Goal: Task Accomplishment & Management: Manage account settings

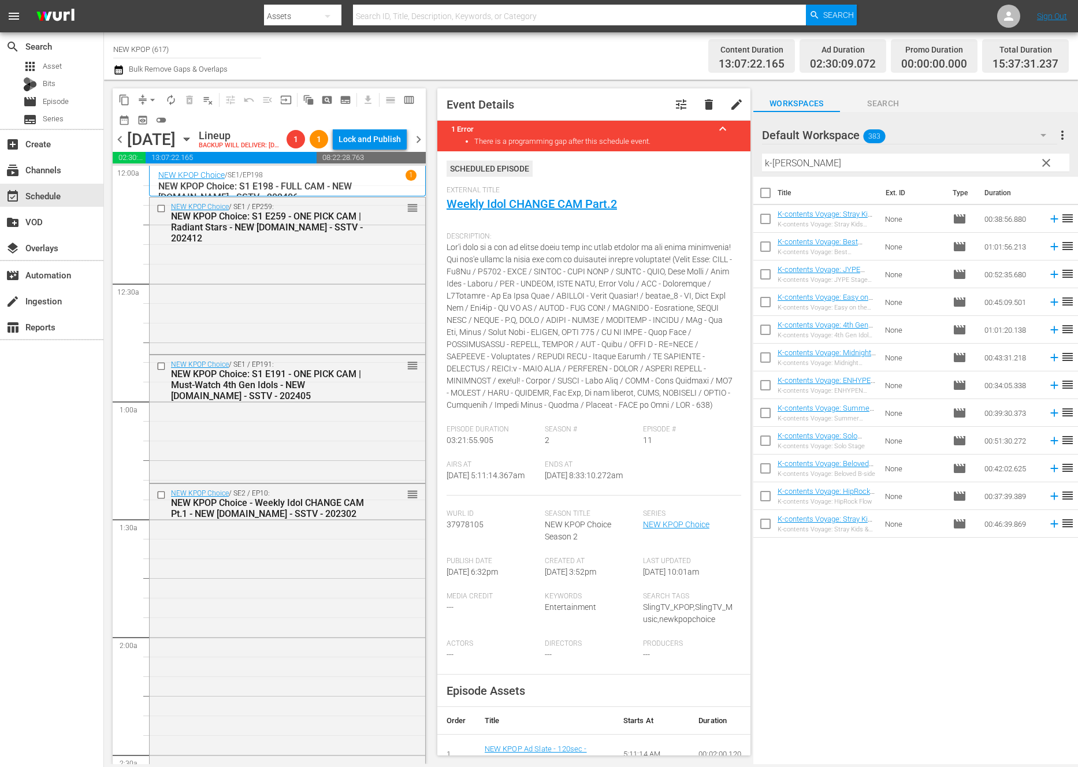
scroll to position [1853, 0]
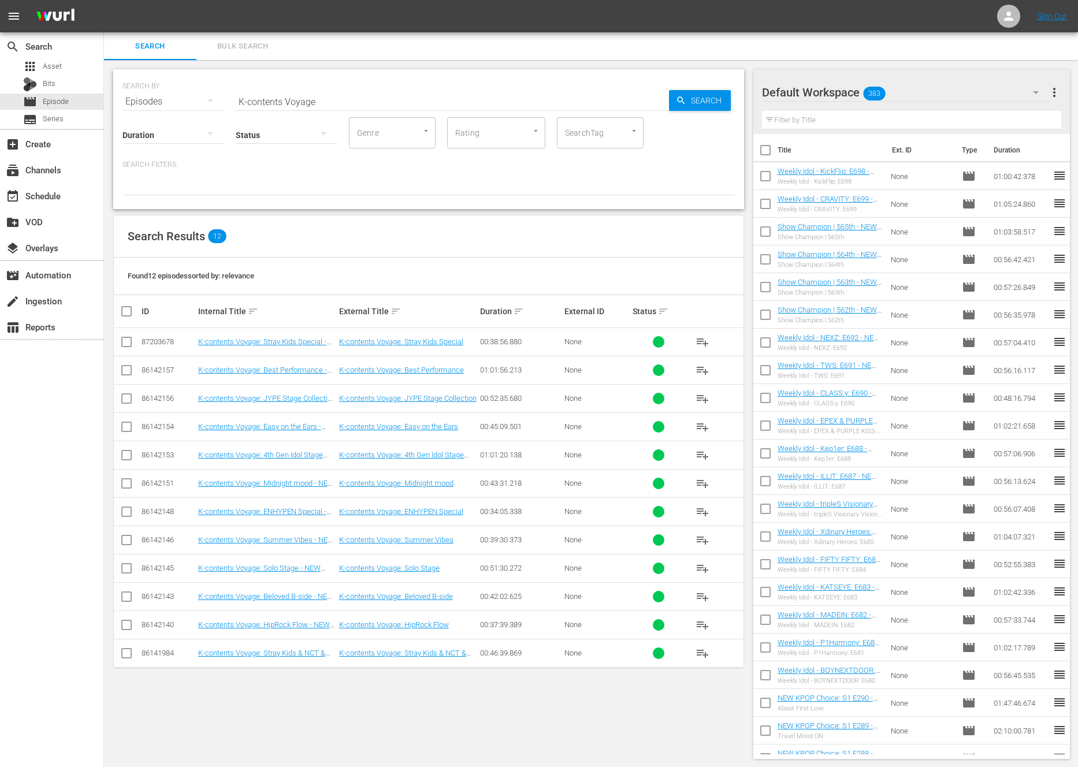
click at [124, 310] on input "checkbox" at bounding box center [131, 311] width 23 height 14
checkbox input "true"
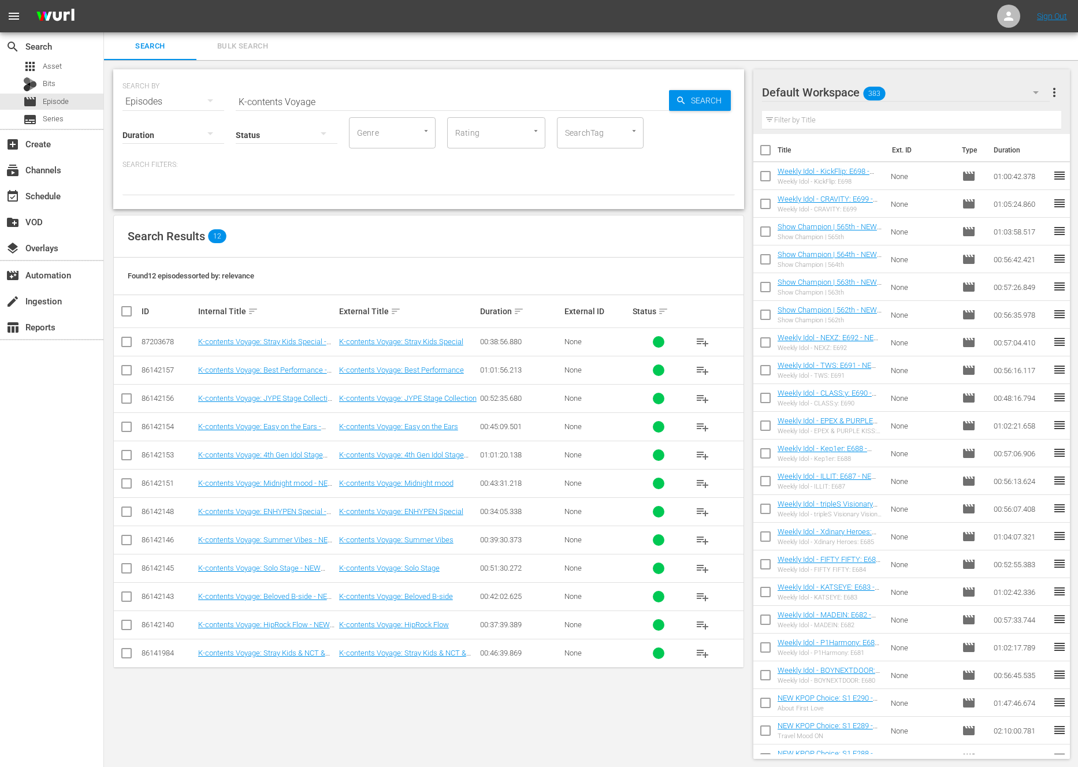
checkbox input "true"
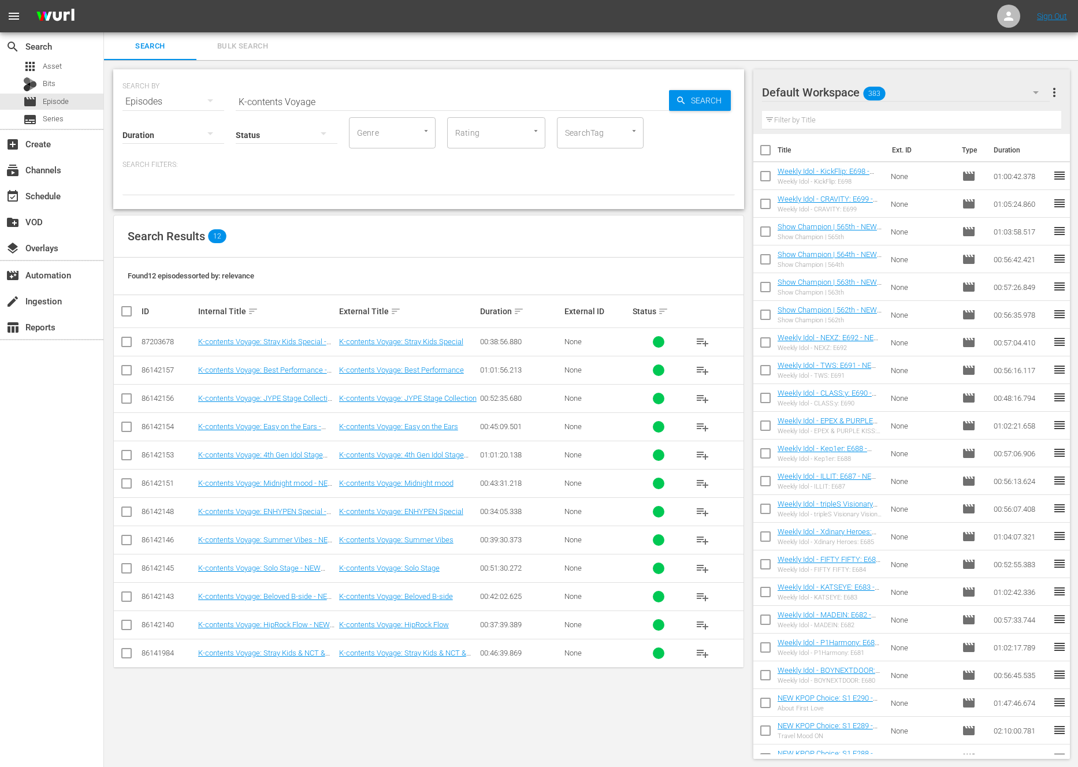
checkbox input "true"
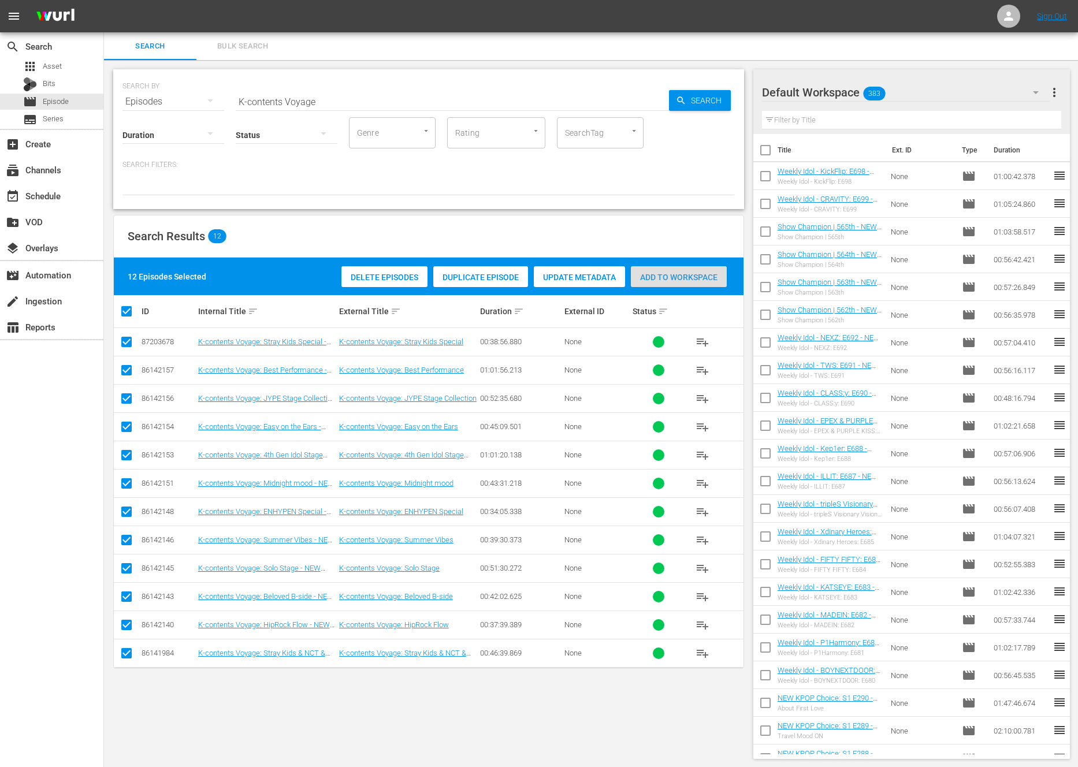
click at [658, 285] on div "Add to Workspace" at bounding box center [679, 277] width 96 height 22
click at [359, 100] on input "K-contents Voyage" at bounding box center [452, 102] width 433 height 28
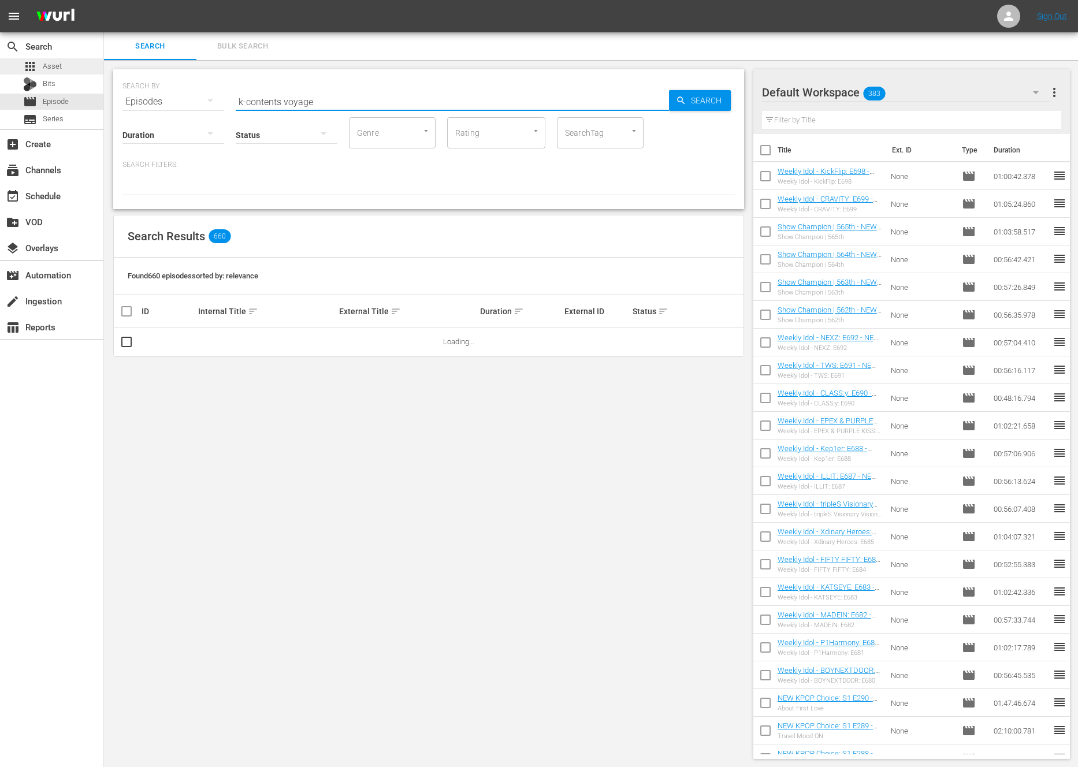
type input "k-contents voyage"
click at [55, 66] on span "Asset" at bounding box center [52, 67] width 19 height 12
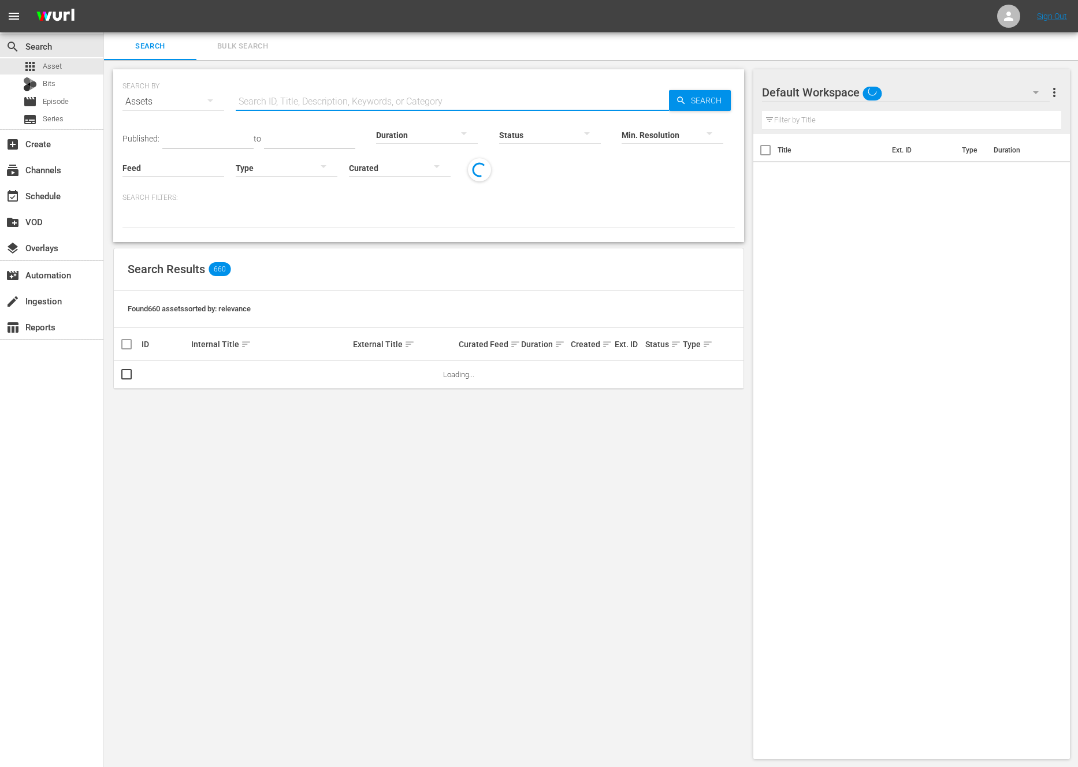
click at [327, 90] on input "text" at bounding box center [452, 102] width 433 height 28
paste input "k-contents voyage"
type input "K-contents Voyage"
click at [638, 89] on input "K-contents Voyage" at bounding box center [452, 102] width 433 height 28
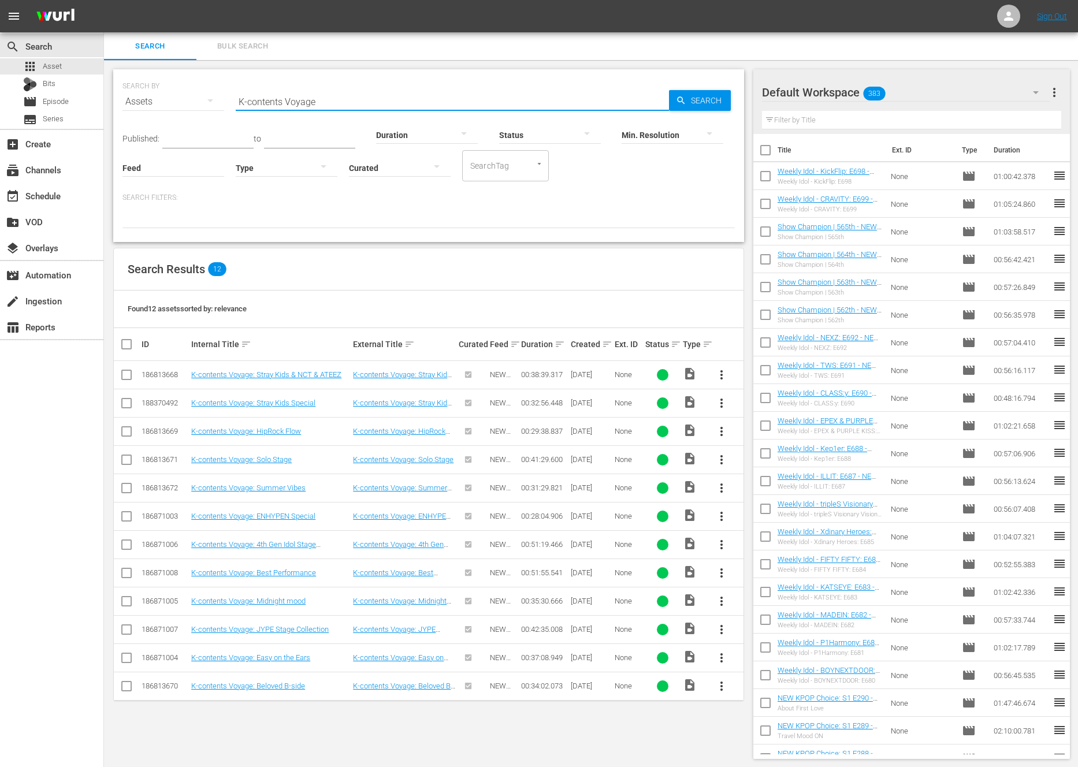
click at [127, 374] on input "checkbox" at bounding box center [127, 377] width 14 height 14
checkbox input "true"
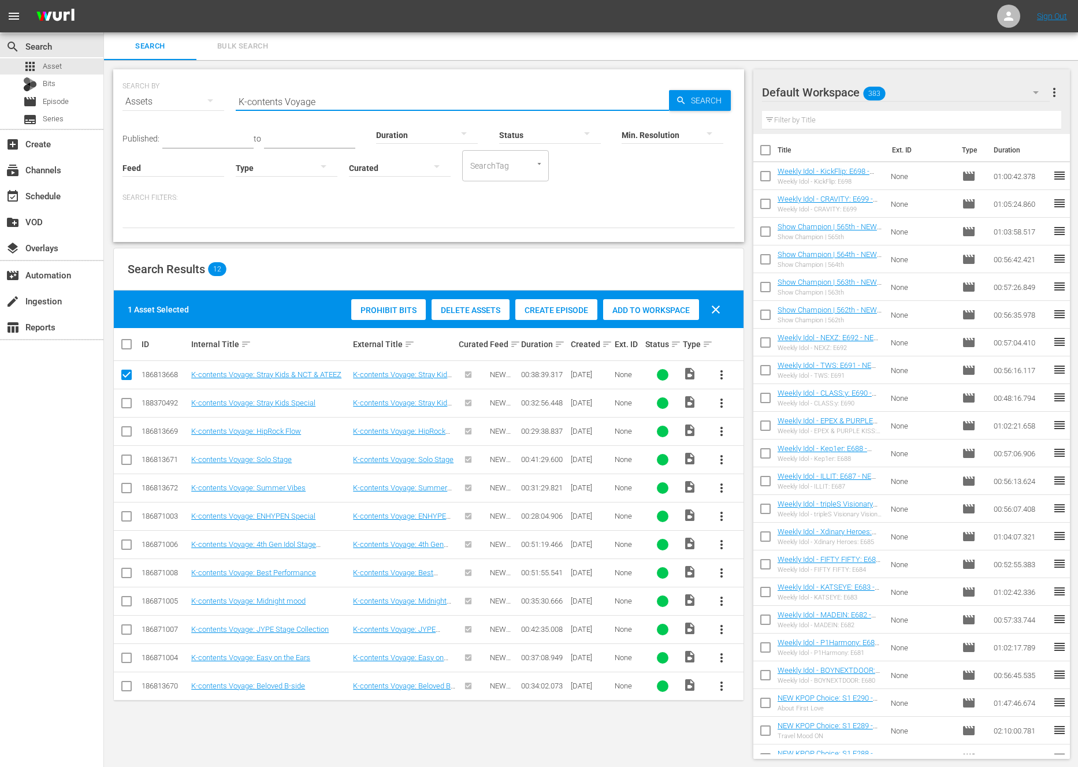
drag, startPoint x: 355, startPoint y: 100, endPoint x: 208, endPoint y: 63, distance: 151.3
click at [208, 63] on div "SEARCH BY Search By Assets Search ID, Title, Description, Keywords, or Category…" at bounding box center [428, 414] width 649 height 708
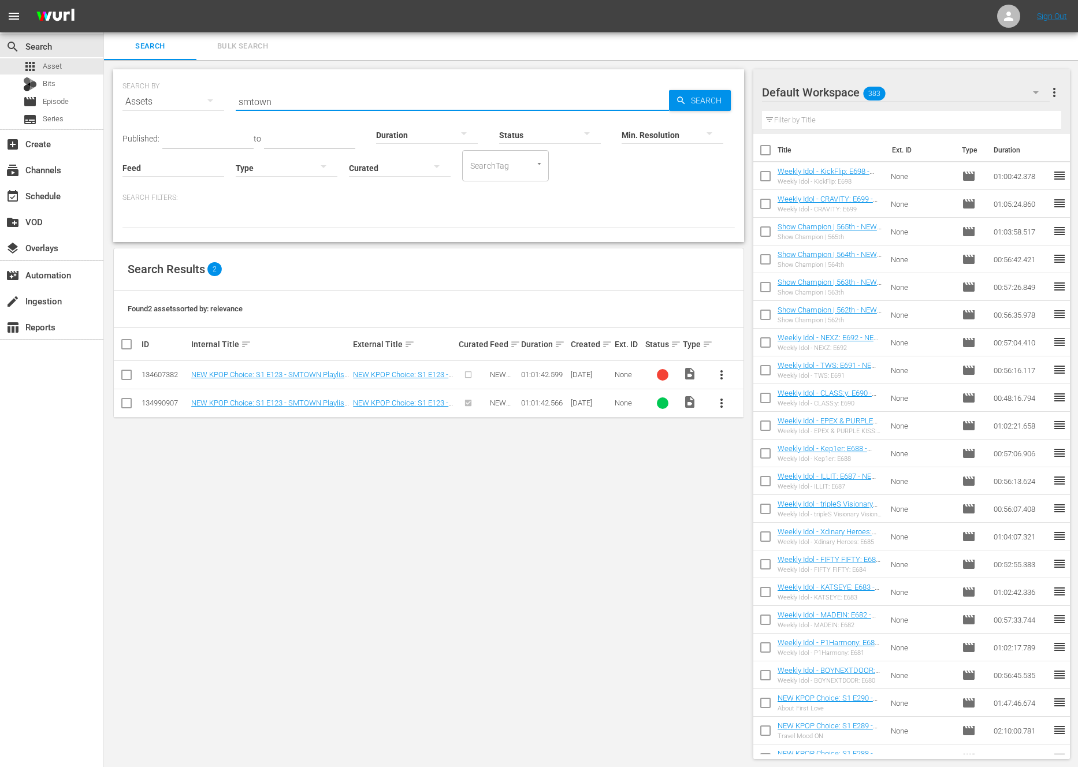
drag, startPoint x: 253, startPoint y: 98, endPoint x: 291, endPoint y: 102, distance: 38.3
click at [291, 102] on input "smtown" at bounding box center [452, 102] width 433 height 28
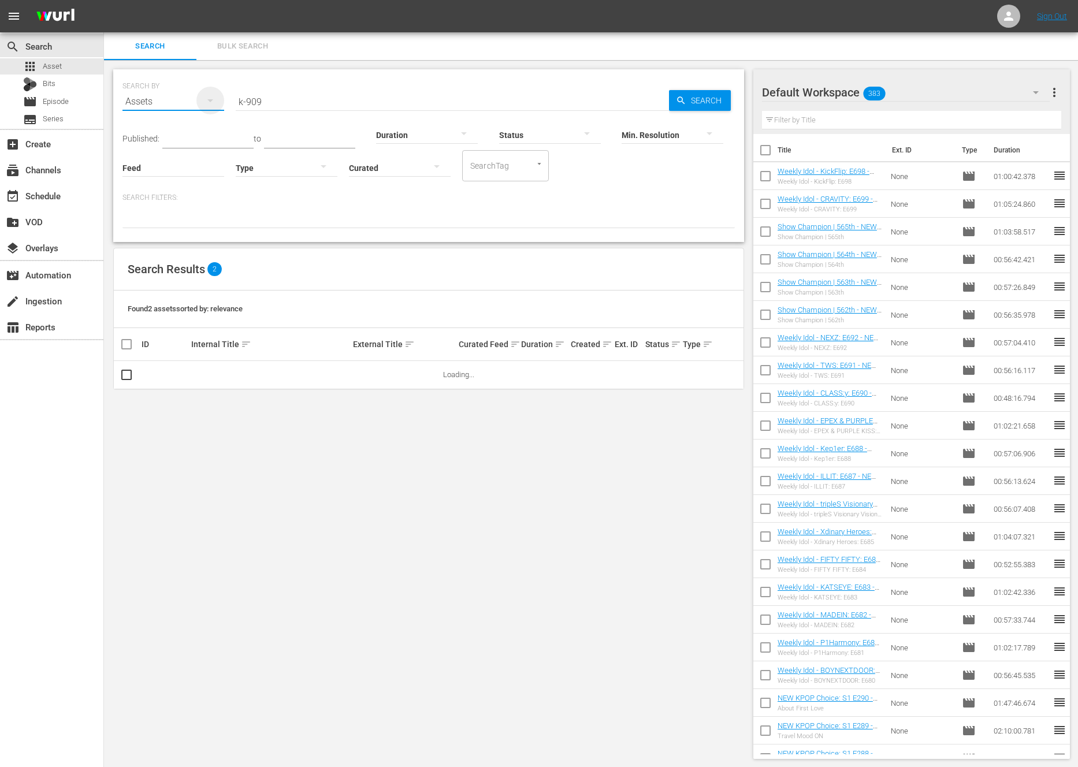
click at [215, 110] on div "button" at bounding box center [210, 104] width 14 height 21
click at [173, 180] on div "Episodes" at bounding box center [159, 179] width 46 height 18
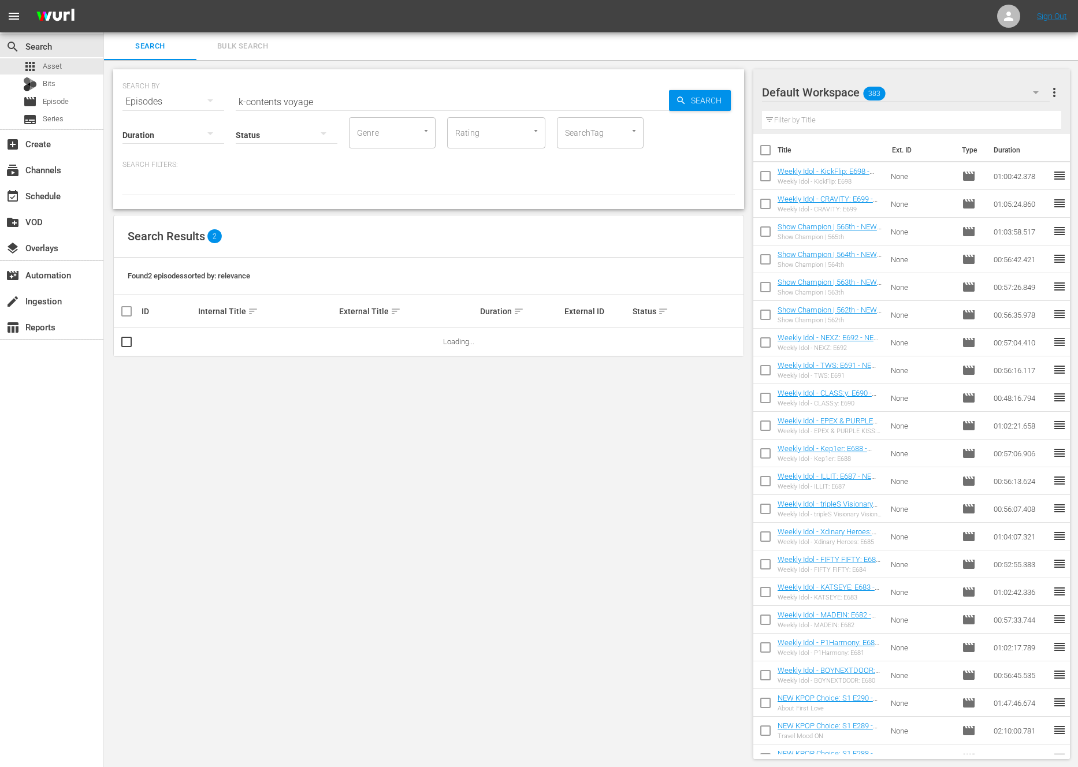
click at [535, 103] on input "k-contents voyage" at bounding box center [452, 102] width 433 height 28
type input "k-909"
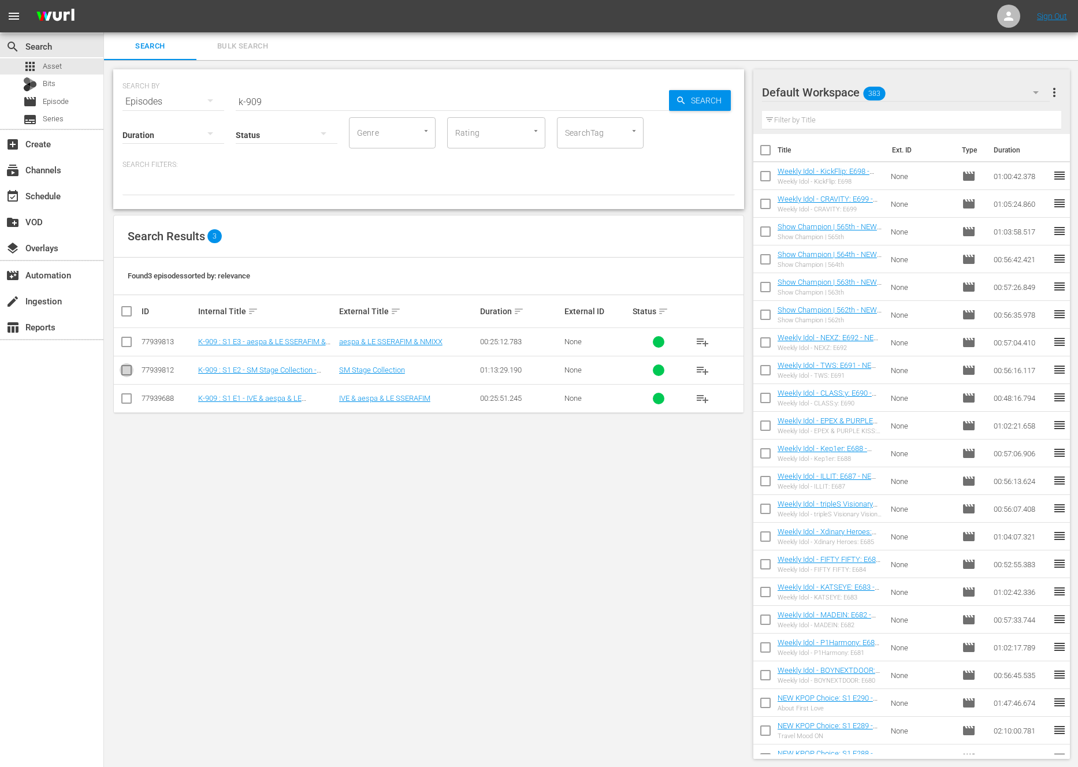
click at [124, 373] on input "checkbox" at bounding box center [127, 373] width 14 height 14
checkbox input "true"
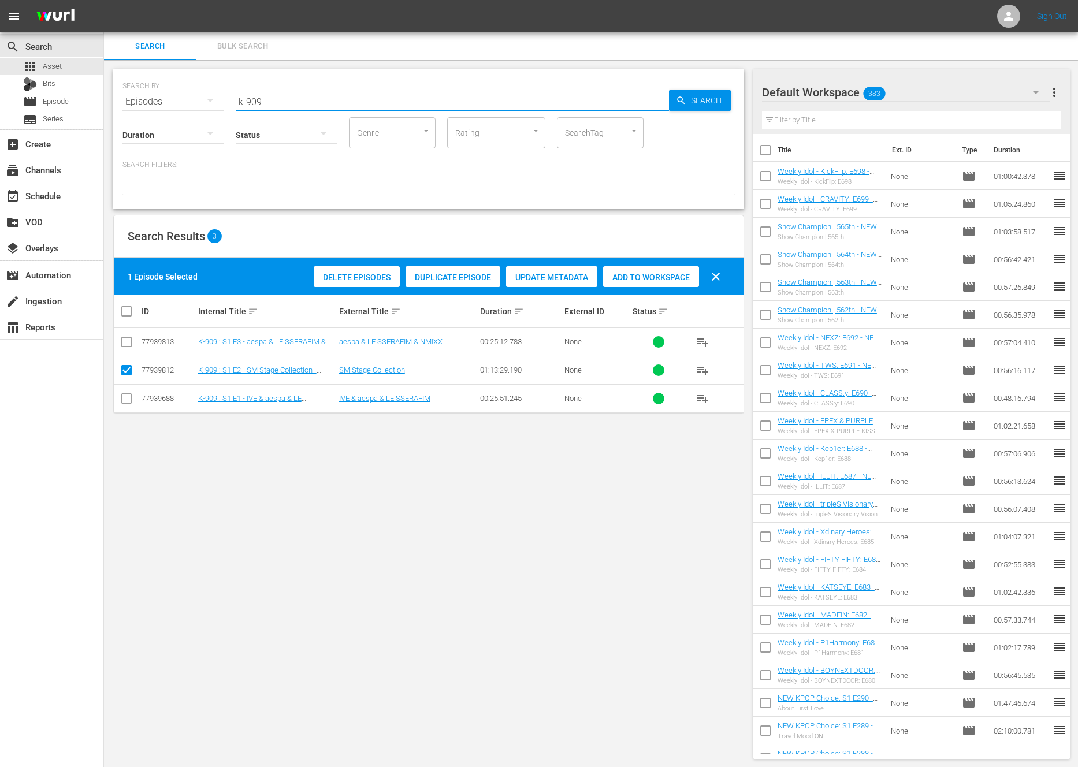
click at [272, 101] on input "k-909" at bounding box center [452, 102] width 433 height 28
type input "K-contents Voyage"
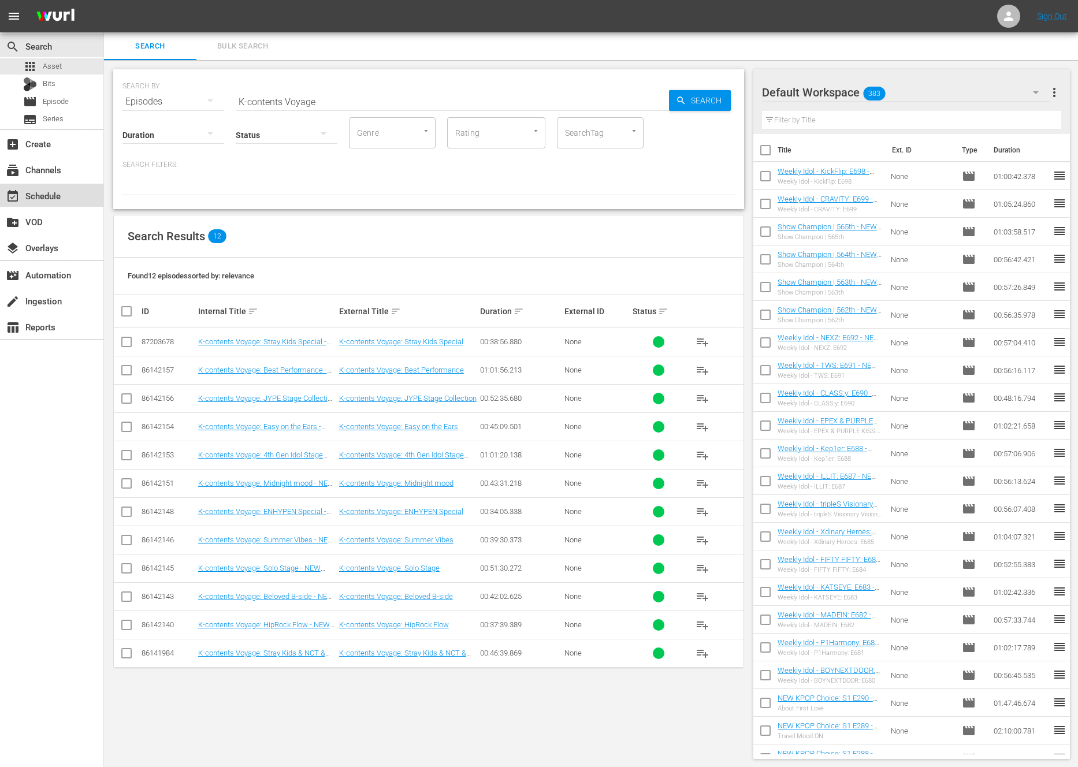
click at [38, 199] on div "event_available Schedule" at bounding box center [32, 194] width 65 height 10
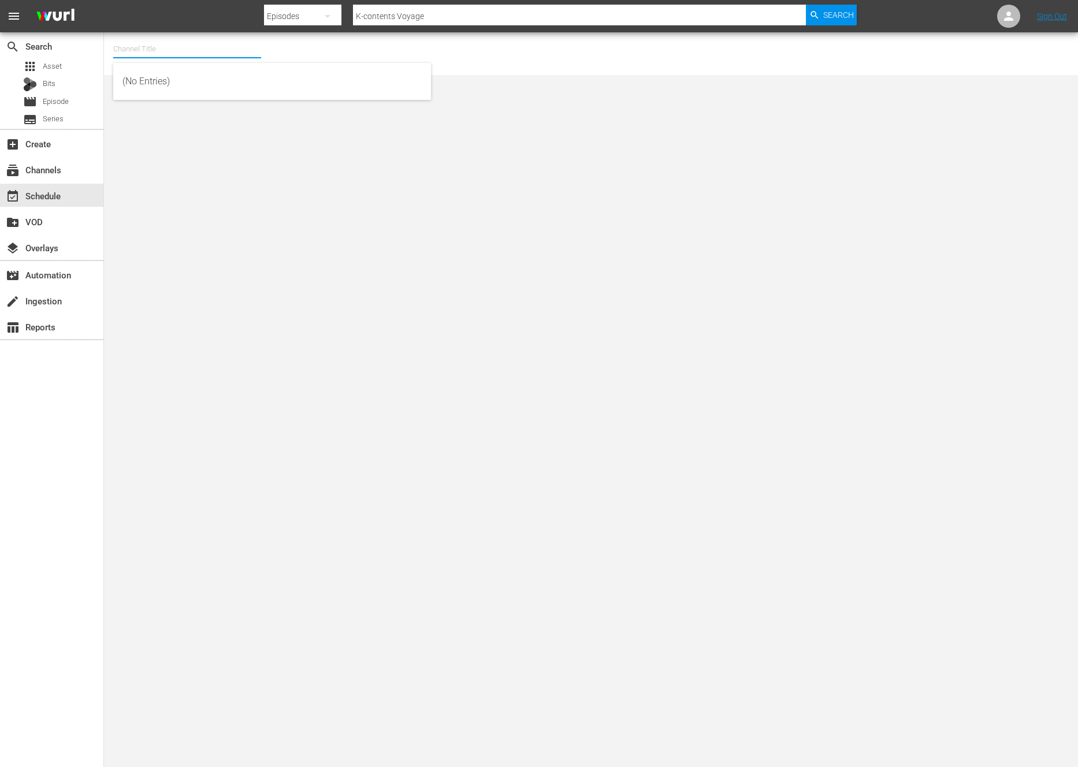
click at [198, 54] on input "text" at bounding box center [187, 49] width 148 height 28
click at [152, 165] on div "NEW KPOP (617 - newidco_newkid_1)" at bounding box center [271, 165] width 299 height 28
type input "NEW KPOP (617 - newidco_newkid_1)"
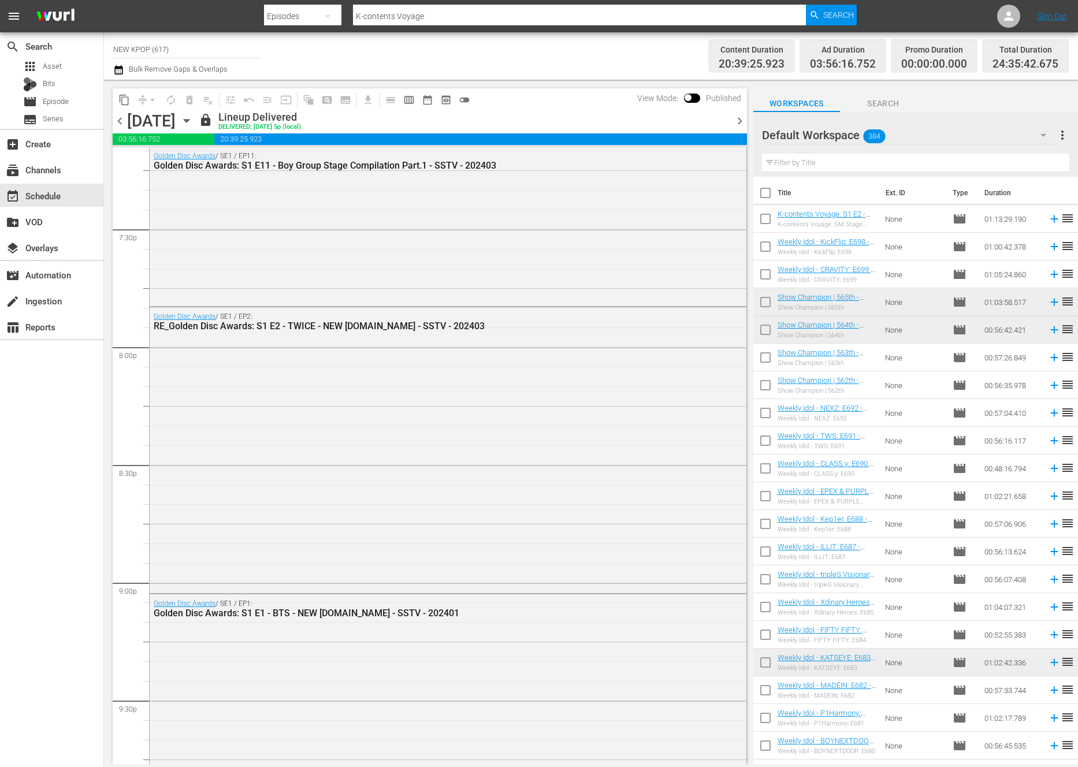
scroll to position [5181, 0]
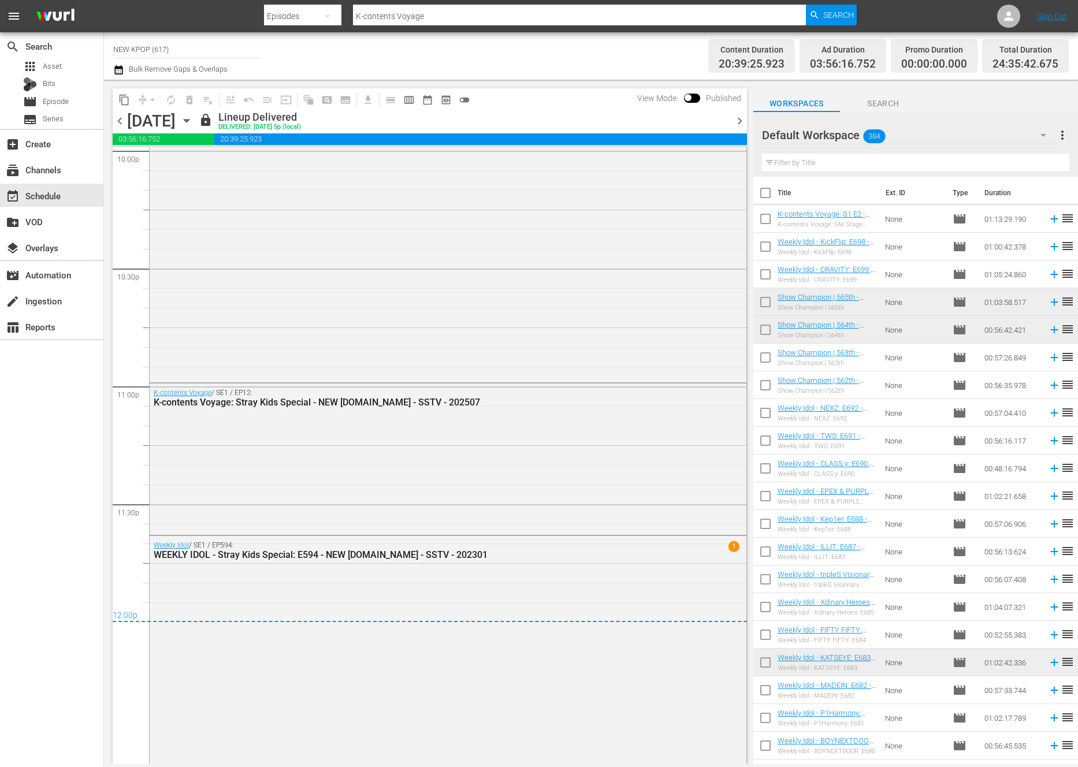
click at [741, 125] on span "chevron_right" at bounding box center [739, 121] width 14 height 14
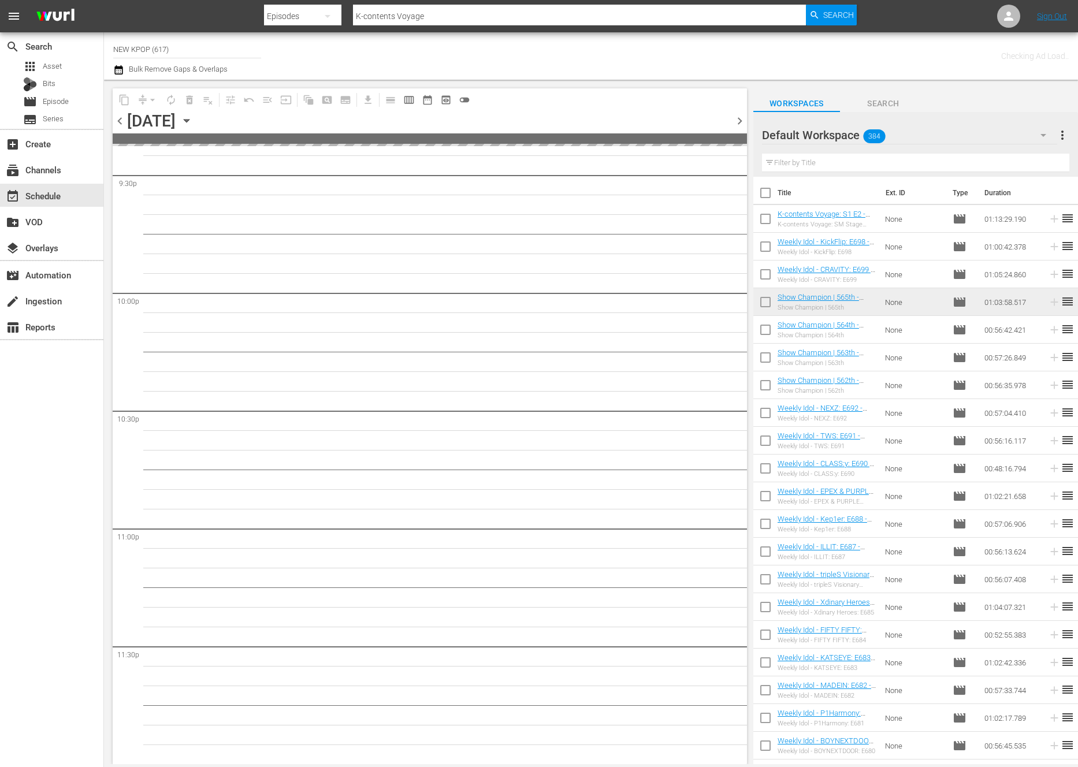
scroll to position [5038, 0]
click at [741, 125] on span "chevron_right" at bounding box center [739, 121] width 14 height 14
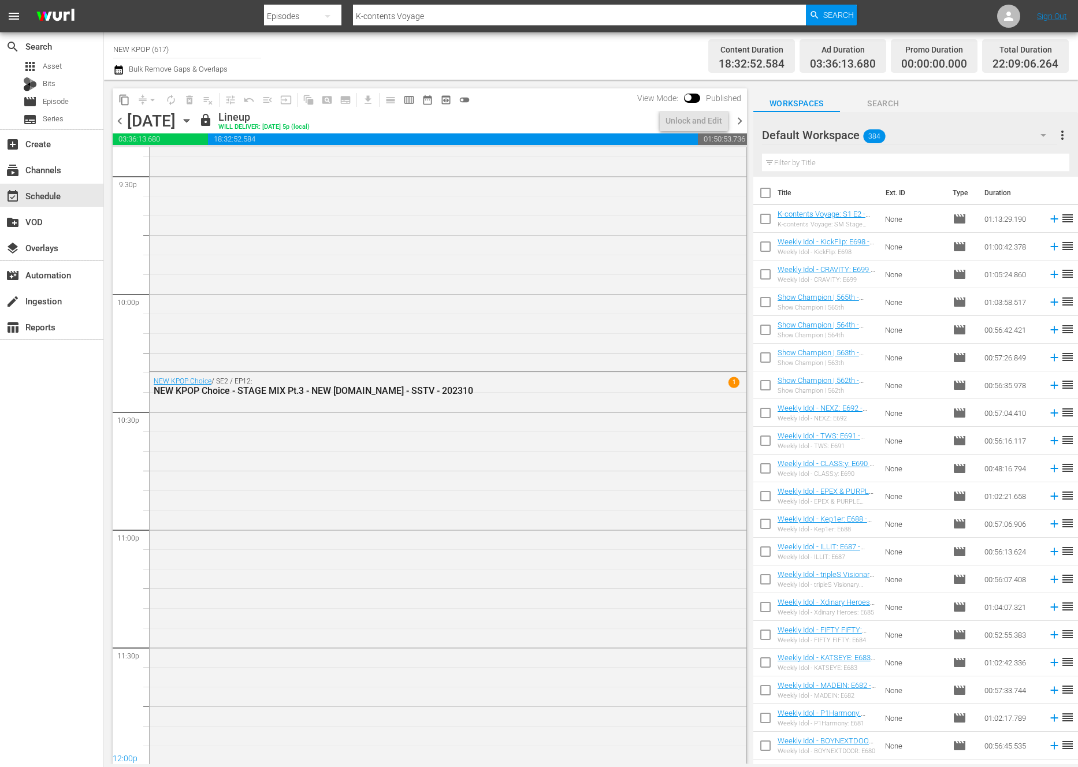
scroll to position [5240, 0]
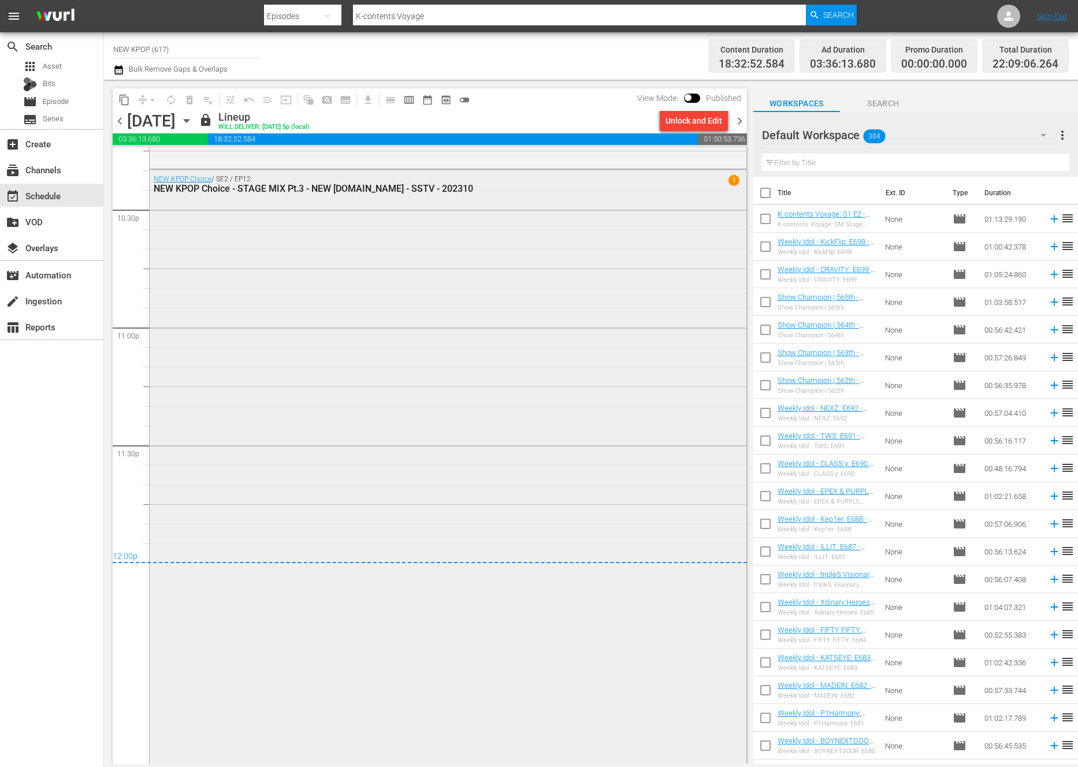
click at [336, 503] on div "NEW KPOP Choice / SE2 / EP12: NEW KPOP Choice - STAGE MIX Pt.3 - NEW K.ID - SST…" at bounding box center [448, 491] width 597 height 642
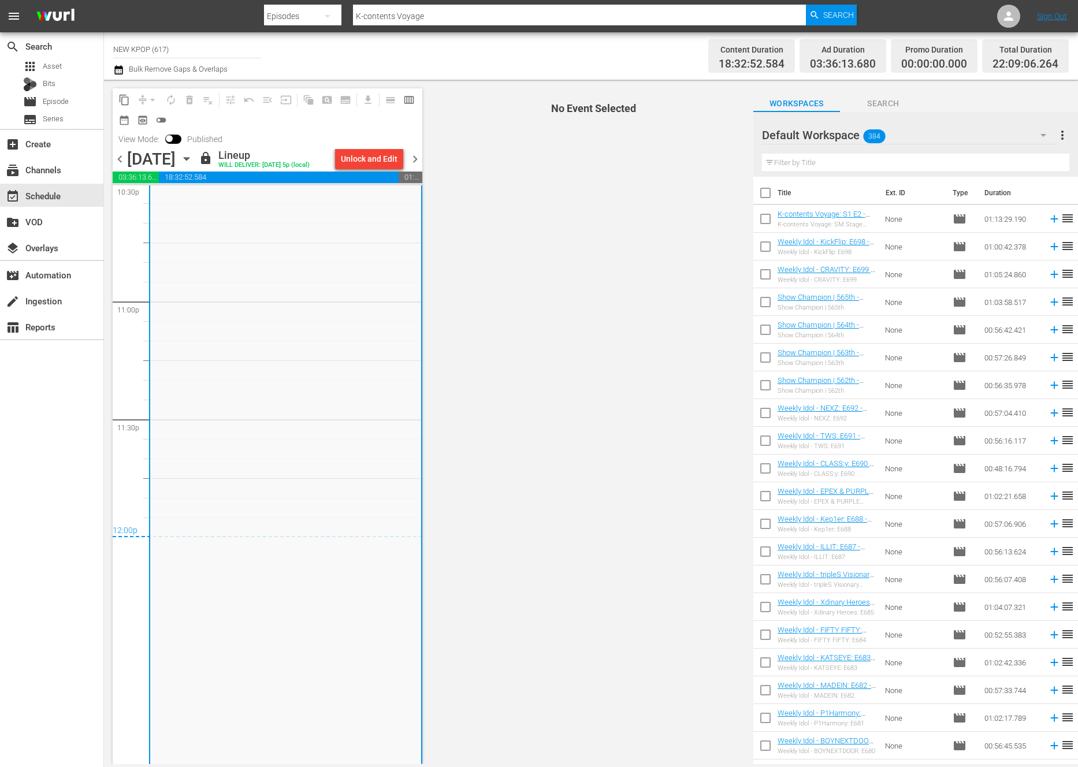
scroll to position [5329, 0]
click at [411, 160] on span "chevron_right" at bounding box center [415, 159] width 14 height 14
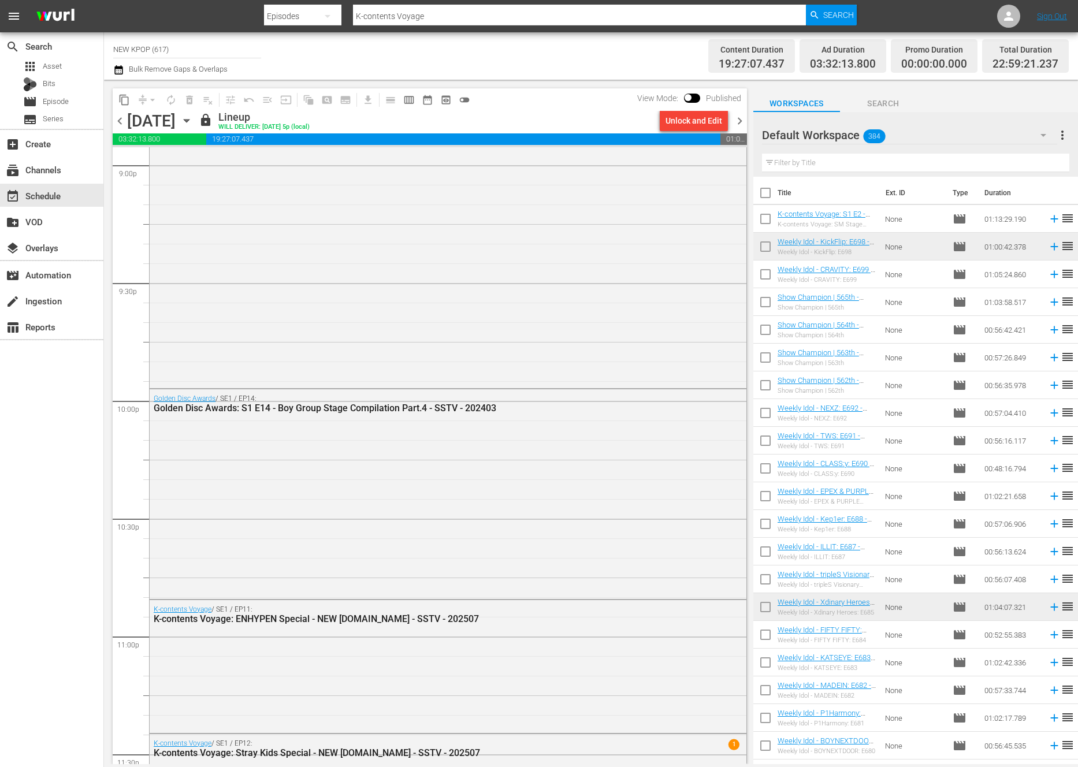
scroll to position [5053, 0]
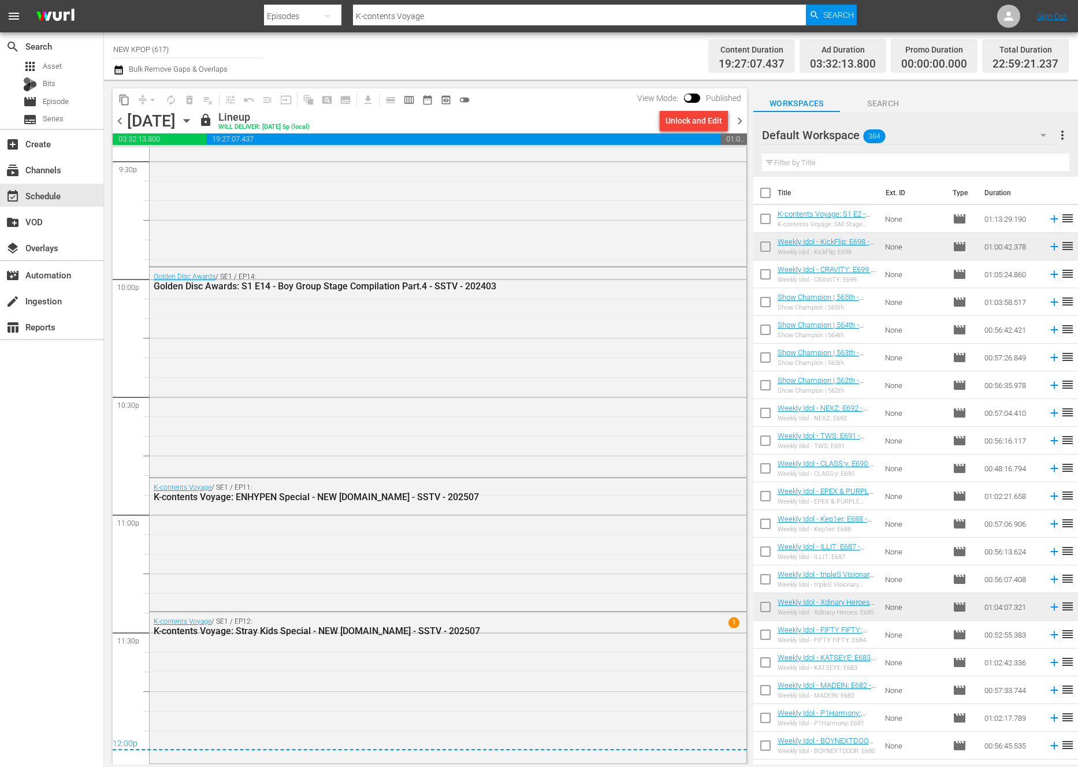
click at [739, 117] on span "chevron_right" at bounding box center [739, 121] width 14 height 14
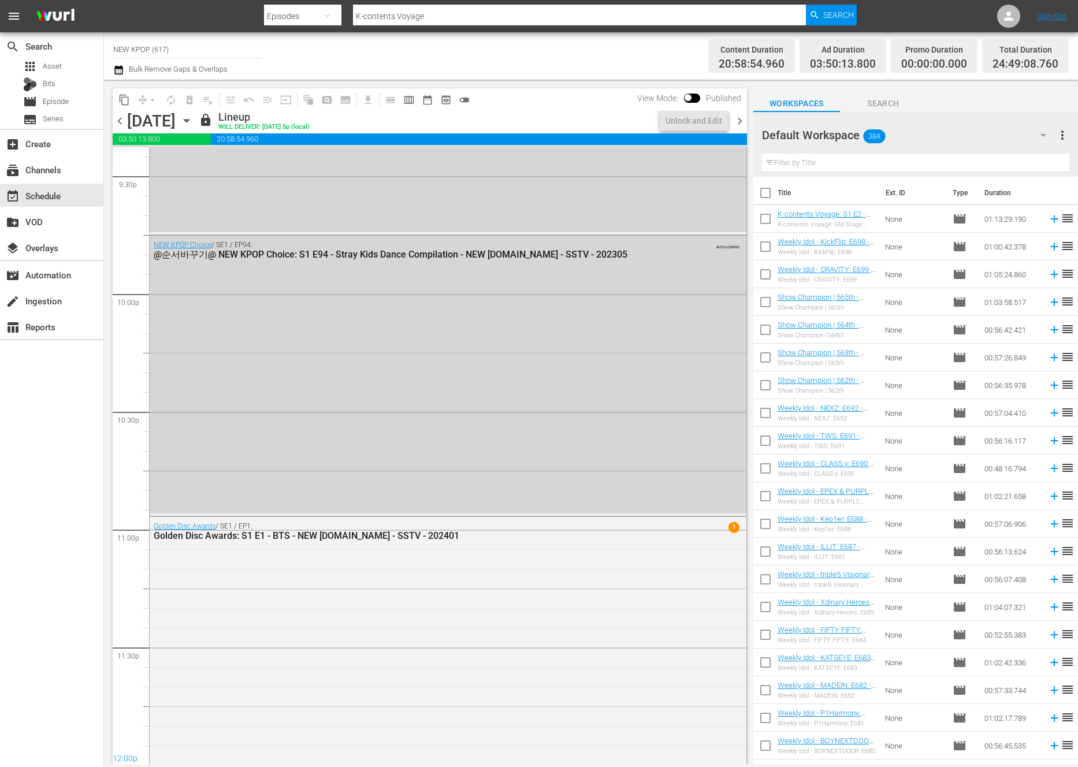
scroll to position [4994, 0]
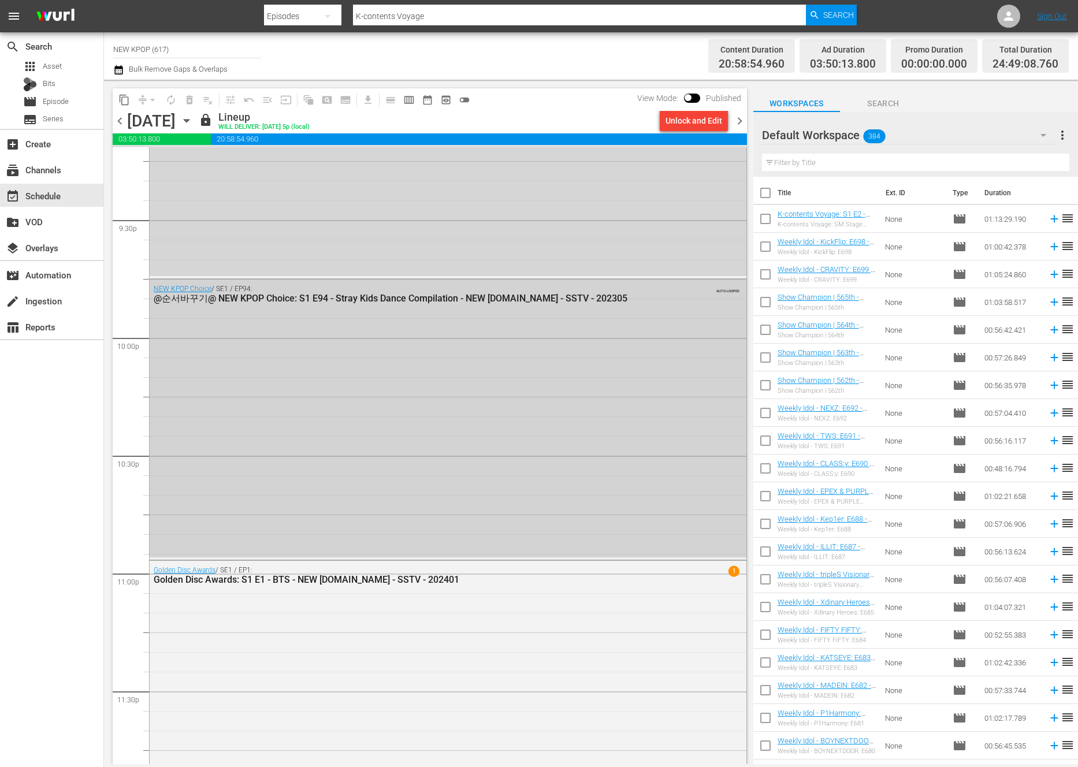
click at [373, 467] on div "NEW KPOP Choice / SE1 / EP94: @순서바꾸기@ NEW KPOP Choice: S1 E94 - Stray Kids Danc…" at bounding box center [448, 419] width 597 height 278
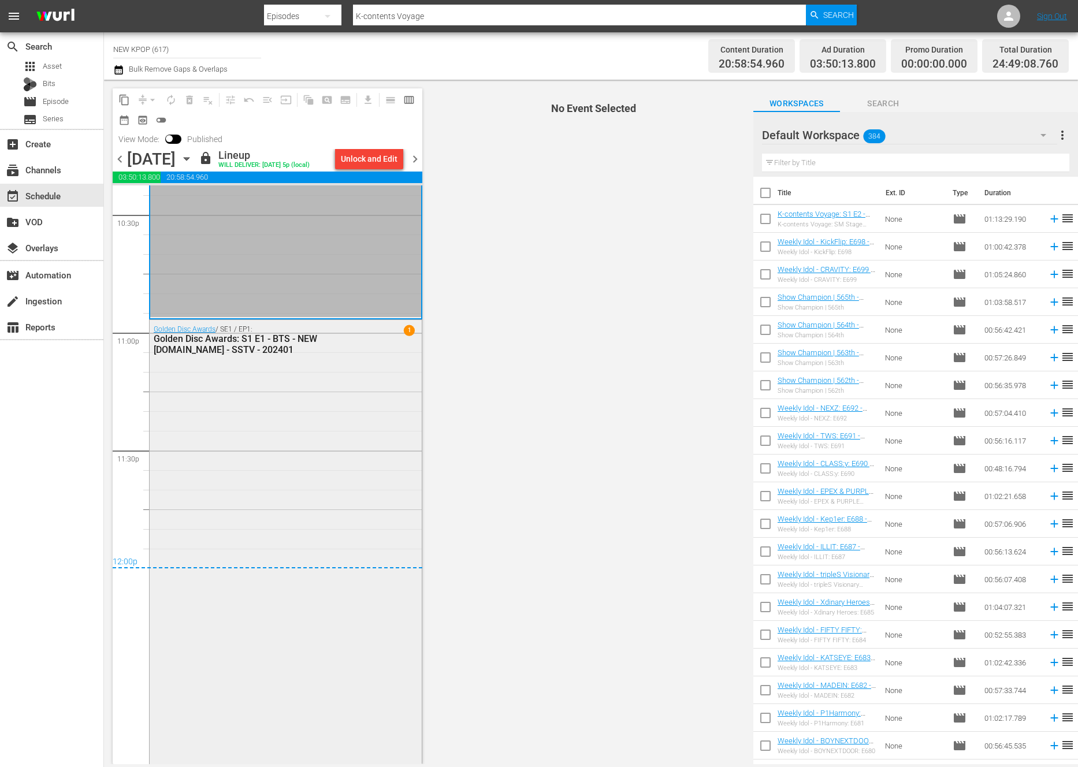
scroll to position [5284, 0]
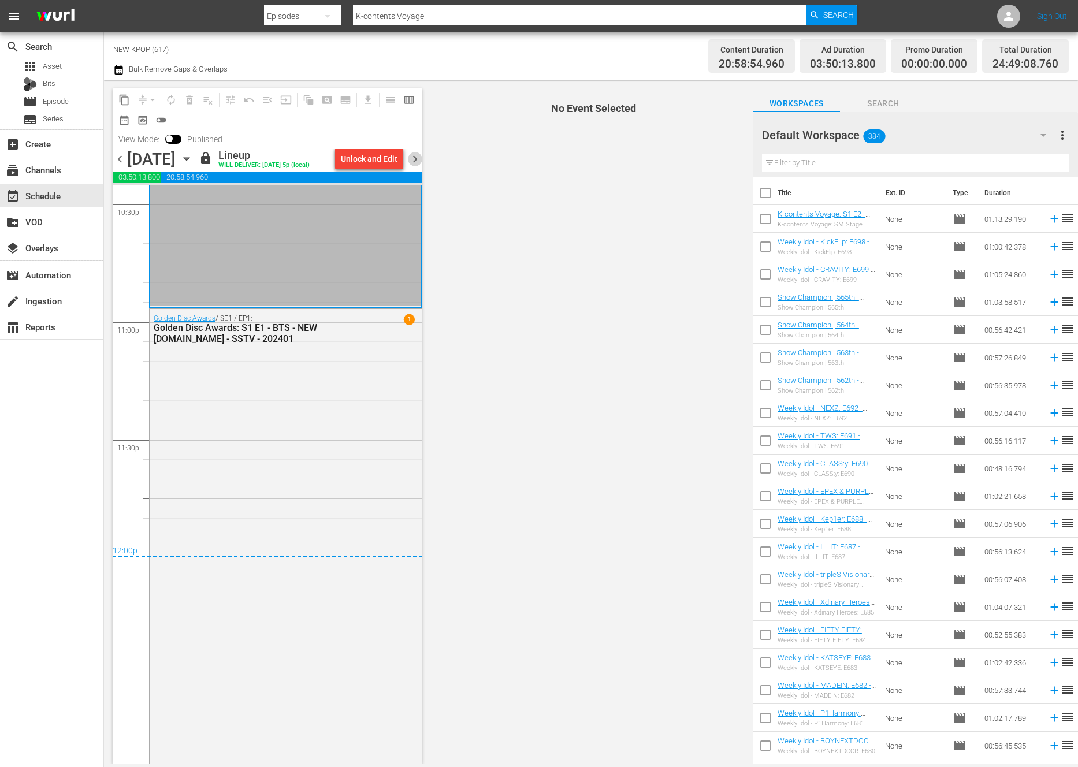
click at [417, 152] on span "chevron_right" at bounding box center [415, 159] width 14 height 14
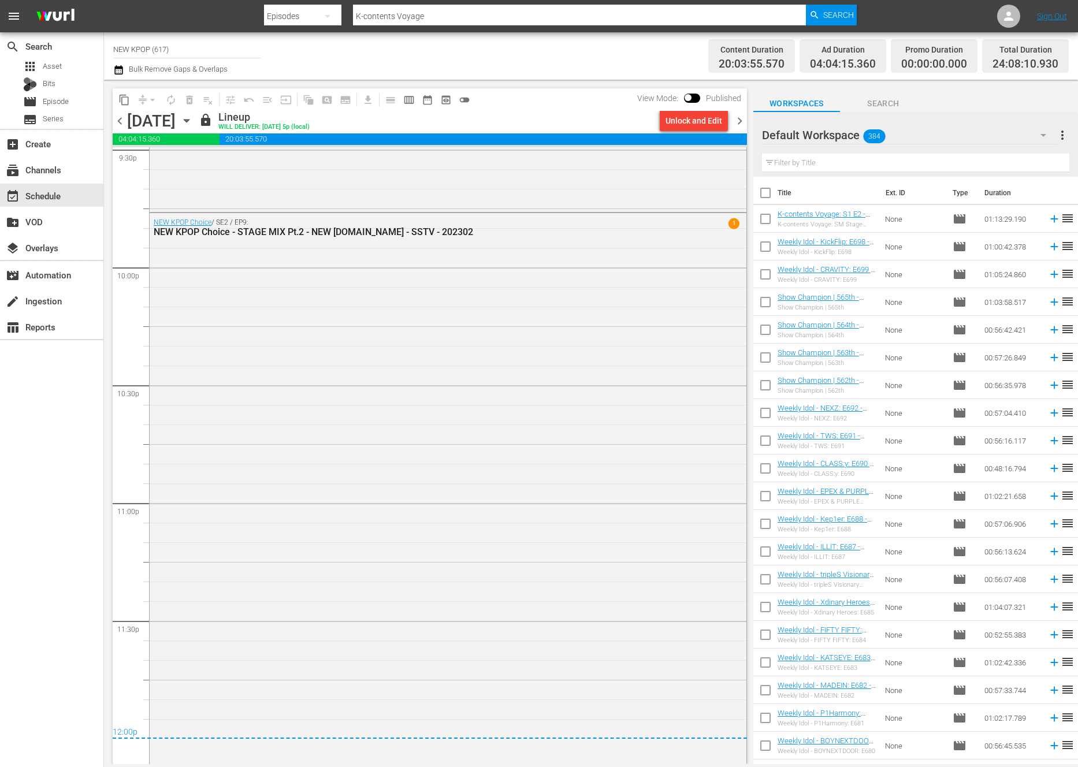
scroll to position [5278, 0]
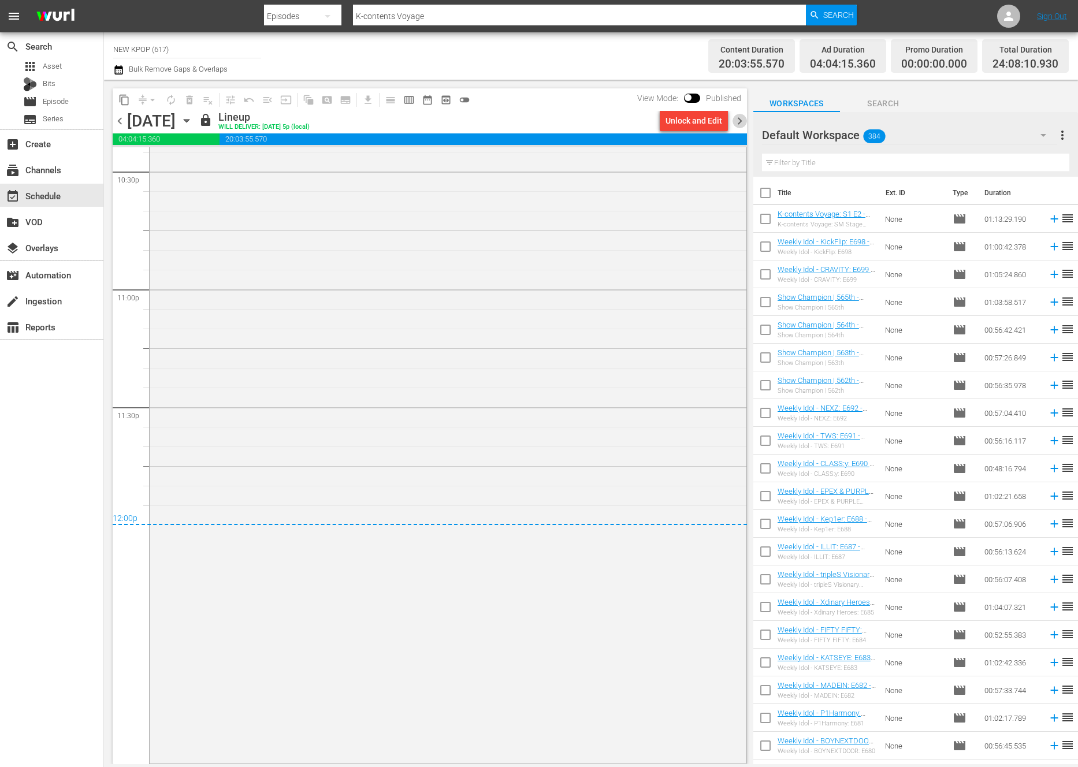
click at [741, 122] on span "chevron_right" at bounding box center [739, 121] width 14 height 14
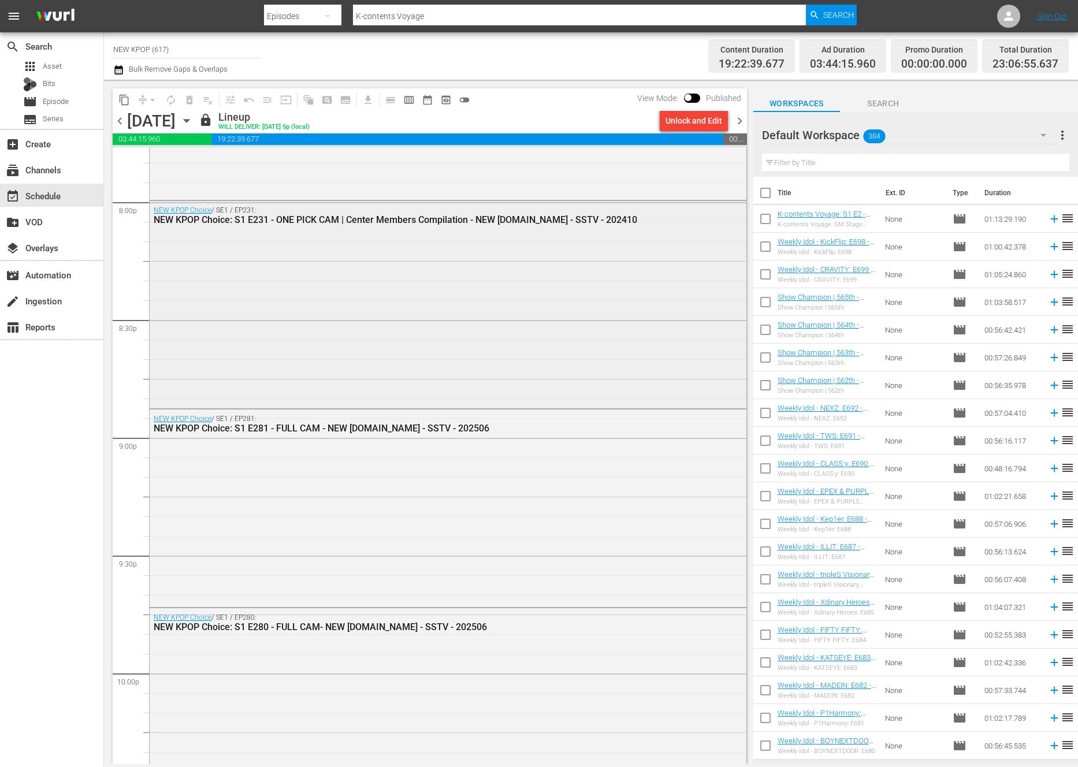
scroll to position [5070, 0]
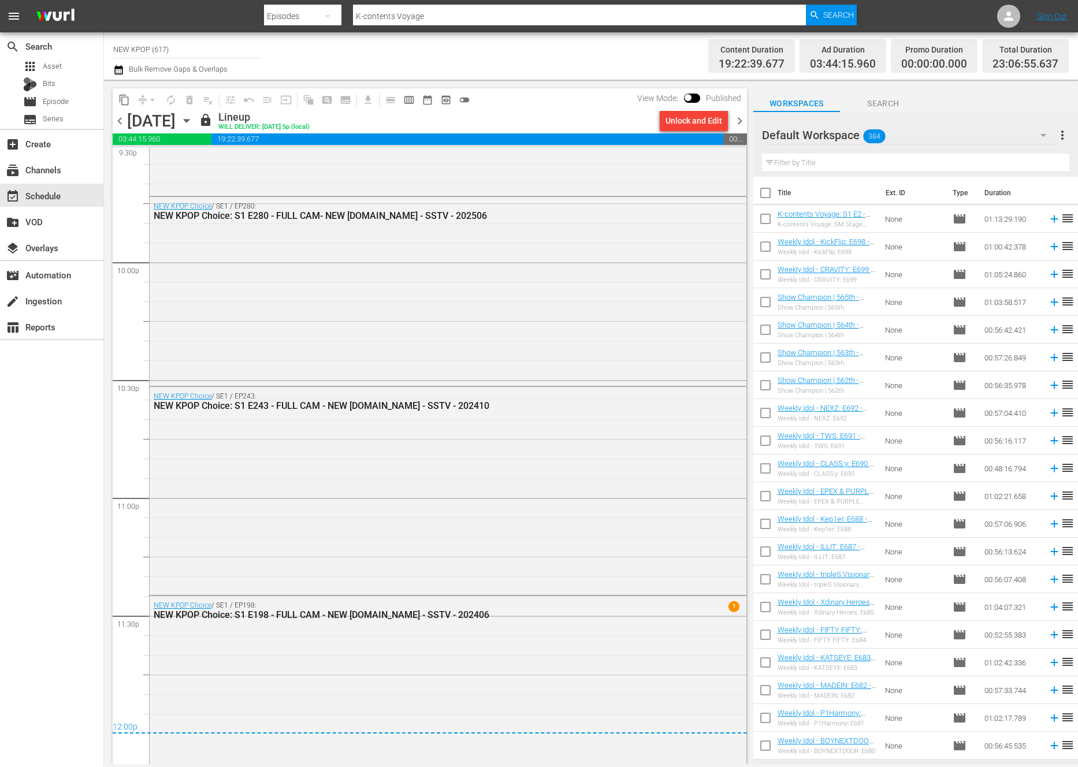
click at [741, 125] on span "chevron_right" at bounding box center [739, 121] width 14 height 14
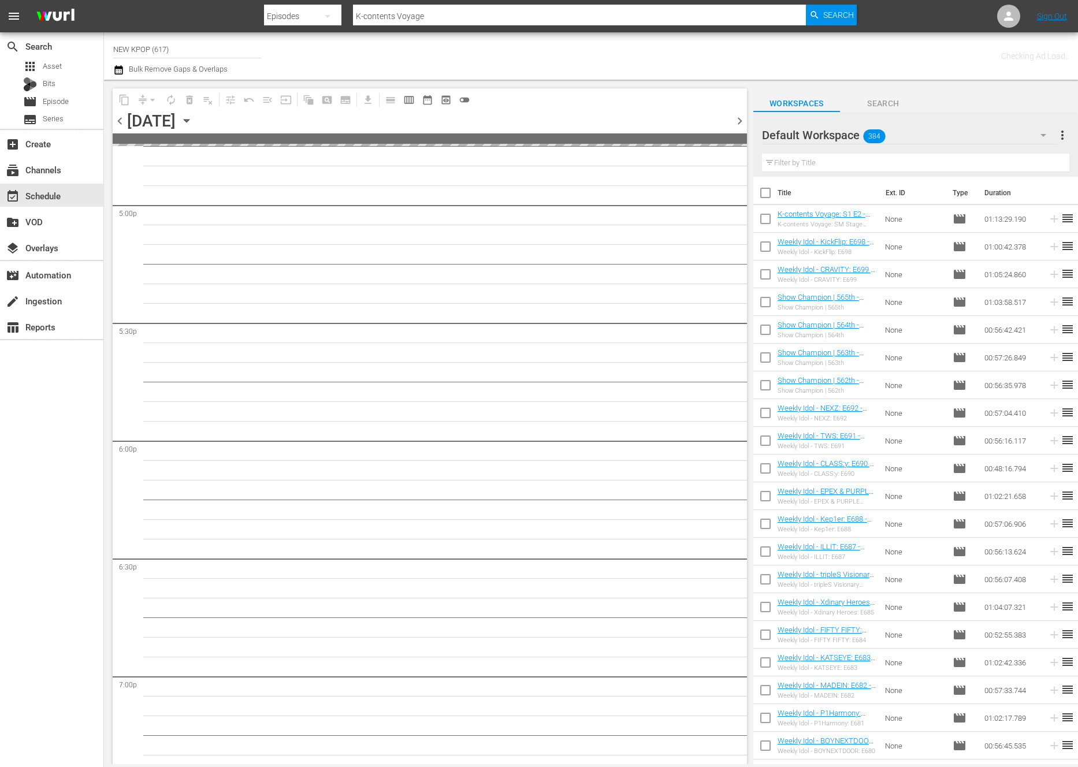
scroll to position [3617, 0]
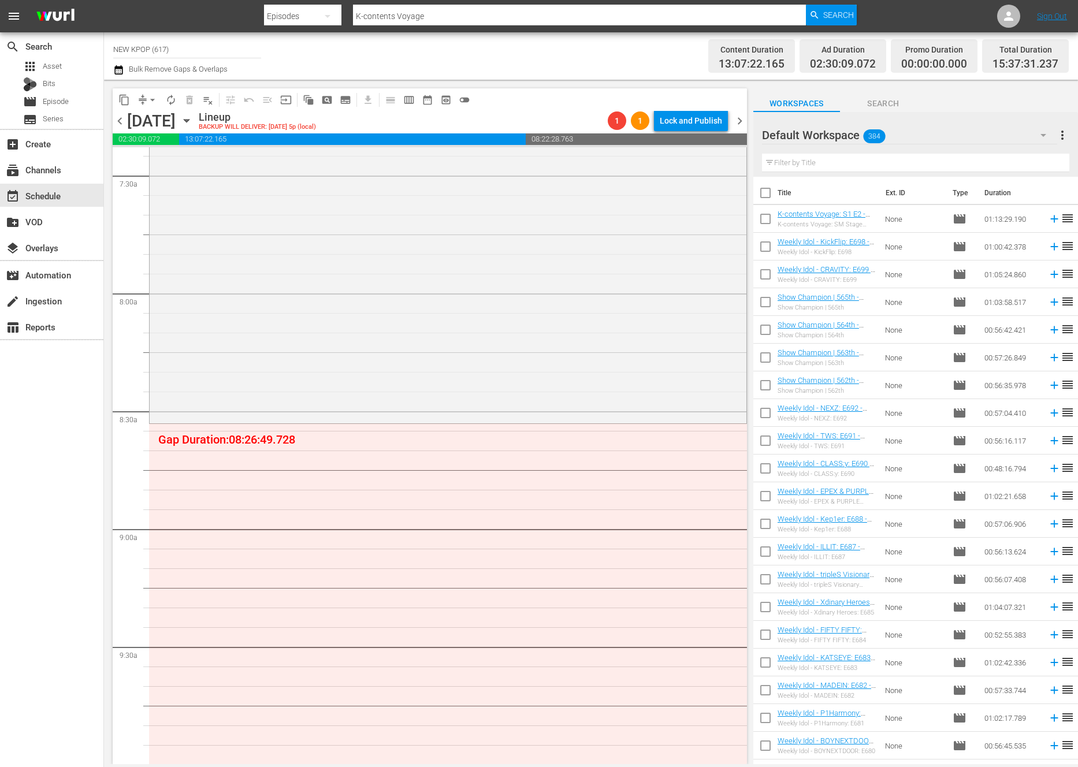
click at [349, 389] on div "NEW KPOP Choice / SE2 / EP11: NEW KPOP Choice - Weekly Idol CHANGE CAM Pt.2 - N…" at bounding box center [448, 26] width 597 height 790
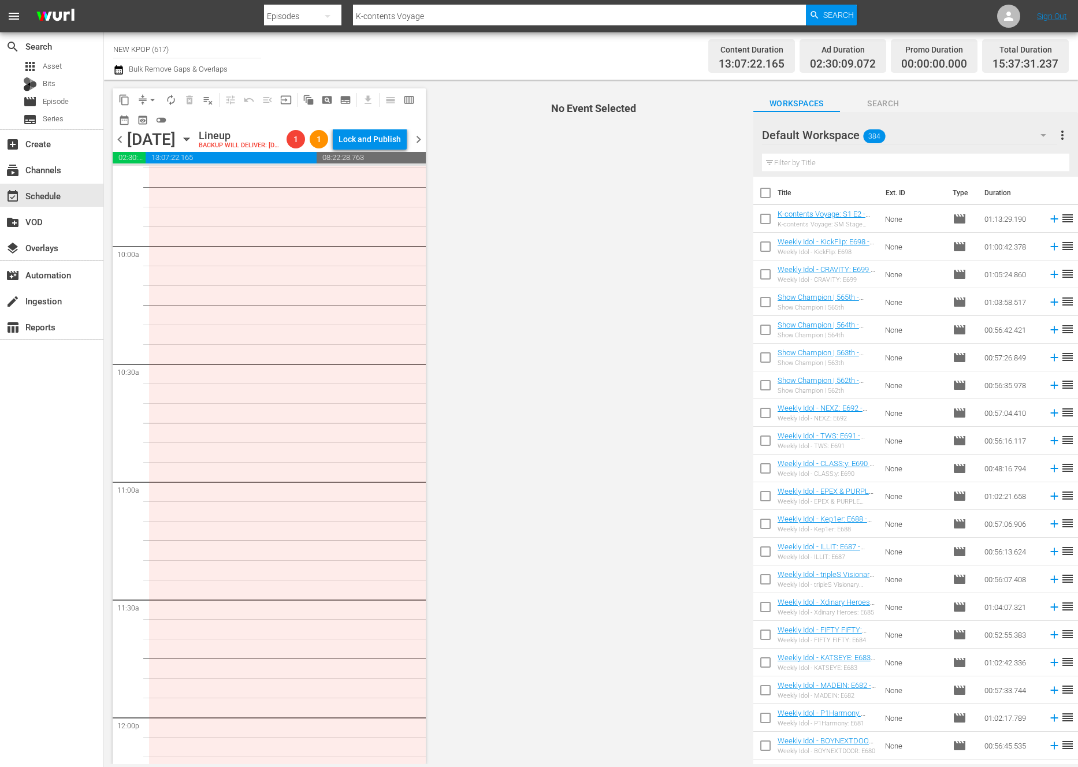
scroll to position [1654, 0]
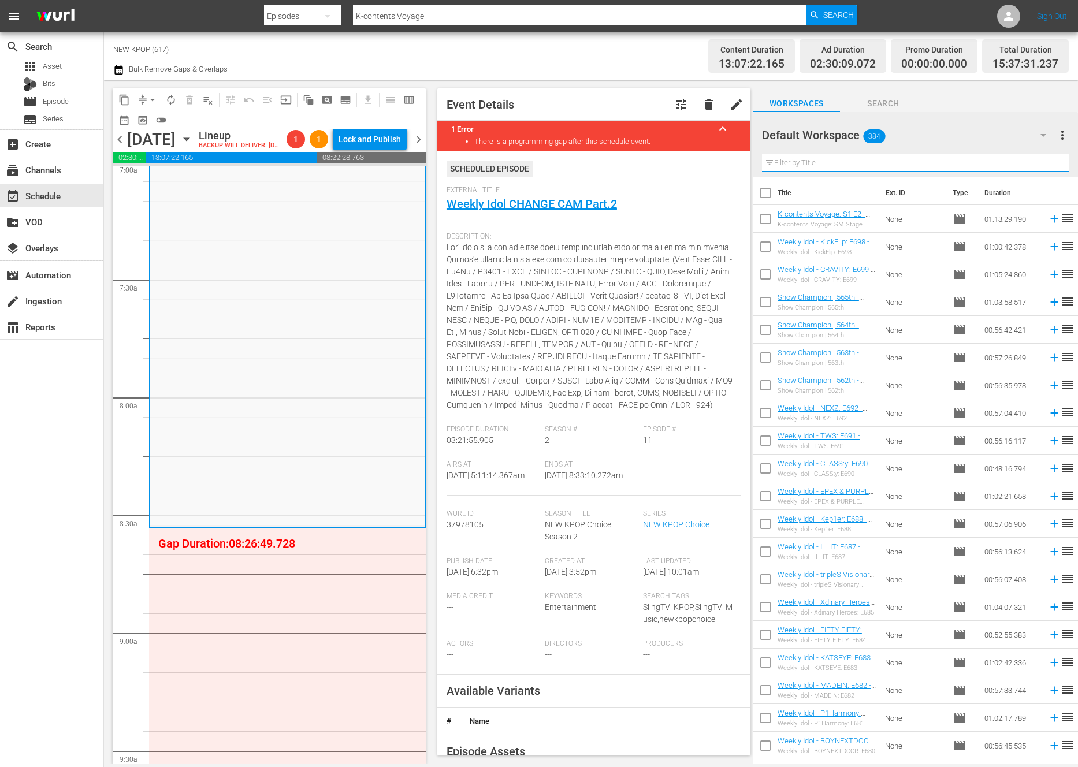
click at [879, 161] on input "text" at bounding box center [915, 163] width 307 height 18
paste input "흐극 근데 그럼 대기하는동안에는 월급 못받고 그냥 무작정대기해야하는건가???"
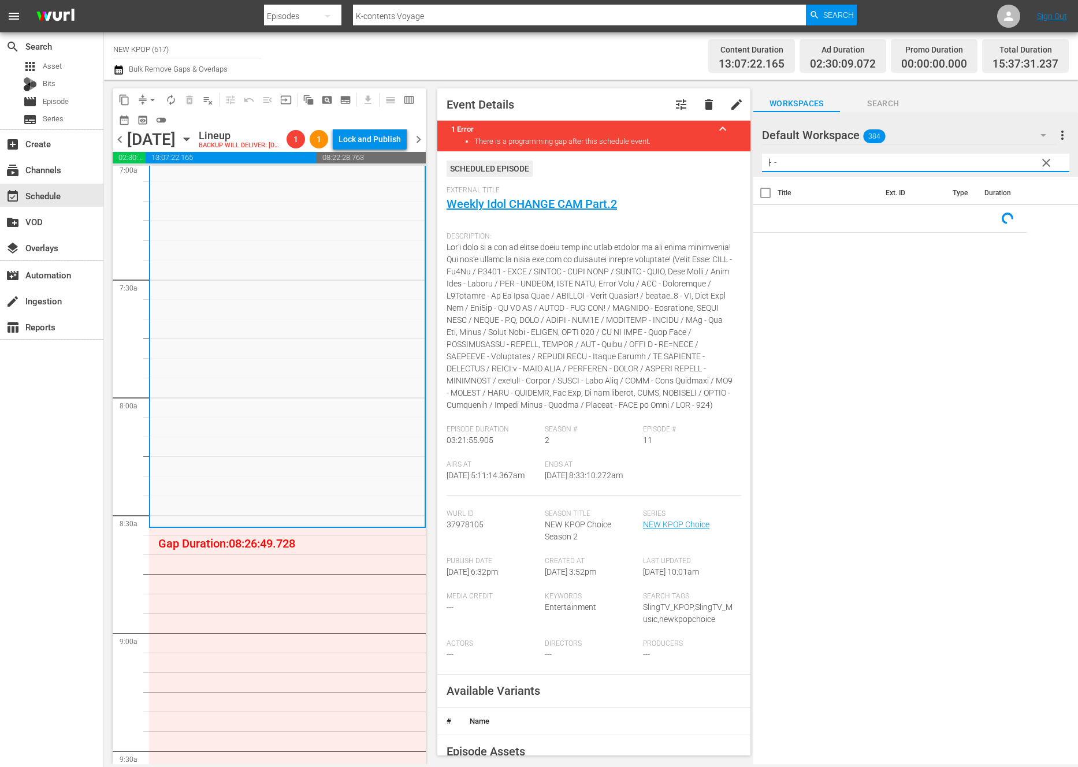
type input "ㅏ"
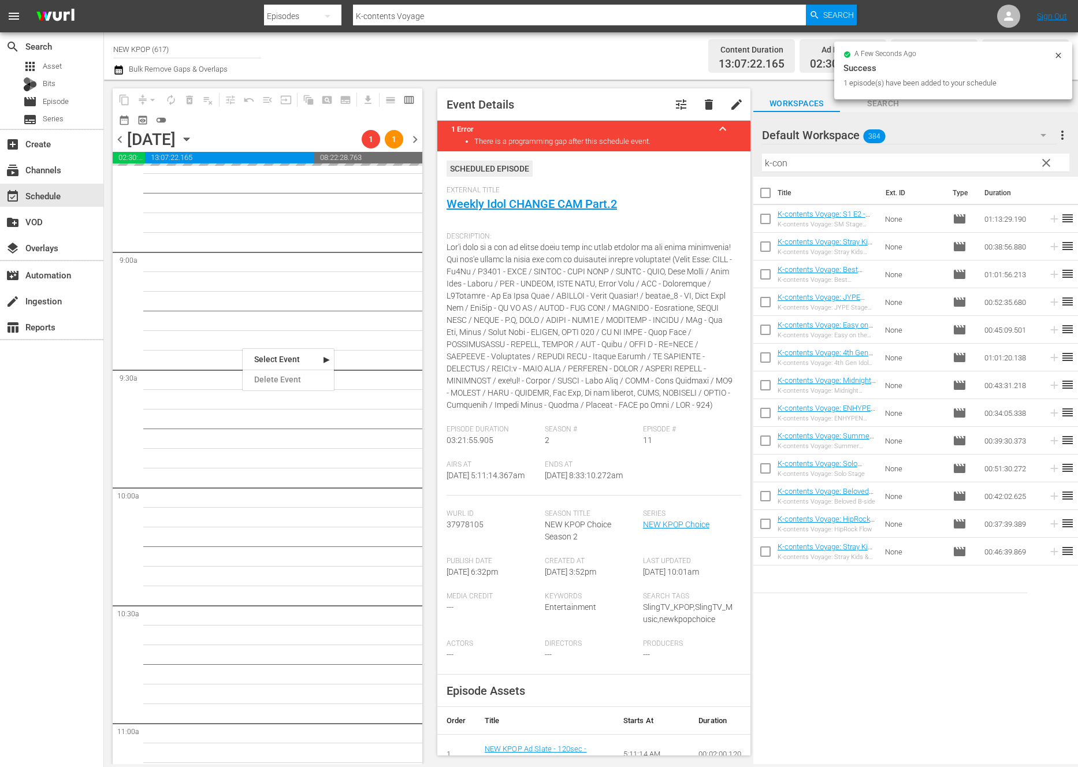
scroll to position [2077, 0]
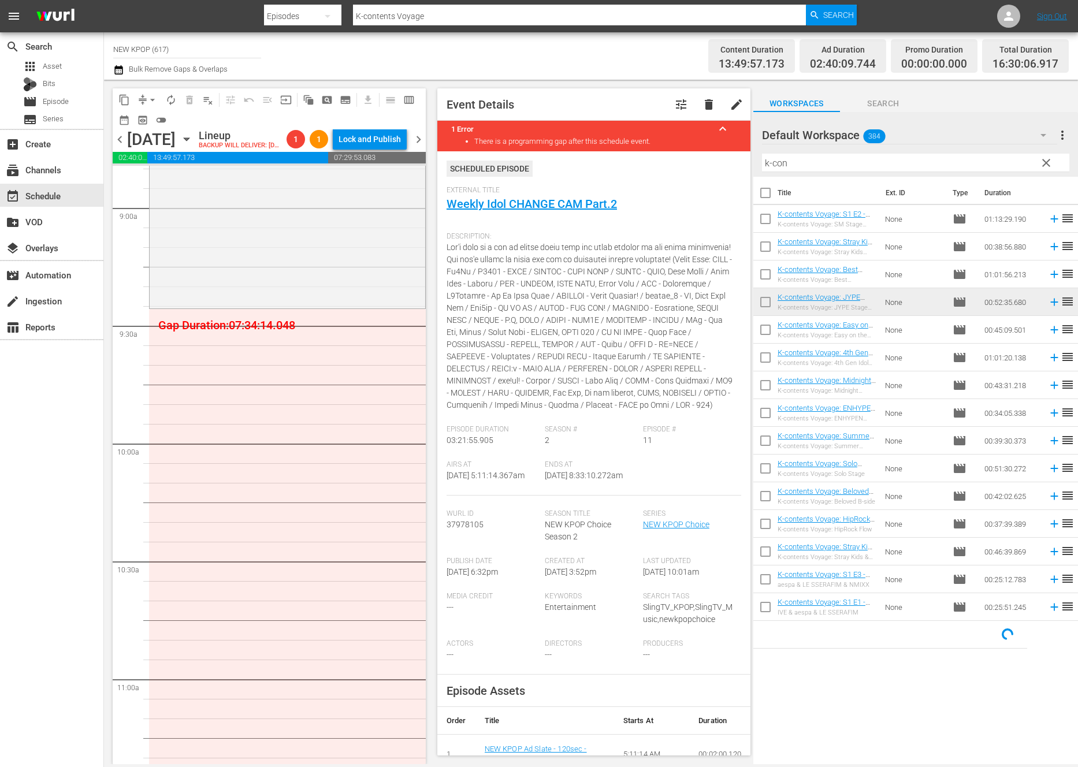
scroll to position [1822, 0]
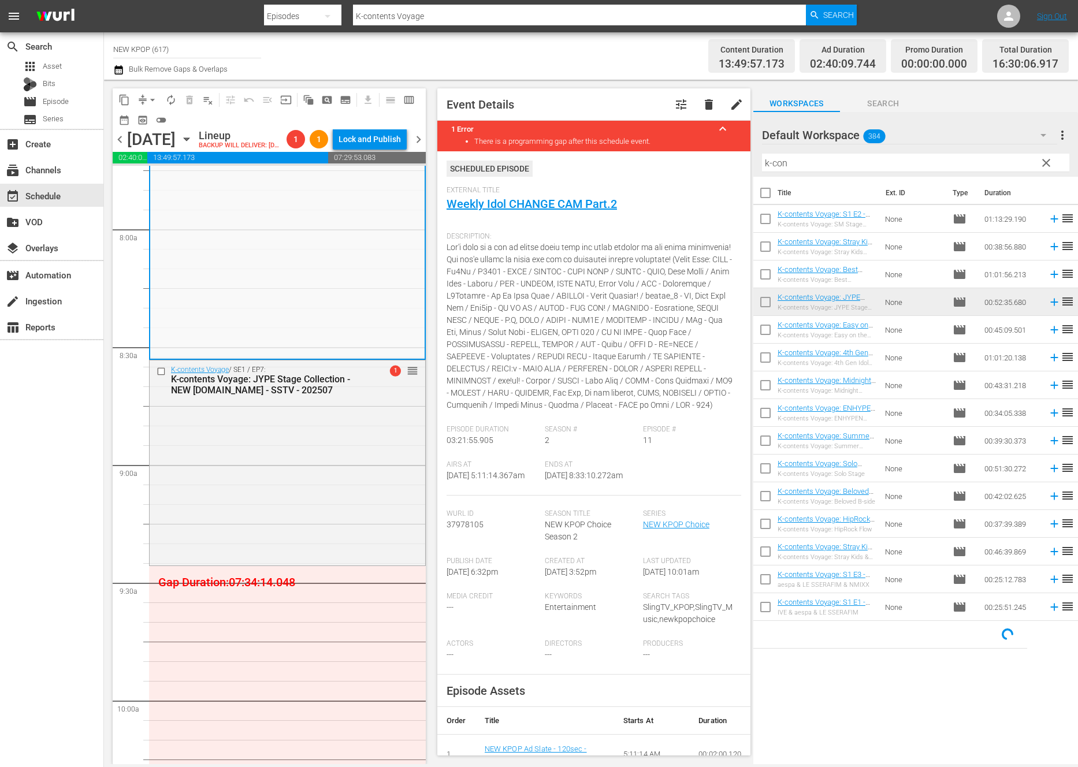
click at [281, 395] on div "K-contents Voyage: JYPE Stage Collection - NEW [DOMAIN_NAME] - SSTV - 202507" at bounding box center [269, 385] width 196 height 22
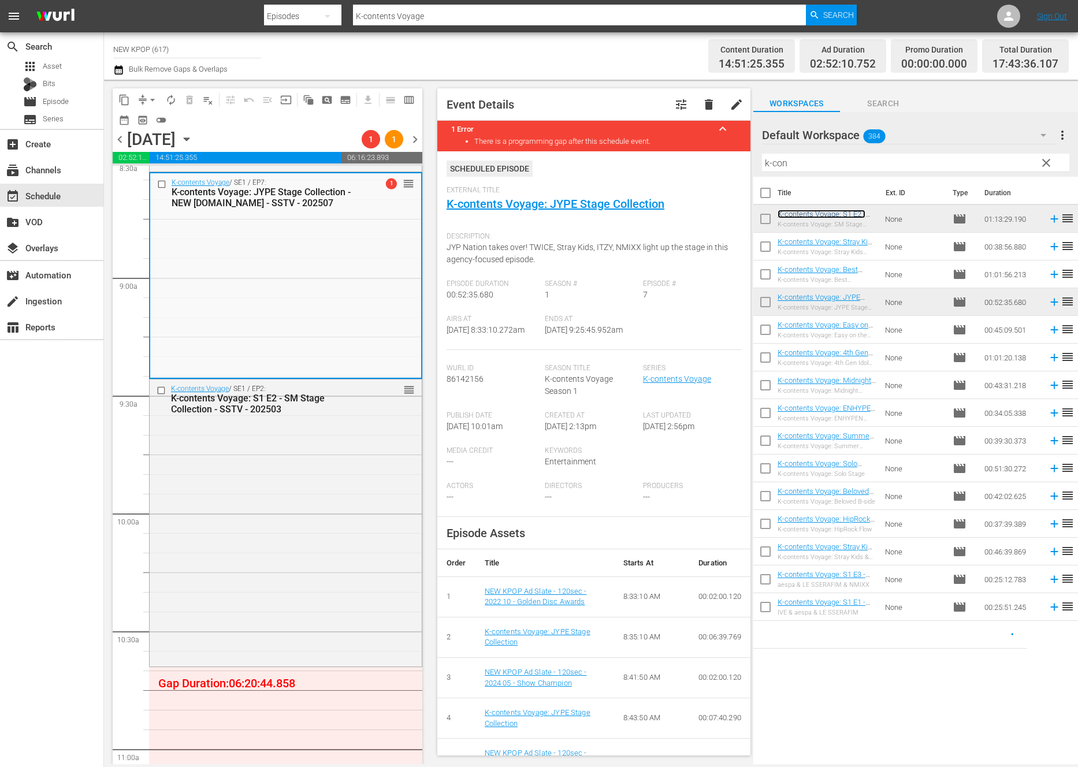
scroll to position [2011, 0]
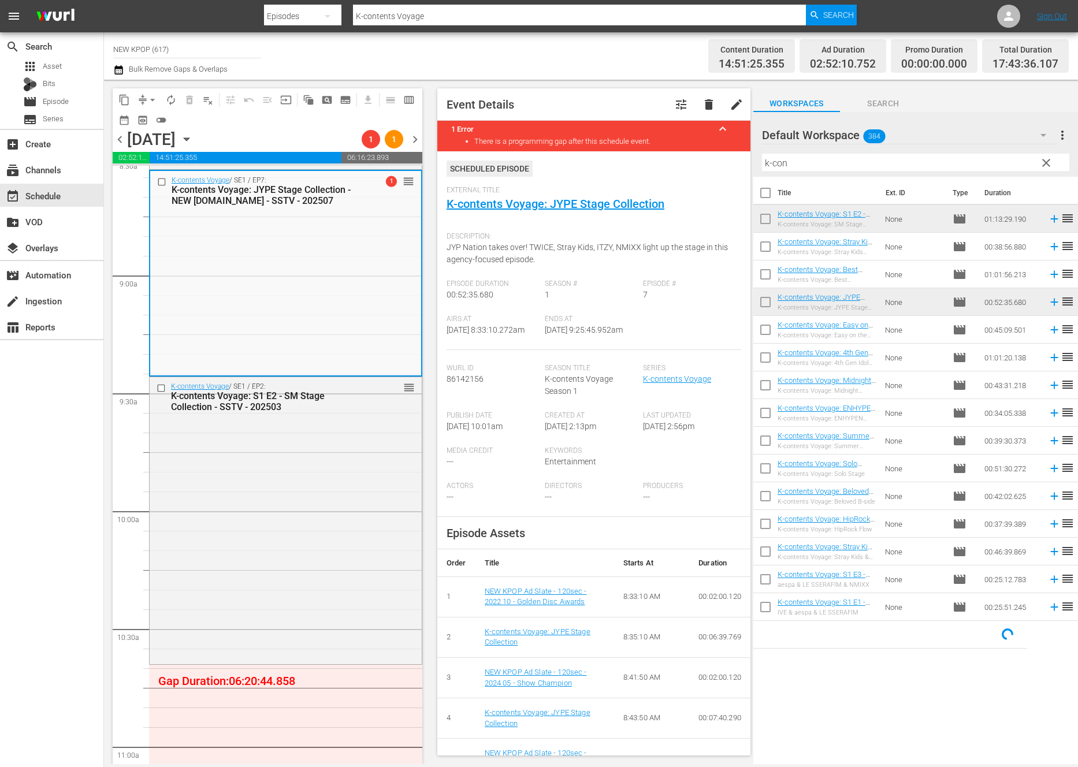
click at [297, 409] on div "K-contents Voyage: S1 E2 - SM Stage Collection - SSTV - 202503" at bounding box center [267, 401] width 193 height 22
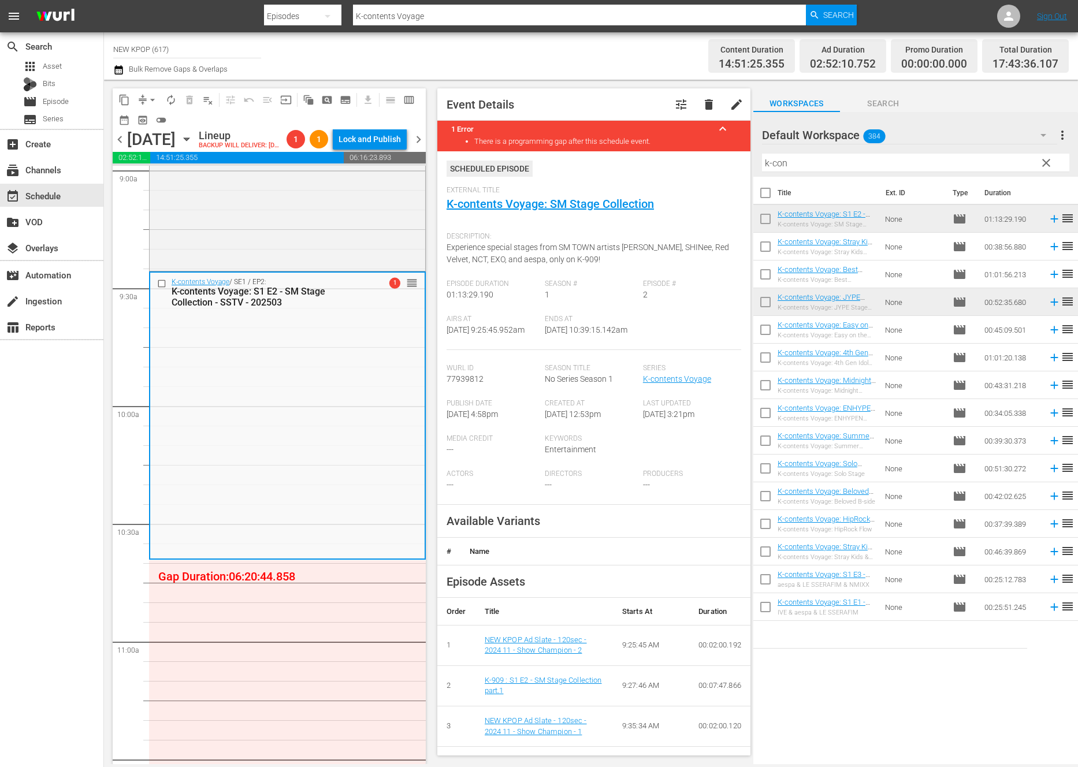
scroll to position [2118, 0]
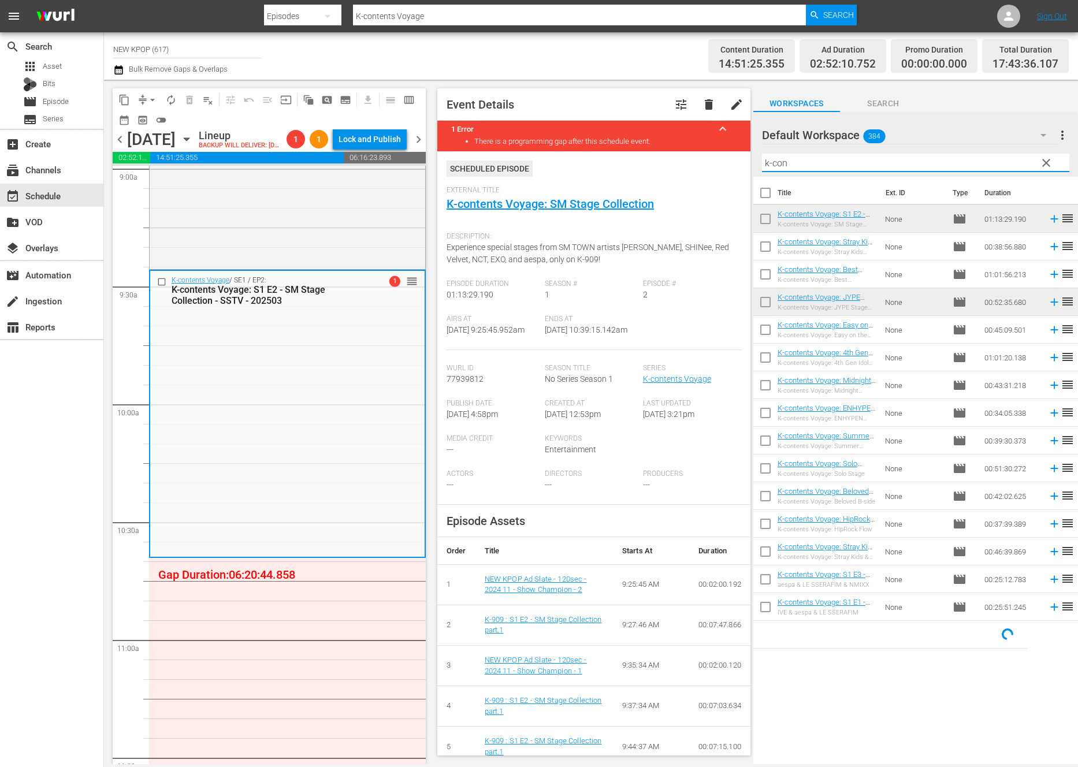
drag, startPoint x: 805, startPoint y: 168, endPoint x: 727, endPoint y: 155, distance: 79.1
click at [727, 155] on div "content_copy compress arrow_drop_down autorenew_outlined delete_forever_outline…" at bounding box center [591, 422] width 974 height 684
type input "ㅓ"
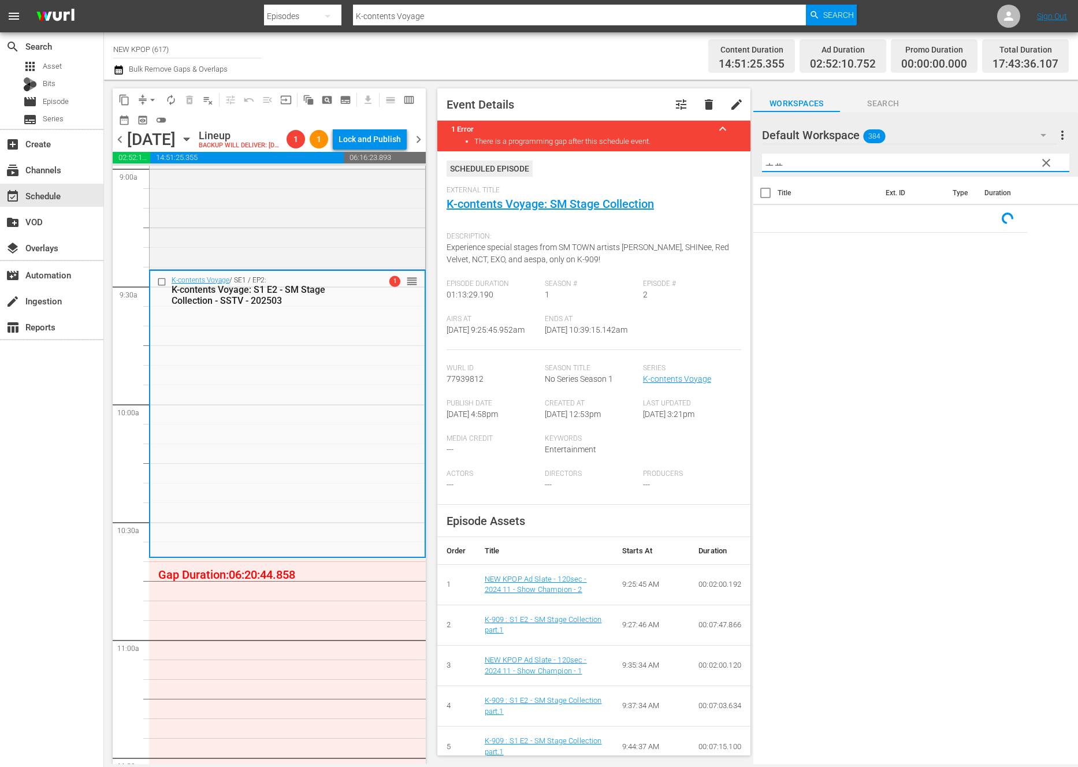
type input "ㅗ"
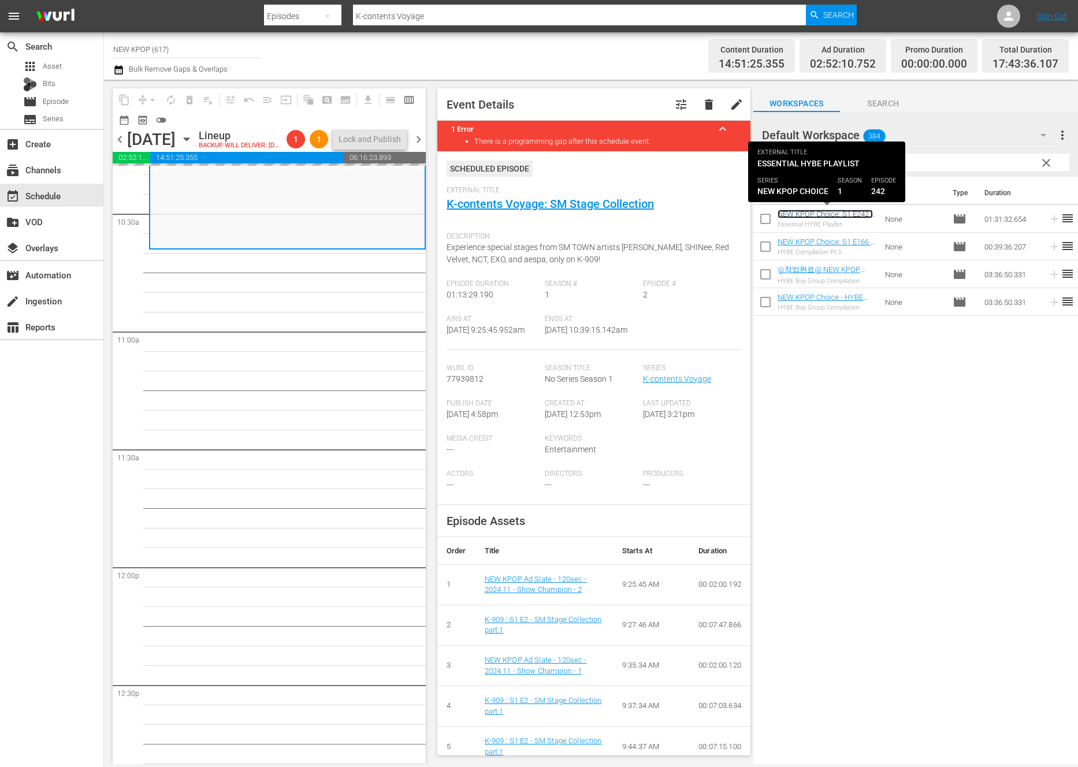
scroll to position [2502, 0]
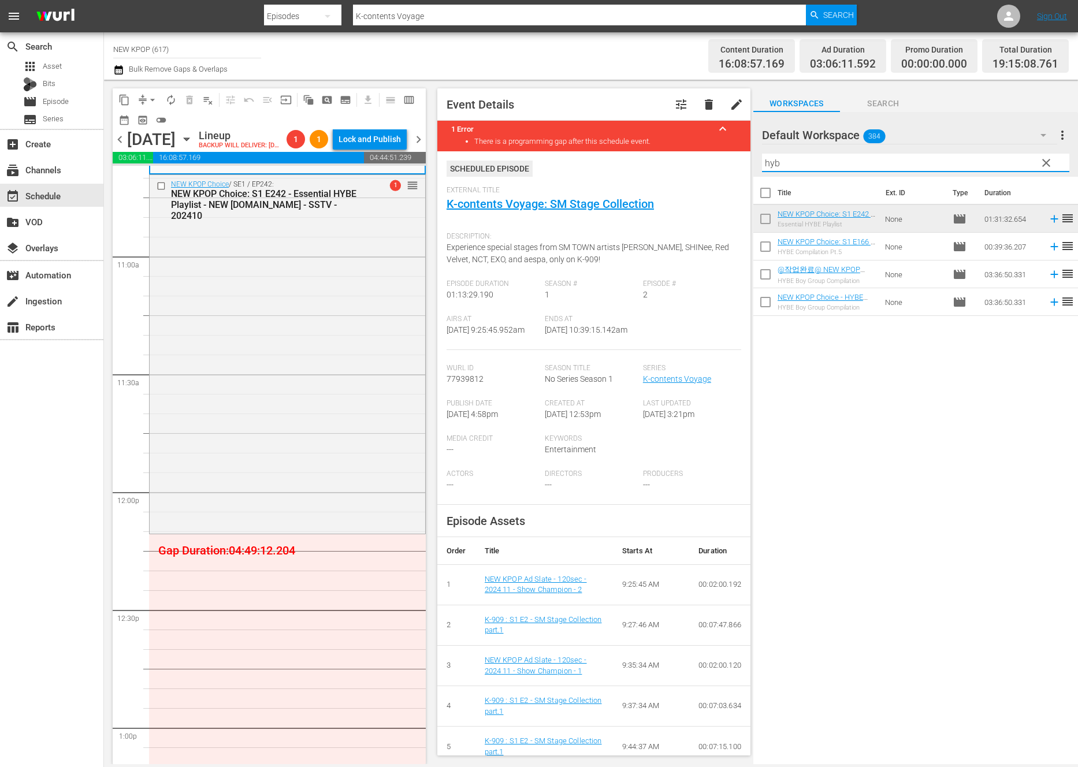
drag, startPoint x: 850, startPoint y: 162, endPoint x: 605, endPoint y: 136, distance: 246.4
click at [605, 136] on div "content_copy compress arrow_drop_down autorenew_outlined delete_forever_outline…" at bounding box center [591, 422] width 974 height 684
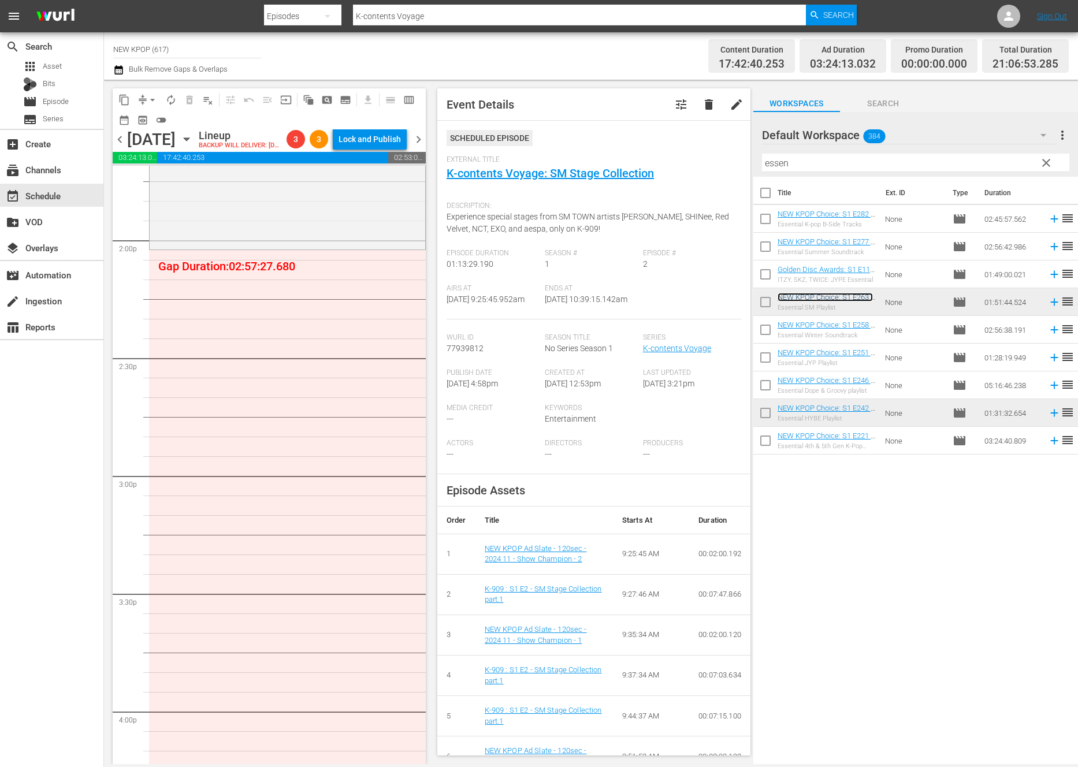
scroll to position [3224, 0]
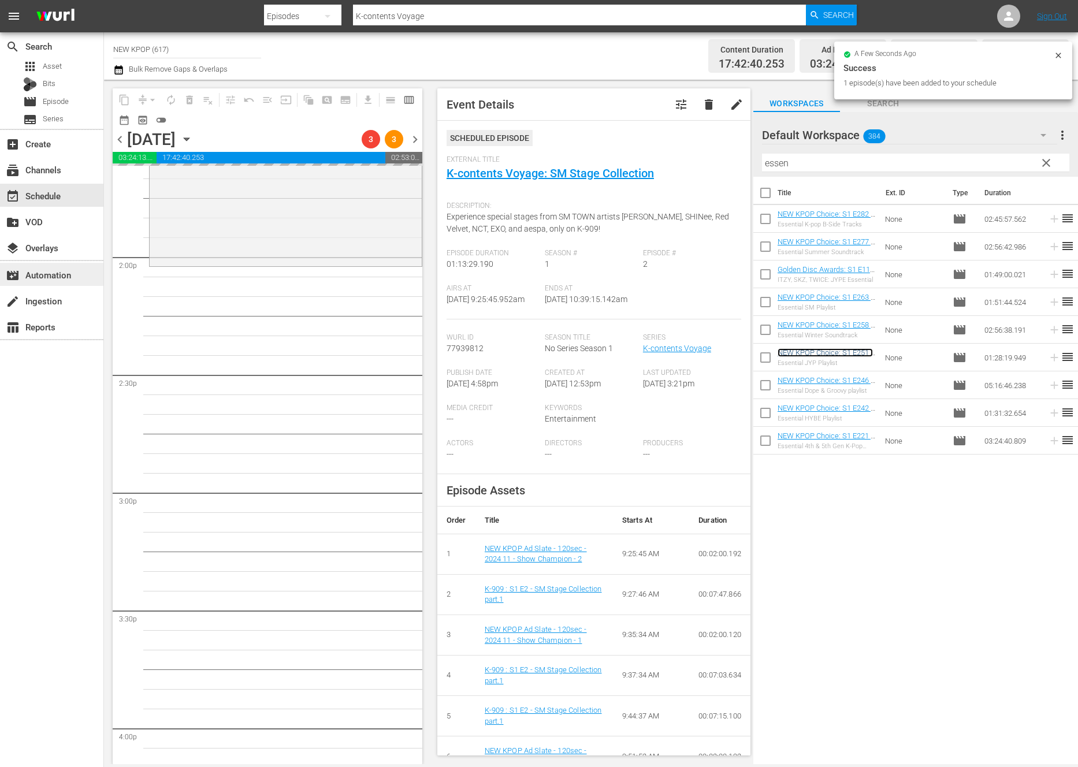
scroll to position [3226, 0]
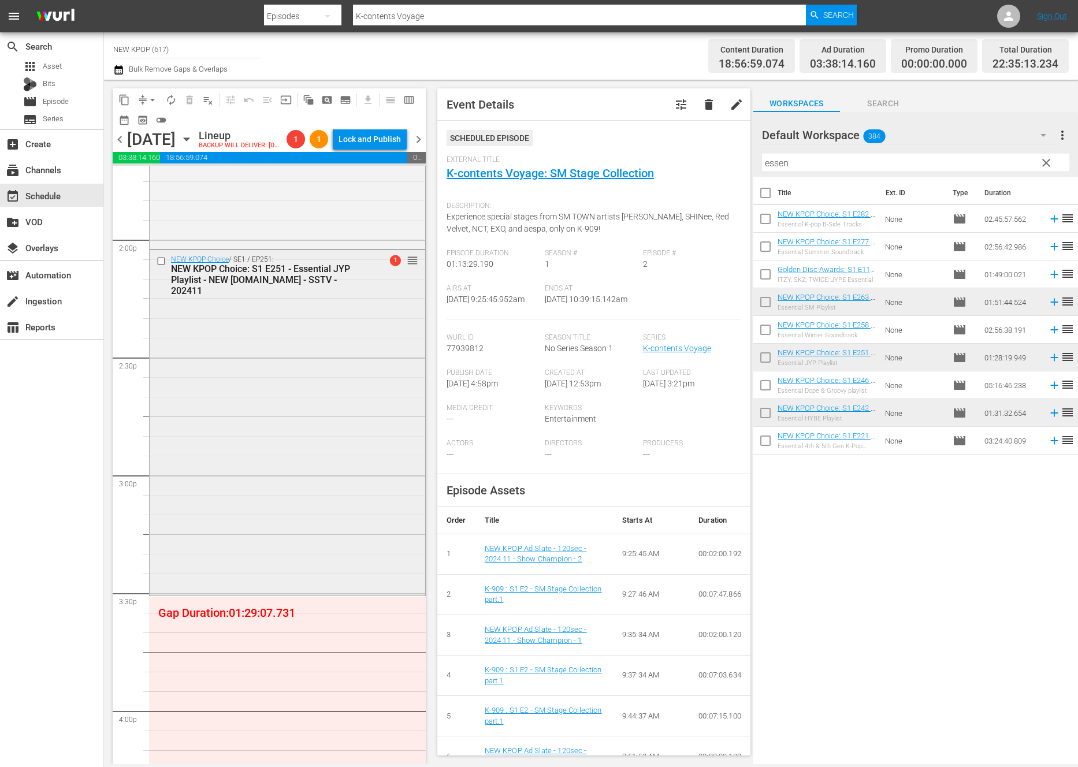
click at [328, 442] on div "NEW KPOP Choice / SE1 / EP251: NEW KPOP Choice: S1 E251 - Essential JYP Playlis…" at bounding box center [288, 422] width 276 height 344
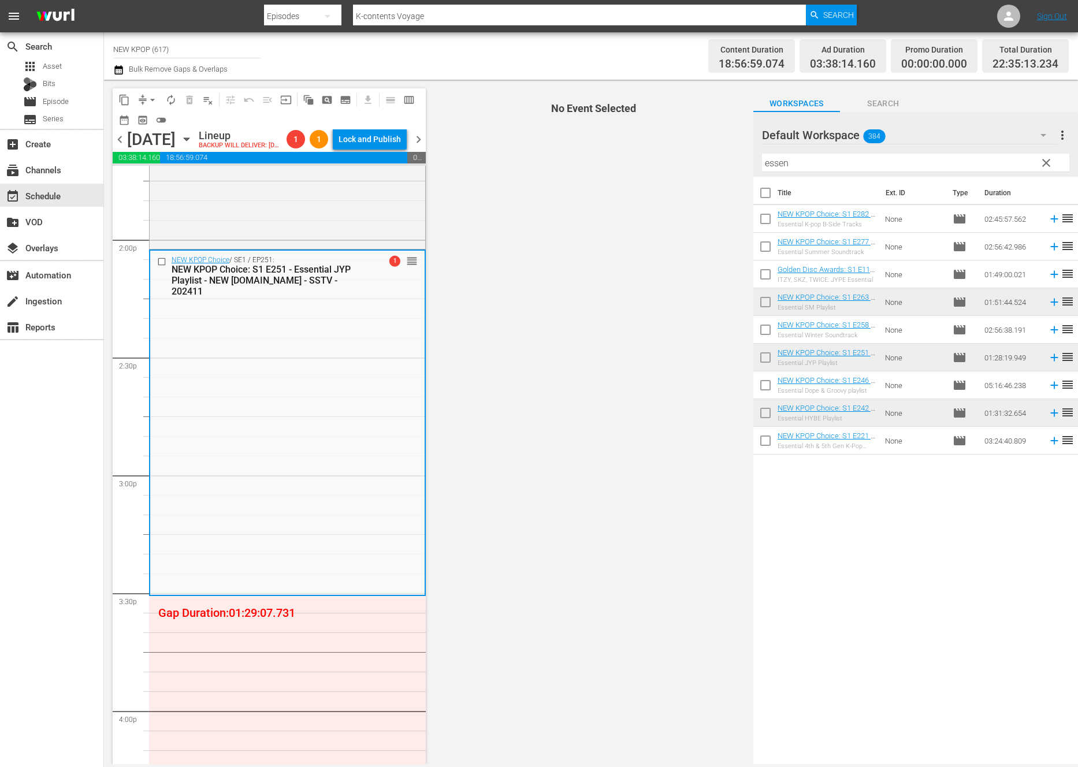
click at [328, 442] on div "NEW KPOP Choice / SE1 / EP251: NEW KPOP Choice: S1 E251 - Essential JYP Playlis…" at bounding box center [287, 423] width 274 height 344
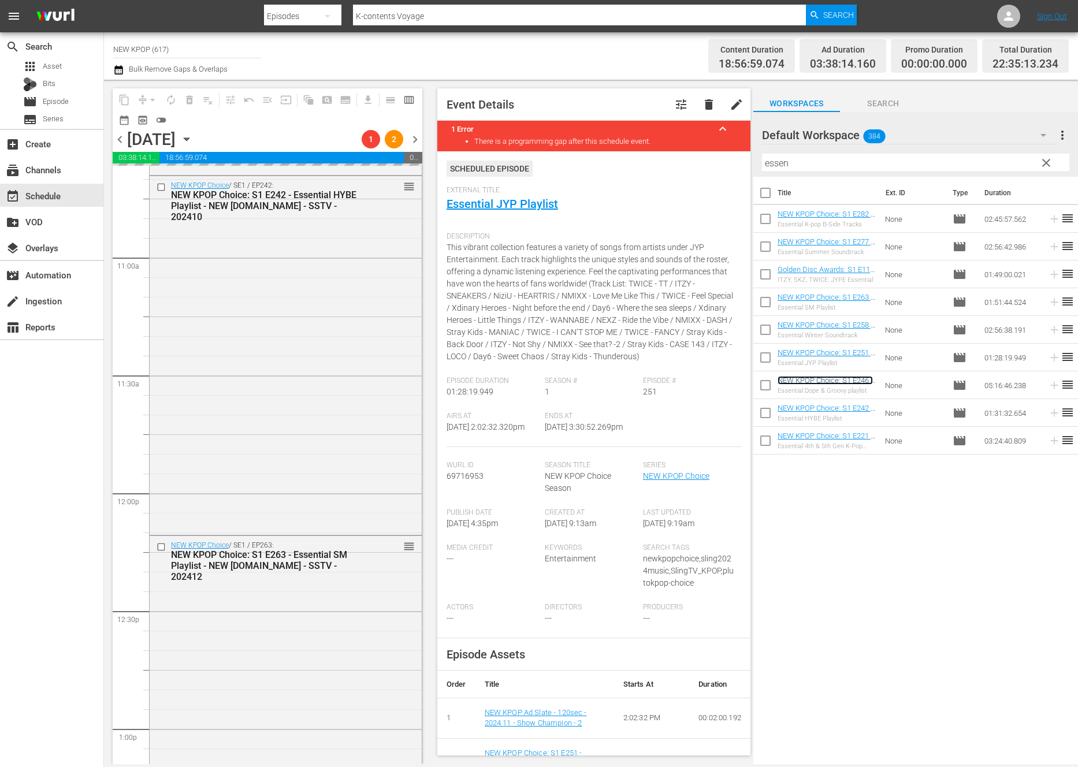
scroll to position [2334, 0]
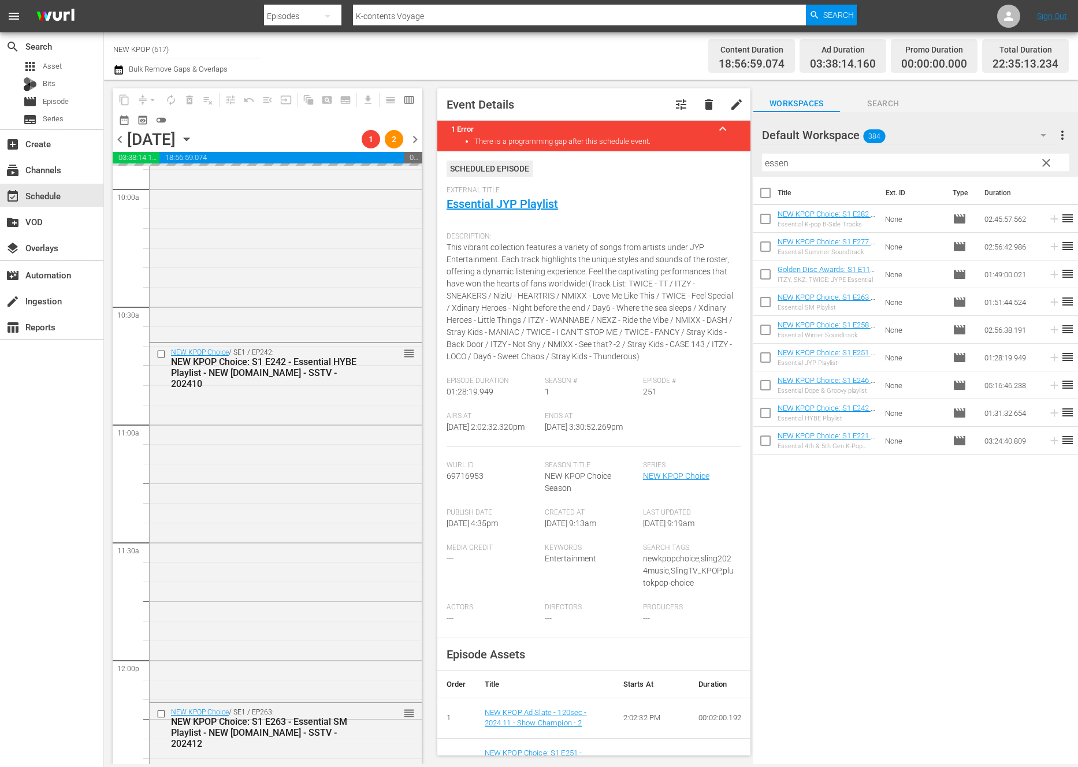
click at [332, 485] on div "NEW KPOP Choice / SE1 / EP242: NEW KPOP Choice: S1 E242 - Essential HYBE Playli…" at bounding box center [286, 521] width 272 height 356
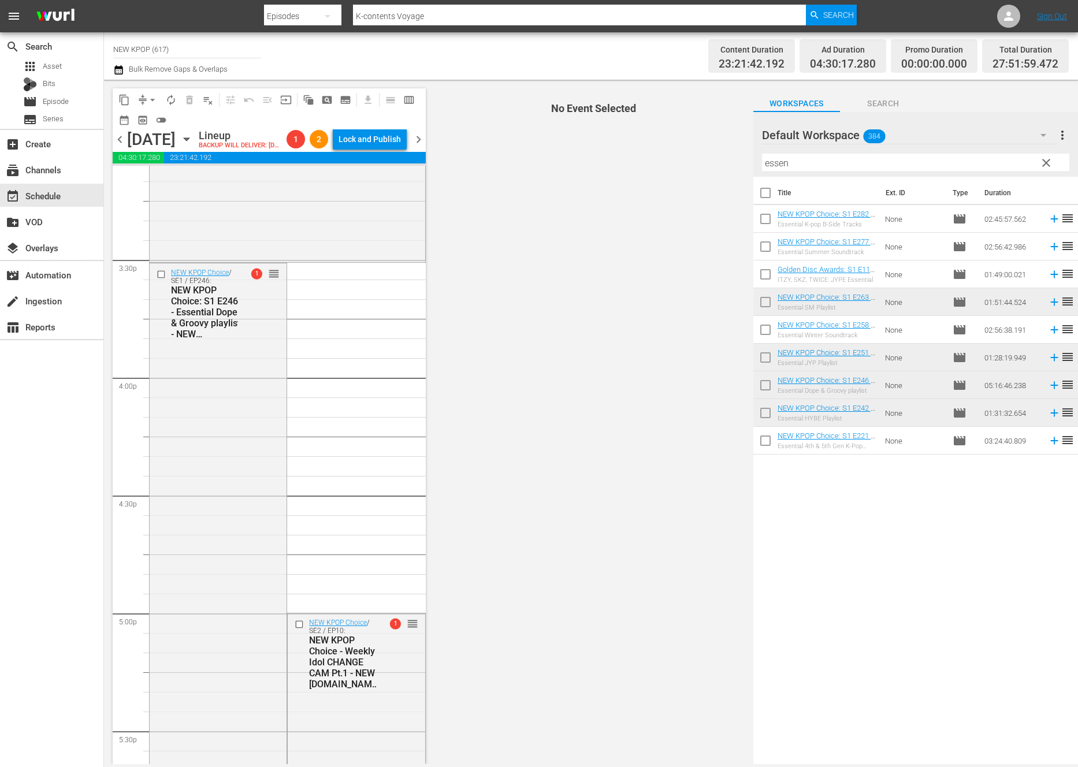
scroll to position [3820, 0]
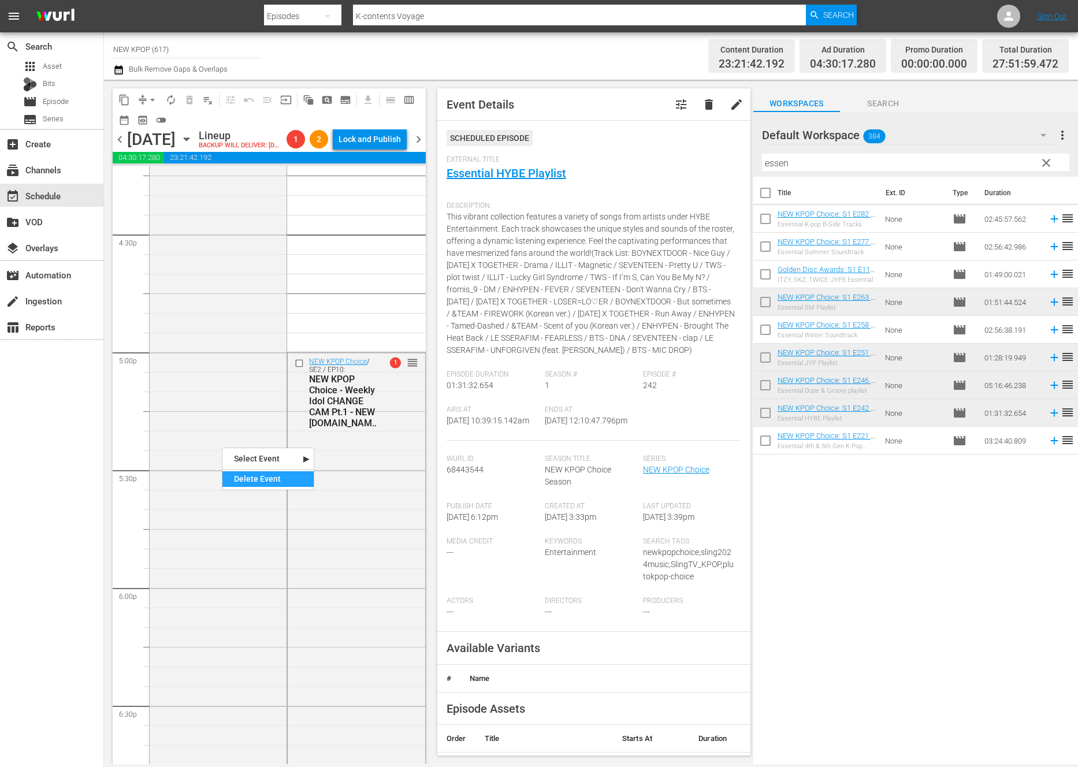
click at [248, 478] on div "Delete Event" at bounding box center [267, 479] width 91 height 16
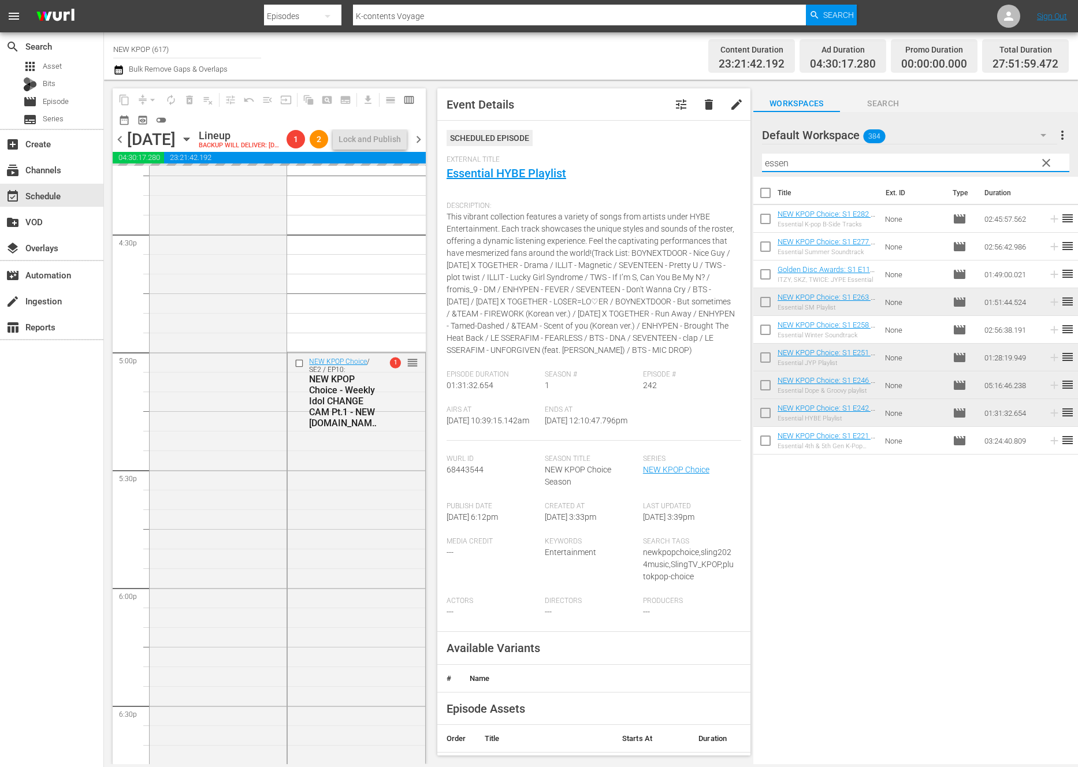
drag, startPoint x: 805, startPoint y: 163, endPoint x: 730, endPoint y: 159, distance: 75.8
click at [730, 159] on div "content_copy compress arrow_drop_down autorenew_outlined delete_forever_outline…" at bounding box center [591, 422] width 974 height 684
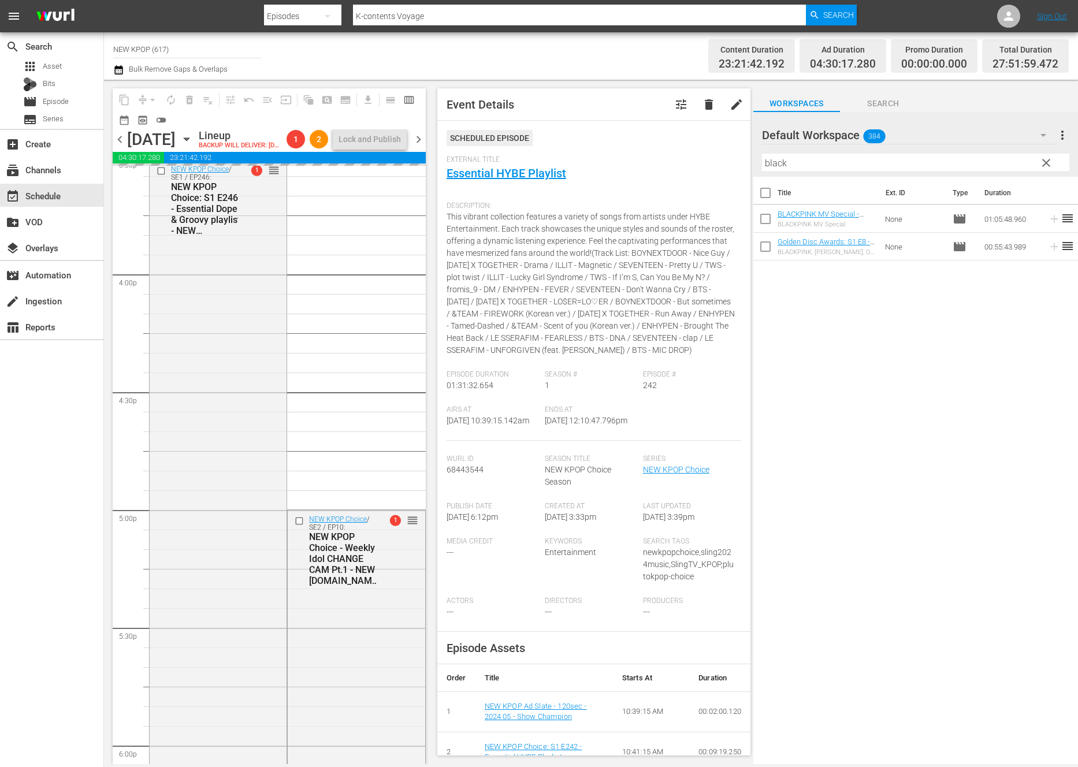
scroll to position [3565, 0]
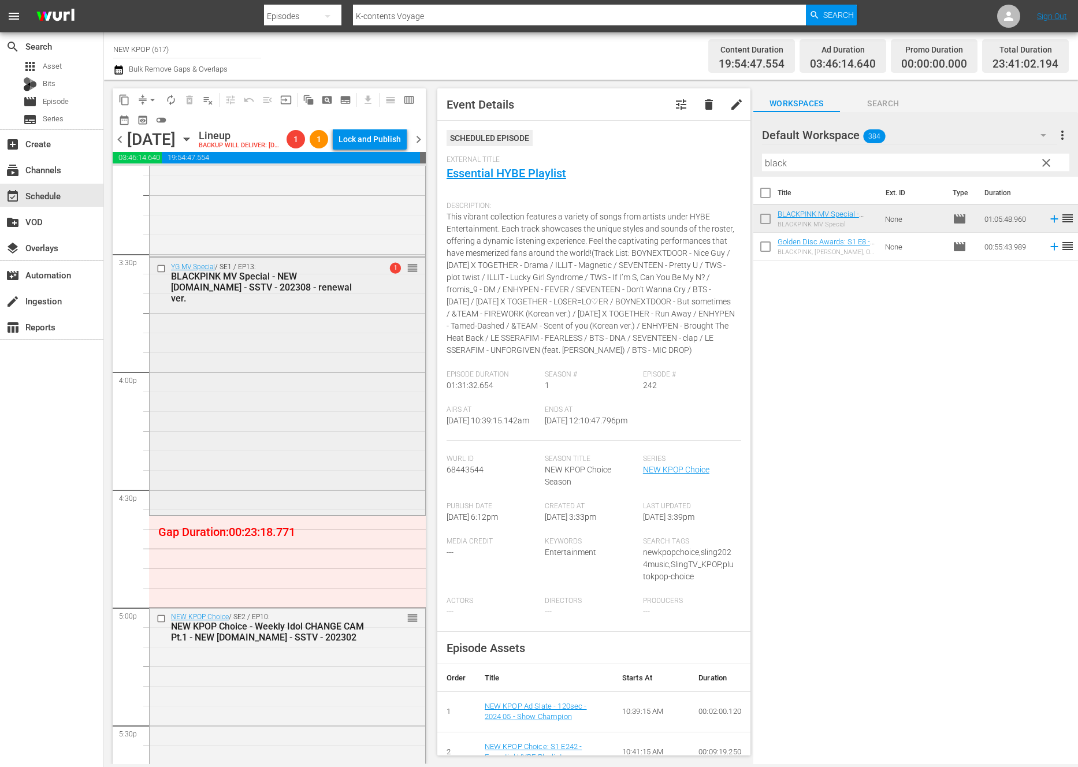
click at [248, 479] on div "YG MV Special / SE1 / EP13: BLACKPINK MV Special - NEW K.ID - SSTV - 202308 - r…" at bounding box center [288, 385] width 276 height 255
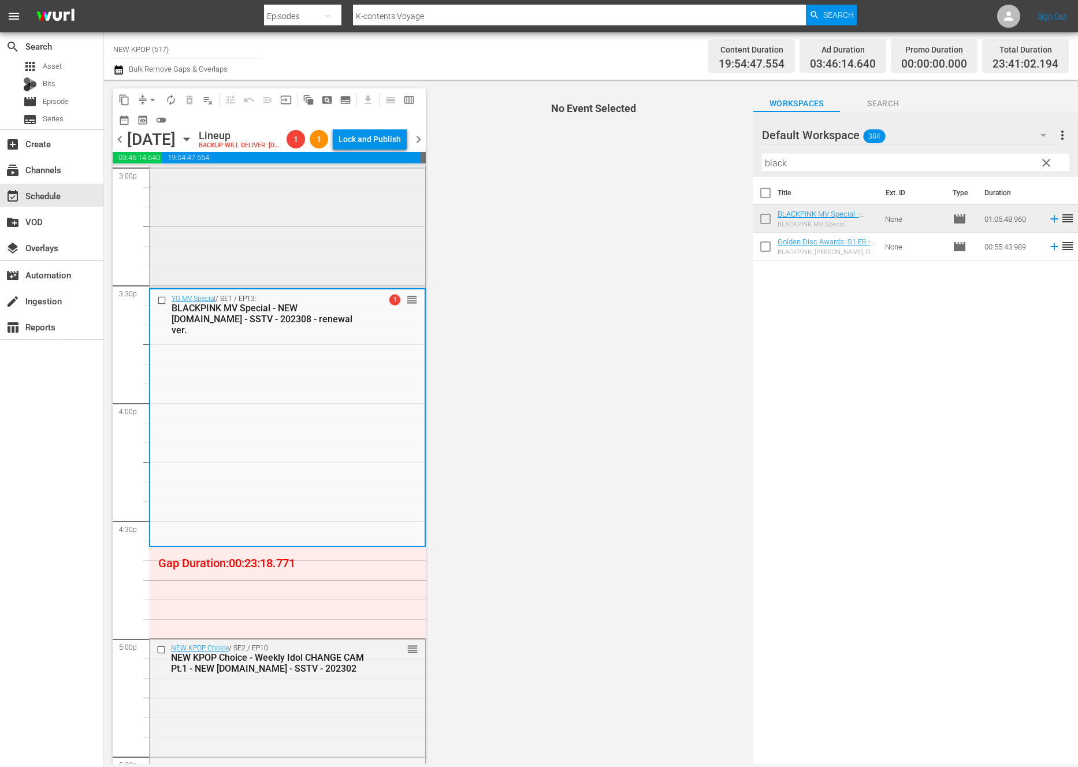
scroll to position [3608, 0]
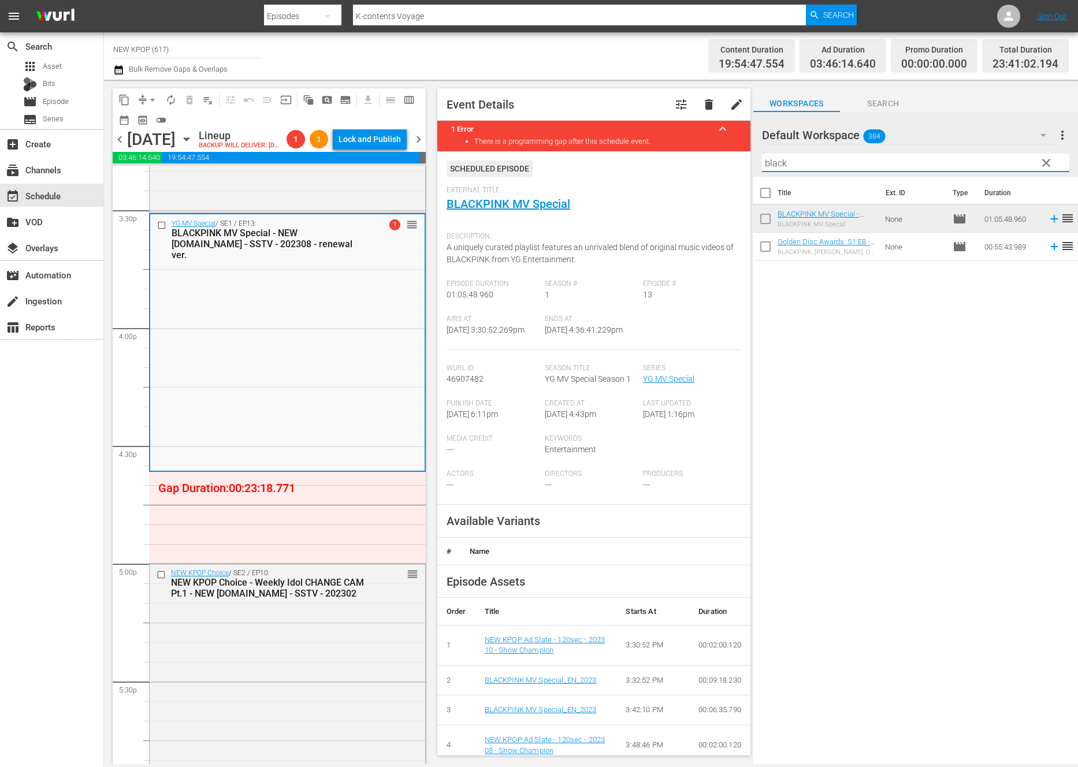
drag, startPoint x: 800, startPoint y: 170, endPoint x: 695, endPoint y: 150, distance: 107.1
click at [695, 150] on div "content_copy compress arrow_drop_down autorenew_outlined delete_forever_outline…" at bounding box center [591, 422] width 974 height 684
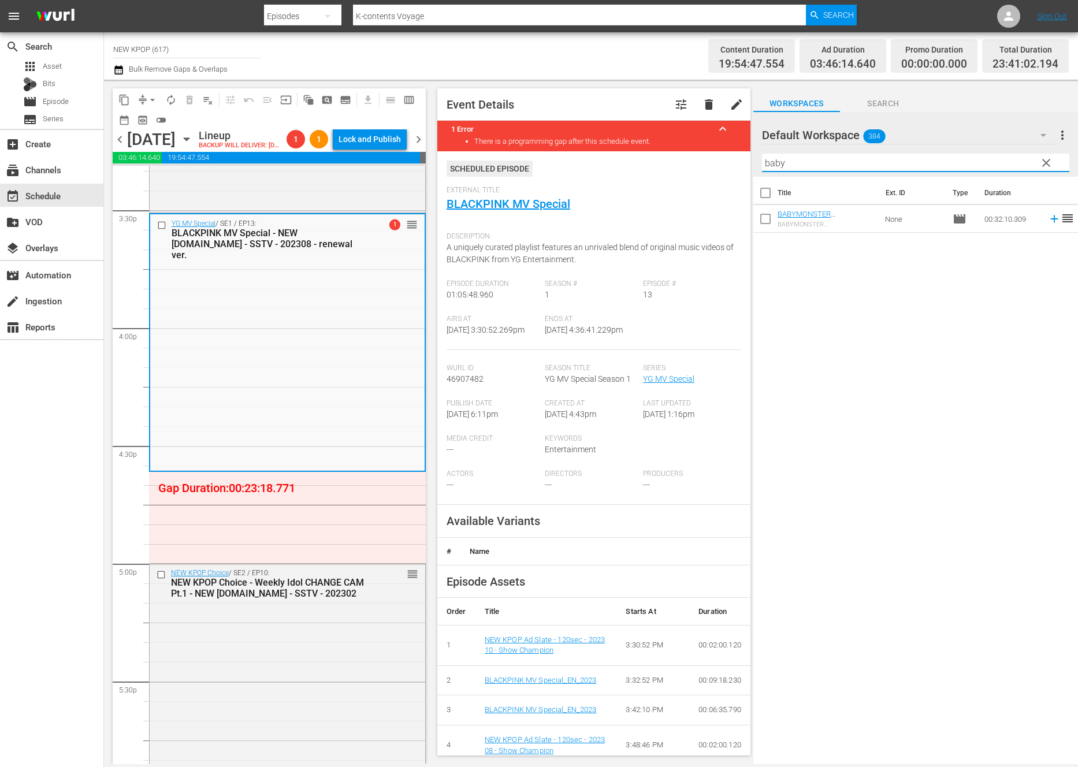
type input "baby"
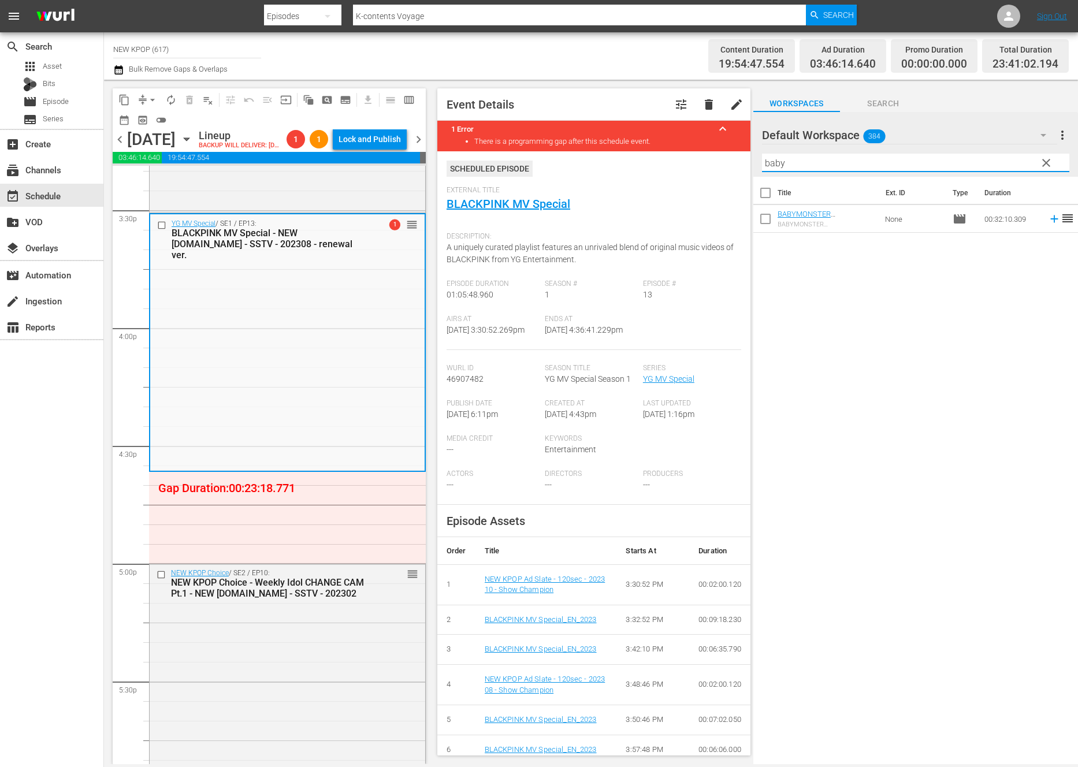
drag, startPoint x: 789, startPoint y: 168, endPoint x: 724, endPoint y: 158, distance: 65.5
click at [724, 158] on div "content_copy compress arrow_drop_down autorenew_outlined delete_forever_outline…" at bounding box center [591, 422] width 974 height 684
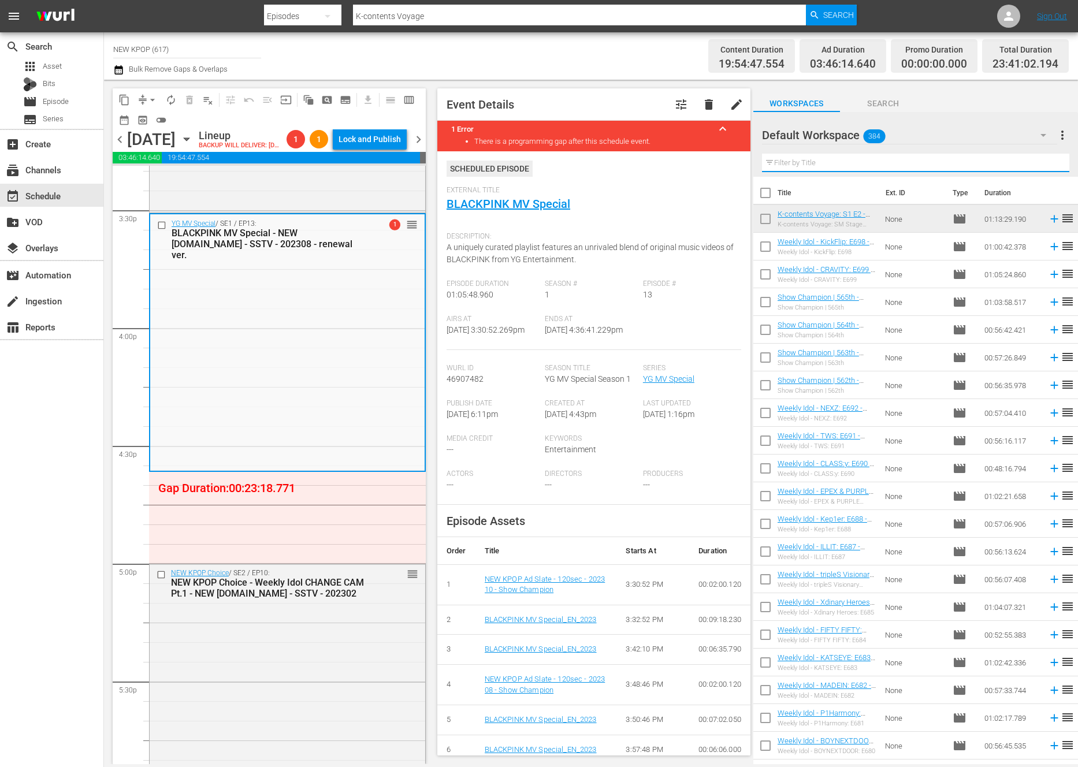
scroll to position [4264, 0]
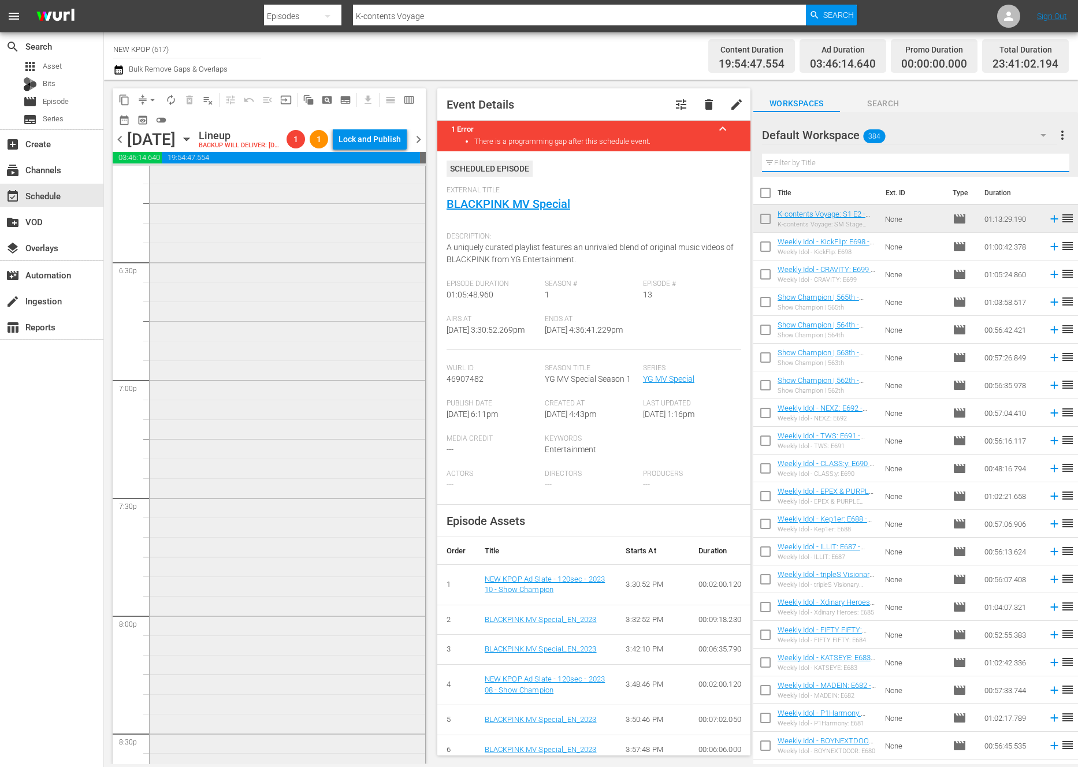
click at [185, 546] on div "NEW KPOP Choice / SE2 / EP10: NEW KPOP Choice - Weekly Idol CHANGE CAM Pt.1 - N…" at bounding box center [288, 359] width 276 height 901
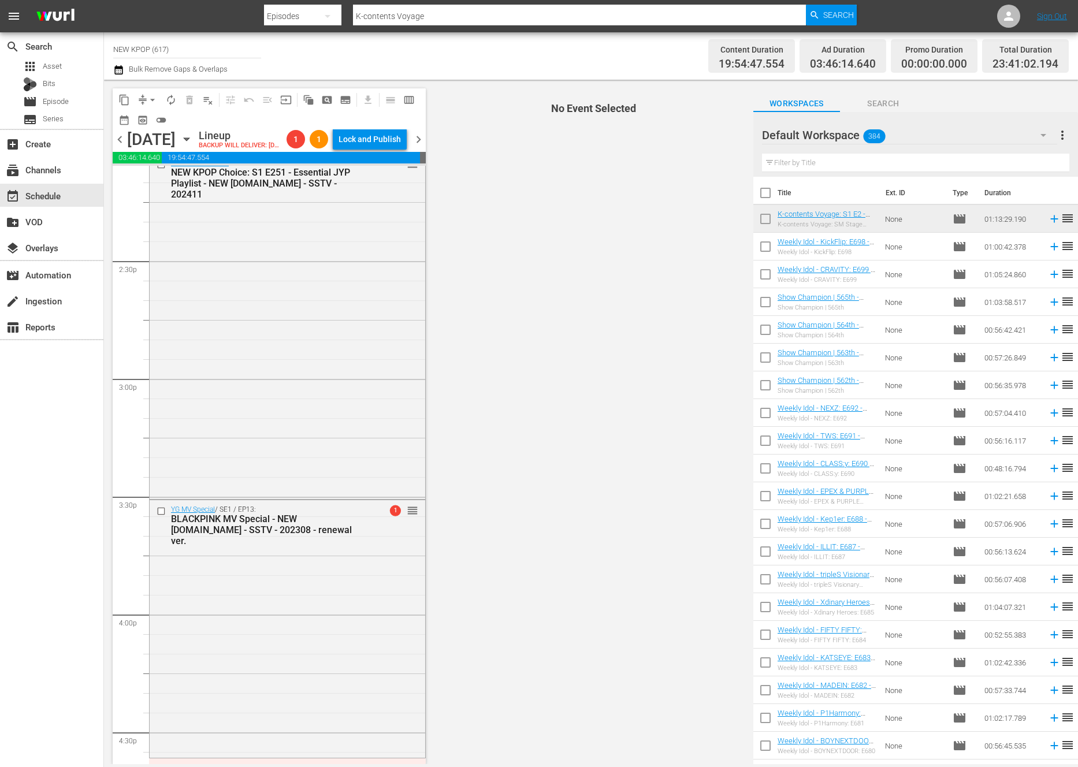
scroll to position [3581, 0]
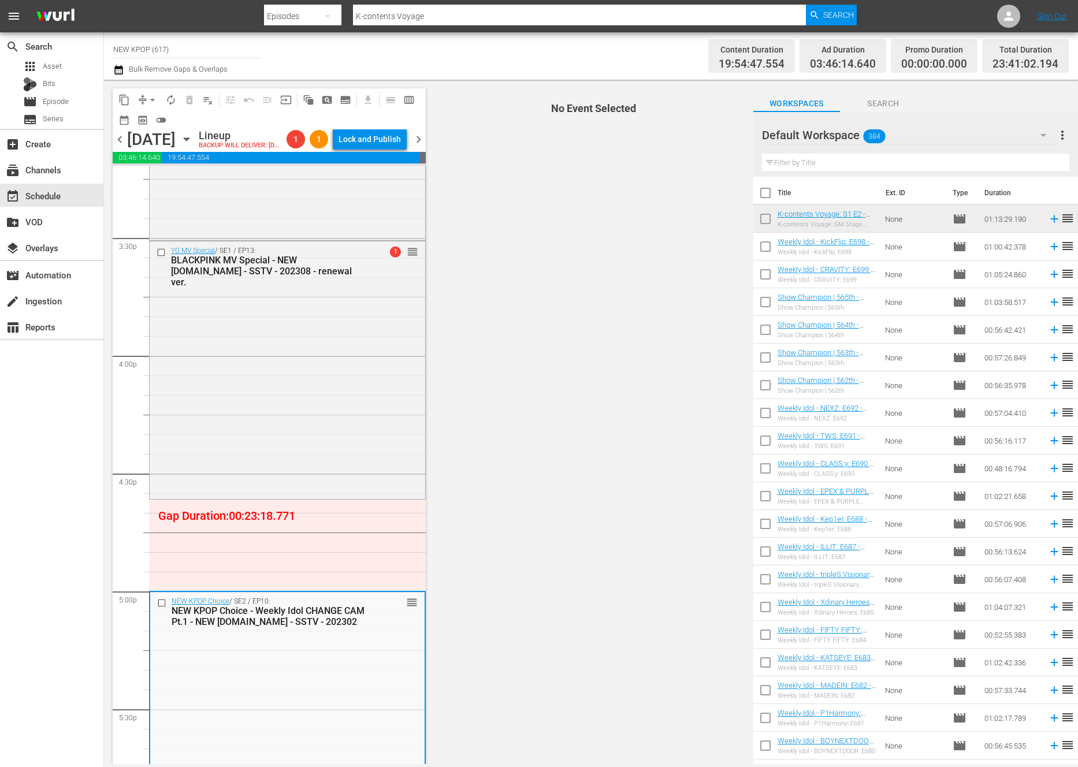
click at [831, 152] on div "Filter by Title" at bounding box center [915, 163] width 307 height 28
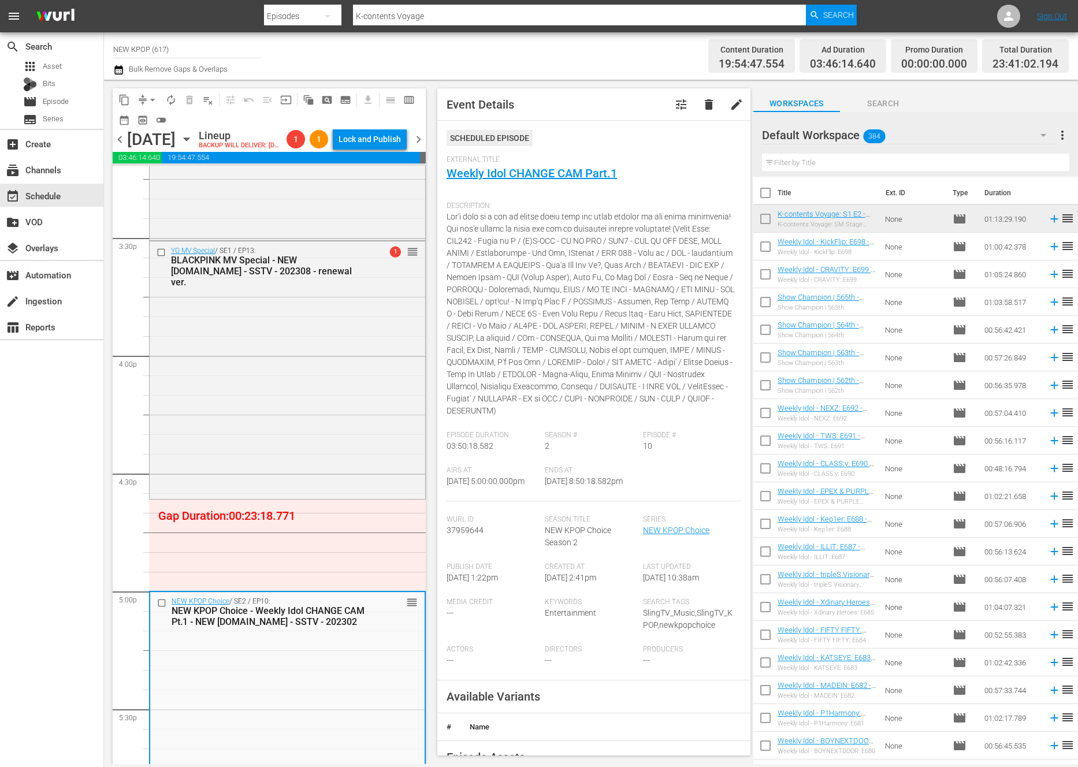
click at [829, 155] on input "text" at bounding box center [915, 163] width 307 height 18
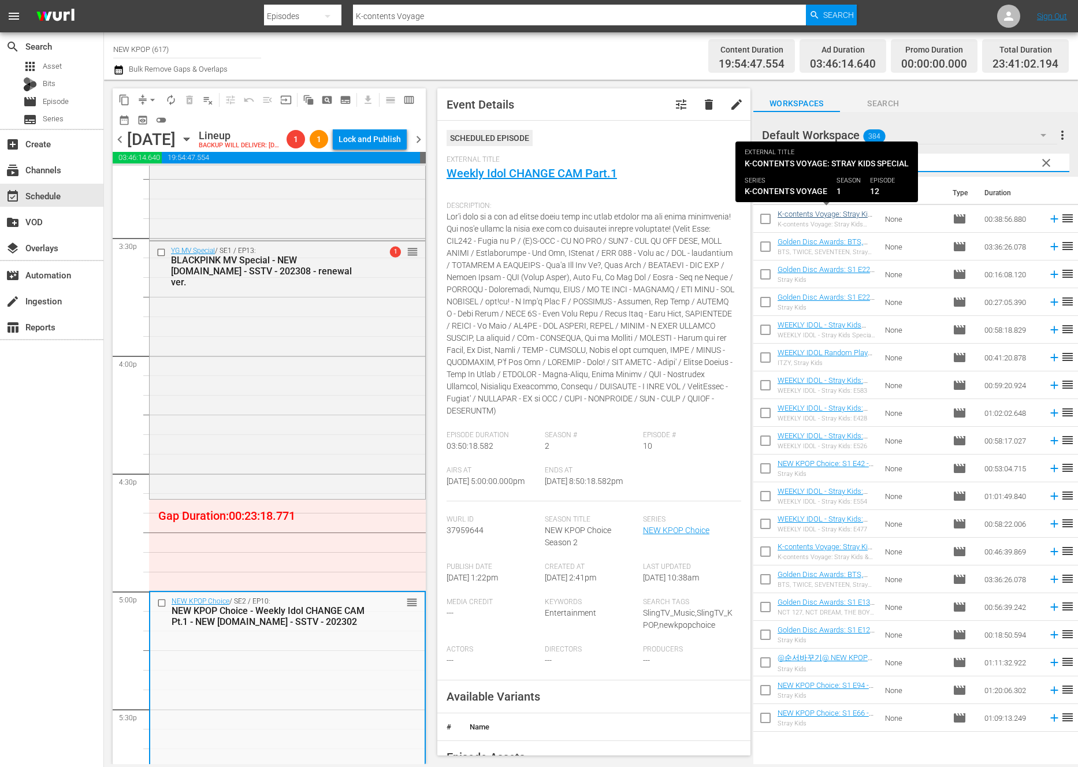
type input "stray"
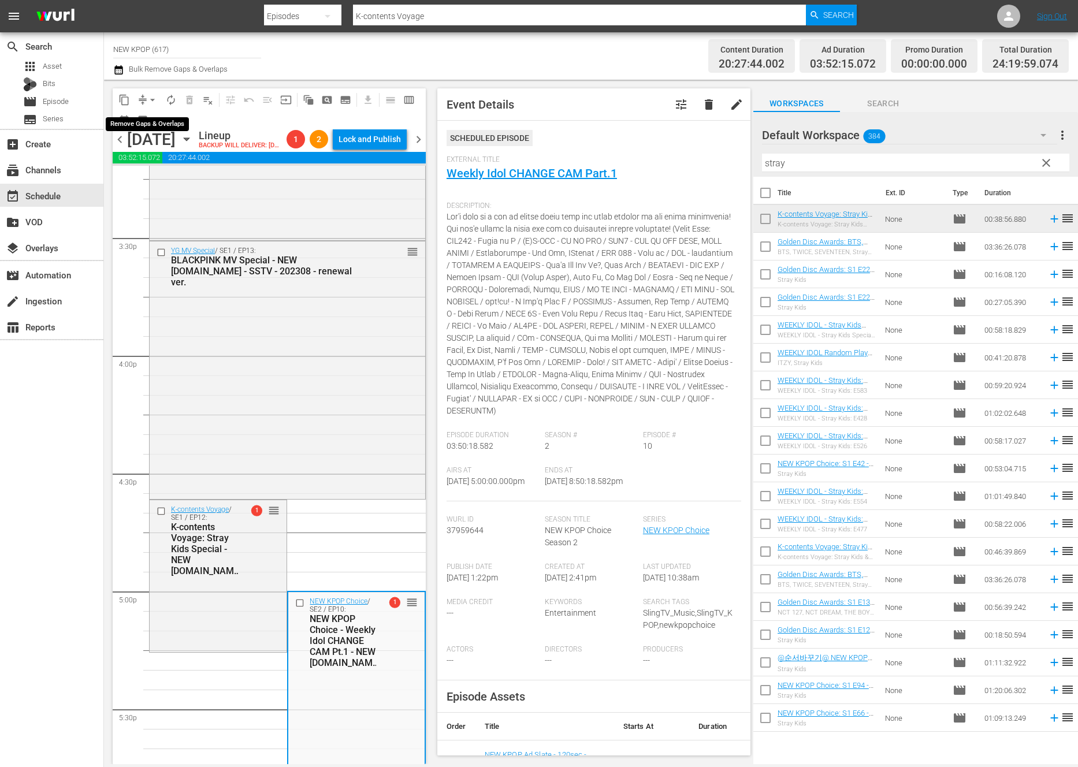
click at [156, 97] on span "arrow_drop_down" at bounding box center [153, 100] width 12 height 12
click at [147, 162] on li "Align to End of Previous Day" at bounding box center [152, 161] width 121 height 19
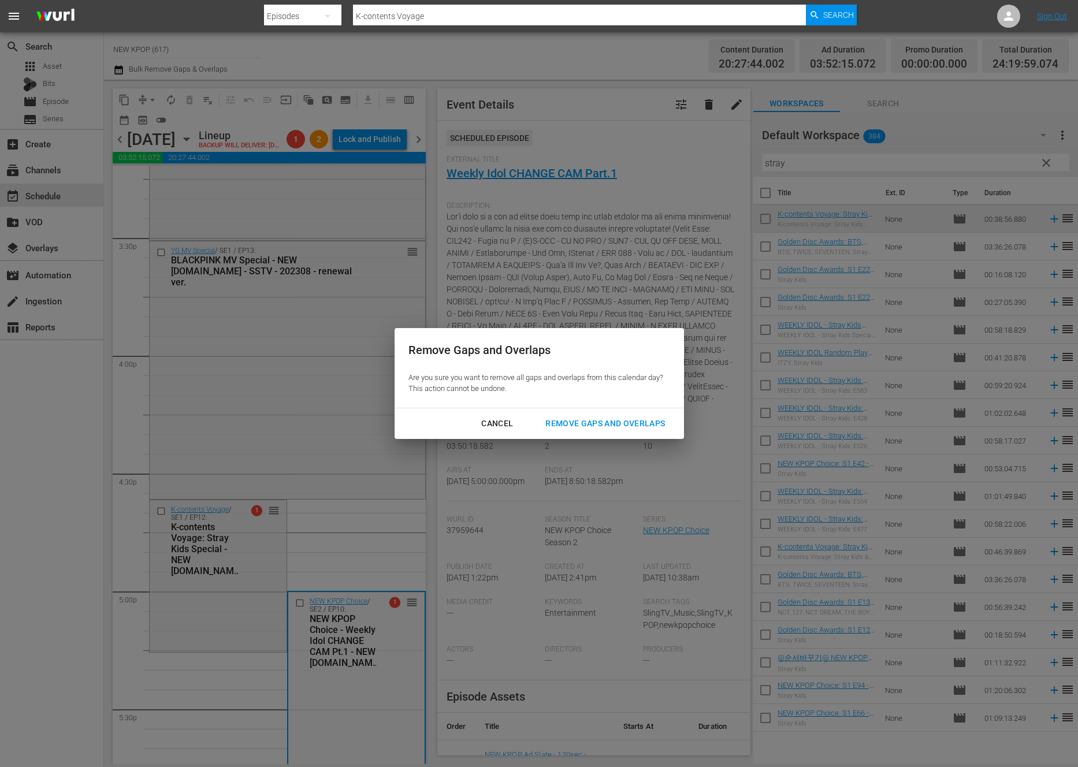
click at [598, 431] on button "Remove Gaps and Overlaps" at bounding box center [604, 423] width 147 height 21
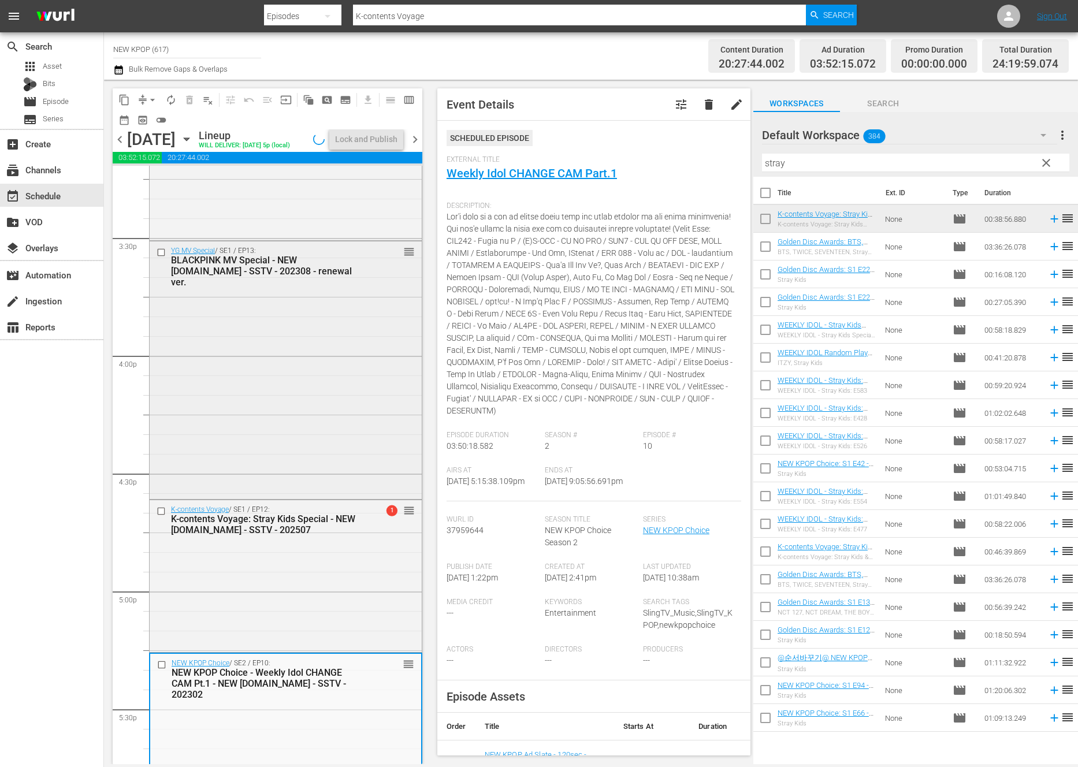
click at [222, 414] on div "YG MV Special / SE1 / EP13: BLACKPINK MV Special - NEW K.ID - SSTV - 202308 - r…" at bounding box center [286, 368] width 272 height 255
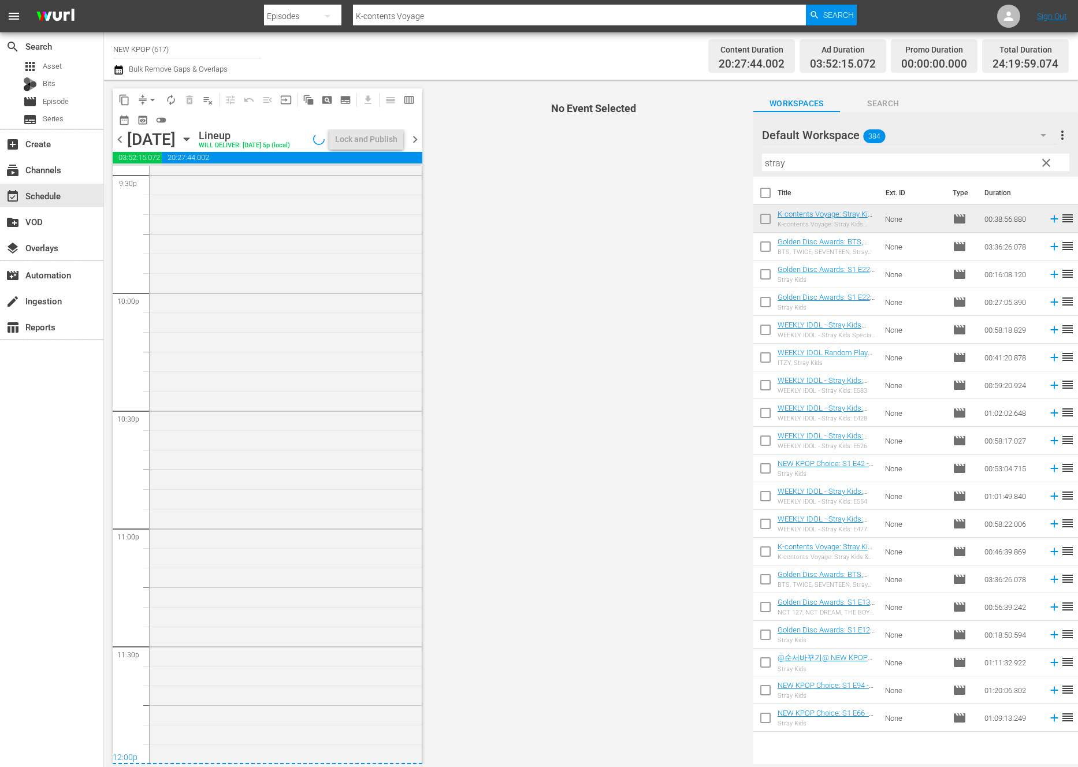
scroll to position [5167, 0]
click at [221, 414] on div "NEW KPOP Choice / SE2 / EP11: NEW KPOP Choice - Weekly Idol CHANGE CAM Pt.2 - N…" at bounding box center [286, 367] width 272 height 790
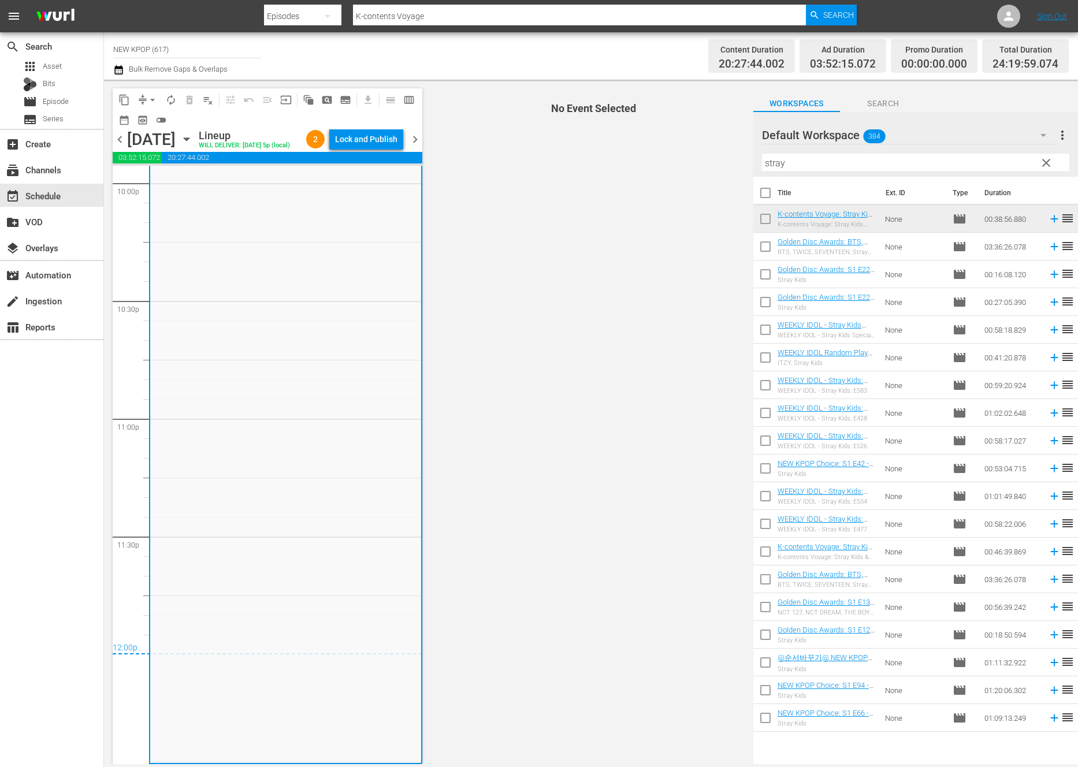
scroll to position [5185, 0]
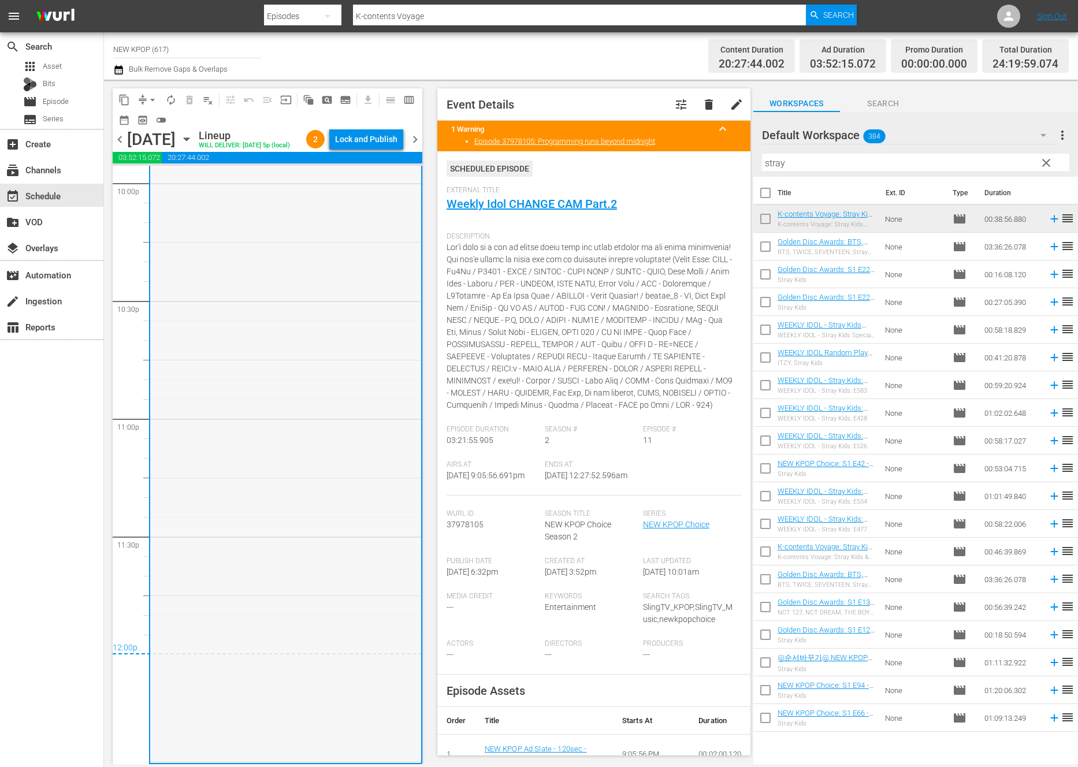
click at [326, 543] on div "NEW KPOP Choice / SE2 / EP11: NEW KPOP Choice - Weekly Idol CHANGE CAM Pt.2 - N…" at bounding box center [285, 367] width 271 height 790
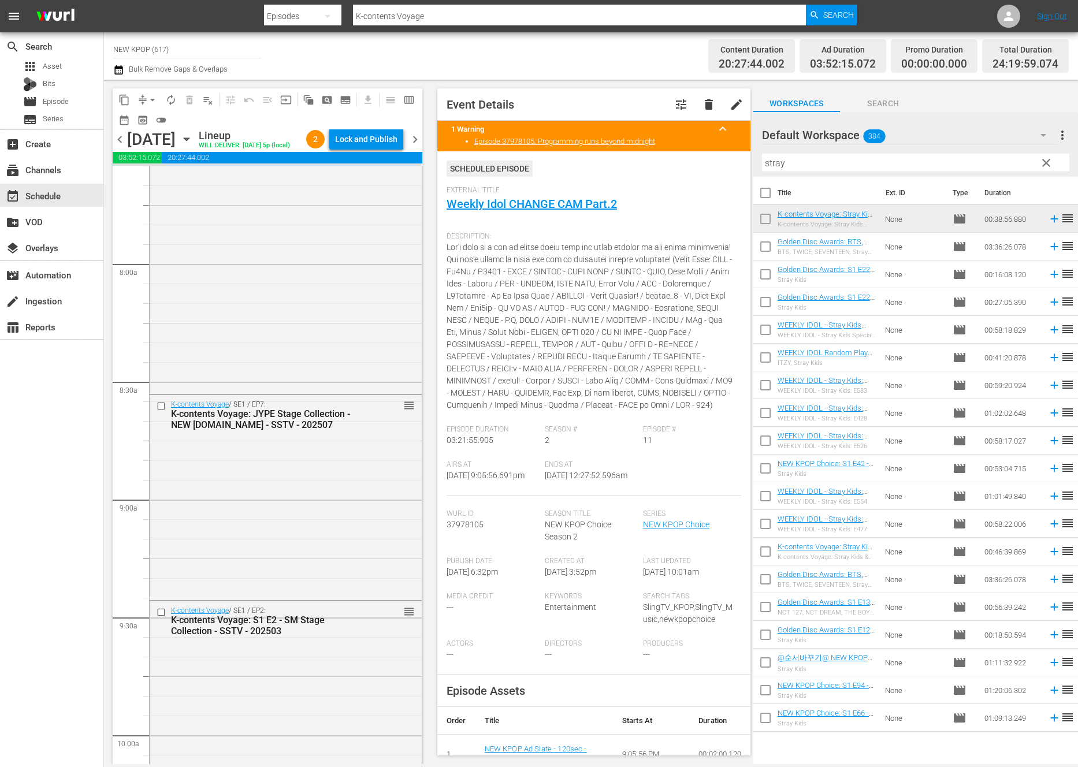
scroll to position [0, 0]
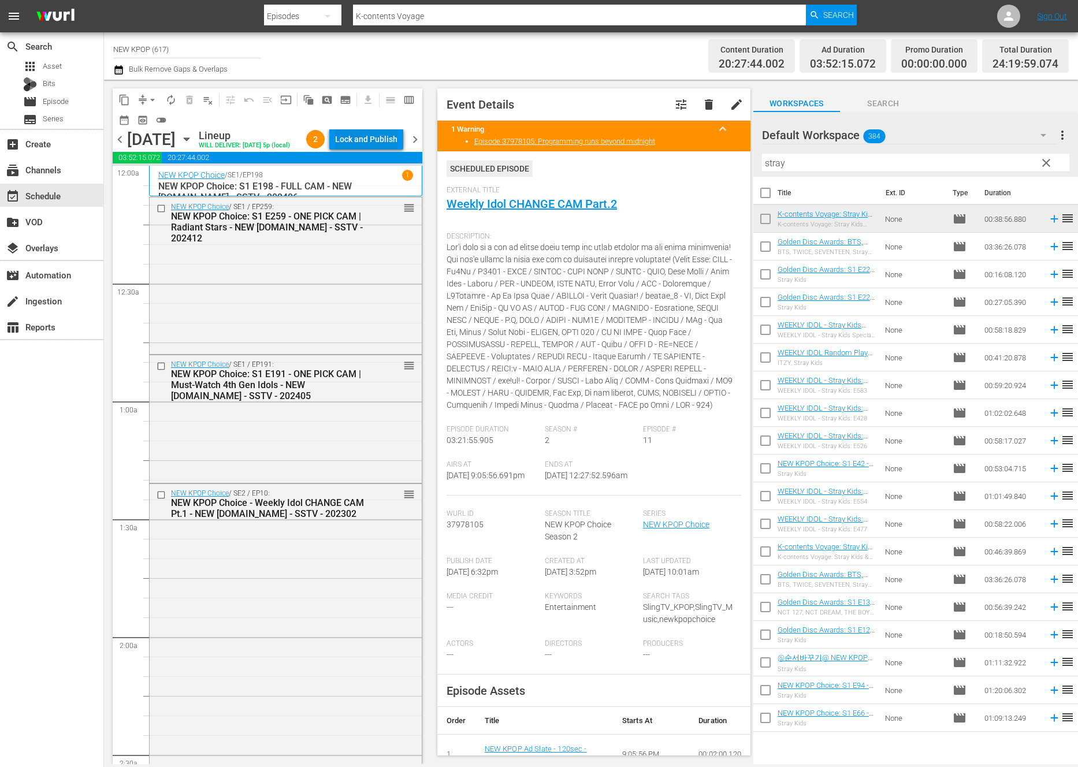
click at [363, 144] on div "Lock and Publish" at bounding box center [366, 139] width 62 height 21
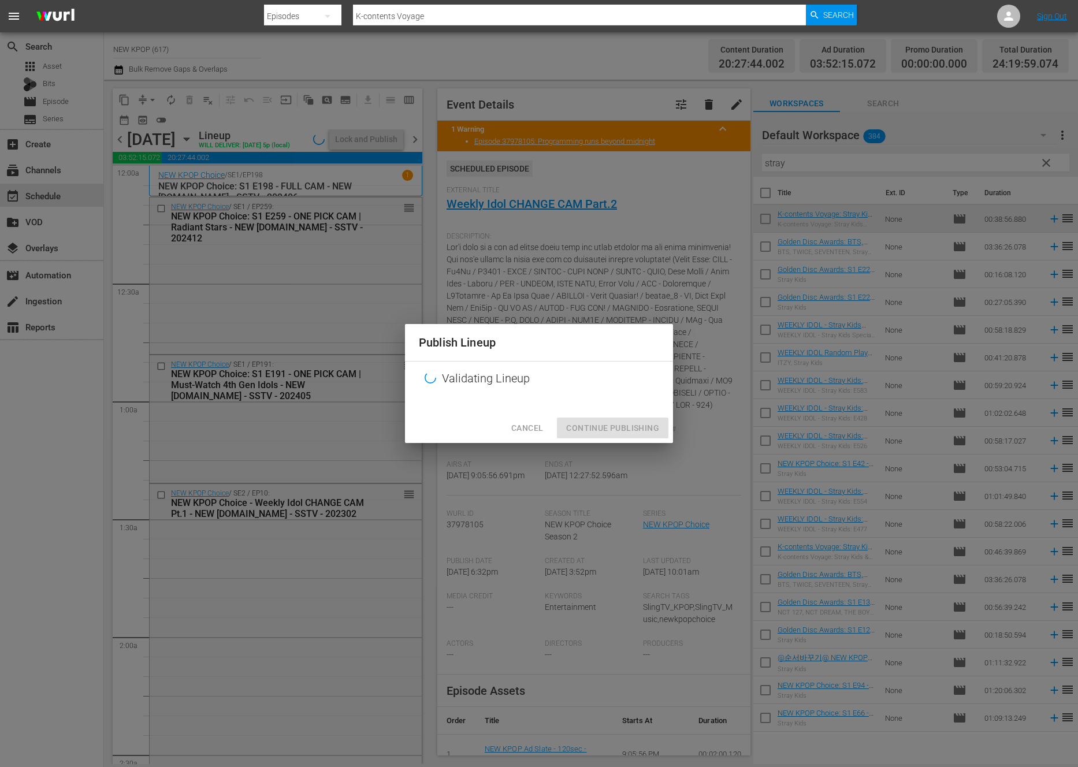
click at [612, 393] on div "Validating Lineup" at bounding box center [539, 379] width 268 height 34
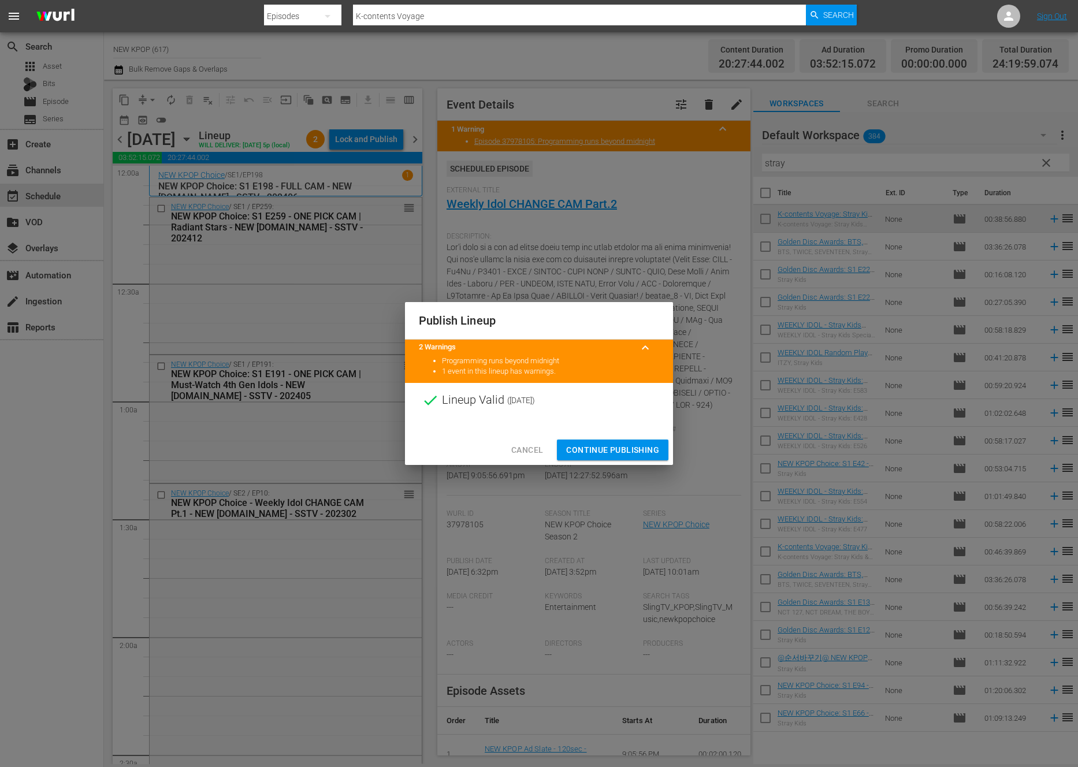
click at [577, 454] on span "Continue Publishing" at bounding box center [612, 450] width 93 height 14
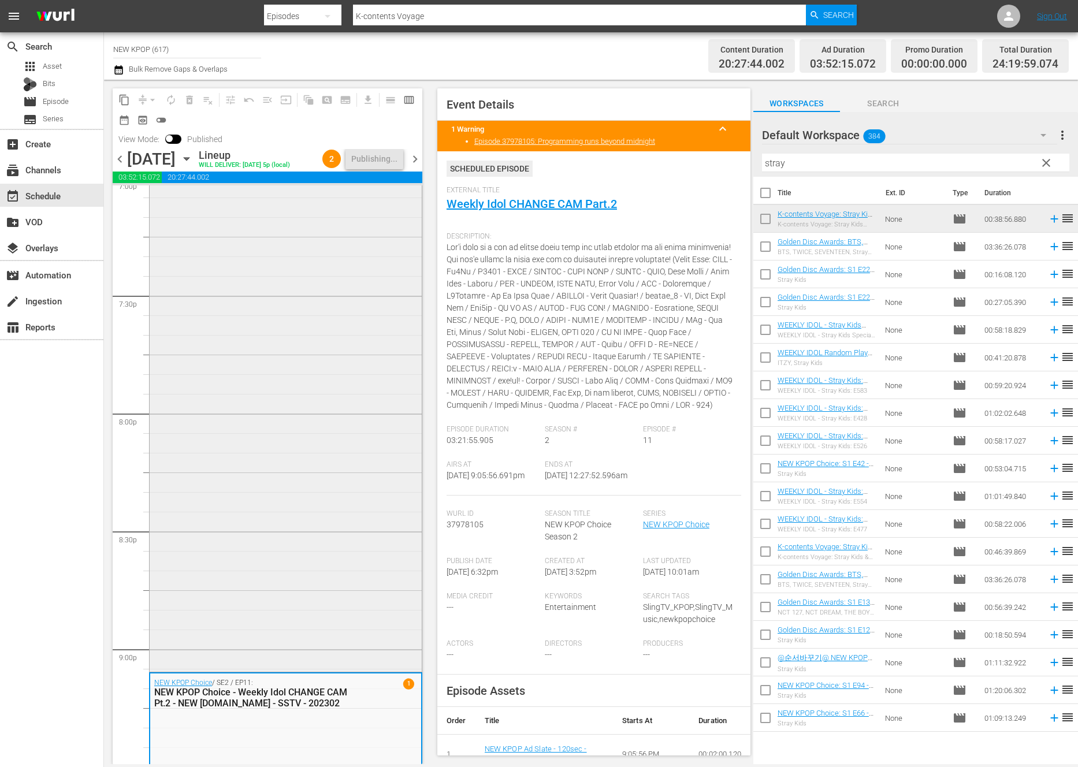
scroll to position [5187, 0]
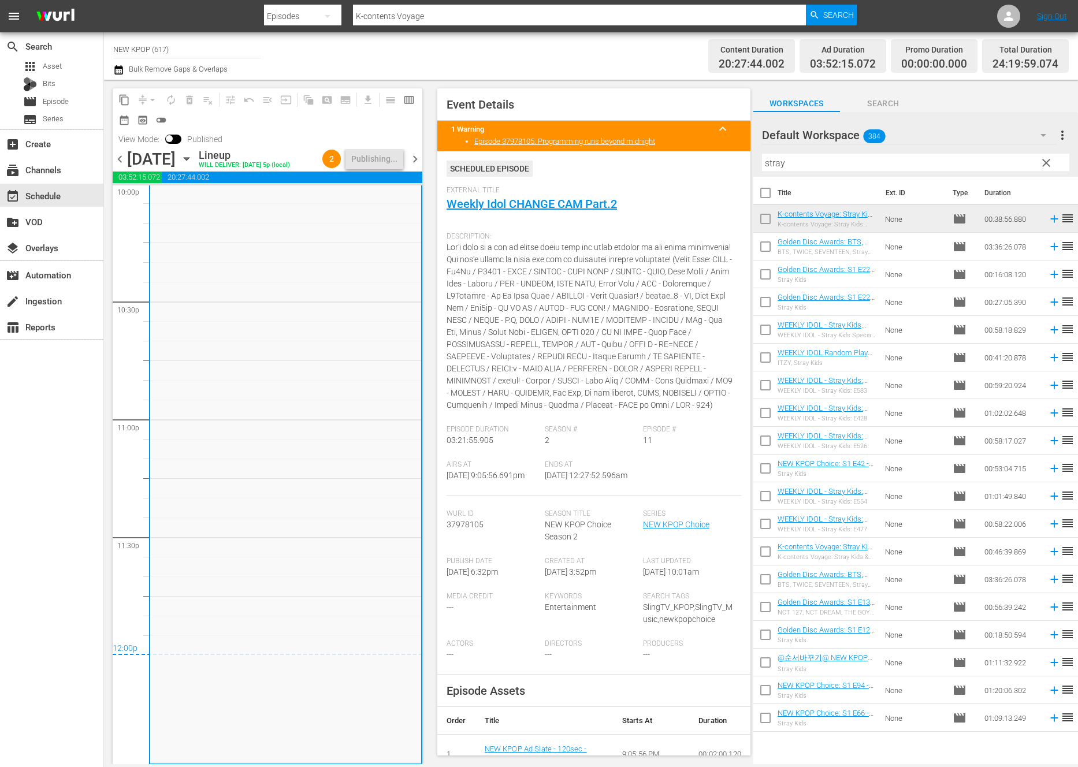
click at [420, 156] on span "chevron_right" at bounding box center [415, 159] width 14 height 14
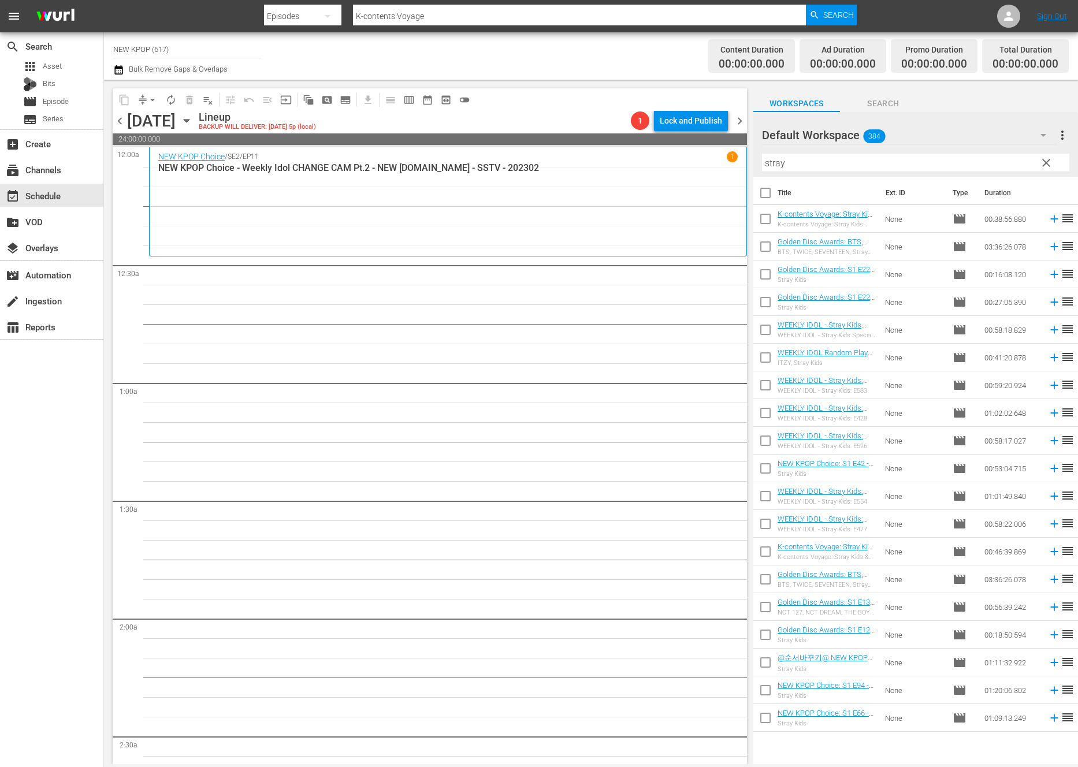
click at [437, 234] on div "NEW KPOP Choice / SE2 / EP11 1 NEW KPOP Choice - Weekly Idol CHANGE CAM Pt.2 - …" at bounding box center [447, 201] width 579 height 101
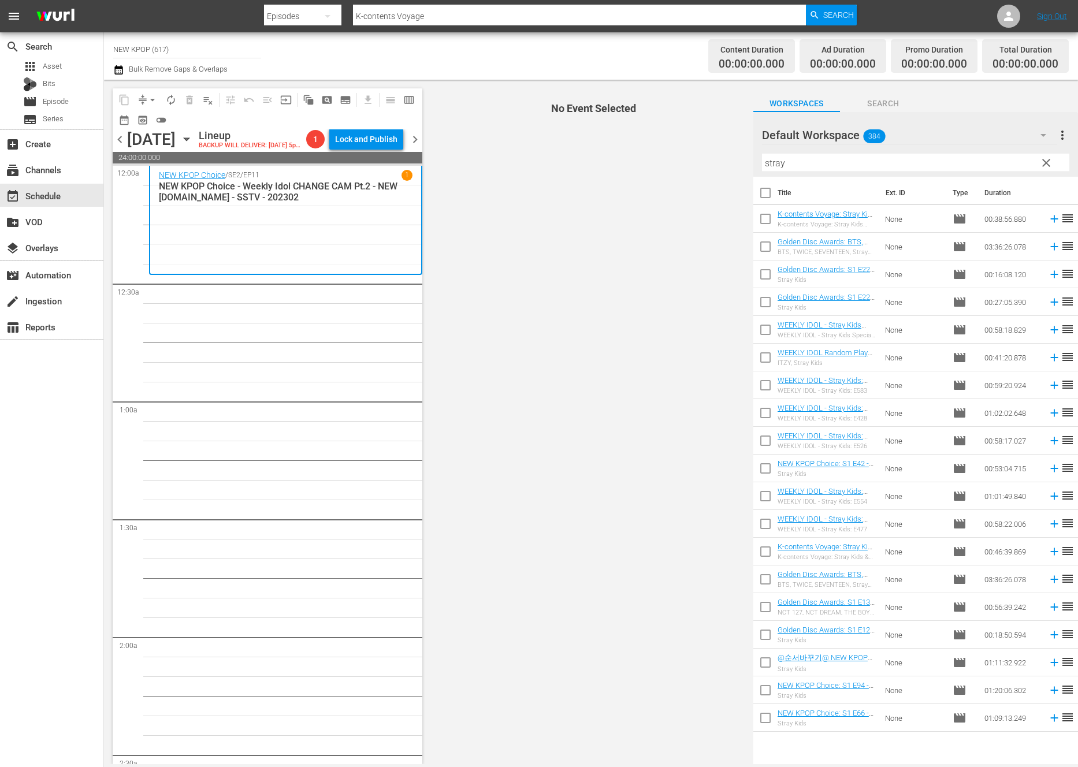
click at [386, 242] on div "NEW KPOP Choice / SE2 / EP11 1 NEW KPOP Choice - Weekly Idol CHANGE CAM Pt.2 - …" at bounding box center [286, 220] width 254 height 101
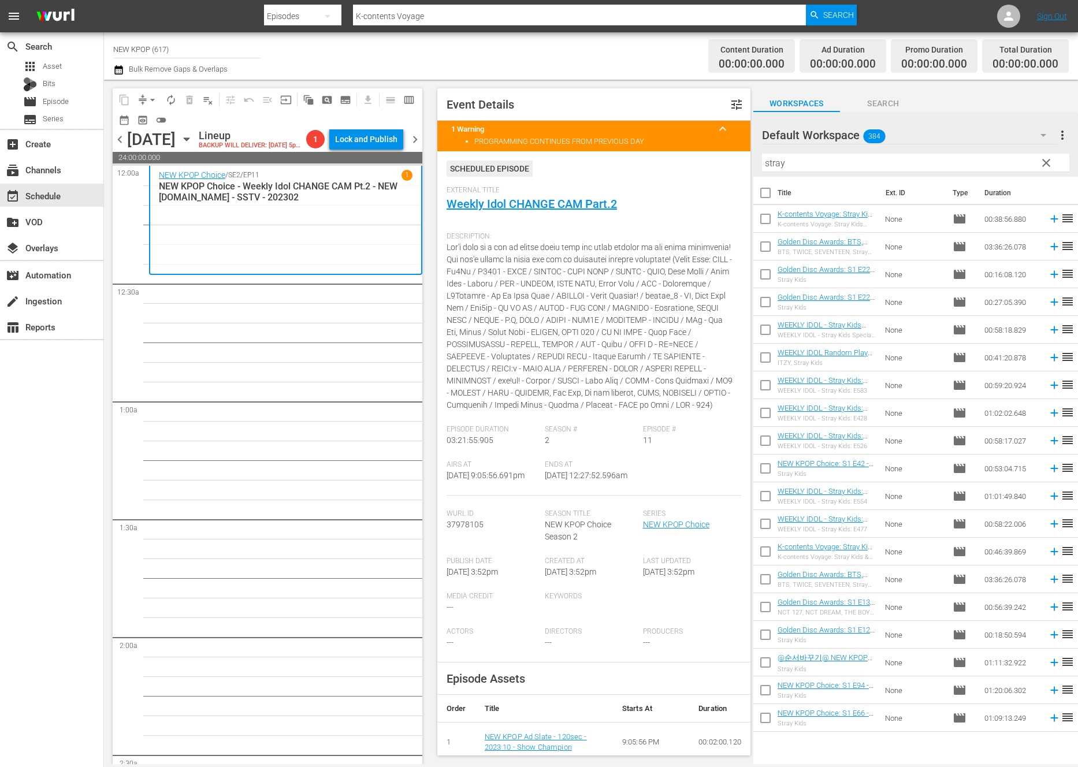
click at [1044, 165] on span "clear" at bounding box center [1046, 163] width 14 height 14
click at [1044, 164] on input "stray" at bounding box center [915, 163] width 307 height 18
click at [852, 158] on input "text" at bounding box center [915, 163] width 307 height 18
click at [378, 270] on div "NEW KPOP Choice / SE2 / EP11 1 NEW KPOP Choice - Weekly Idol CHANGE CAM Pt.2 - …" at bounding box center [286, 220] width 254 height 101
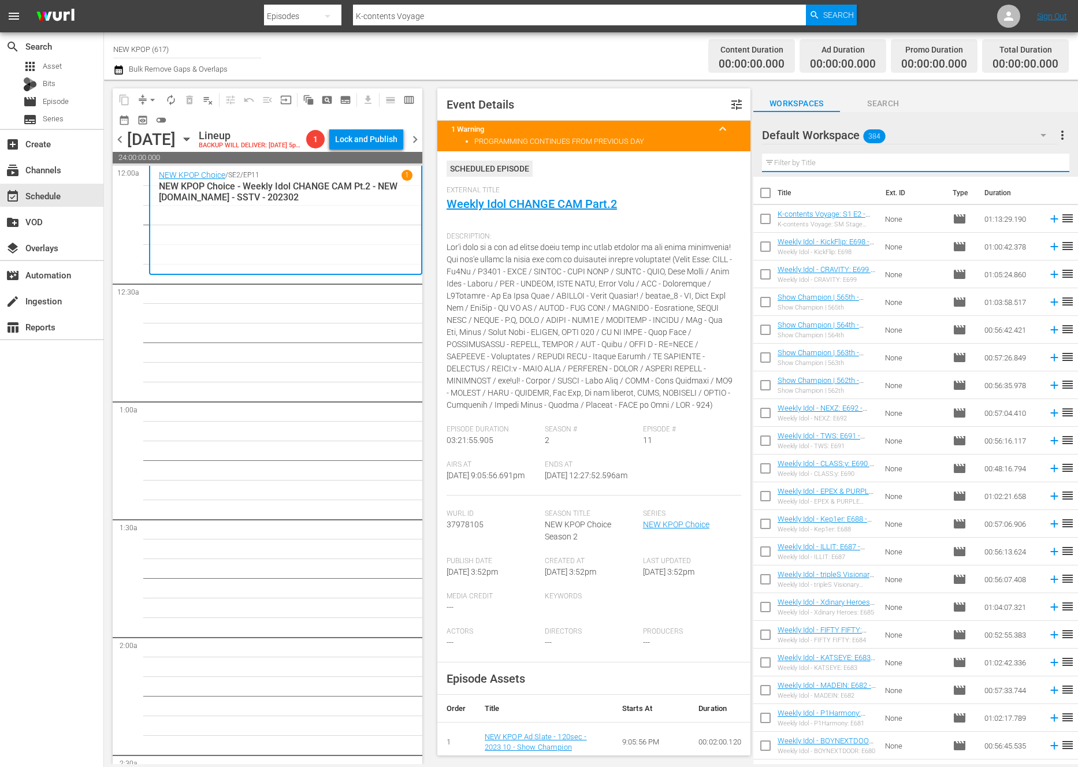
click at [847, 163] on input "text" at bounding box center [915, 163] width 307 height 18
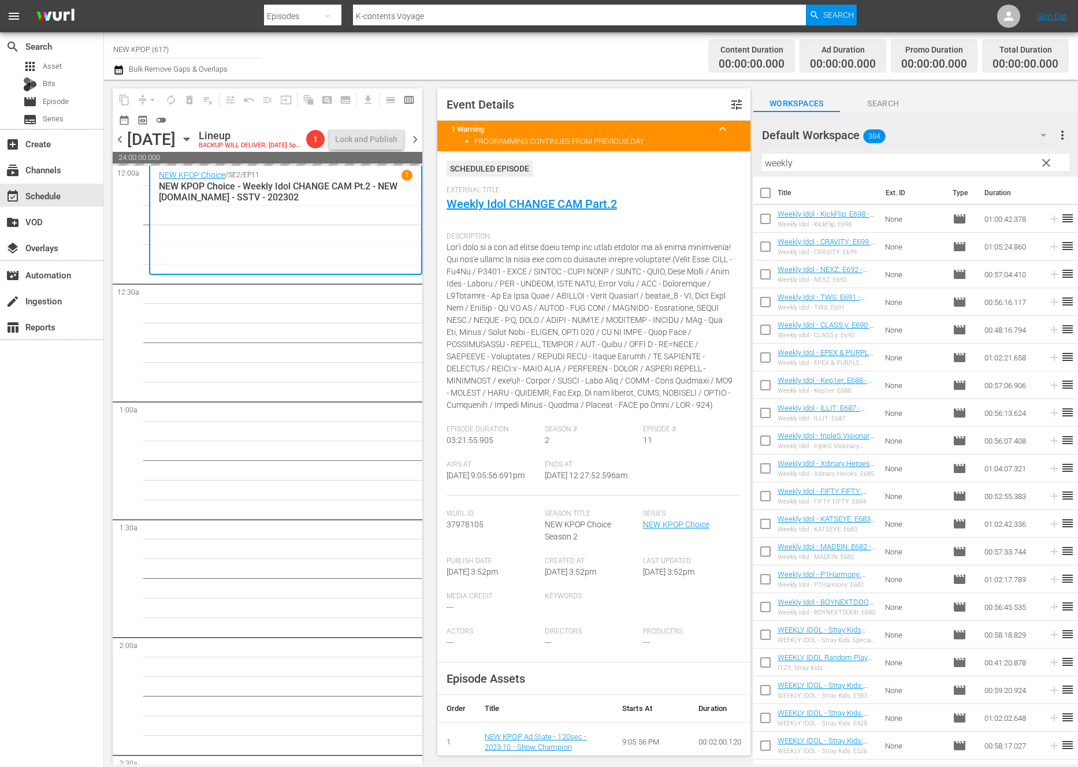
click at [801, 159] on input "weekly" at bounding box center [915, 163] width 307 height 18
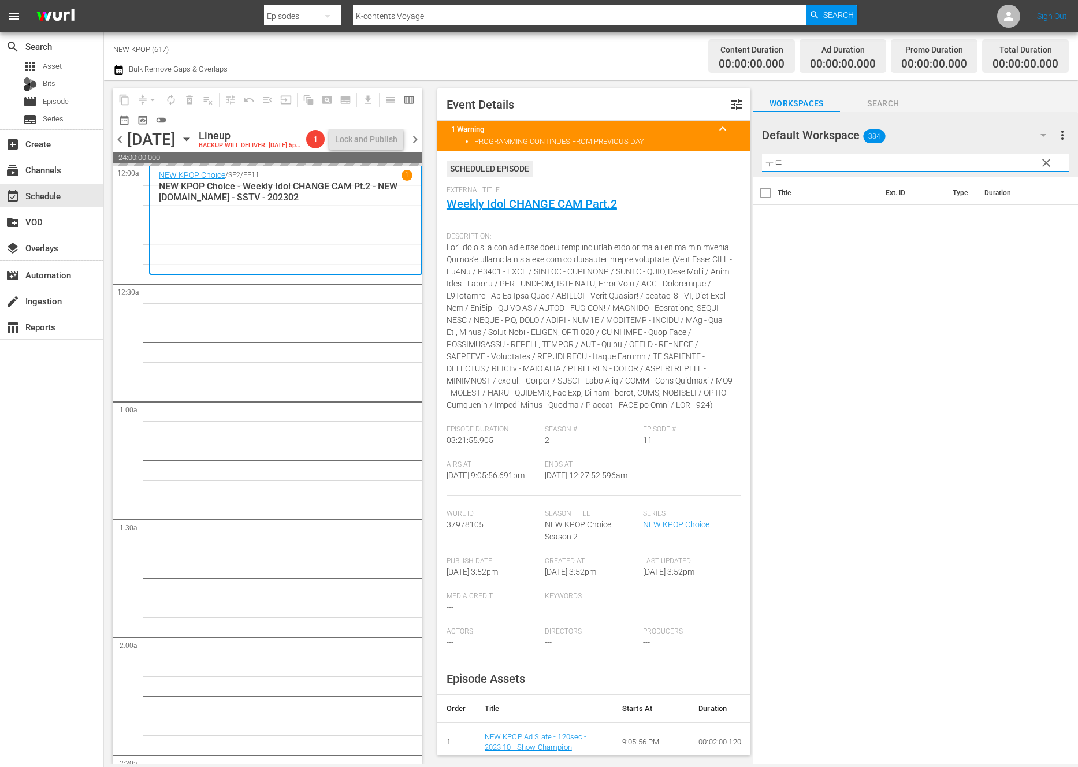
type input "ㅜ"
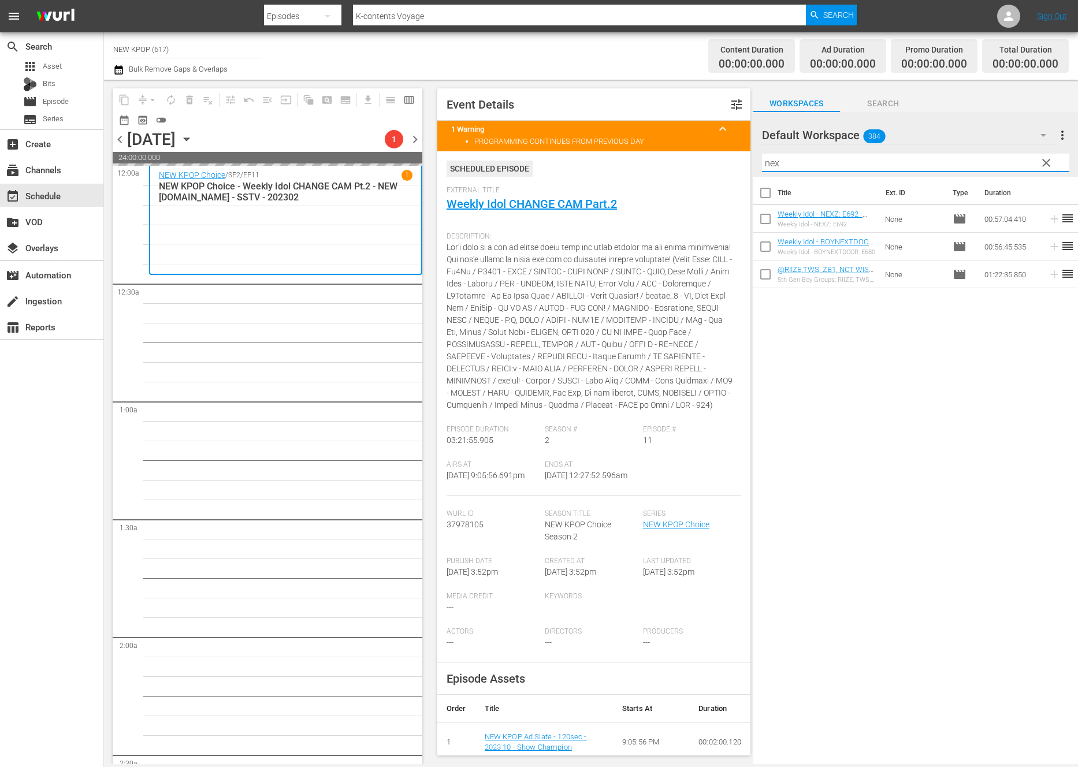
type input "nex"
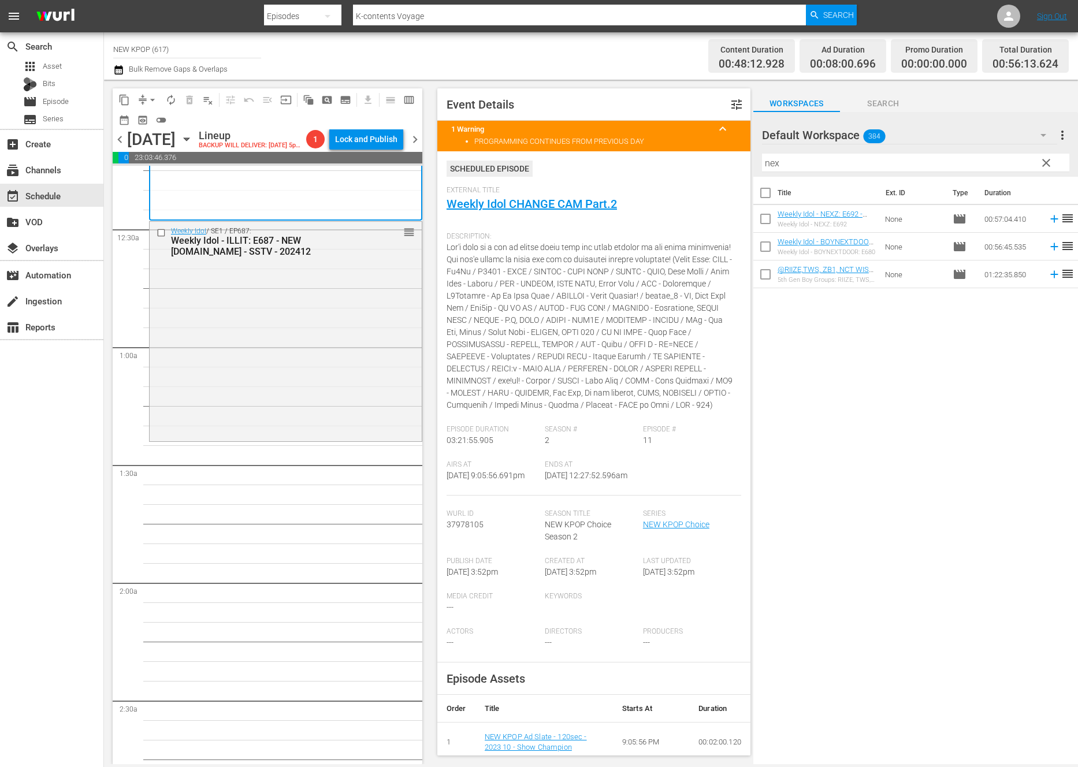
click at [209, 364] on div "Weekly Idol / SE1 / EP687: Weekly Idol - ILLIT: E687 - NEW K.ID - SSTV - 202412…" at bounding box center [286, 330] width 272 height 217
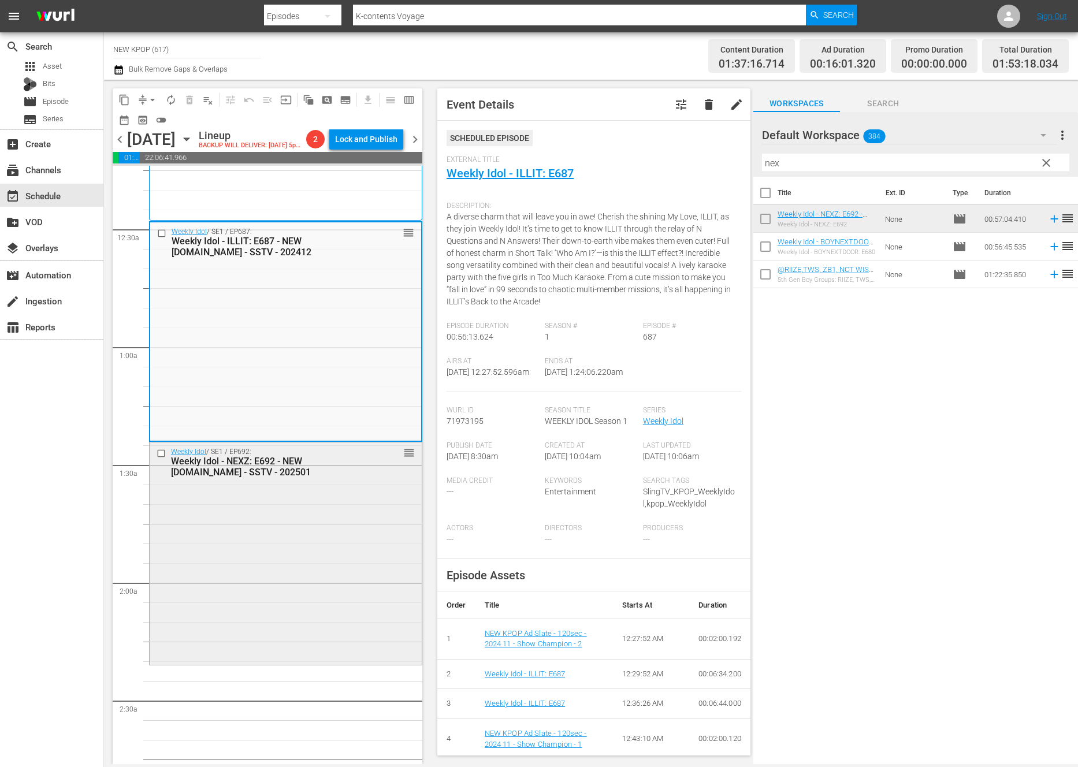
click at [289, 611] on div "Weekly Idol / SE1 / EP692: Weekly Idol - NEXZ: E692 - NEW K.ID - SSTV - 202501 …" at bounding box center [286, 552] width 272 height 221
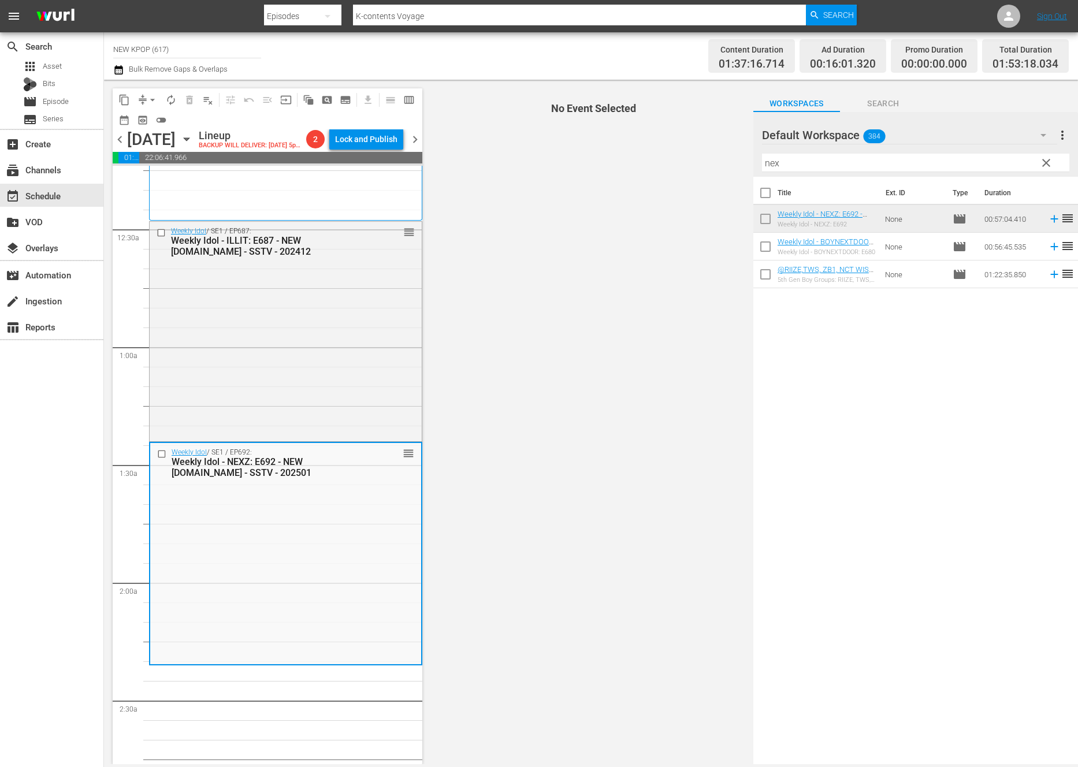
scroll to position [267, 0]
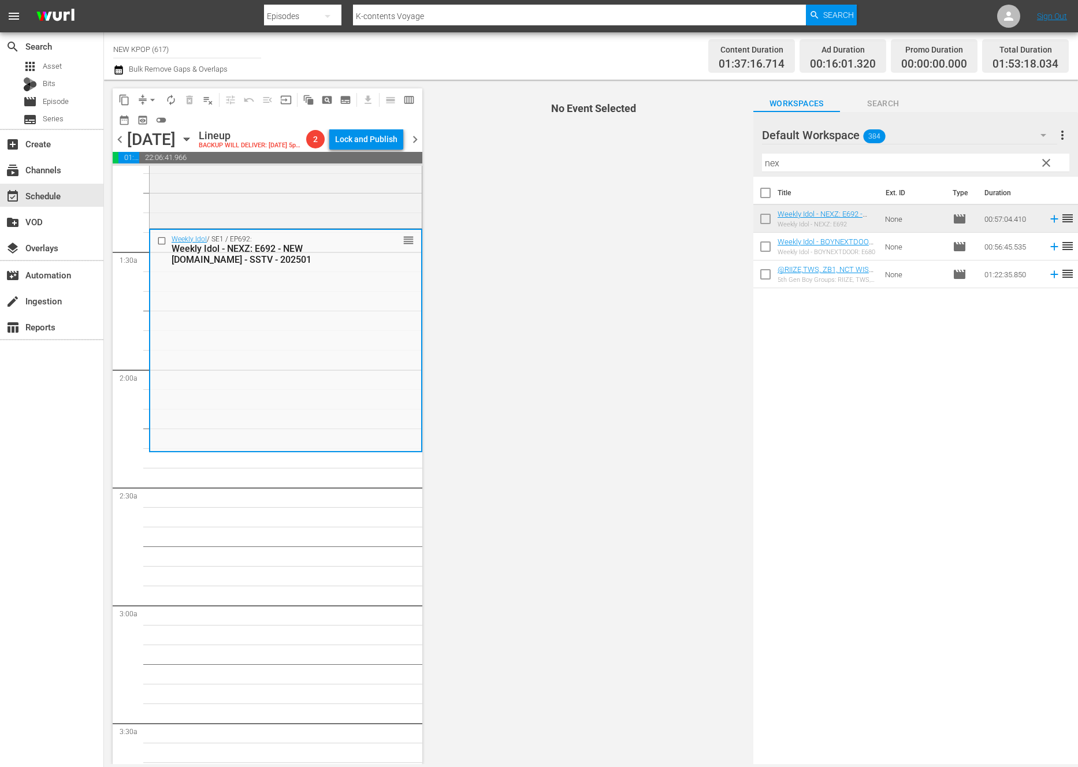
click at [840, 162] on input "nex" at bounding box center [915, 163] width 307 height 18
click at [1049, 164] on span "clear" at bounding box center [1046, 163] width 14 height 14
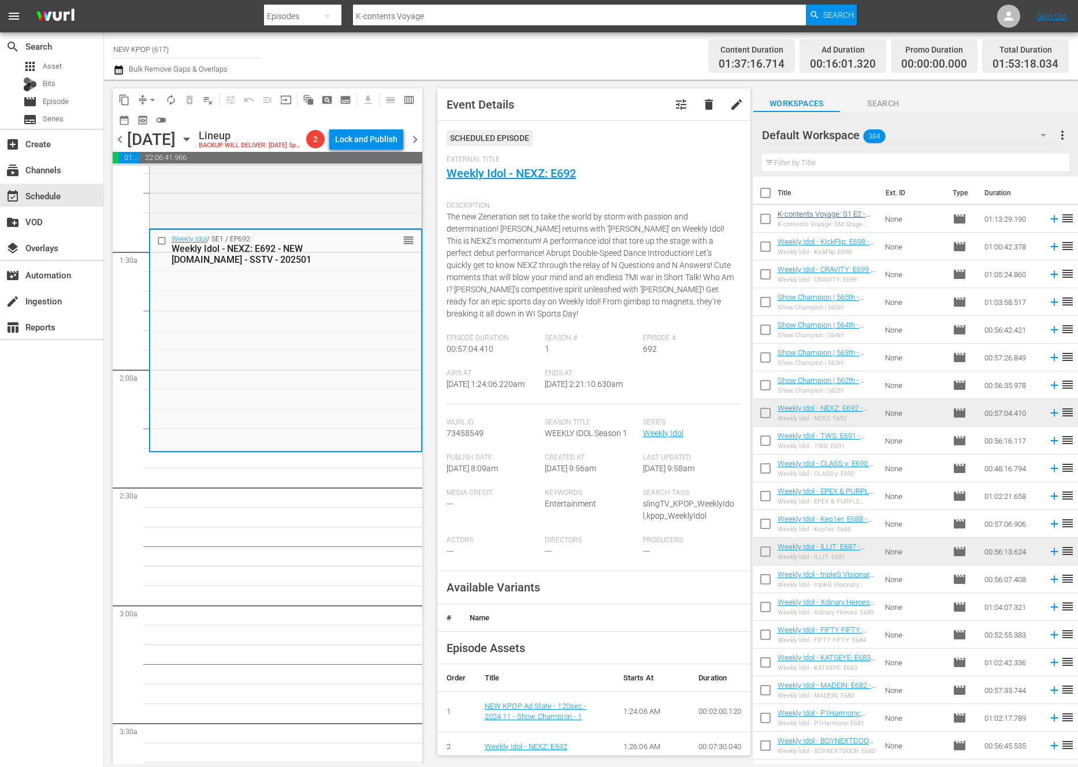
scroll to position [54, 0]
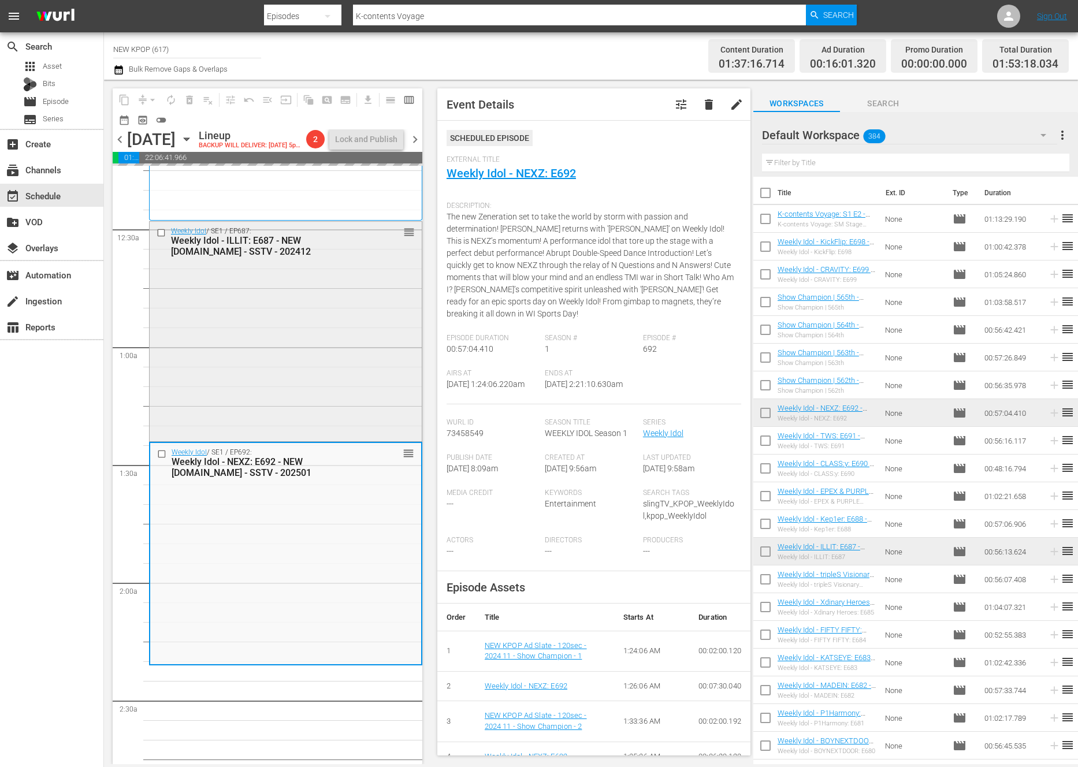
click at [213, 389] on div "Weekly Idol / SE1 / EP687: Weekly Idol - ILLIT: E687 - NEW K.ID - SSTV - 202412…" at bounding box center [286, 330] width 272 height 217
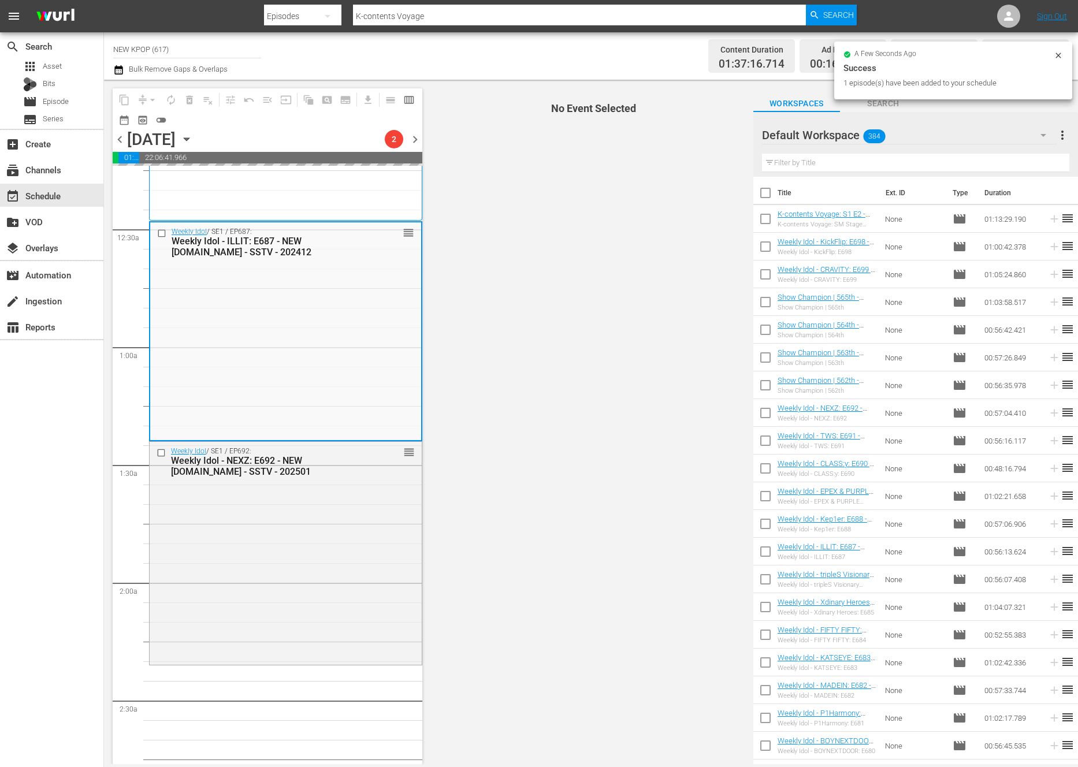
click at [575, 243] on span "No Event Selected" at bounding box center [591, 422] width 325 height 684
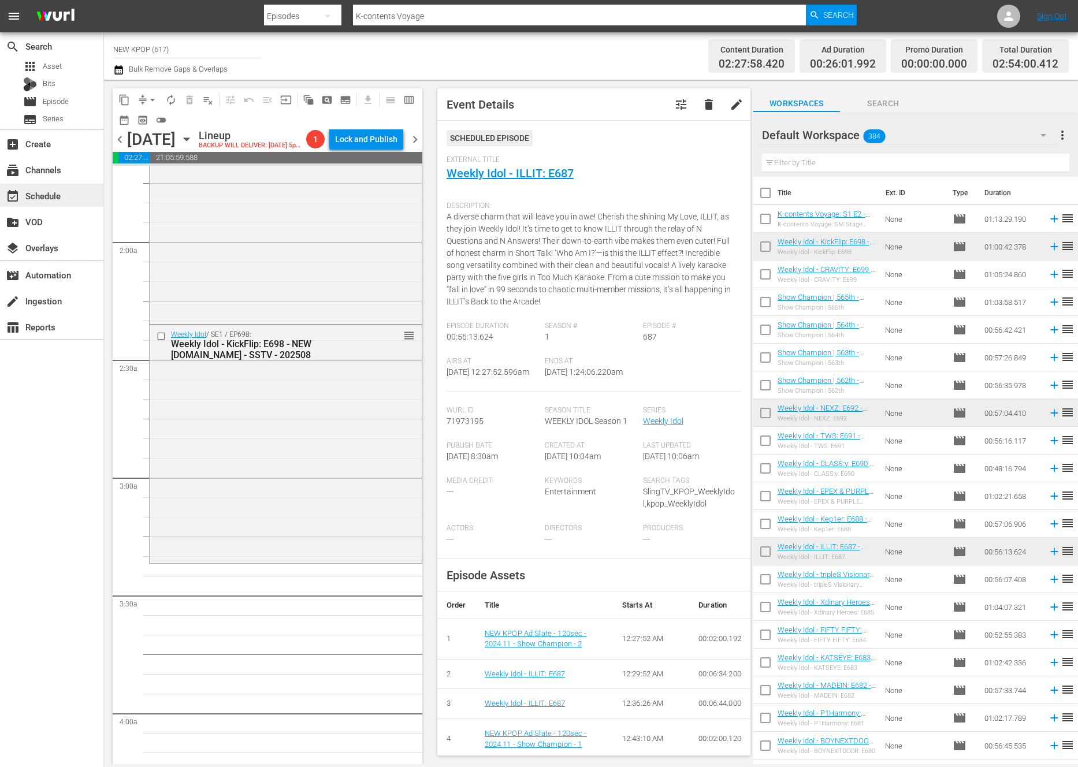
scroll to position [520, 0]
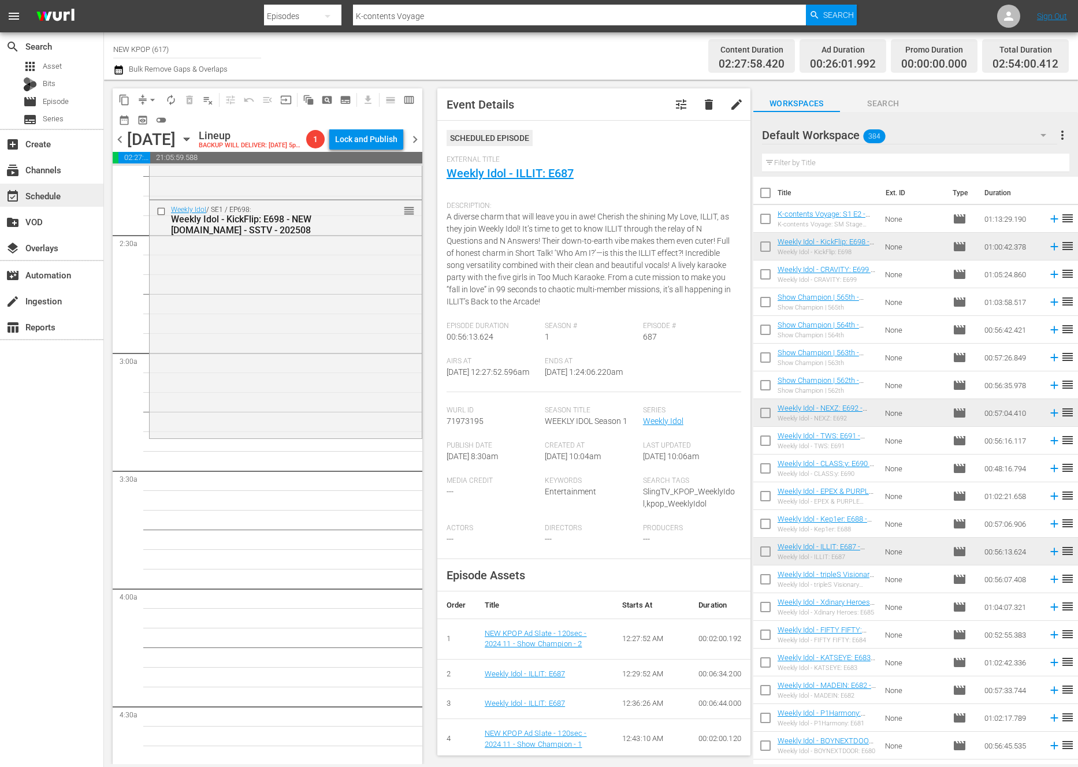
click at [166, 347] on div "Weekly Idol / SE1 / EP698: Weekly Idol - KickFlip: E698 - NEW K.ID - SSTV - 202…" at bounding box center [286, 317] width 272 height 235
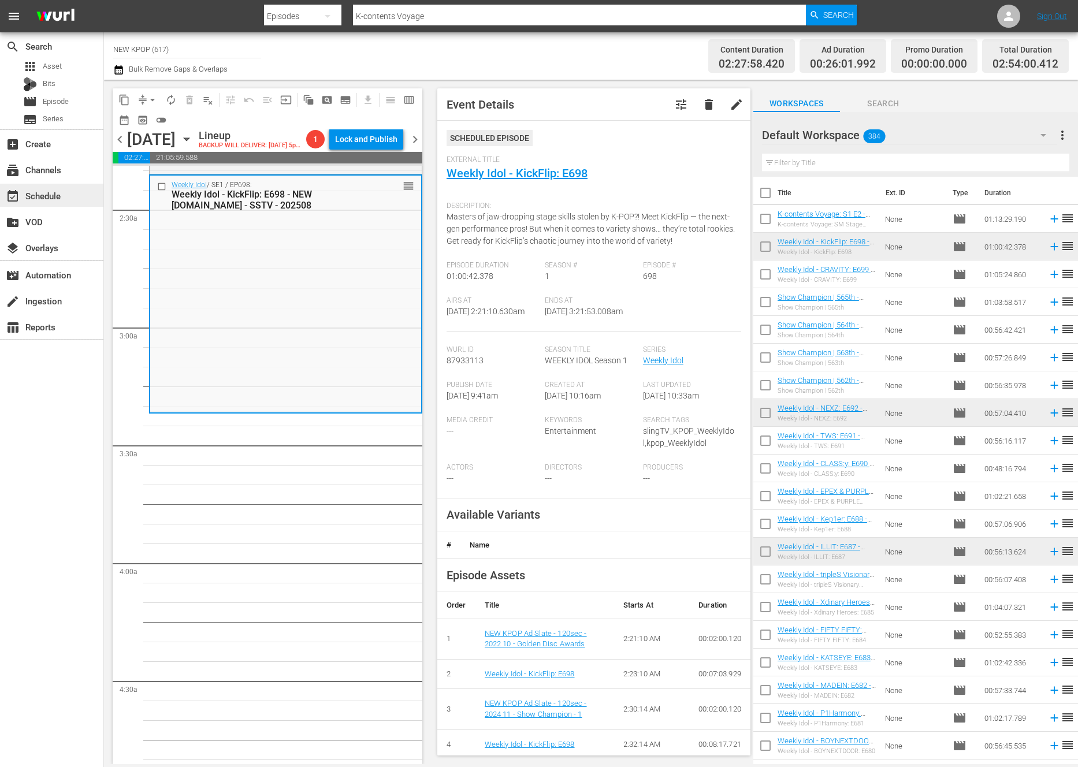
scroll to position [548, 0]
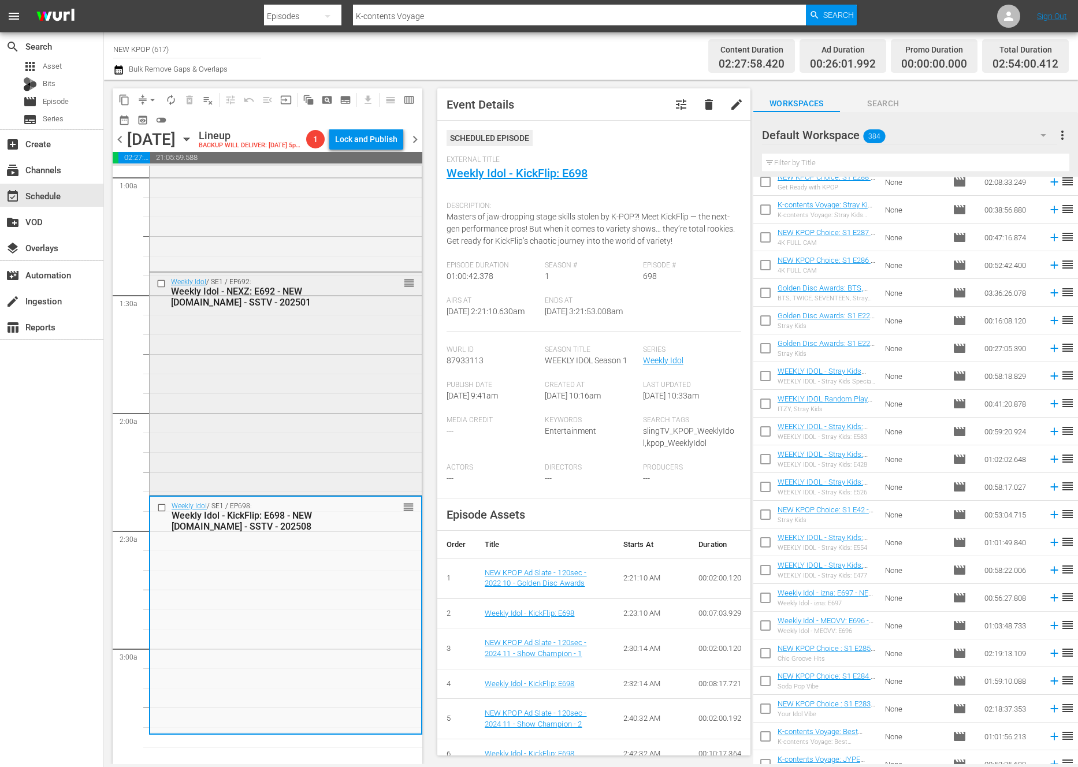
scroll to position [252, 0]
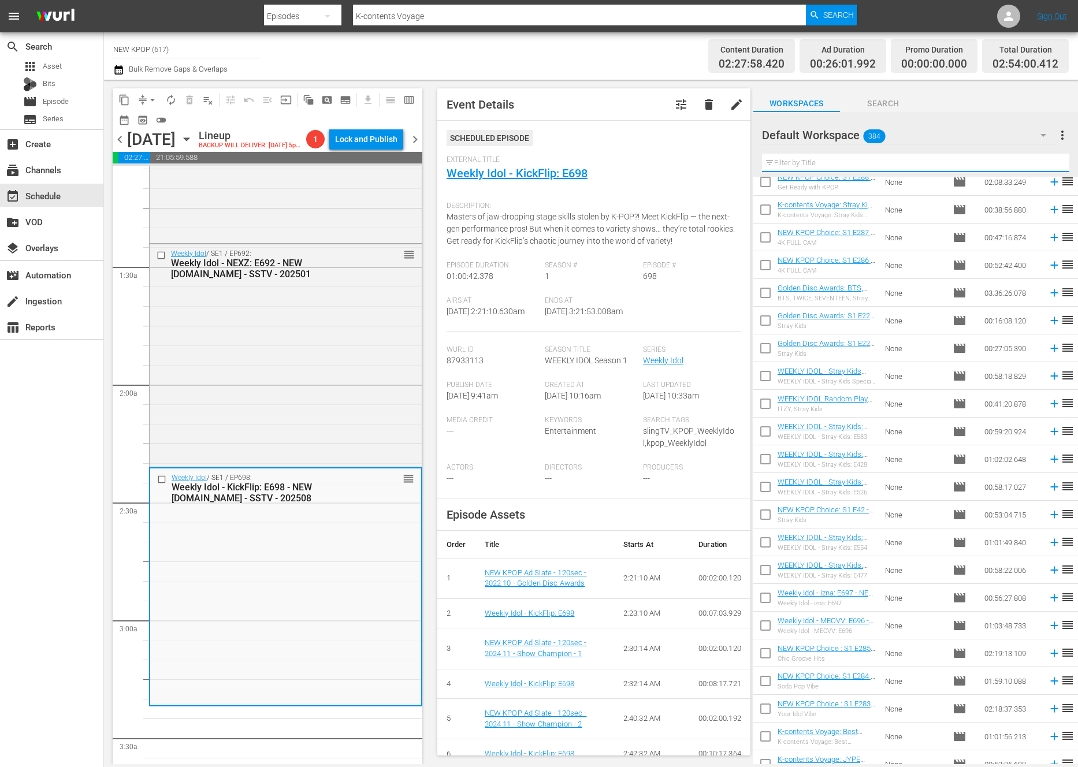
drag, startPoint x: 944, startPoint y: 168, endPoint x: 747, endPoint y: 144, distance: 198.4
click at [747, 144] on div "content_copy compress arrow_drop_down autorenew_outlined delete_forever_outline…" at bounding box center [591, 422] width 974 height 684
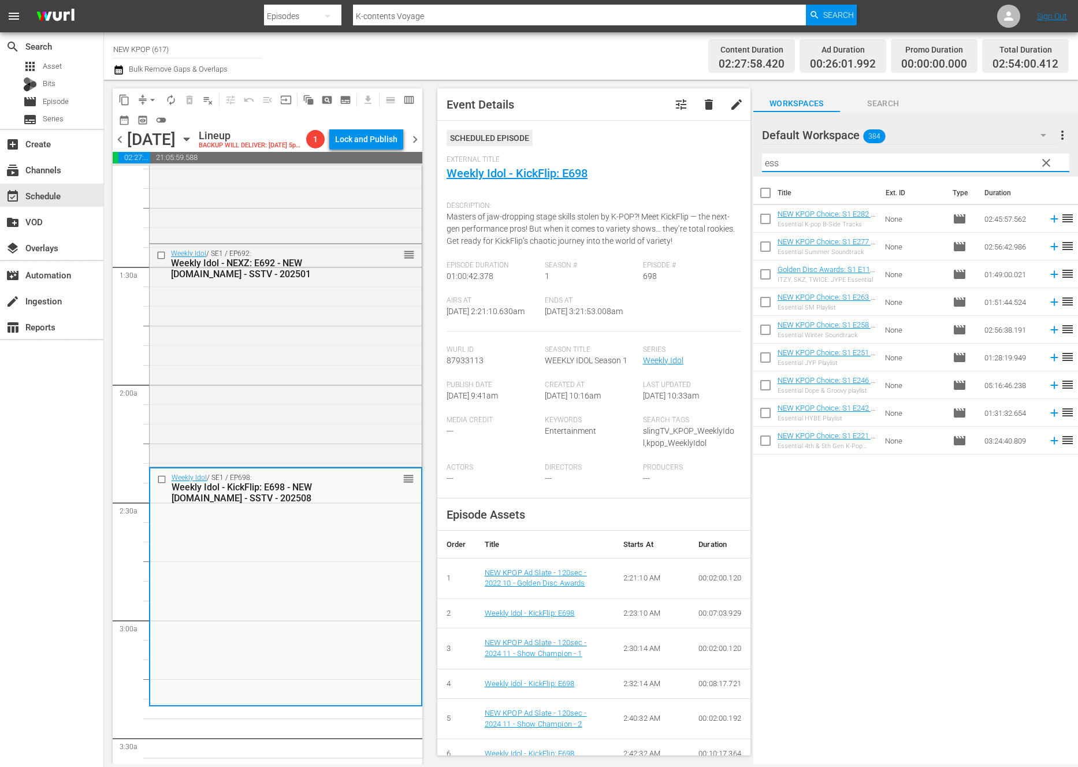
scroll to position [0, 0]
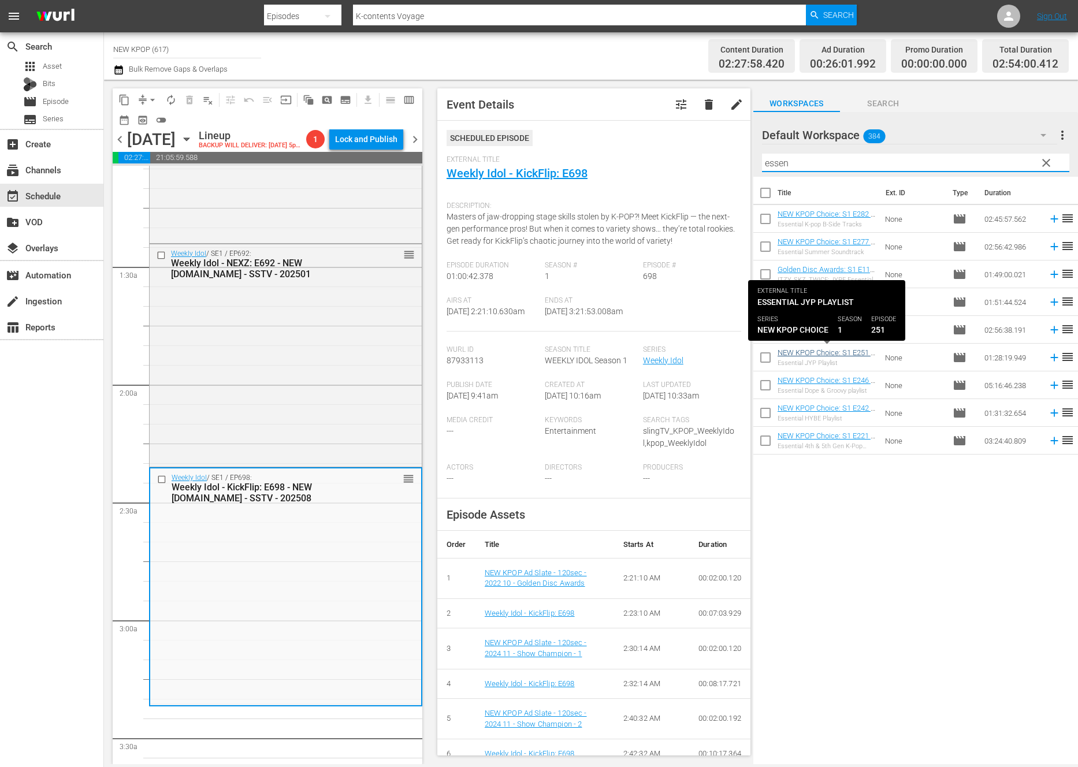
type input "essen"
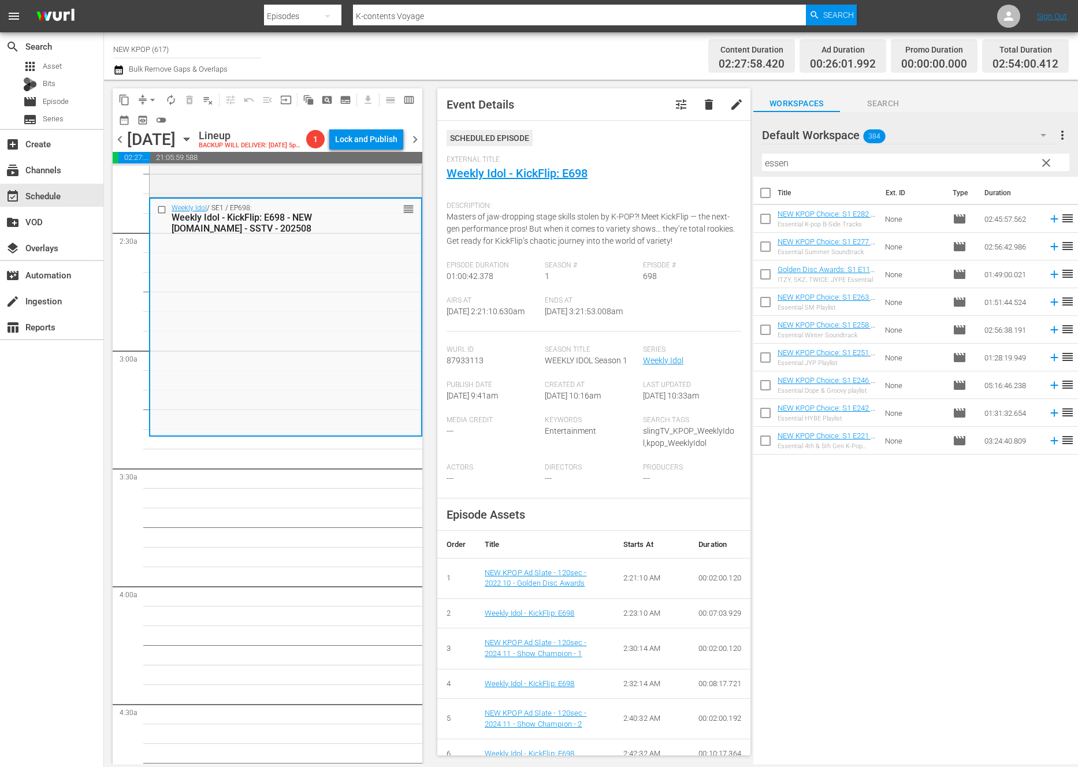
scroll to position [473, 0]
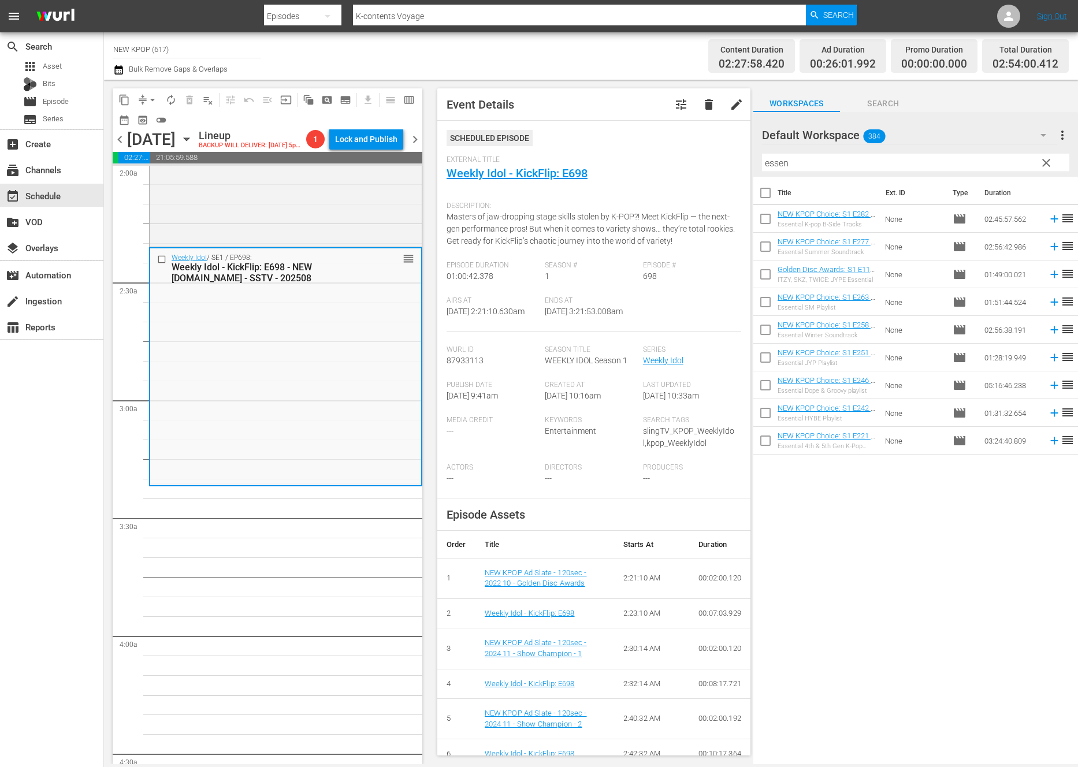
click at [884, 503] on div "Title Ext. ID Type Duration NEW KPOP Choice: S1 E282 - Essential K-pop B-Side T…" at bounding box center [915, 471] width 325 height 589
click at [886, 163] on input "essen" at bounding box center [915, 163] width 307 height 18
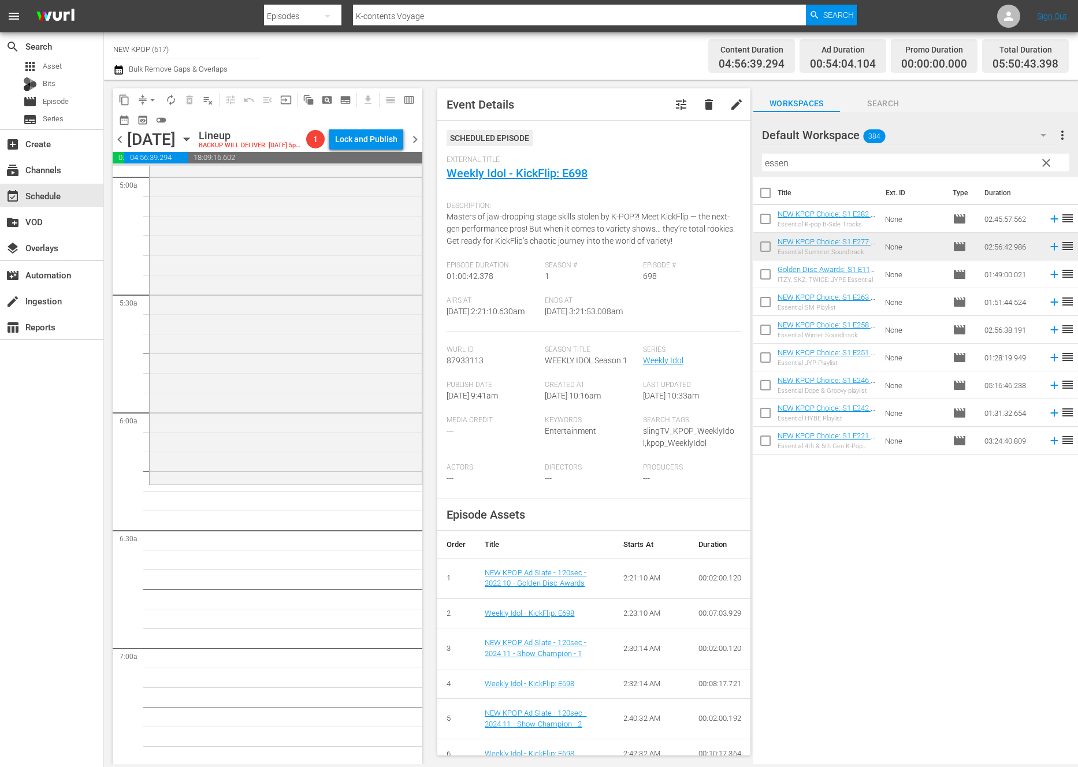
scroll to position [1244, 0]
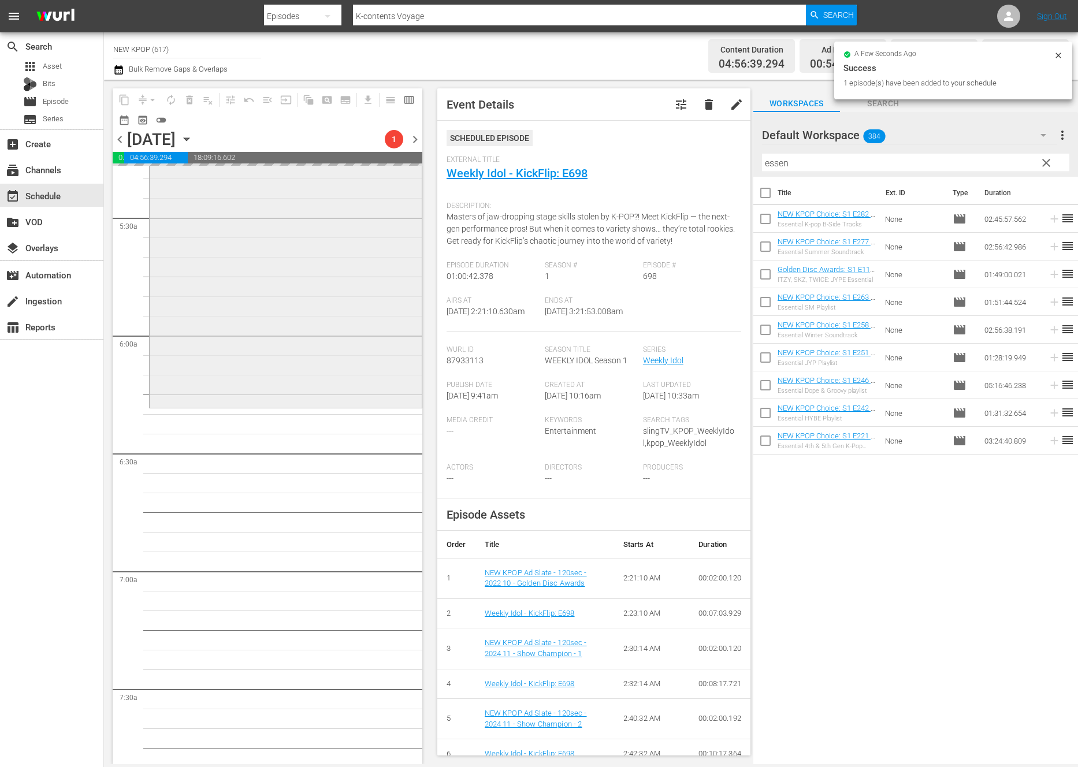
click at [384, 393] on div "NEW KPOP Choice / SE1 / EP277: NEW KPOP Choice: S1 E277 - Essential Summer Soun…" at bounding box center [286, 60] width 272 height 691
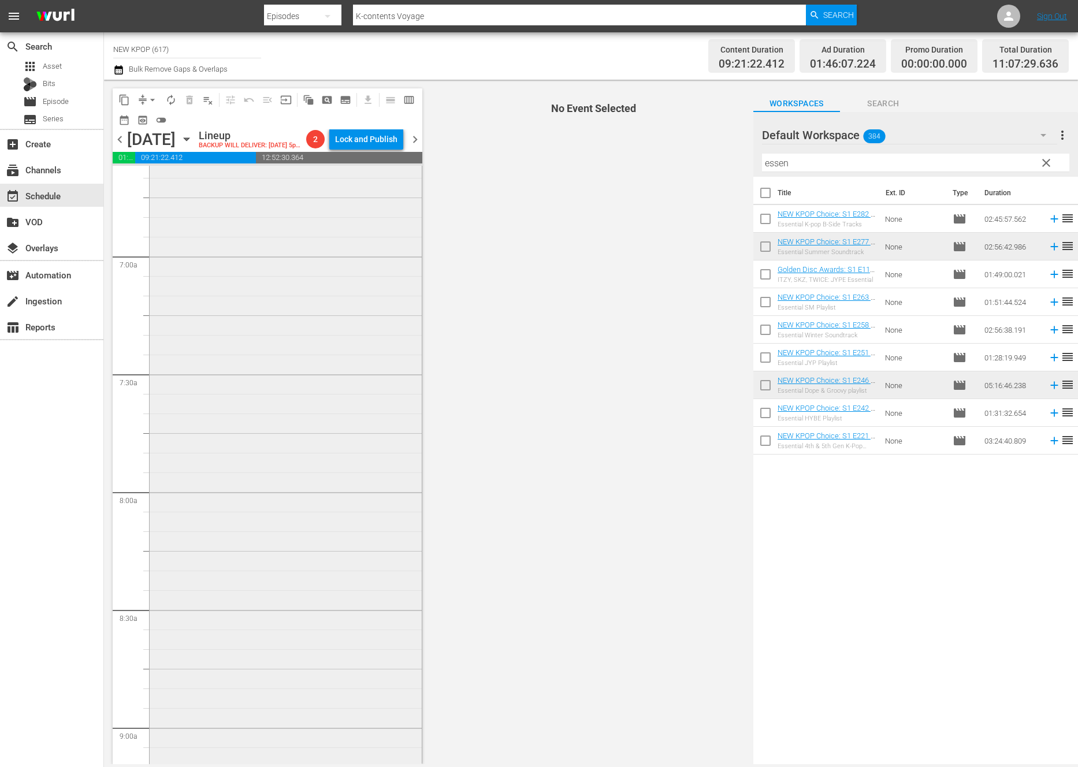
click at [220, 473] on div "NEW KPOP Choice / SE1 / EP246: NEW KPOP Choice: S1 E246 - Essential Dope & Groo…" at bounding box center [286, 714] width 272 height 1241
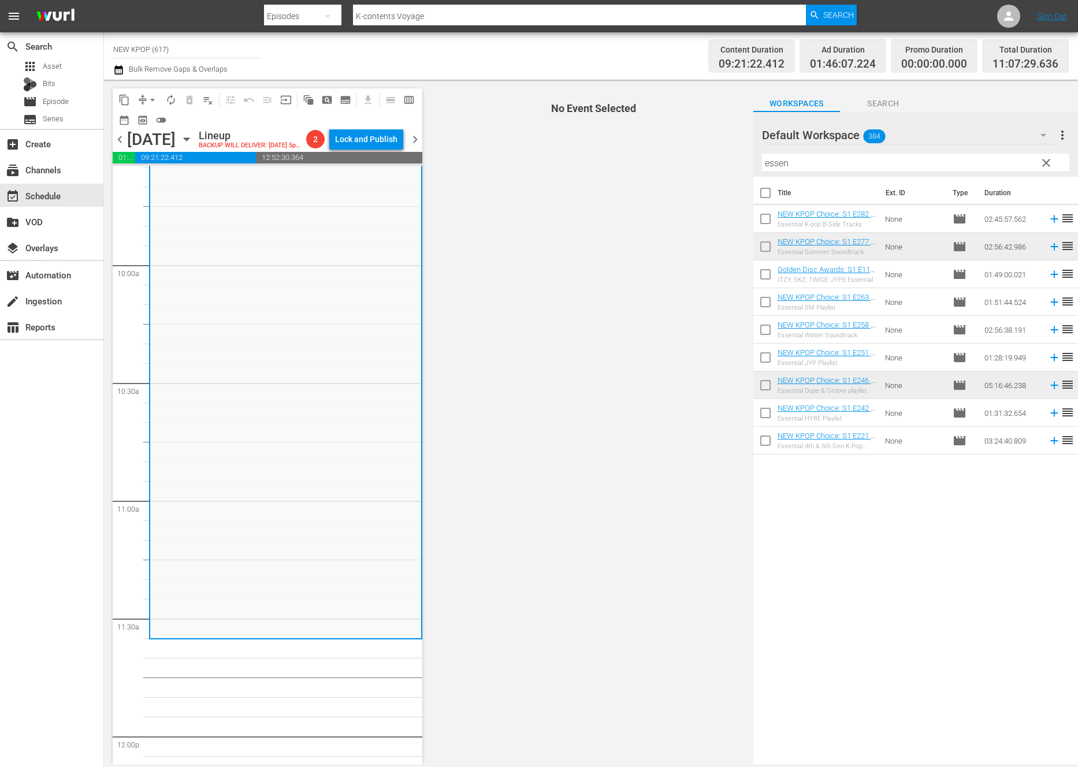
scroll to position [2352, 0]
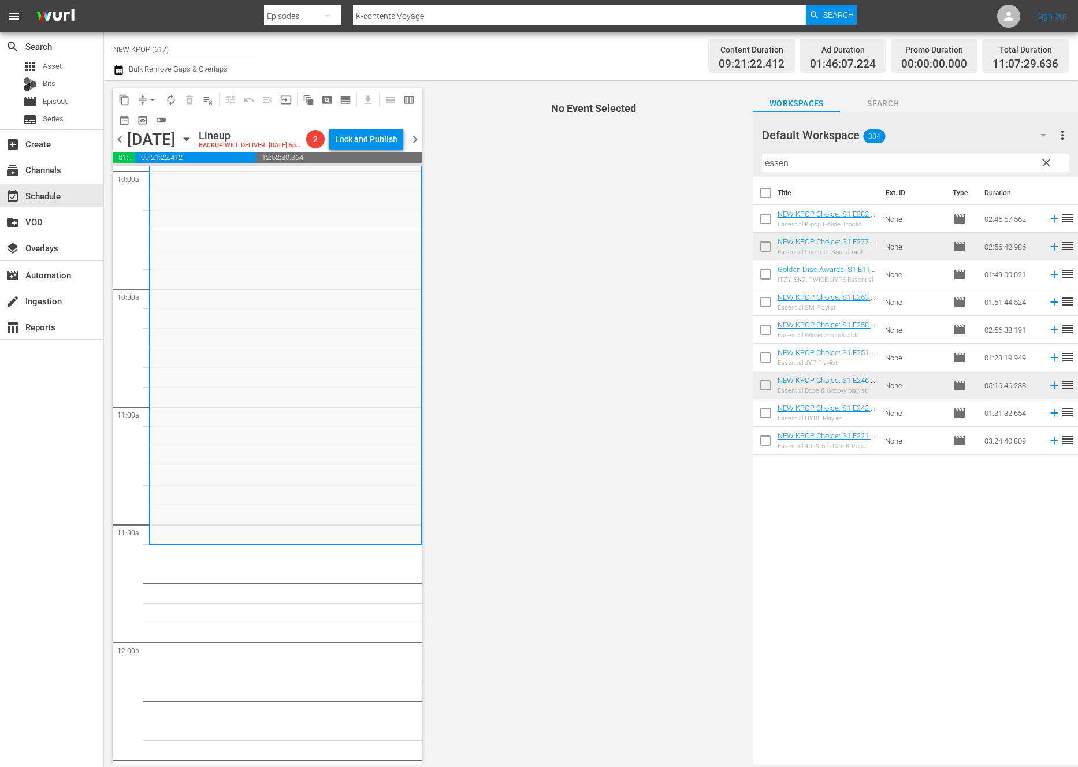
click at [1047, 161] on span "clear" at bounding box center [1046, 163] width 14 height 14
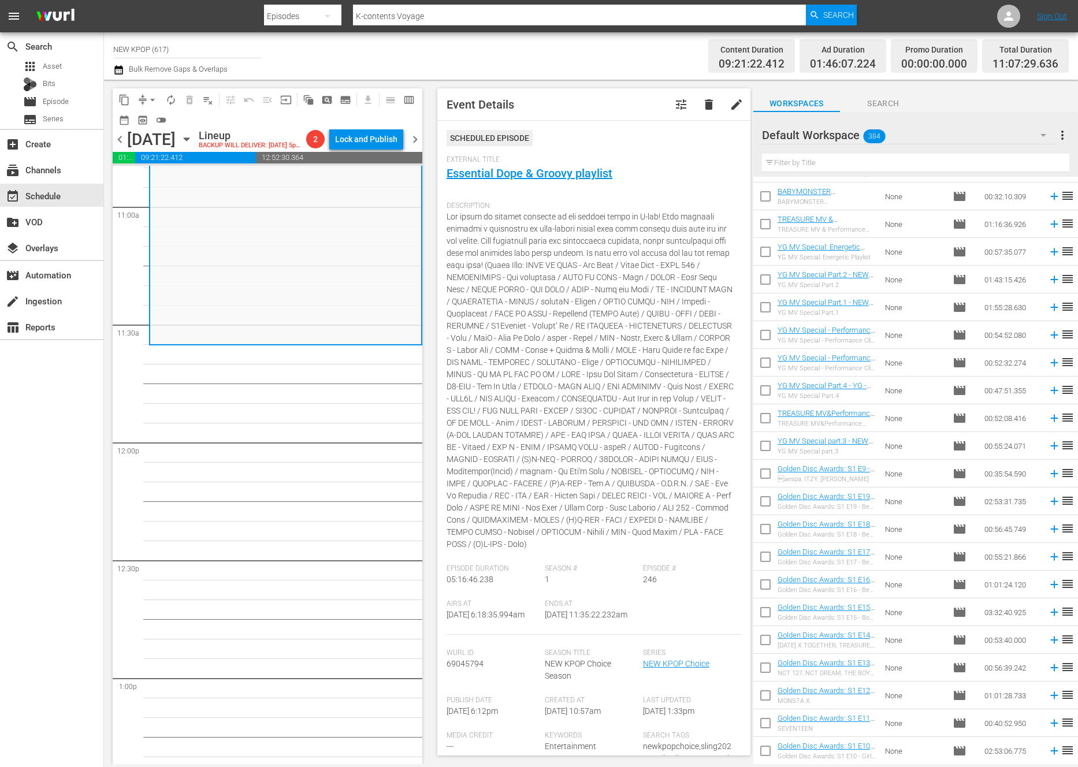
scroll to position [3061, 0]
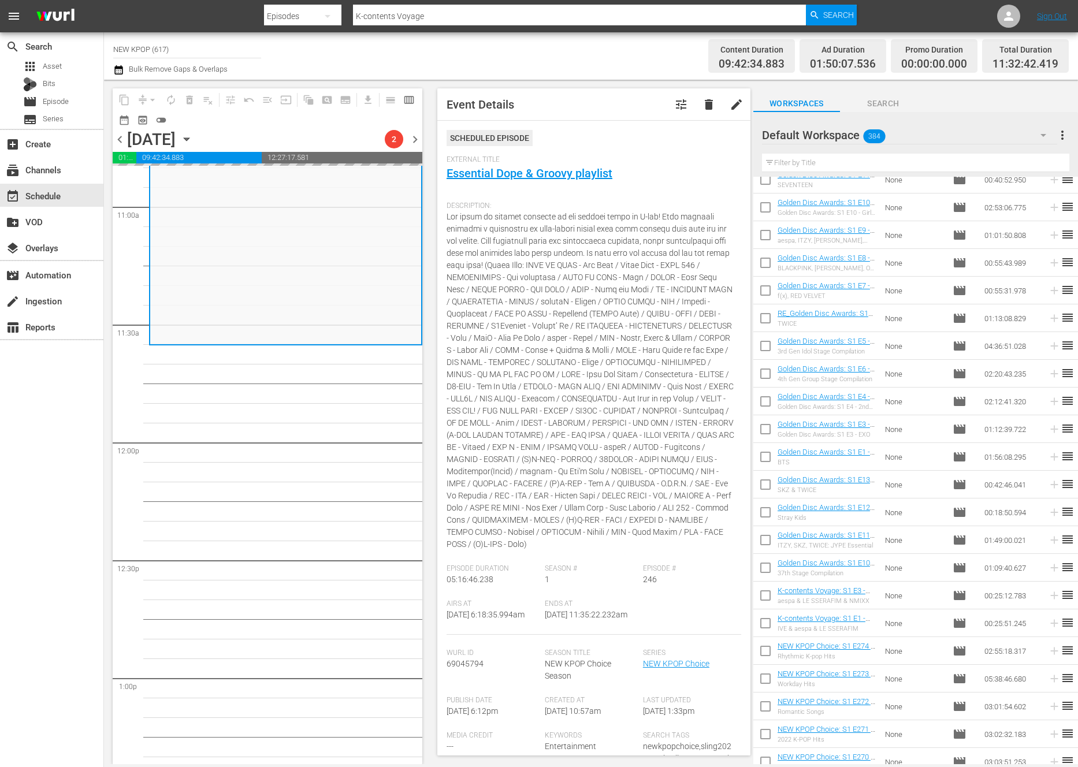
click at [252, 612] on div "NEW KPOP Choice / SE1 / EP246: NEW KPOP Choice: S1 E246 - Essential Dope & Groo…" at bounding box center [285, 442] width 273 height 5656
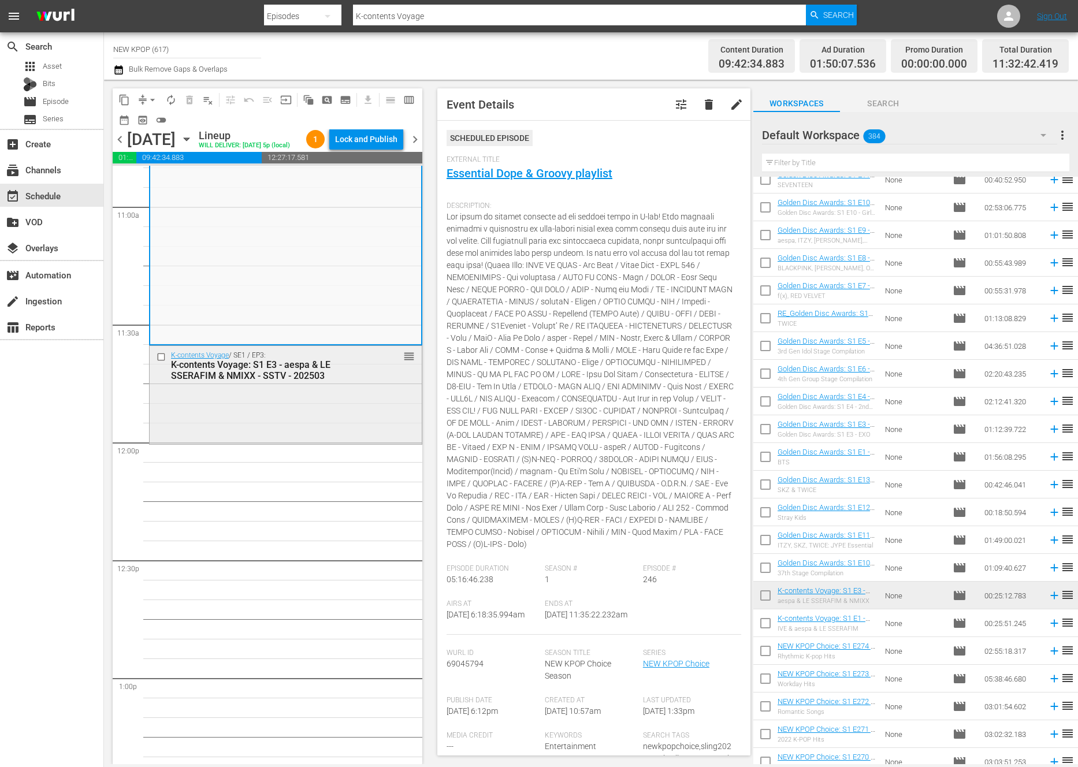
click at [291, 381] on div "K-contents Voyage: S1 E3 - aespa & LE SSERAFIM & NMIXX - SSTV - 202503" at bounding box center [267, 370] width 193 height 22
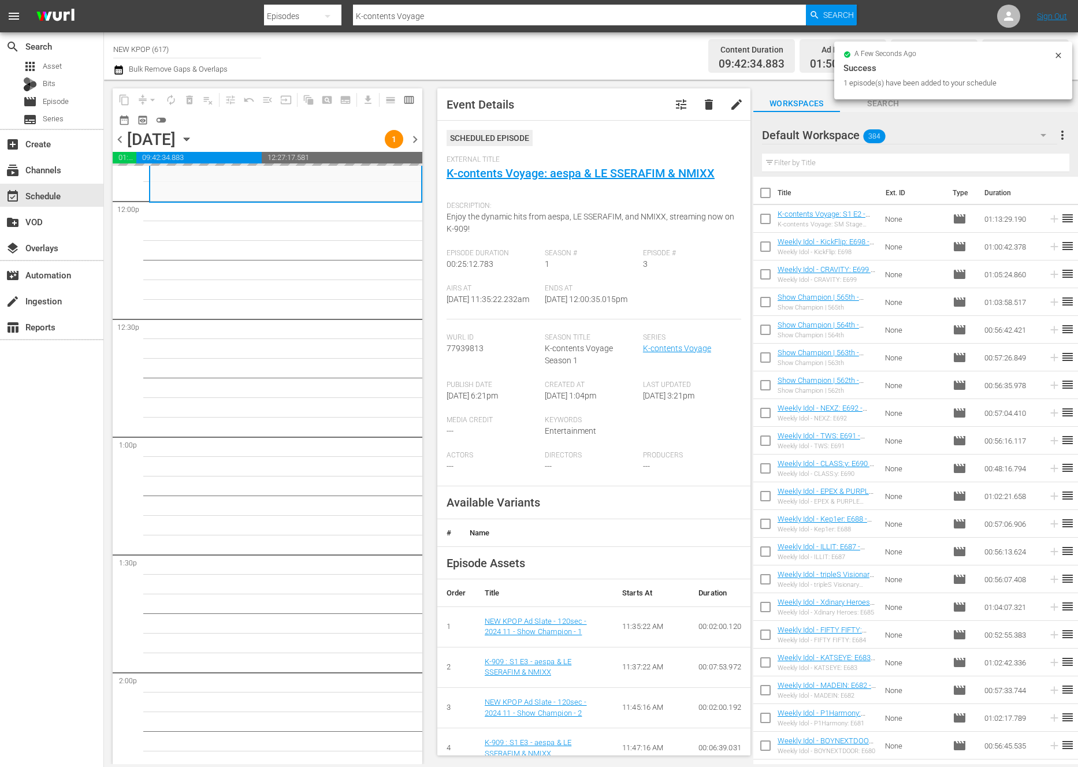
scroll to position [2719, 0]
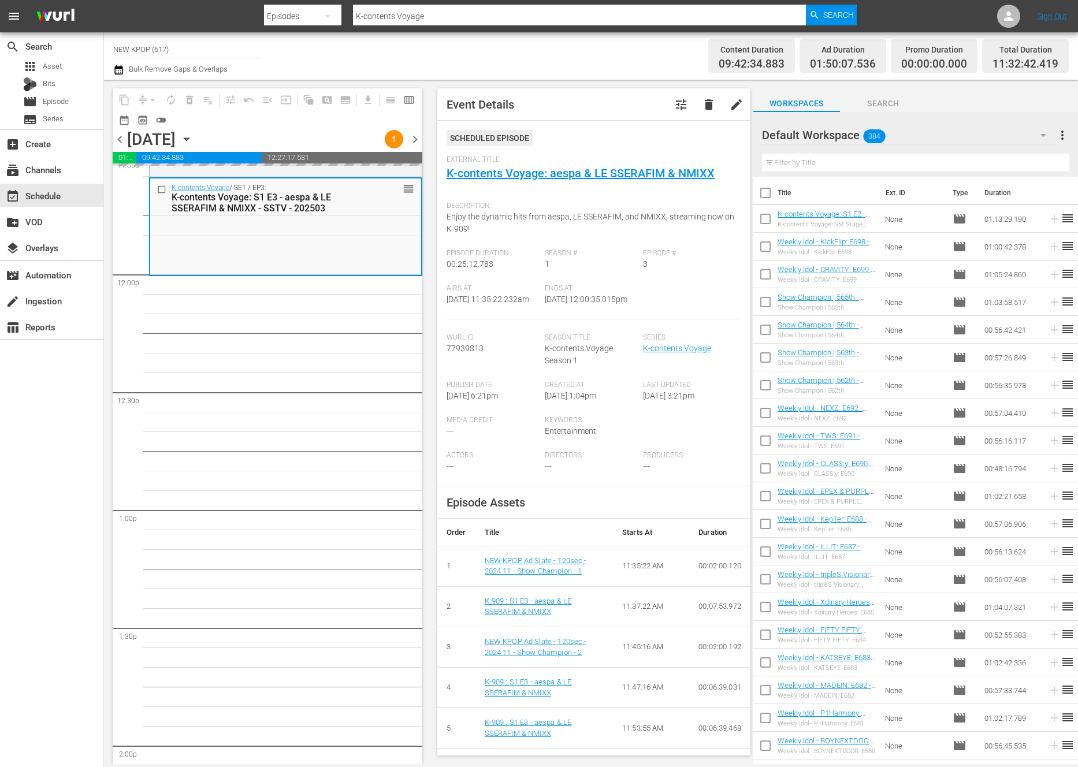
click at [221, 471] on div "NEW KPOP Choice / SE1 / EP246: NEW KPOP Choice: S1 E246 - Essential Dope & Groo…" at bounding box center [285, 274] width 273 height 5656
click at [287, 445] on div "NEW KPOP Choice / SE1 / EP246: NEW KPOP Choice: S1 E246 - Essential Dope & Groo…" at bounding box center [285, 274] width 273 height 5656
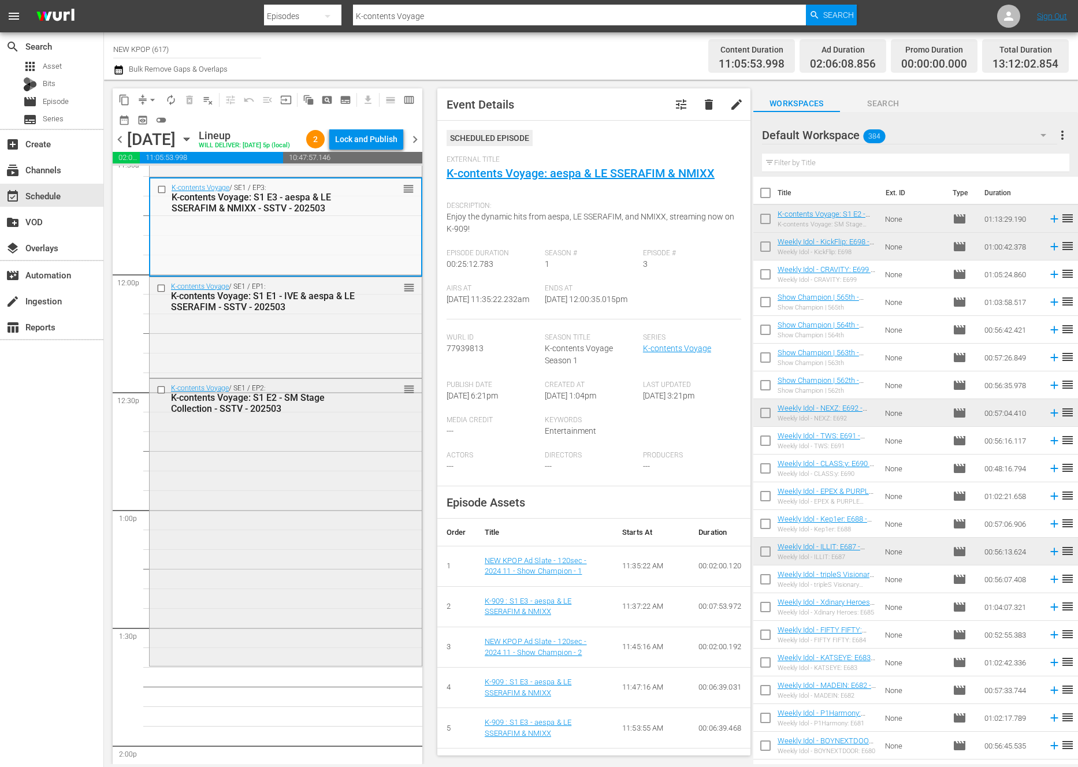
click at [311, 549] on div "K-contents Voyage / SE1 / EP2: K-contents Voyage: S1 E2 - SM Stage Collection -…" at bounding box center [286, 521] width 272 height 285
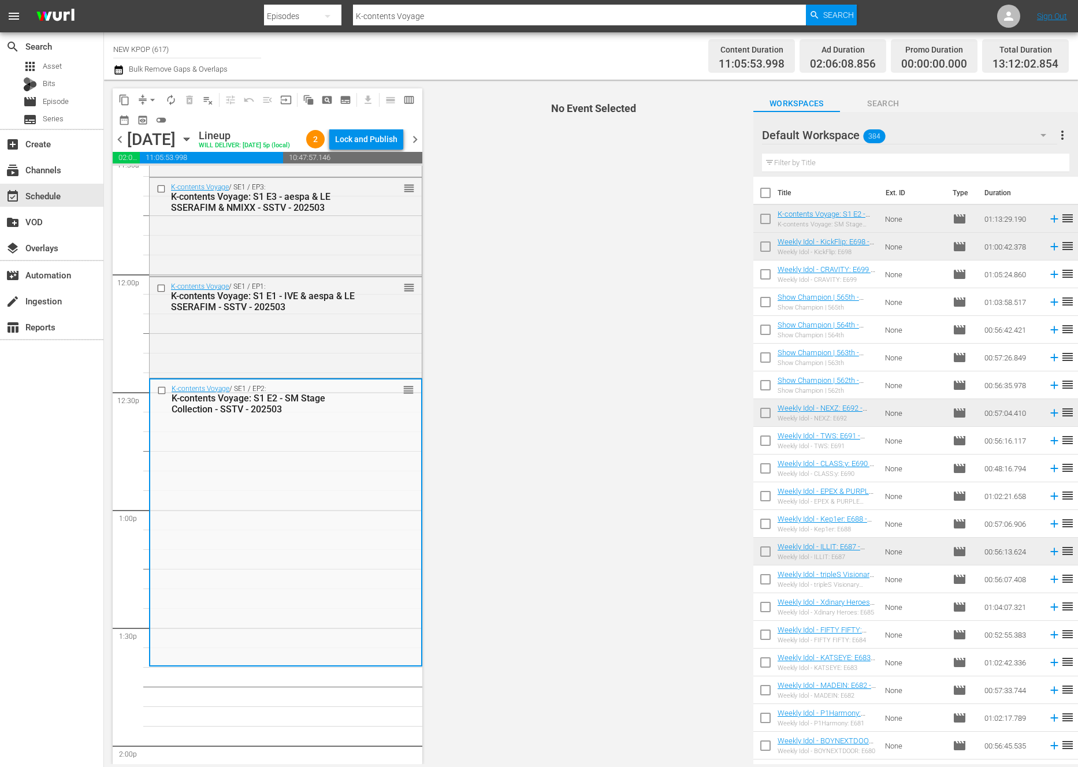
click at [311, 549] on div "K-contents Voyage / SE1 / EP2: K-contents Voyage: S1 E2 - SM Stage Collection -…" at bounding box center [285, 522] width 271 height 285
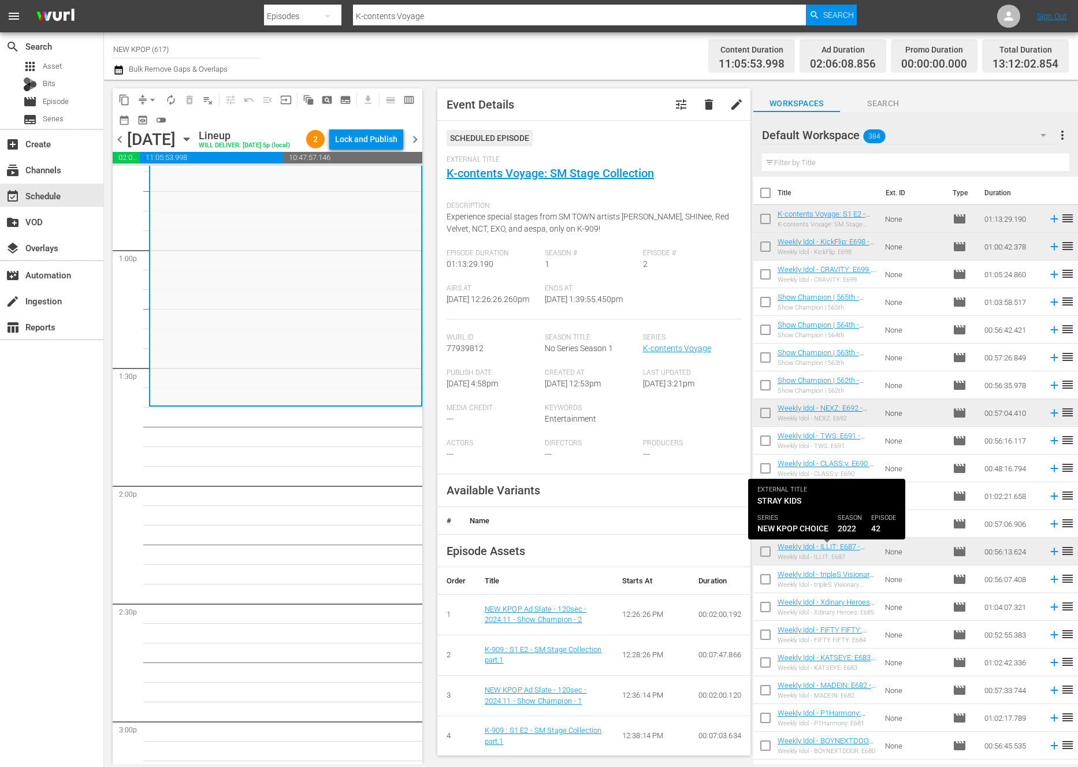
scroll to position [605, 0]
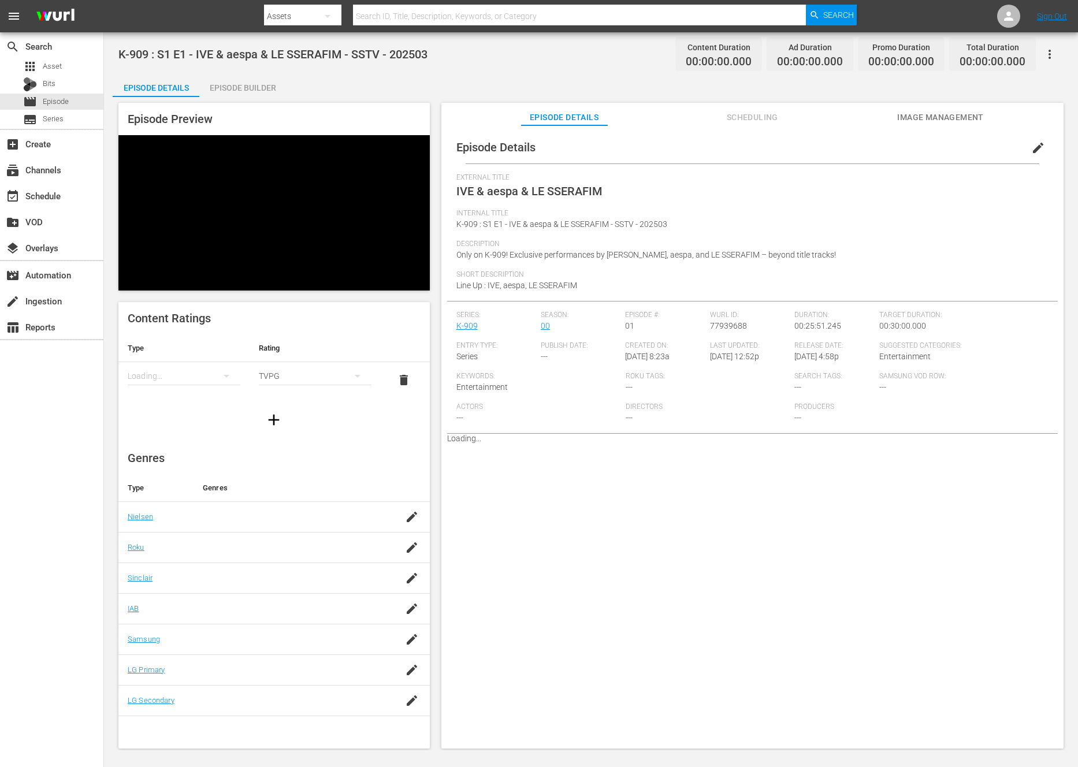
click at [1031, 142] on span "edit" at bounding box center [1038, 148] width 14 height 14
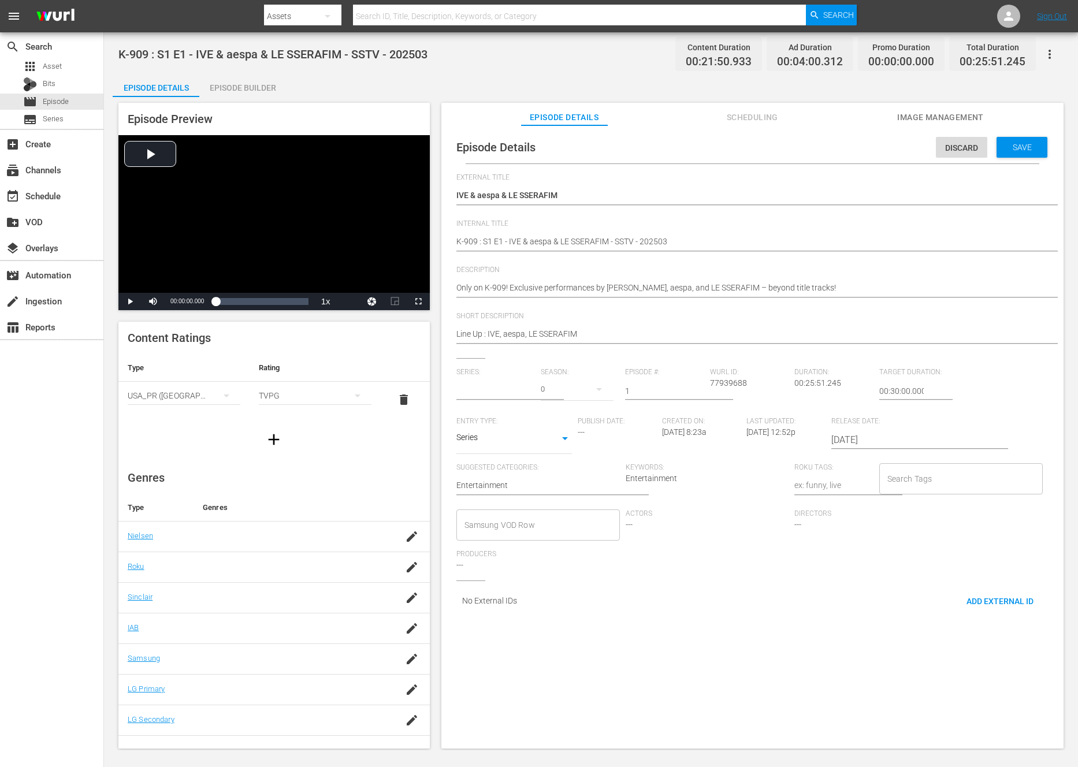
type input "K-909"
paste textarea "K-contents Voyage"
type textarea "K-contents VoyageIVE & aespa & LE SSERAFIM"
type textarea "K-contents Voyage:IVE & aespa & LE SSERAFIM"
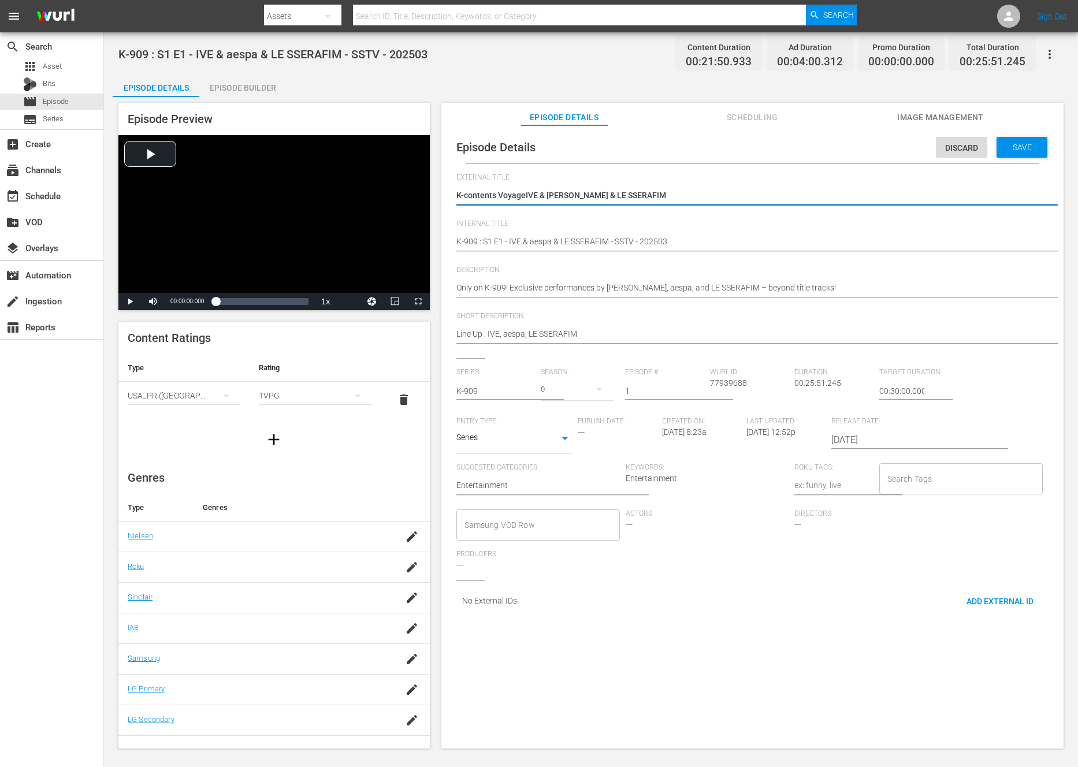
type textarea "K-contents Voyage:IVE & aespa & LE SSERAFIM"
type textarea "K-contents Voyage: IVE & aespa & LE SSERAFIM"
drag, startPoint x: 528, startPoint y: 195, endPoint x: 515, endPoint y: 169, distance: 29.5
click at [515, 169] on div "Episode Details Discard Save External Title IVE & aespa & LE SSERAFIM IVE & aes…" at bounding box center [752, 375] width 611 height 489
type textarea "K-contents Voyage: IVE & aespa & LE SSERAFIM"
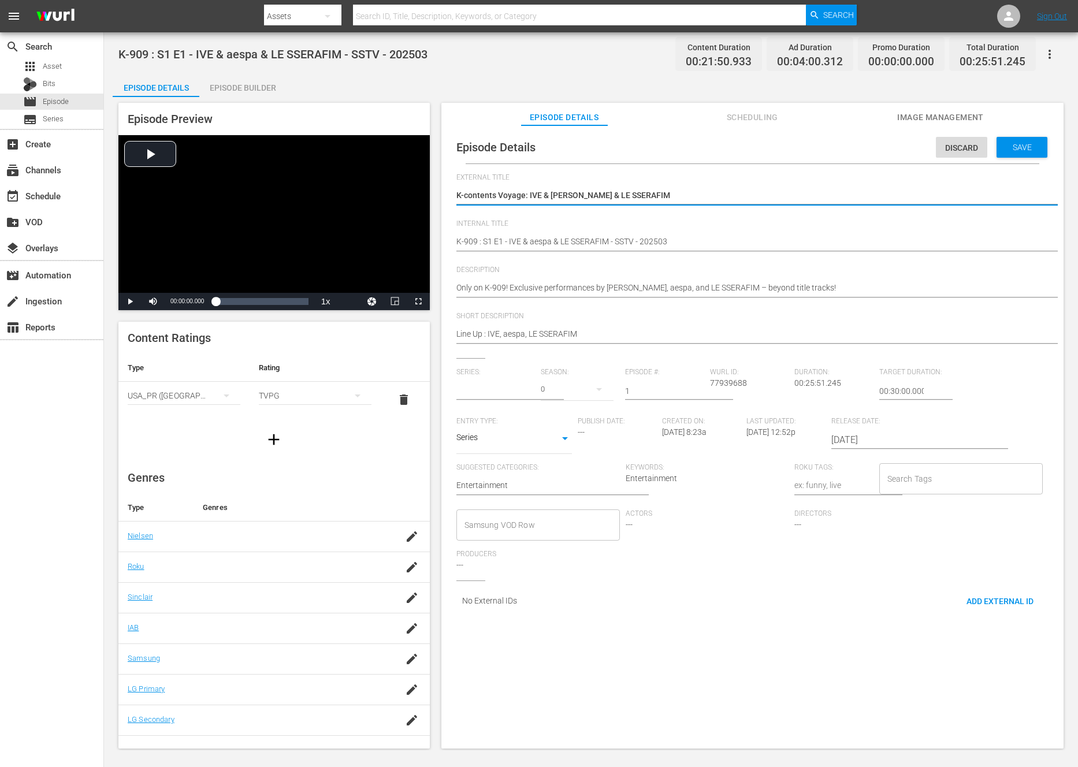
click at [480, 396] on input "text" at bounding box center [495, 391] width 79 height 28
click at [534, 423] on div "K-contents Voyage" at bounding box center [499, 424] width 87 height 28
type input "K-contents Voyage"
click at [1012, 148] on span "Save" at bounding box center [1022, 147] width 38 height 9
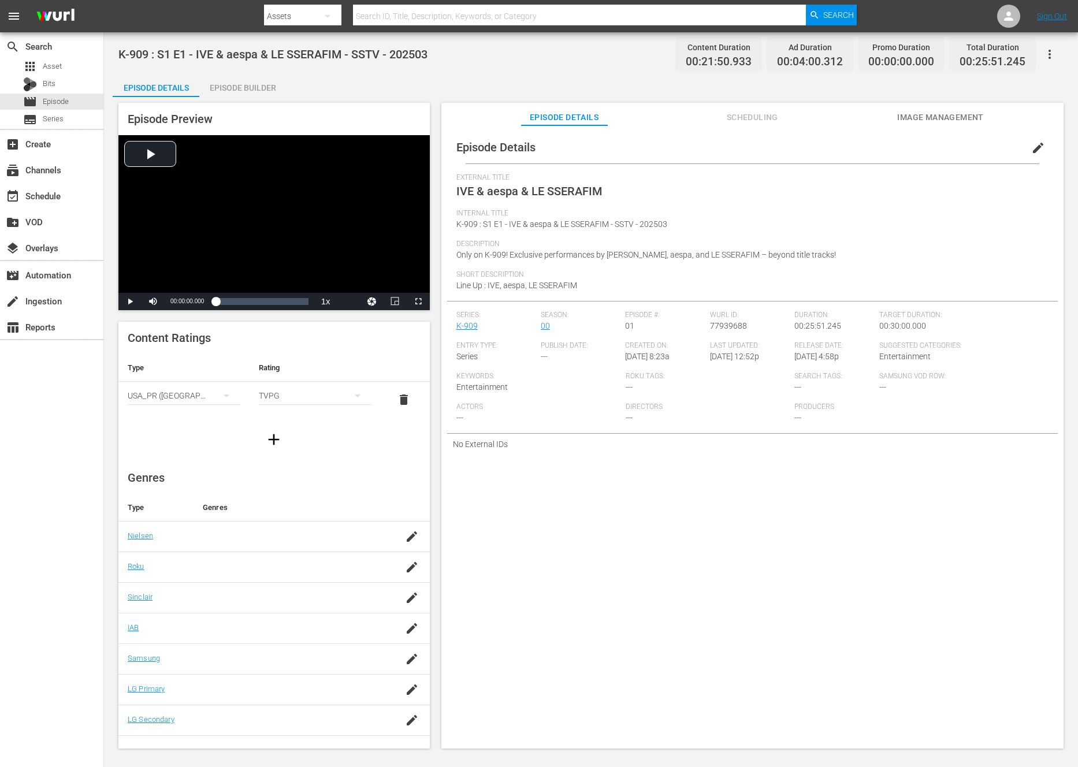
click at [1029, 155] on button "edit" at bounding box center [1038, 148] width 28 height 28
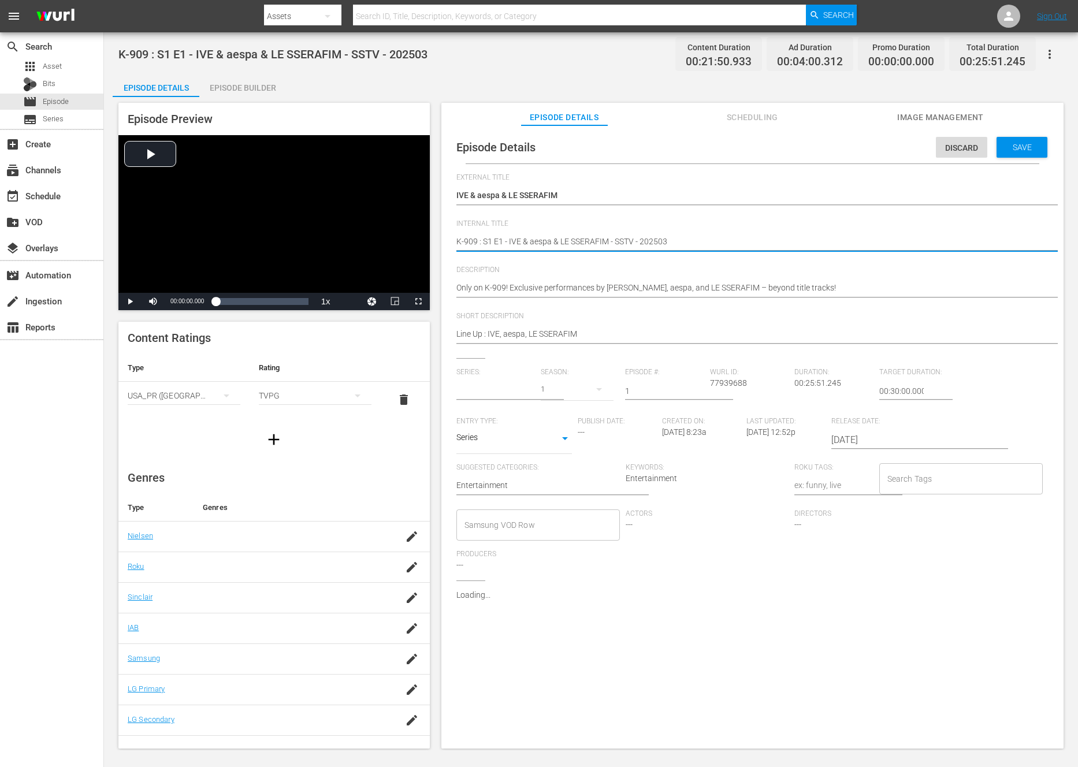
drag, startPoint x: 484, startPoint y: 239, endPoint x: 434, endPoint y: 239, distance: 50.3
paste textarea "contents Voyage"
type textarea "K-contents Voyage: S1 E1 - IVE & aespa & LE SSERAFIM - SSTV - 202503"
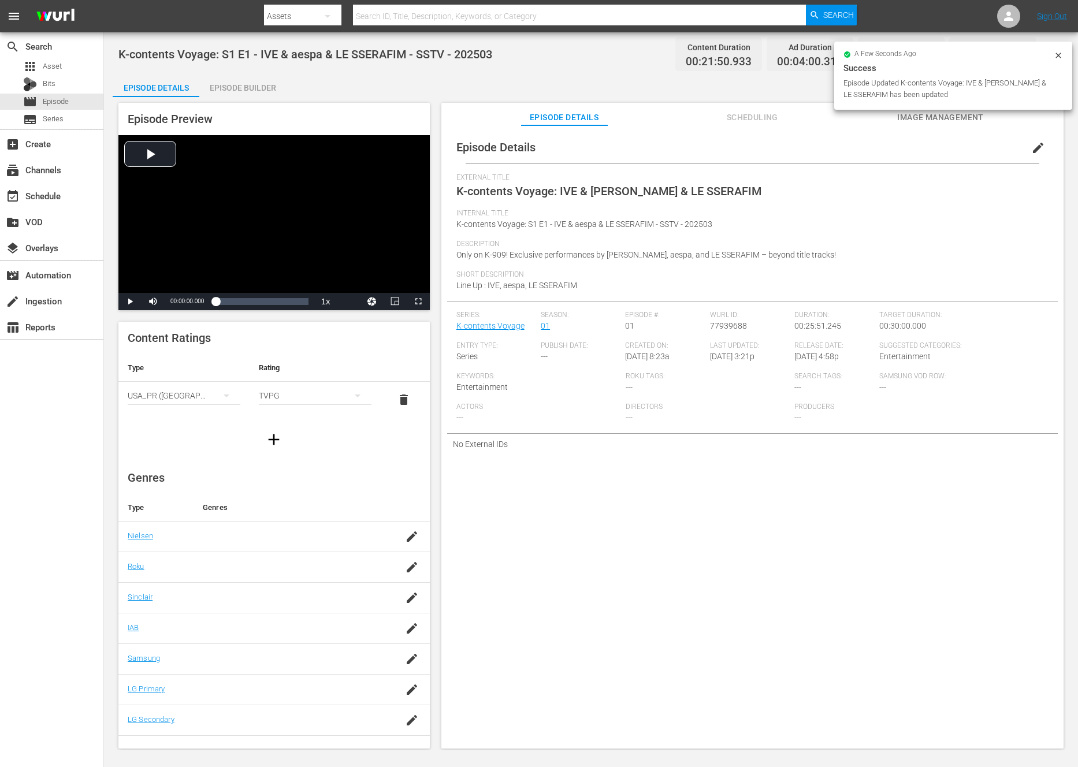
click at [1057, 57] on icon at bounding box center [1058, 55] width 9 height 9
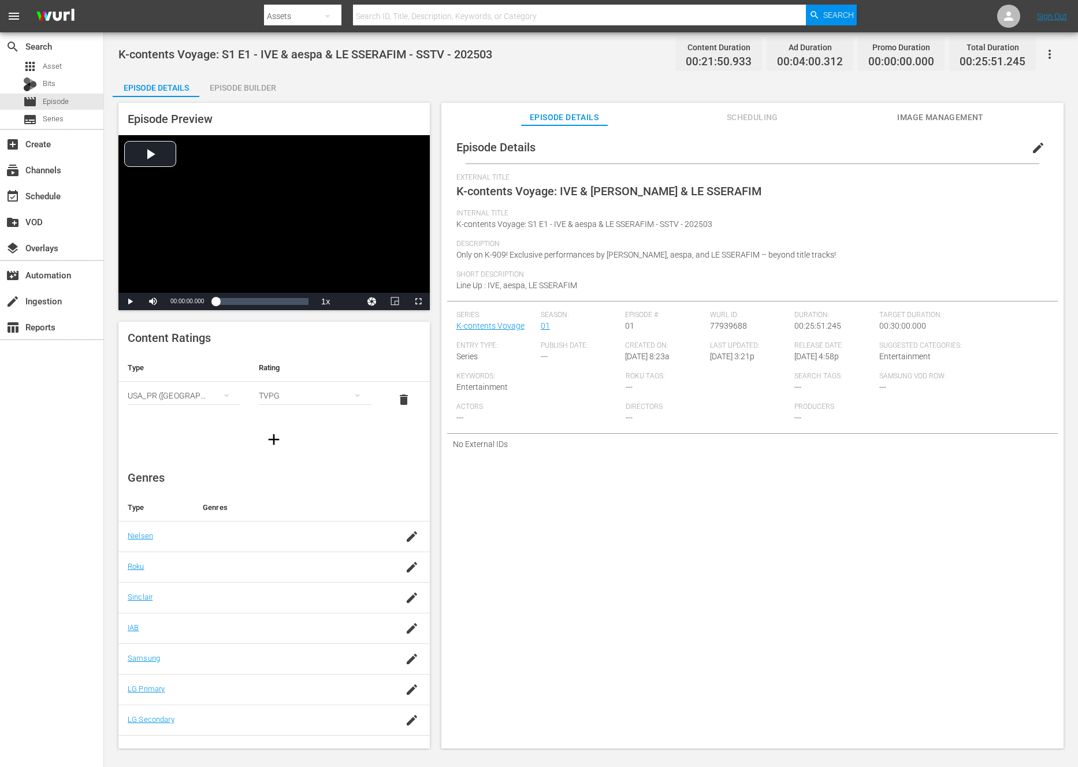
click at [1057, 57] on button "button" at bounding box center [1050, 54] width 28 height 28
click at [894, 61] on div "Add Episode to Workspace" at bounding box center [967, 59] width 176 height 28
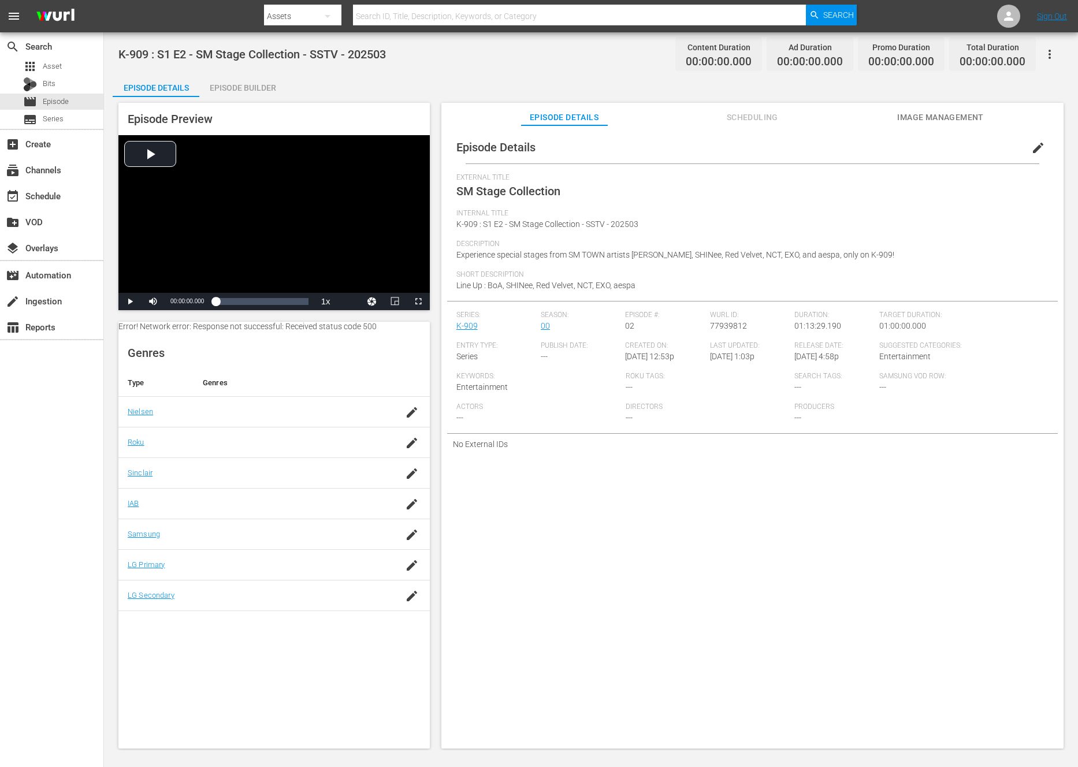
click at [1024, 161] on button "edit" at bounding box center [1038, 148] width 28 height 28
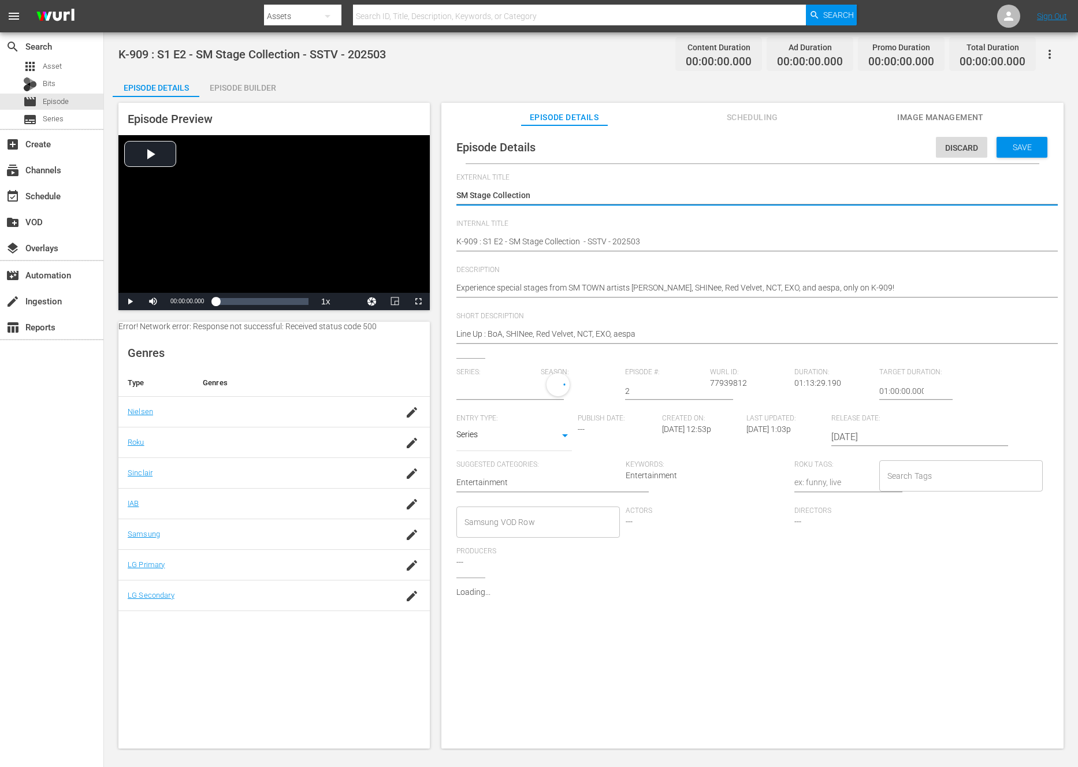
click at [593, 190] on textarea "SM Stage Collection" at bounding box center [749, 196] width 586 height 14
type textarea "K-contents Voyage: SM Stage Collection"
type textarea "K-contents Voyage: :SM Stage Collection"
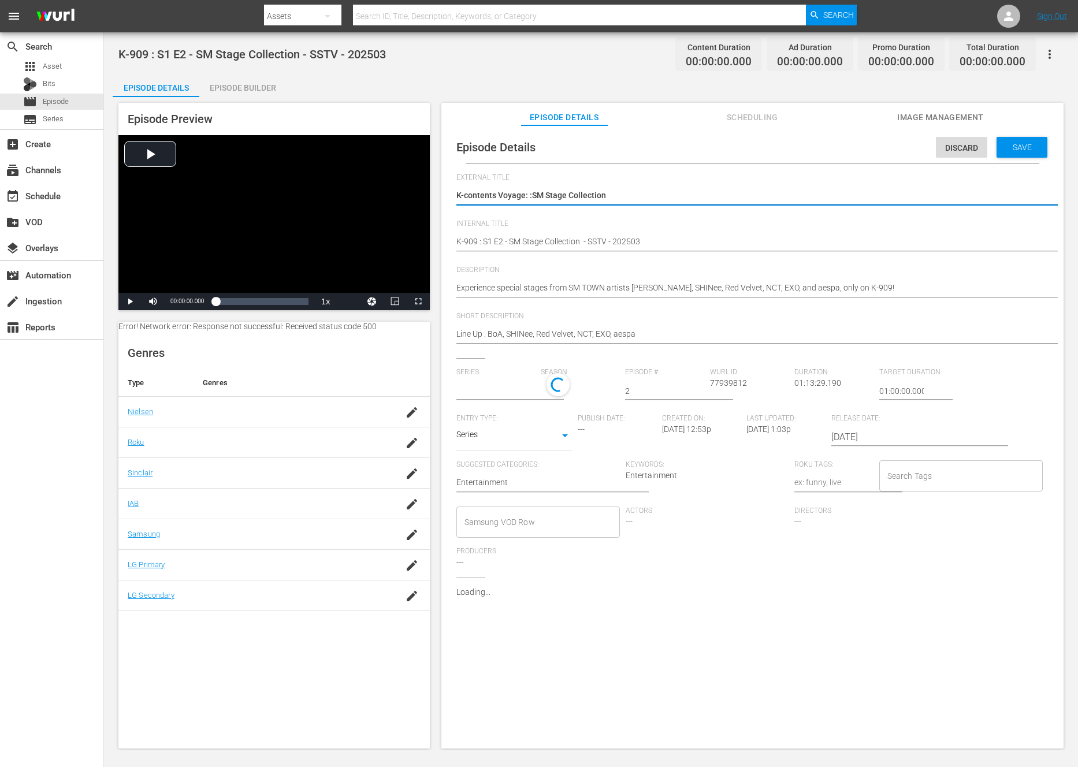
type textarea "K-contents Voyage: : SM Stage Collection"
type textarea "K-contents Voyage: :SM Stage Collection"
type textarea "K-contents Voyage: SM Stage Collection"
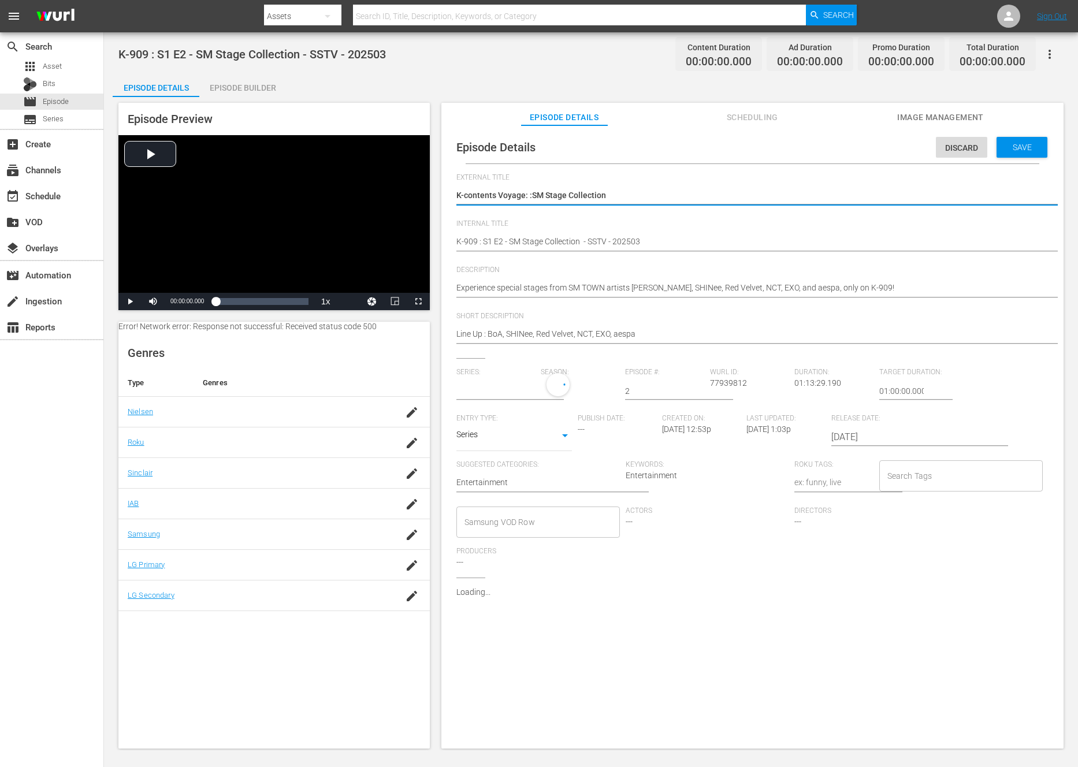
type textarea "K-contents Voyage: SM Stage Collection"
type input "K-909"
type textarea "K-contents Voyage: SM Stage Collection"
click at [494, 386] on input "text" at bounding box center [495, 391] width 79 height 28
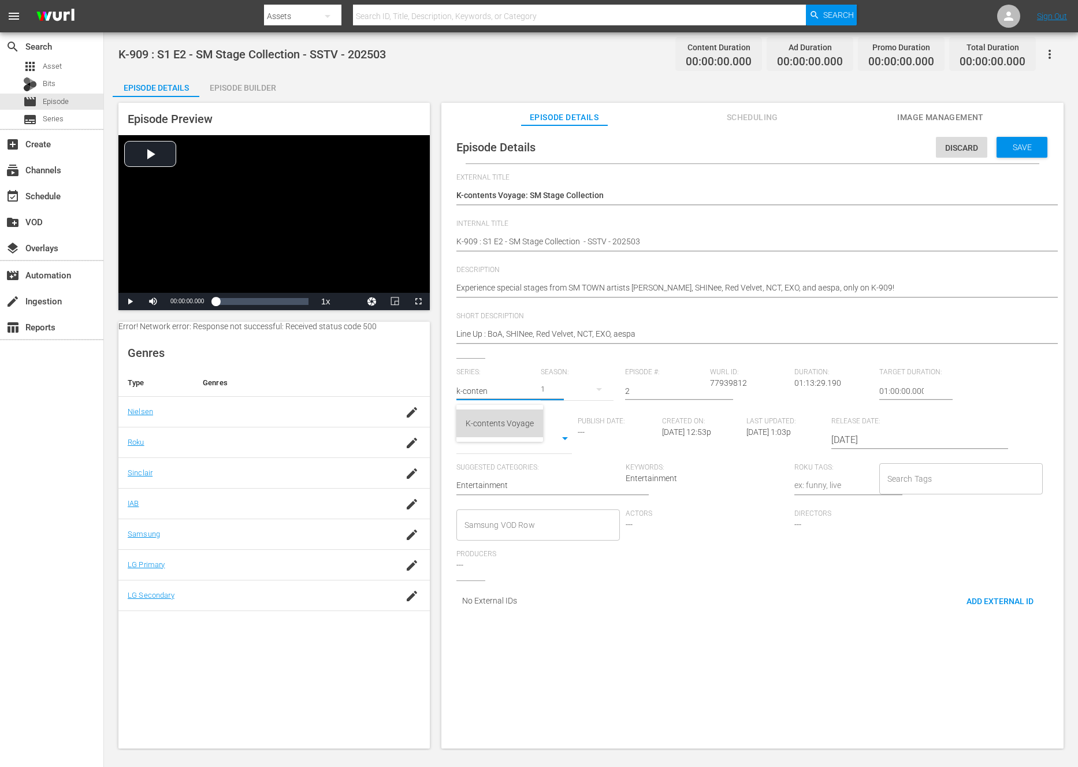
click at [509, 419] on div "K-contents Voyage" at bounding box center [500, 424] width 68 height 28
type input "K-contents Voyage"
click at [1037, 143] on div "Discard Save" at bounding box center [994, 144] width 116 height 27
click at [1028, 147] on span "Save" at bounding box center [1022, 147] width 38 height 9
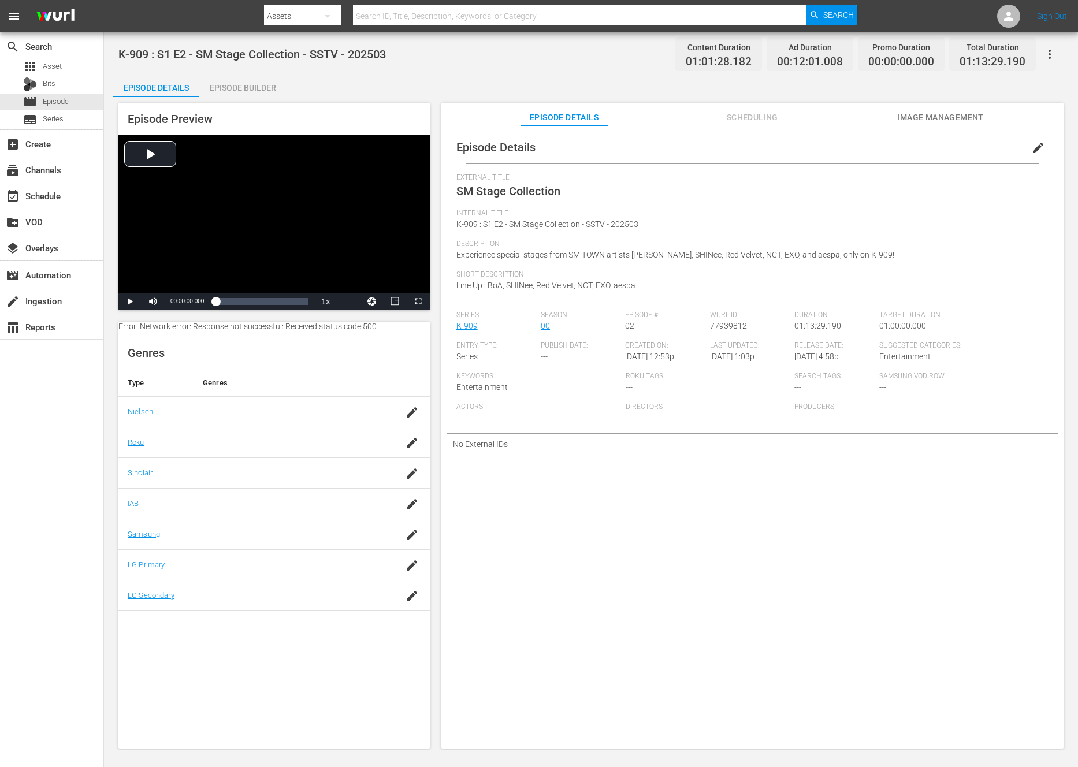
click at [1037, 155] on button "edit" at bounding box center [1038, 148] width 28 height 28
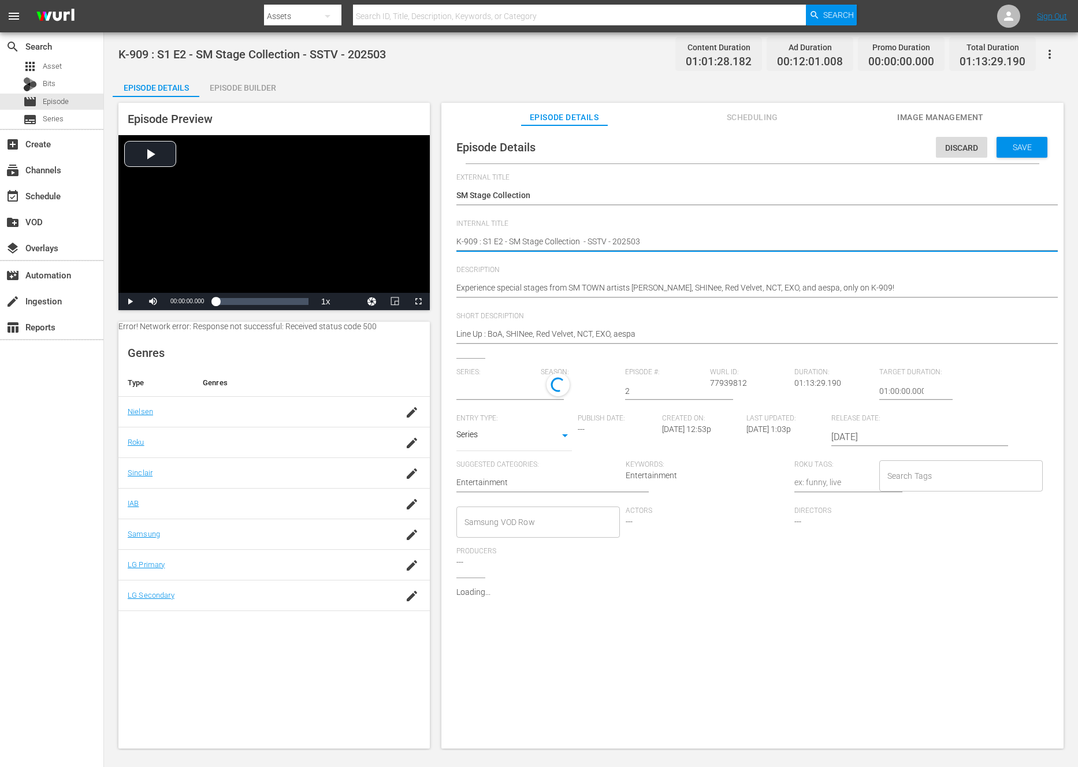
drag, startPoint x: 485, startPoint y: 241, endPoint x: 437, endPoint y: 241, distance: 47.4
paste textarea "contents Voyage"
type textarea "K-contents Voyage: S1 E2 - SM Stage Collection - SSTV - 202503"
click at [1010, 144] on span "Save" at bounding box center [1022, 147] width 38 height 9
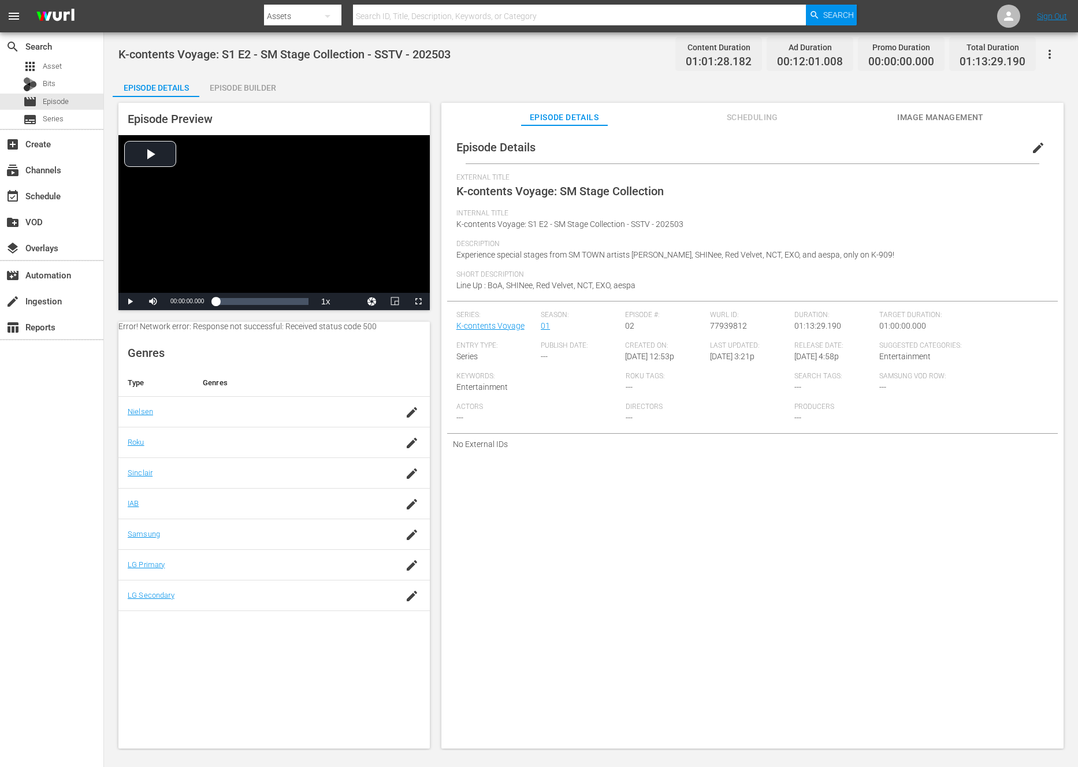
click at [1049, 55] on icon "button" at bounding box center [1050, 54] width 14 height 14
click at [954, 65] on div "Add Episode to Workspace" at bounding box center [967, 59] width 176 height 28
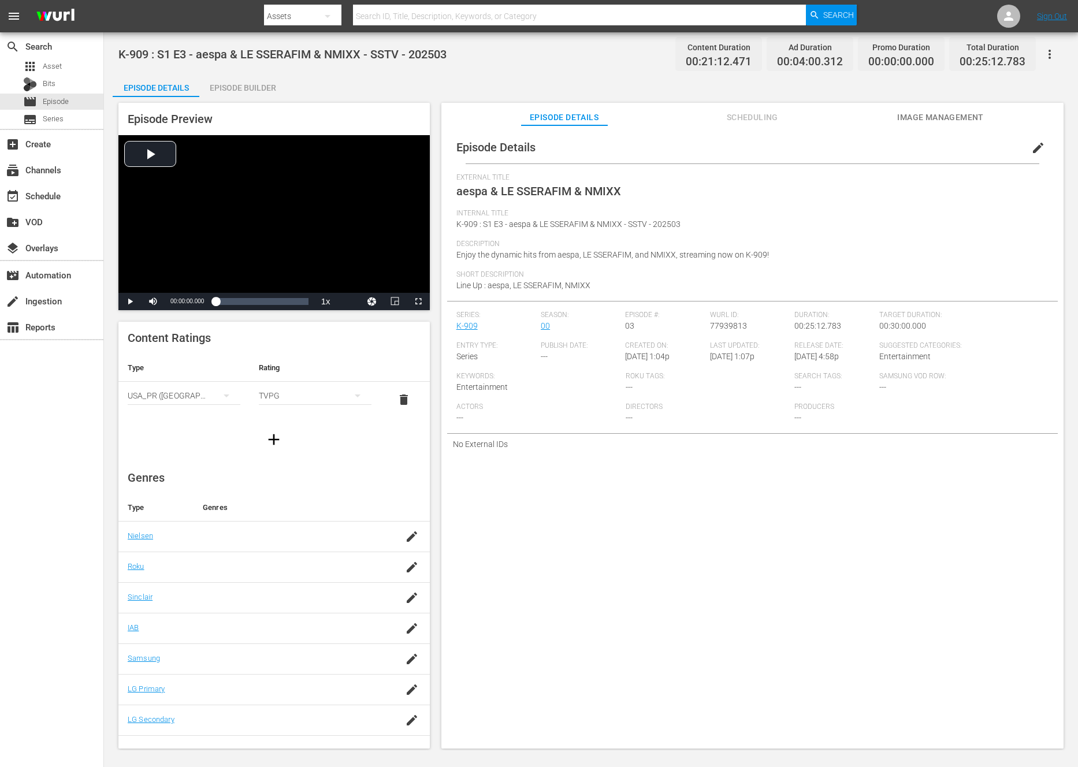
click at [1031, 142] on span "edit" at bounding box center [1038, 148] width 14 height 14
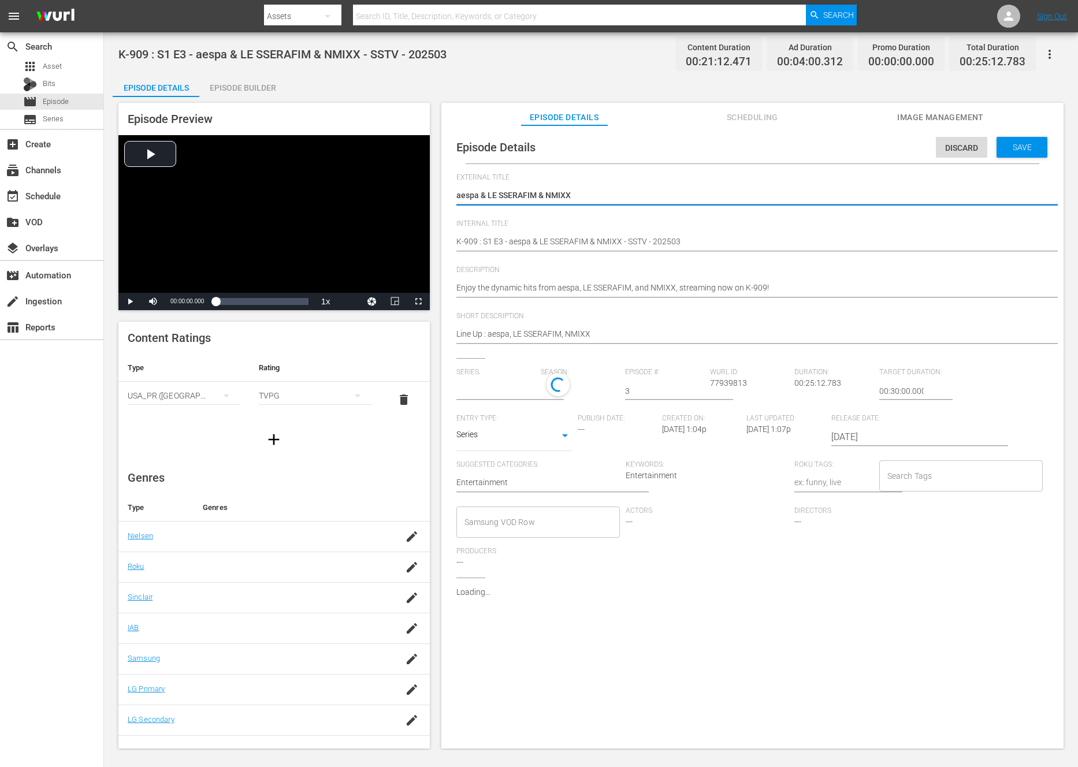
type textarea "K-contents Voyage: aespa & LE SSERAFIM & NMIXX"
click at [547, 380] on div at bounding box center [557, 384] width 23 height 23
click at [511, 380] on input "text" at bounding box center [495, 391] width 79 height 28
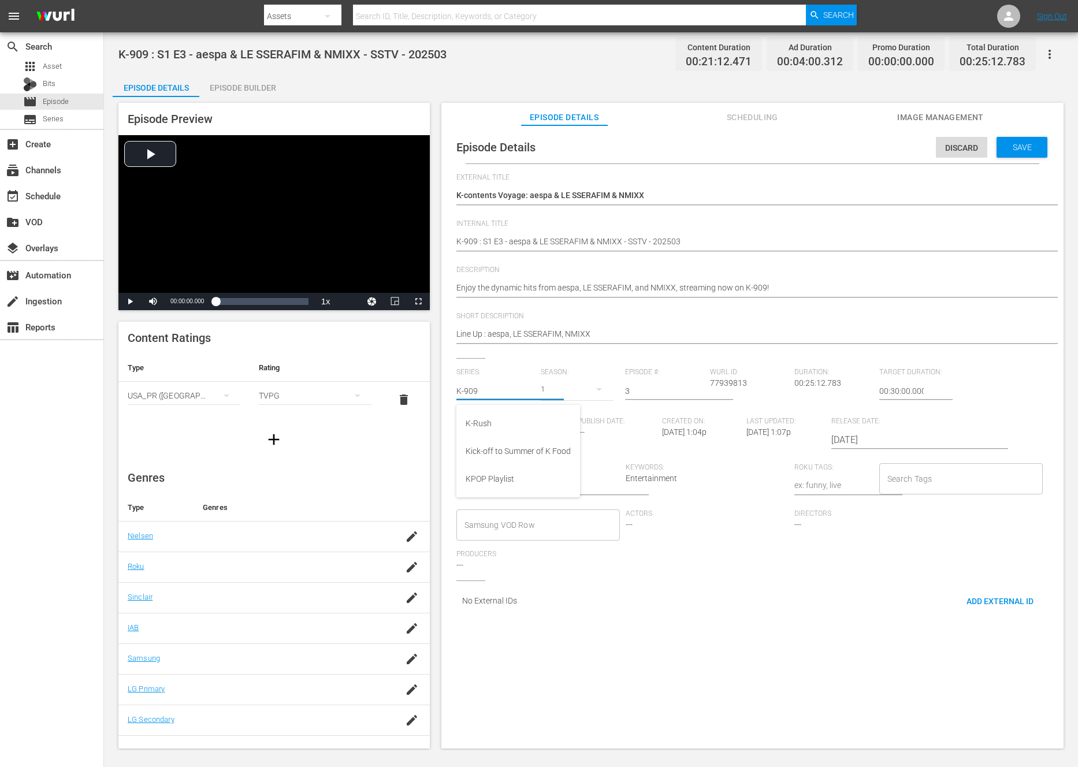
click at [492, 389] on input "K-909" at bounding box center [495, 391] width 79 height 28
click at [488, 423] on div "K-contents Voyage" at bounding box center [500, 424] width 68 height 28
type input "K-contents Voyage"
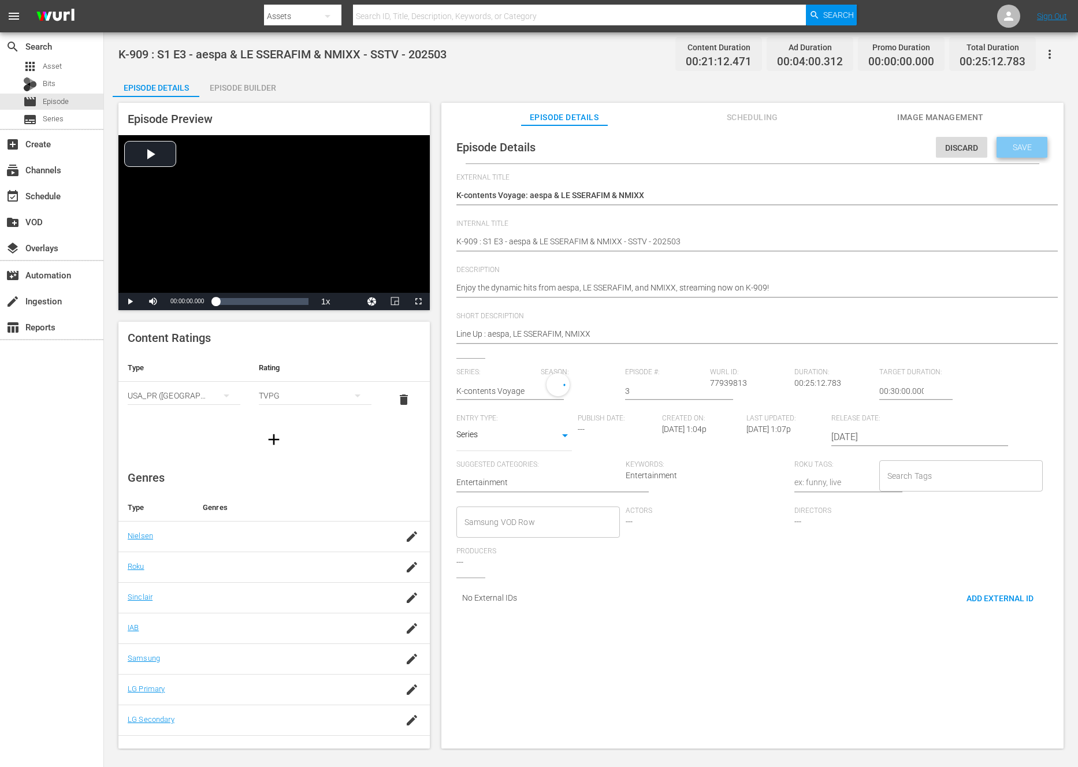
click at [1022, 137] on div "Save" at bounding box center [1021, 147] width 51 height 21
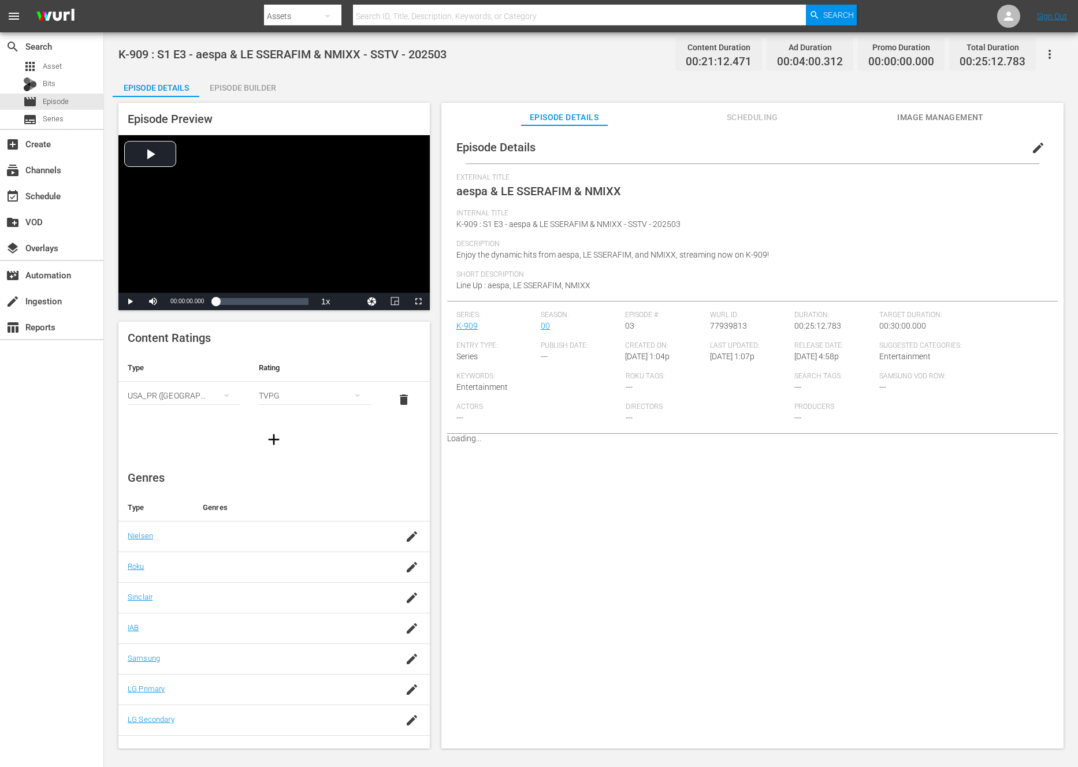
click at [1039, 141] on button "edit" at bounding box center [1038, 148] width 28 height 28
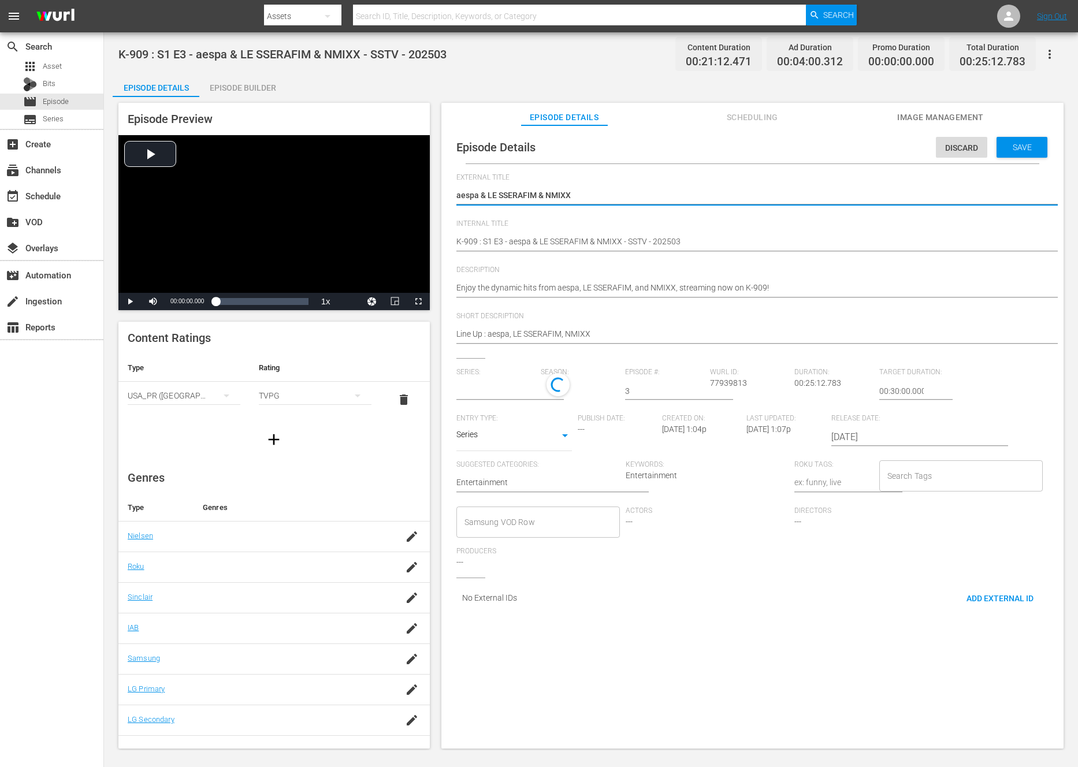
type textarea "K-contents Voyage: aespa & LE SSERAFIM & NMIXX"
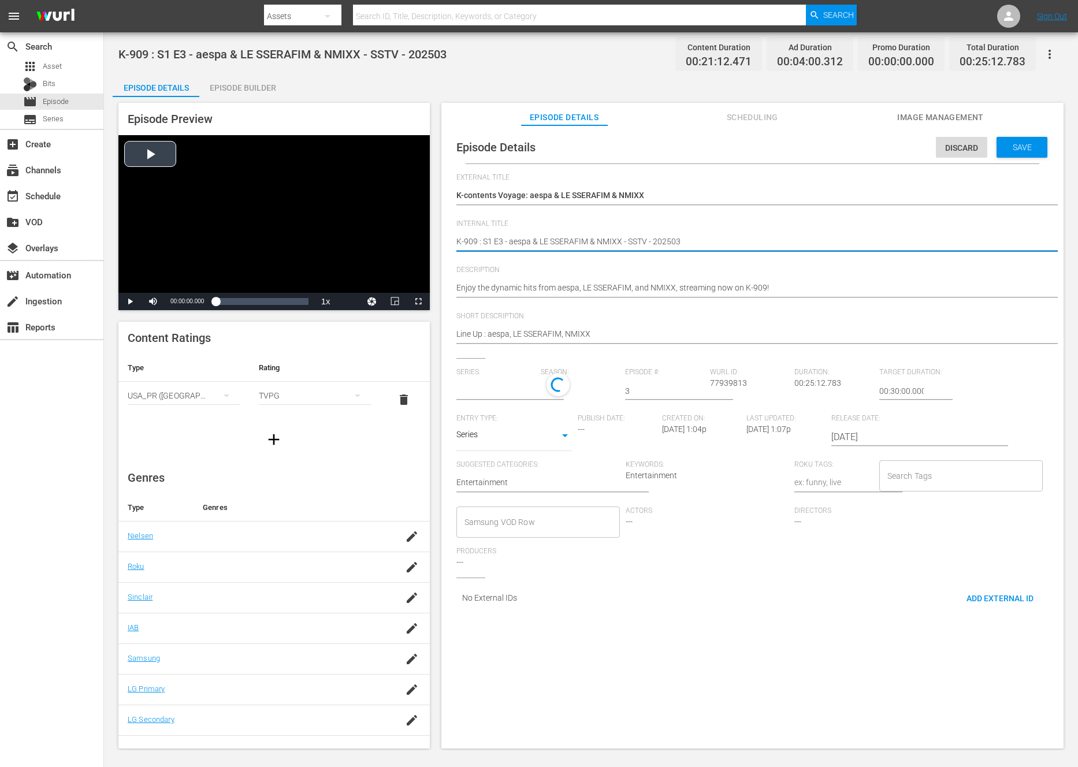
drag, startPoint x: 483, startPoint y: 240, endPoint x: 413, endPoint y: 236, distance: 70.6
paste textarea "contents Voyage"
type textarea "K-contents Voyage: S1 E3 - aespa & LE SSERAFIM & NMIXX - SSTV - 202503"
type input "K-contents Voyage"
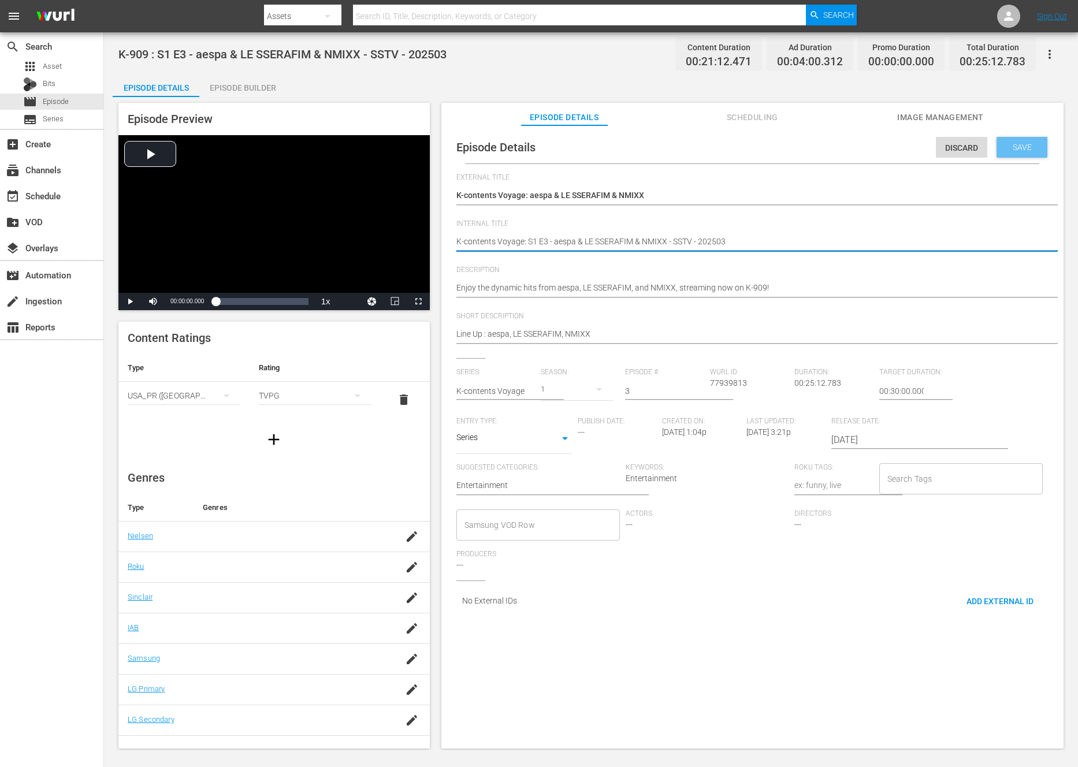
type textarea "K-contents Voyage: S1 E3 - aespa & LE SSERAFIM & NMIXX - SSTV - 202503"
click at [1018, 145] on span "Save" at bounding box center [1022, 147] width 38 height 9
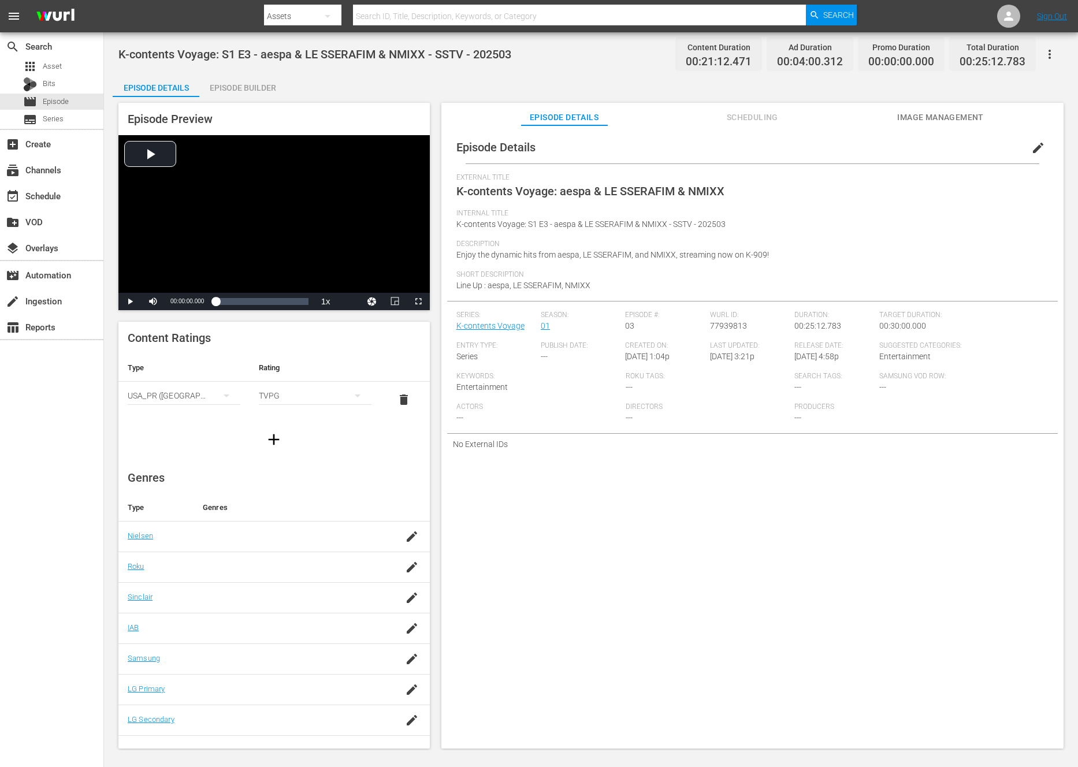
click at [1047, 62] on button "button" at bounding box center [1050, 54] width 28 height 28
click at [1033, 64] on div "Add Episode to Workspace" at bounding box center [967, 59] width 176 height 28
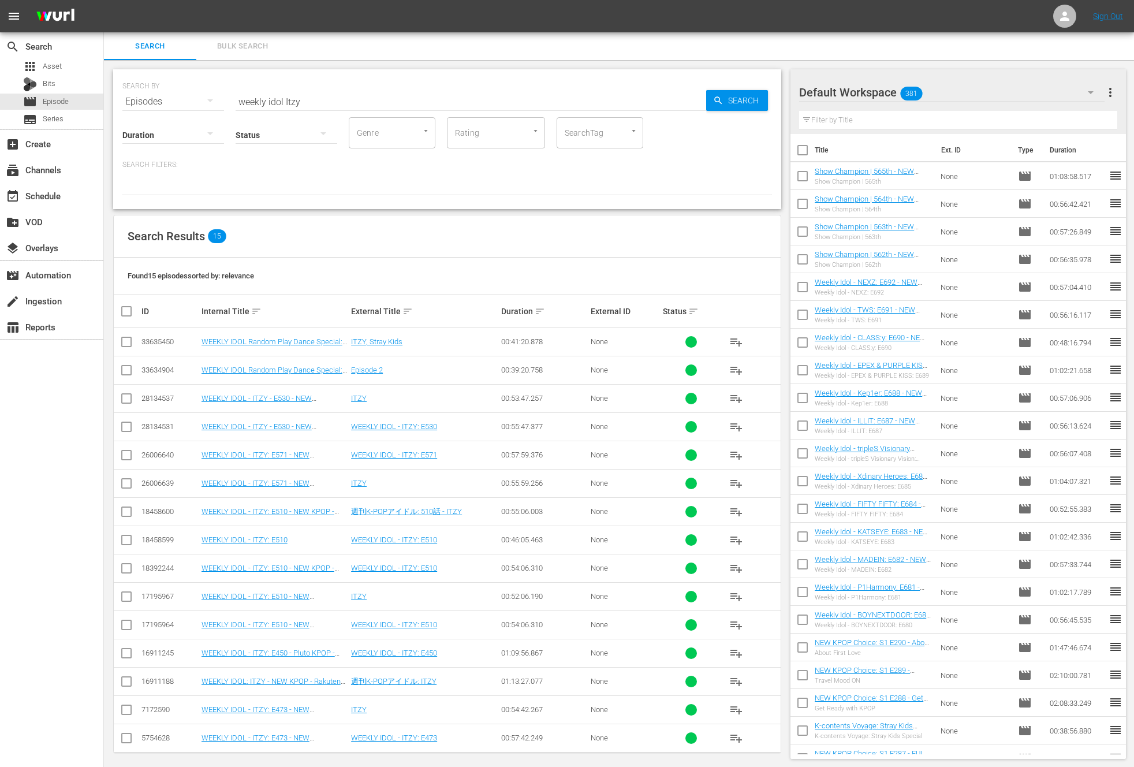
scroll to position [6, 0]
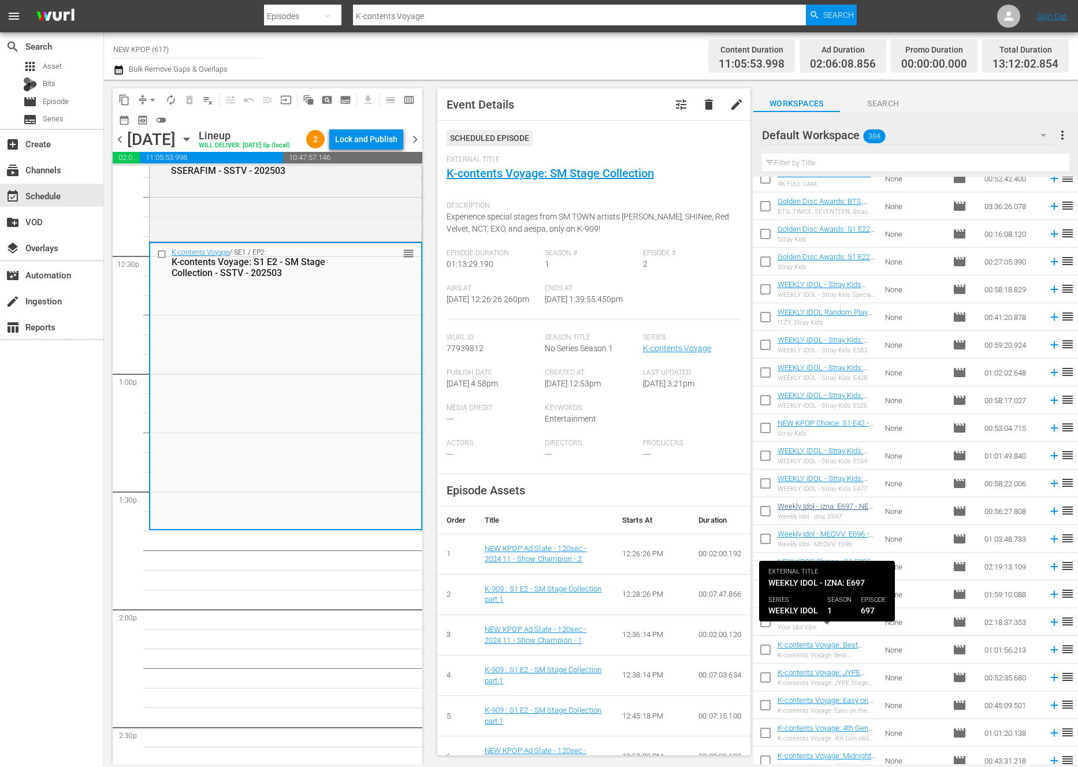
scroll to position [1228, 0]
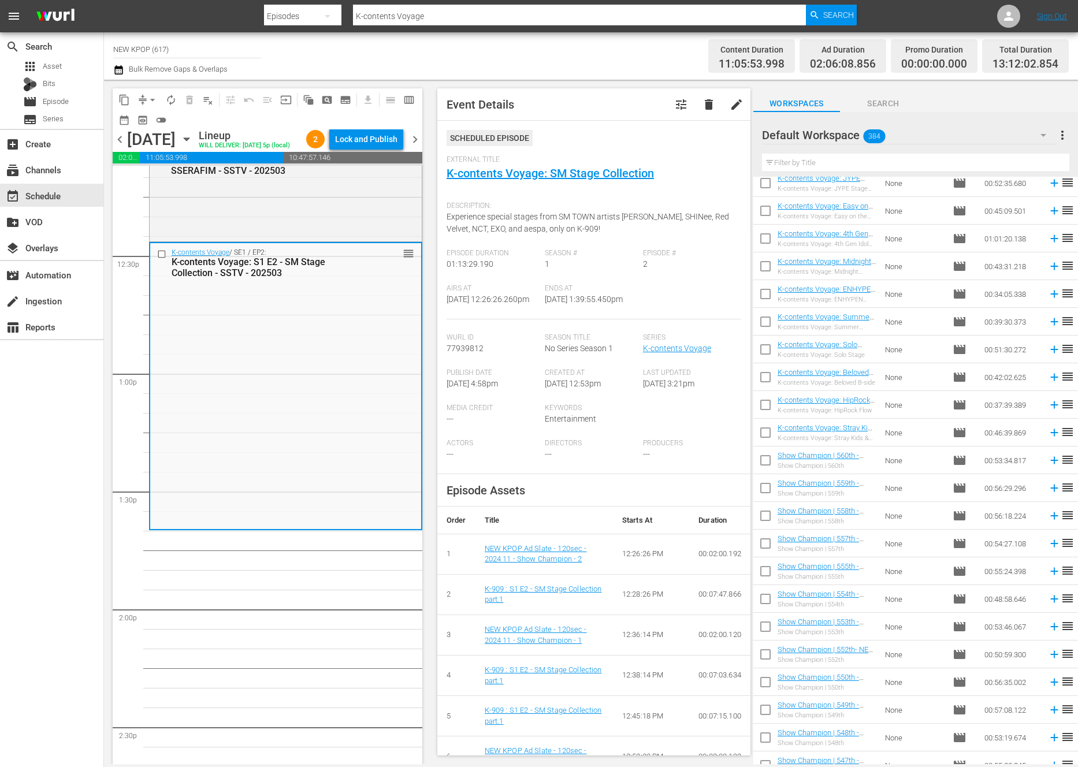
click at [897, 146] on div "Default Workspace 384" at bounding box center [909, 135] width 295 height 32
click at [897, 146] on div "Default Workspace (384)" at bounding box center [539, 383] width 1078 height 767
click at [965, 156] on div "Default Workspace (384)" at bounding box center [539, 383] width 1078 height 767
click at [960, 158] on input "text" at bounding box center [915, 163] width 307 height 18
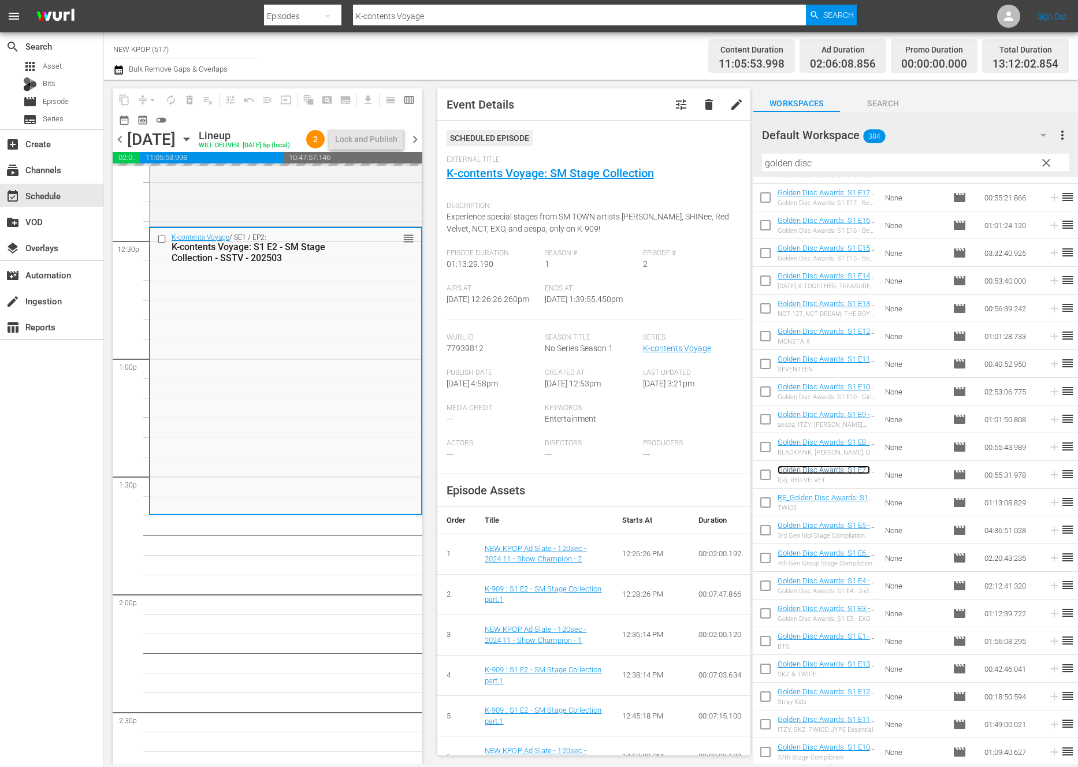
scroll to position [2892, 0]
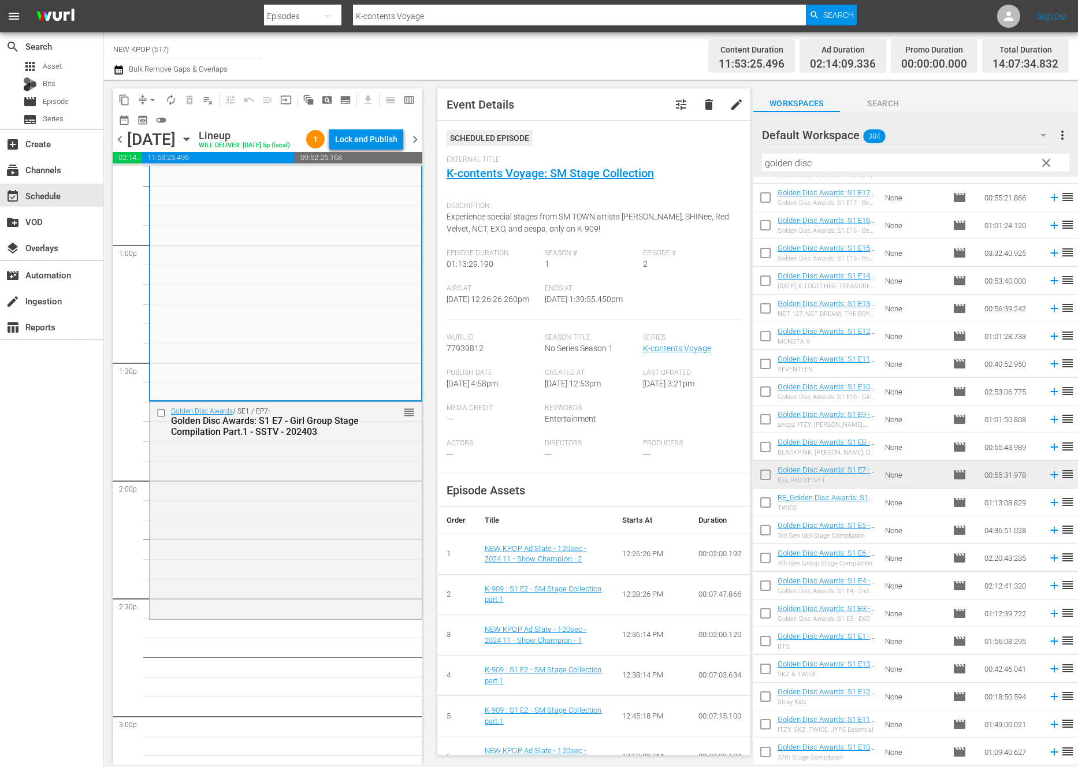
click at [291, 562] on div "Golden Disc Awards / SE1 / EP7: Golden Disc Awards: S1 E7 - Girl Group Stage Co…" at bounding box center [286, 509] width 272 height 215
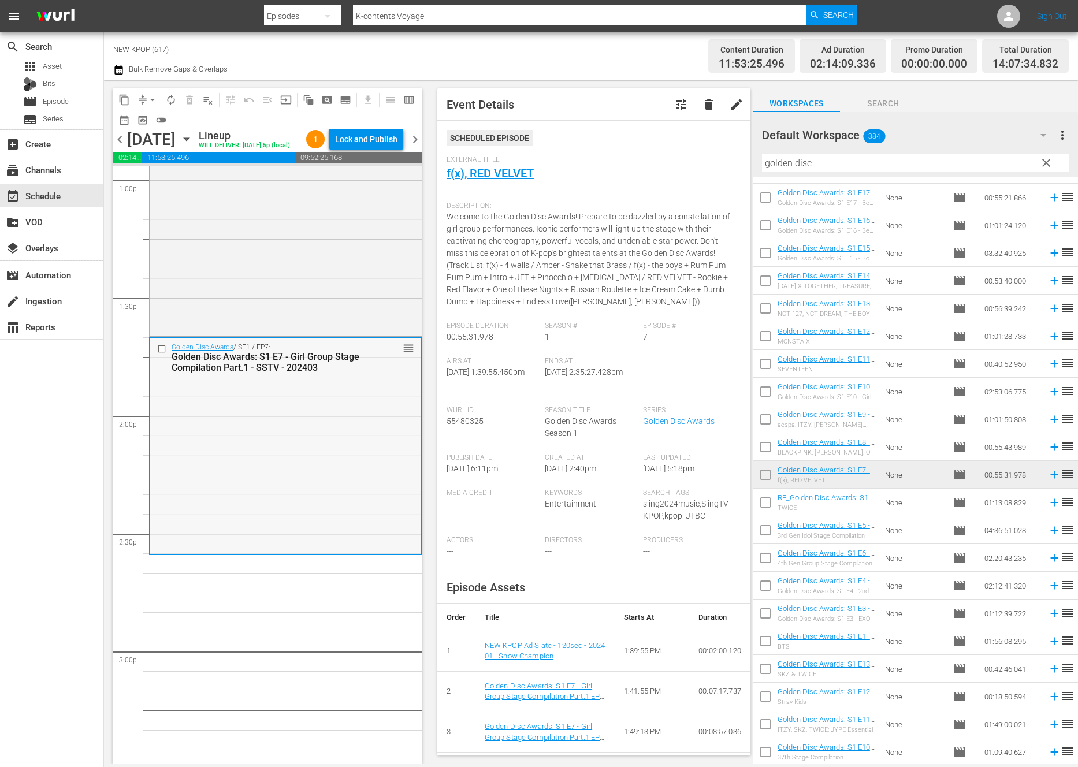
scroll to position [3091, 0]
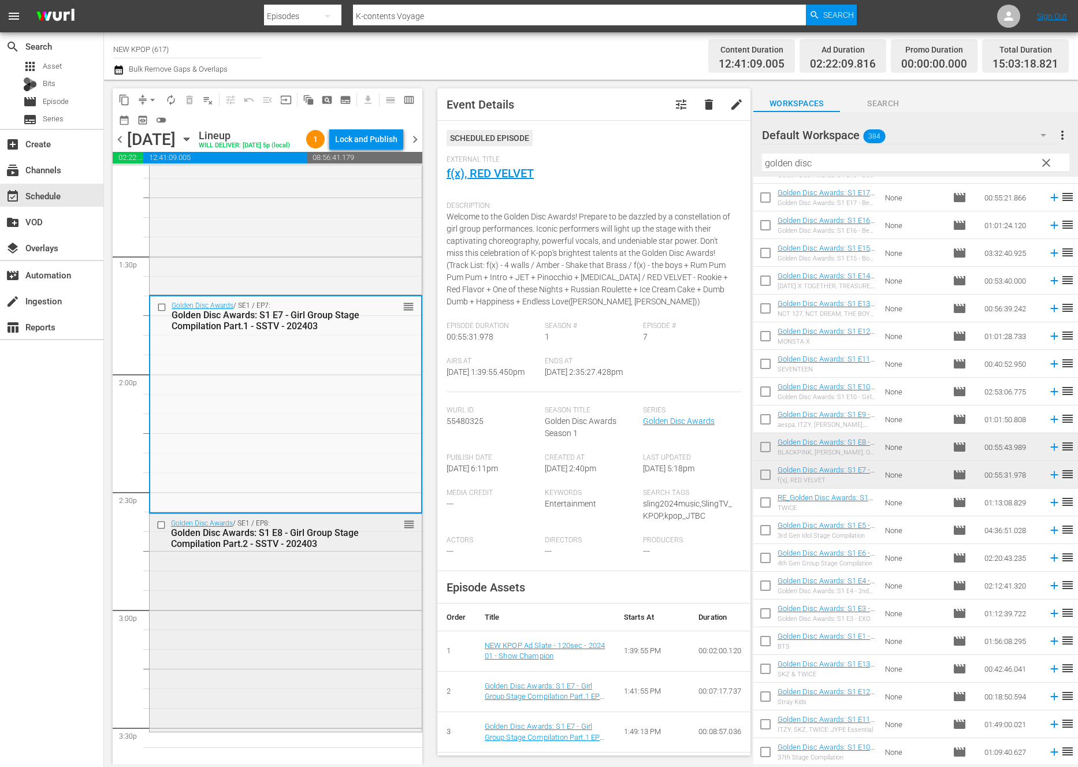
click at [225, 631] on div "Golden Disc Awards / SE1 / EP8: Golden Disc Awards: S1 E8 - Girl Group Stage Co…" at bounding box center [286, 621] width 272 height 215
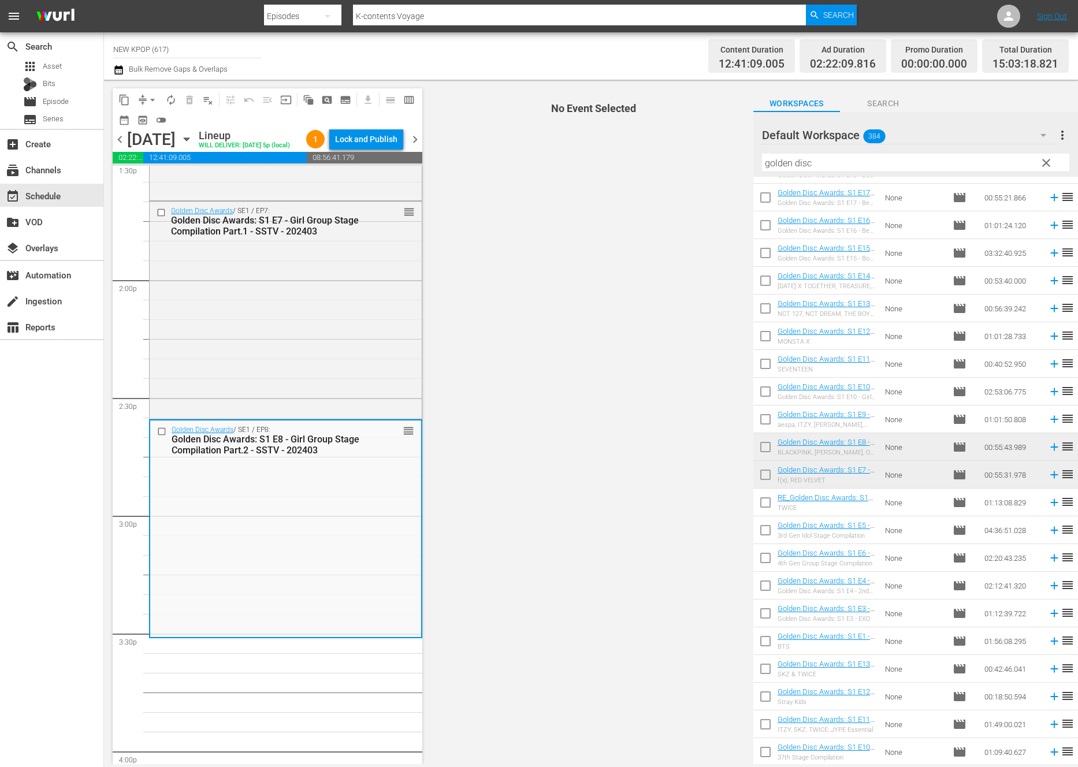
scroll to position [3213, 0]
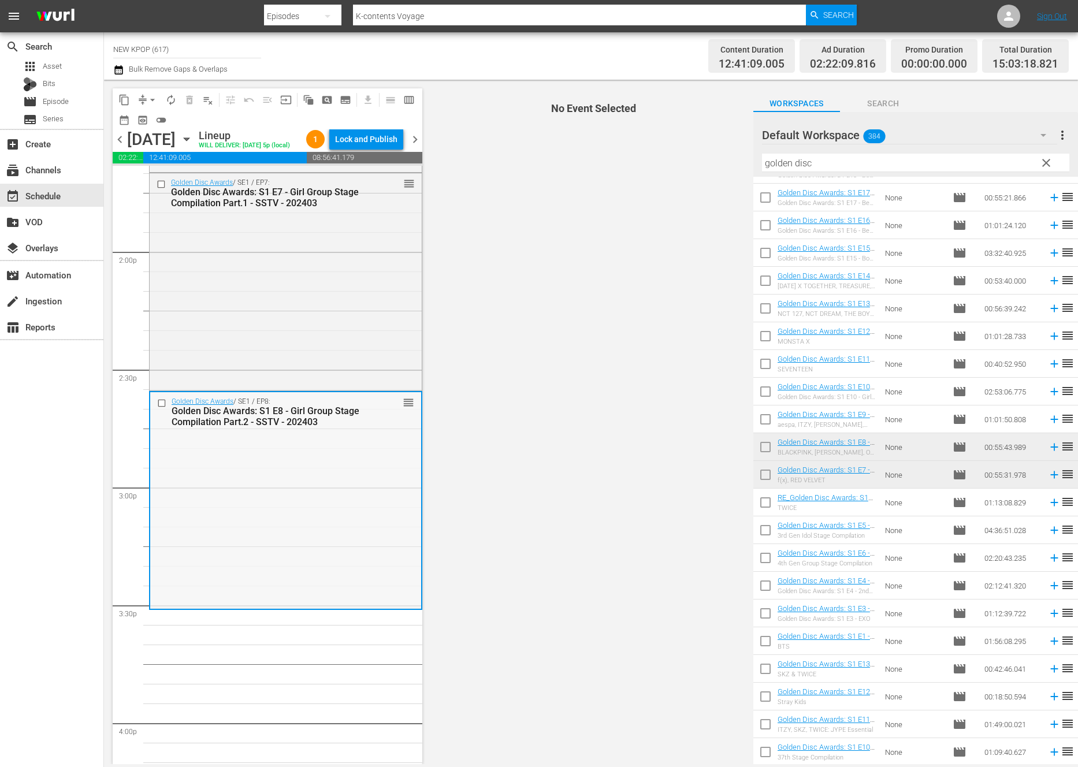
click at [369, 560] on div "Golden Disc Awards / SE1 / EP8: Golden Disc Awards: S1 E8 - Girl Group Stage Co…" at bounding box center [285, 499] width 271 height 215
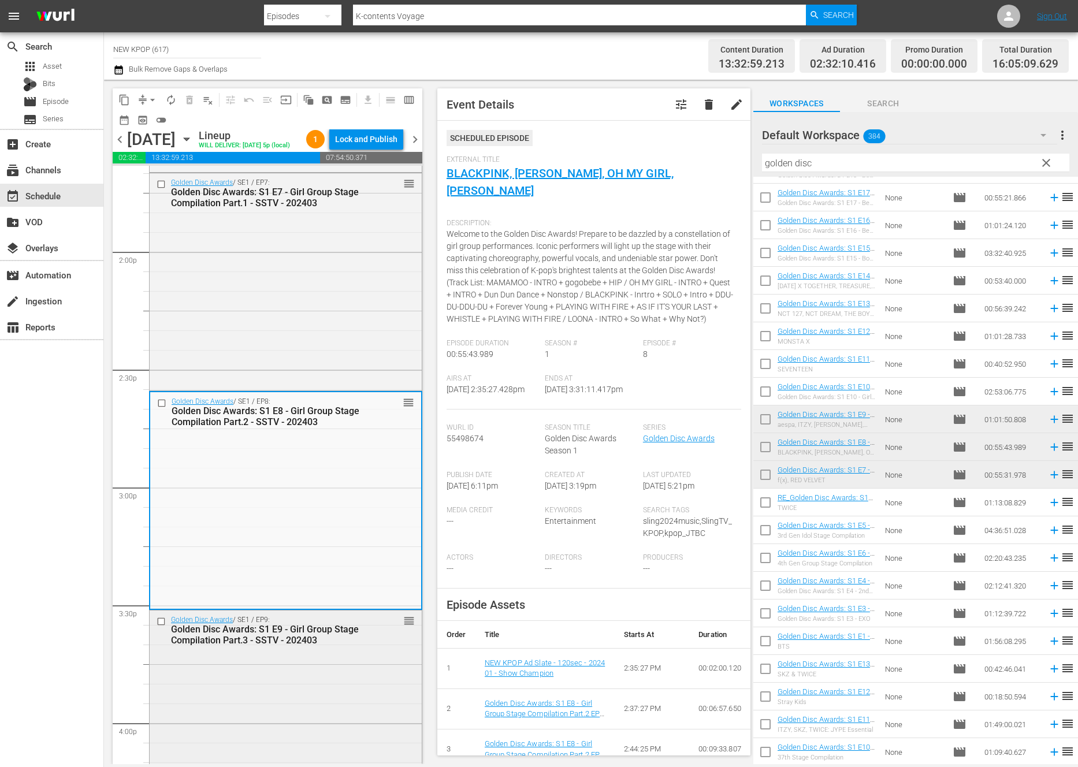
click at [291, 694] on div "Golden Disc Awards / SE1 / EP9: Golden Disc Awards: S1 E9 - Girl Group Stage Co…" at bounding box center [286, 731] width 272 height 240
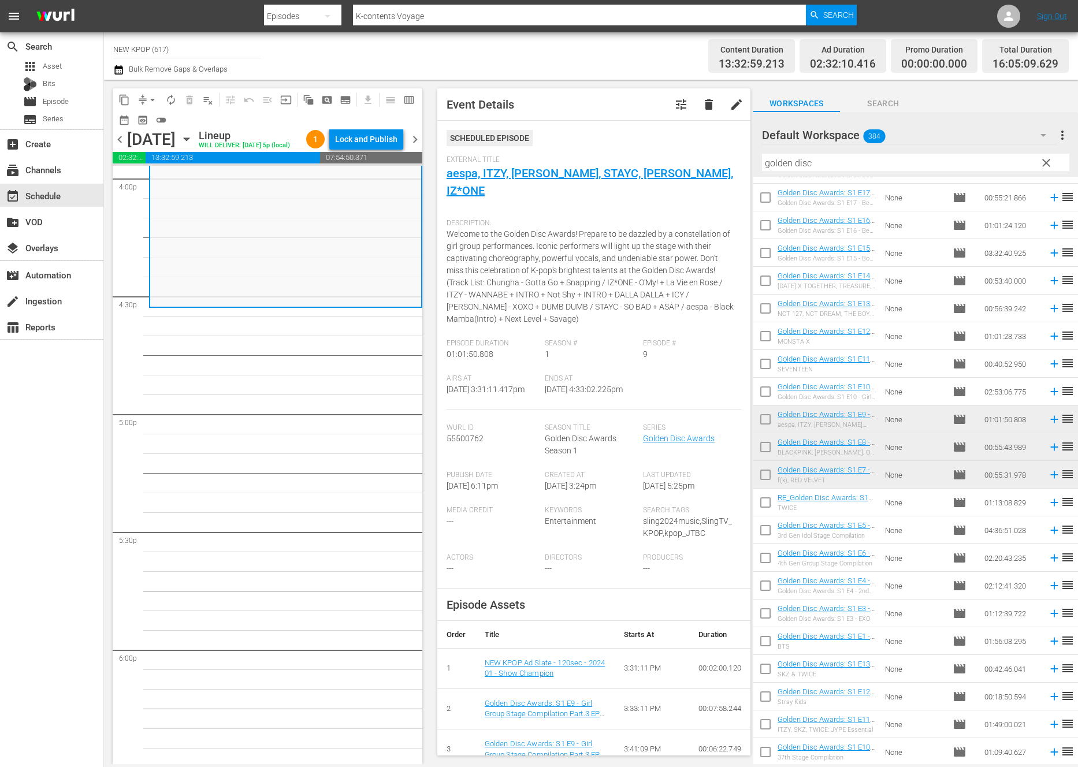
scroll to position [3474, 0]
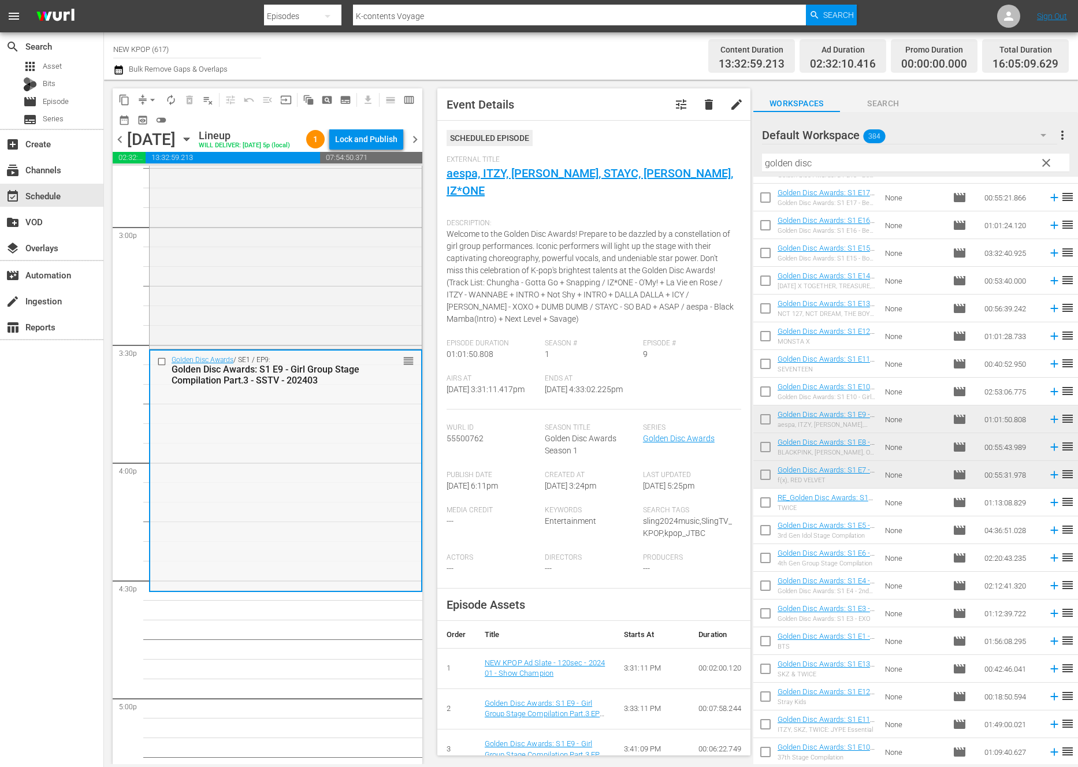
click at [186, 474] on div "Golden Disc Awards / SE1 / EP9: Golden Disc Awards: S1 E9 - Girl Group Stage Co…" at bounding box center [285, 471] width 271 height 240
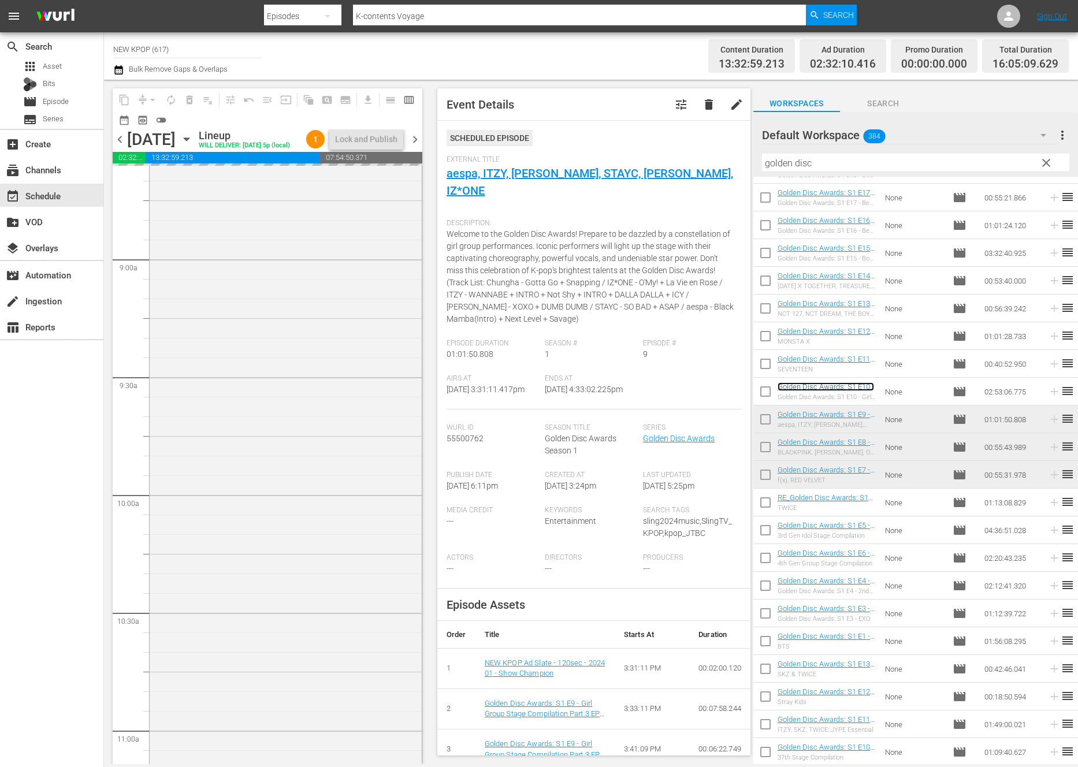
scroll to position [2107, 0]
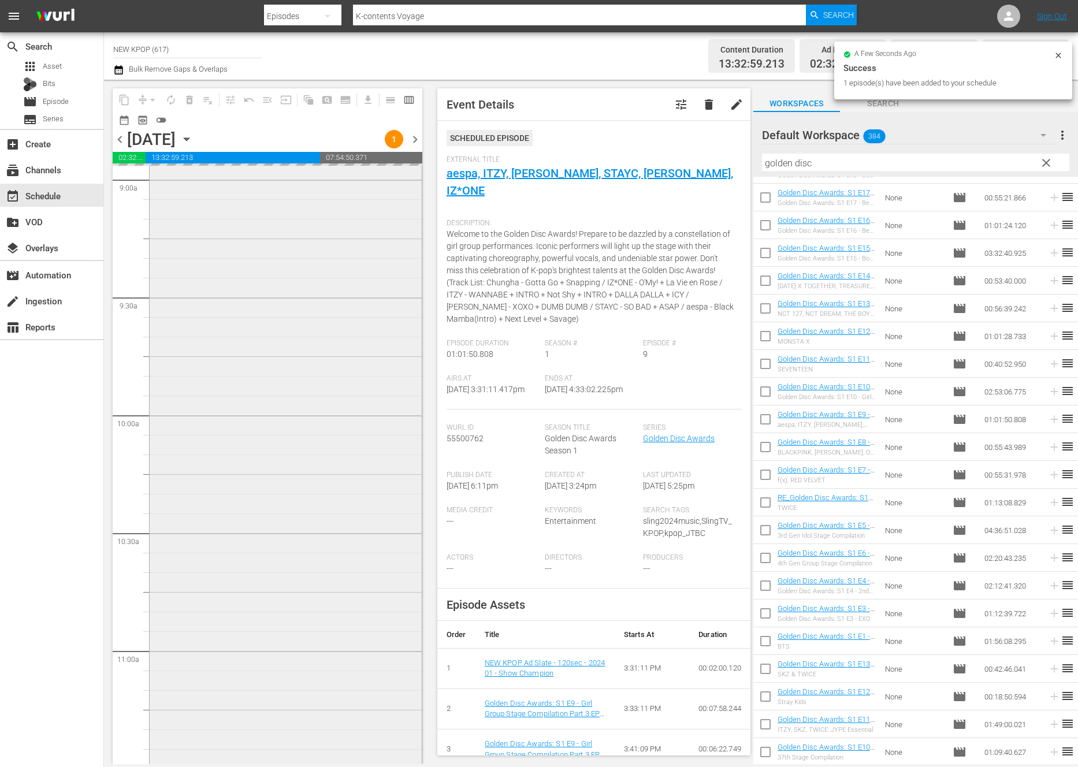
click at [302, 425] on div "NEW KPOP Choice / SE1 / EP246: NEW KPOP Choice: S1 E246 - Essential Dope & Groo…" at bounding box center [286, 166] width 272 height 1241
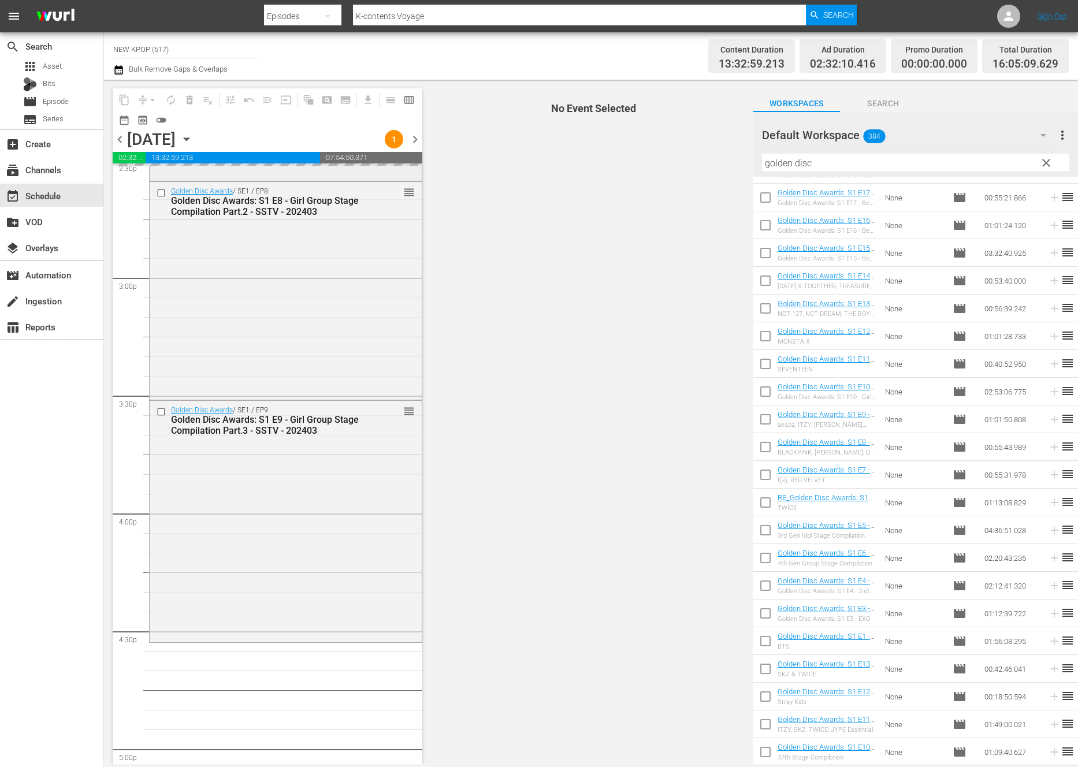
scroll to position [3648, 0]
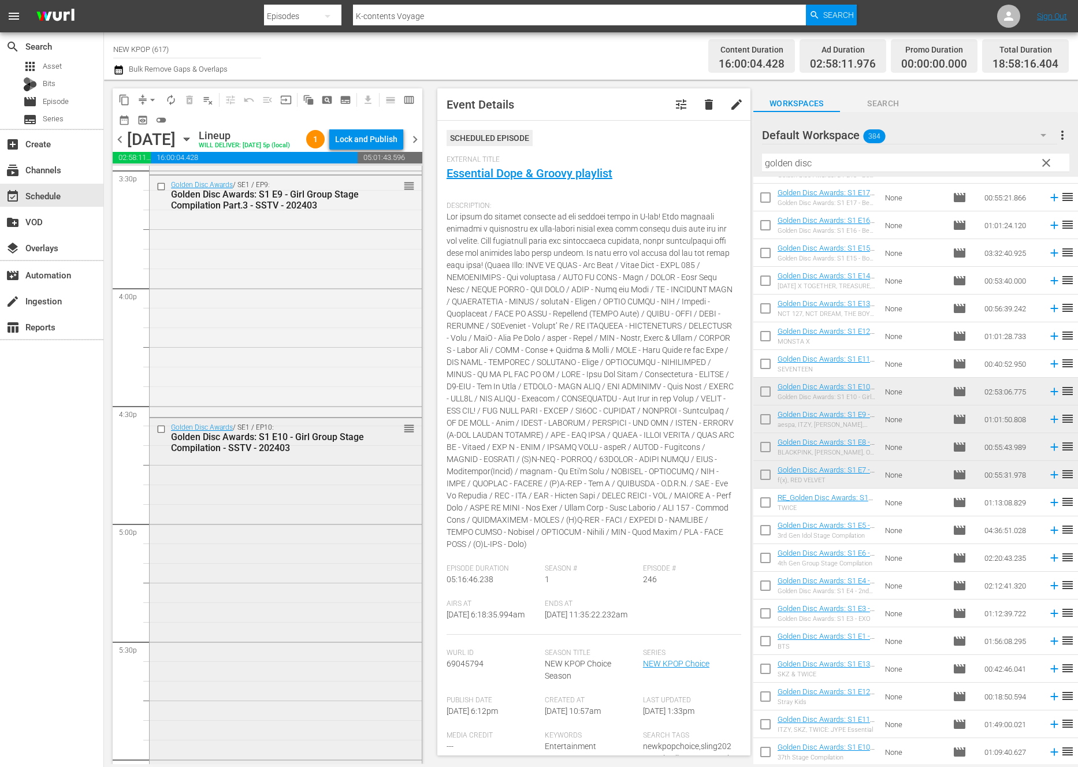
click at [299, 493] on div "Golden Disc Awards / SE1 / EP10: Golden Disc Awards: S1 E10 - Girl Group Stage …" at bounding box center [286, 756] width 272 height 676
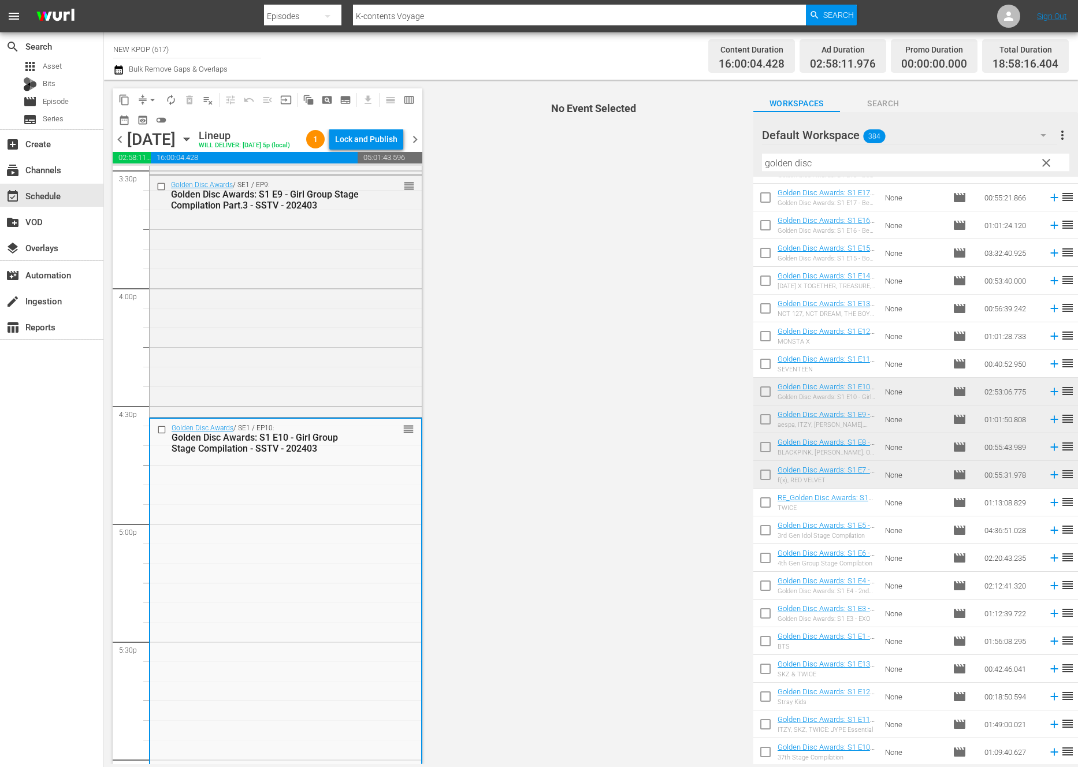
scroll to position [3887, 0]
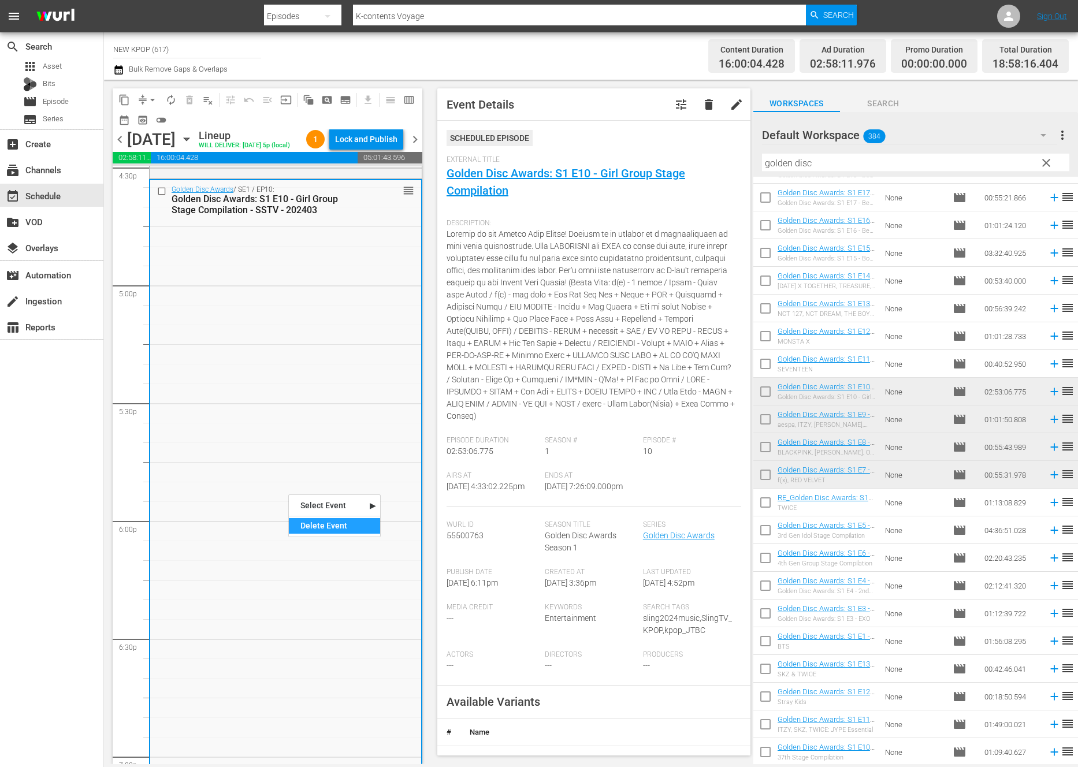
click at [334, 524] on div "Delete Event" at bounding box center [334, 526] width 91 height 16
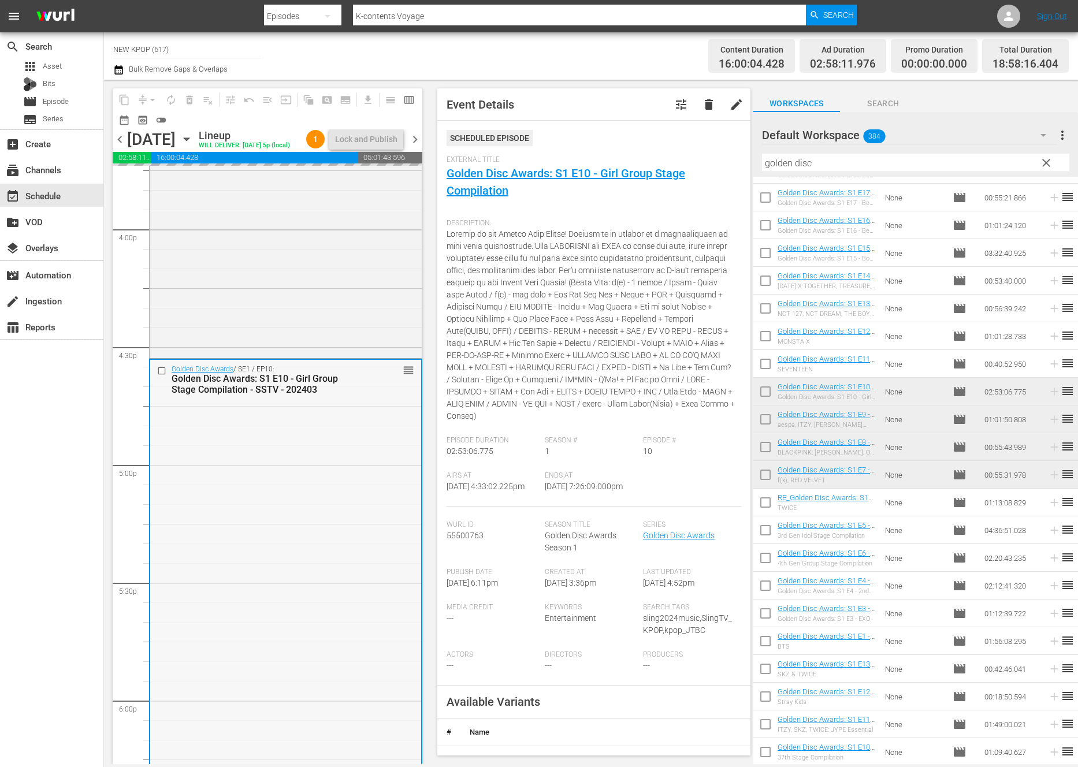
scroll to position [3559, 0]
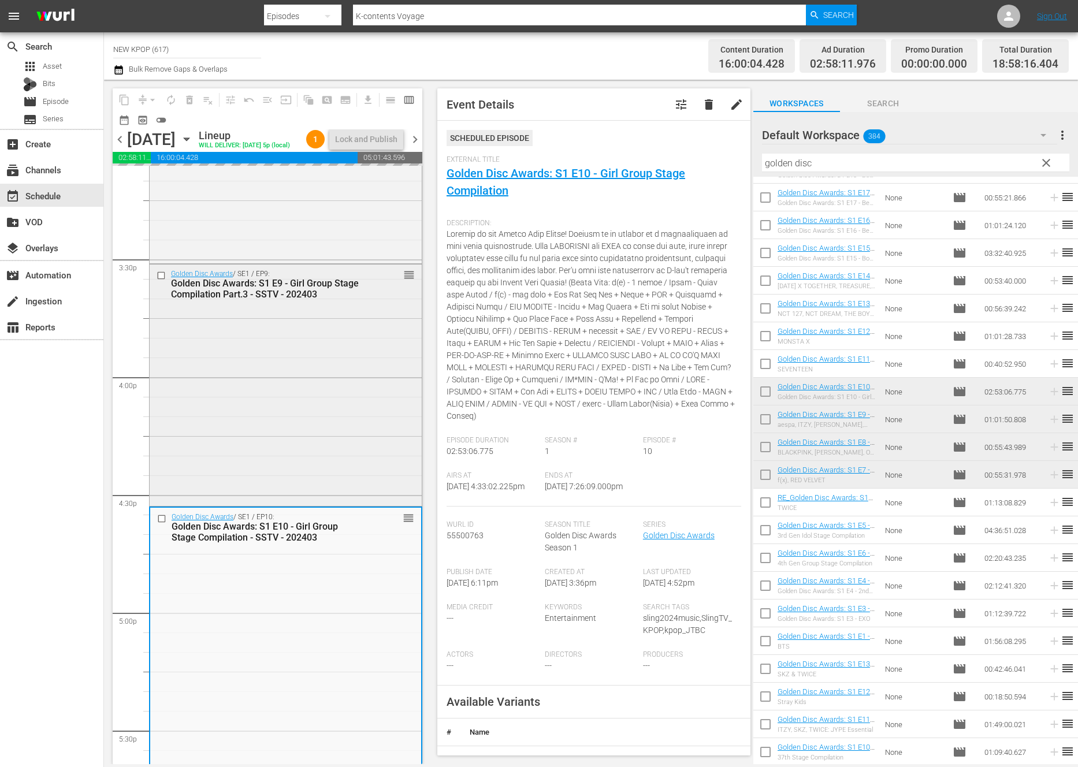
click at [312, 415] on div "Golden Disc Awards / SE1 / EP9: Golden Disc Awards: S1 E9 - Girl Group Stage Co…" at bounding box center [286, 385] width 272 height 240
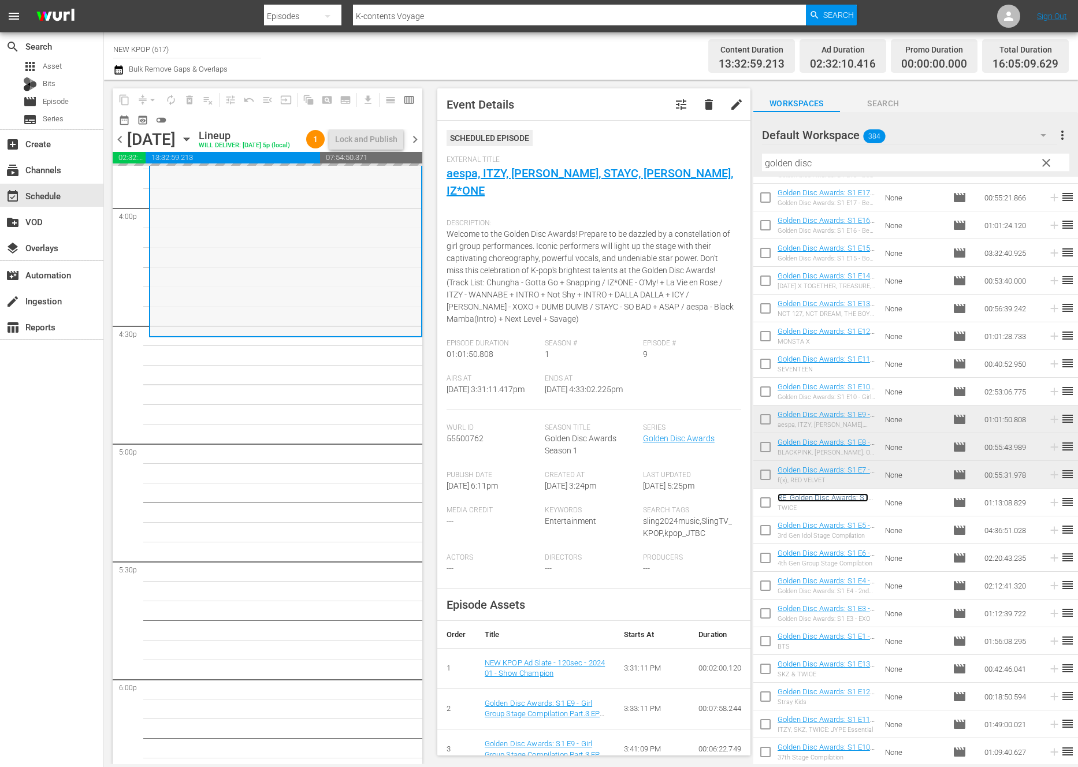
scroll to position [3782, 0]
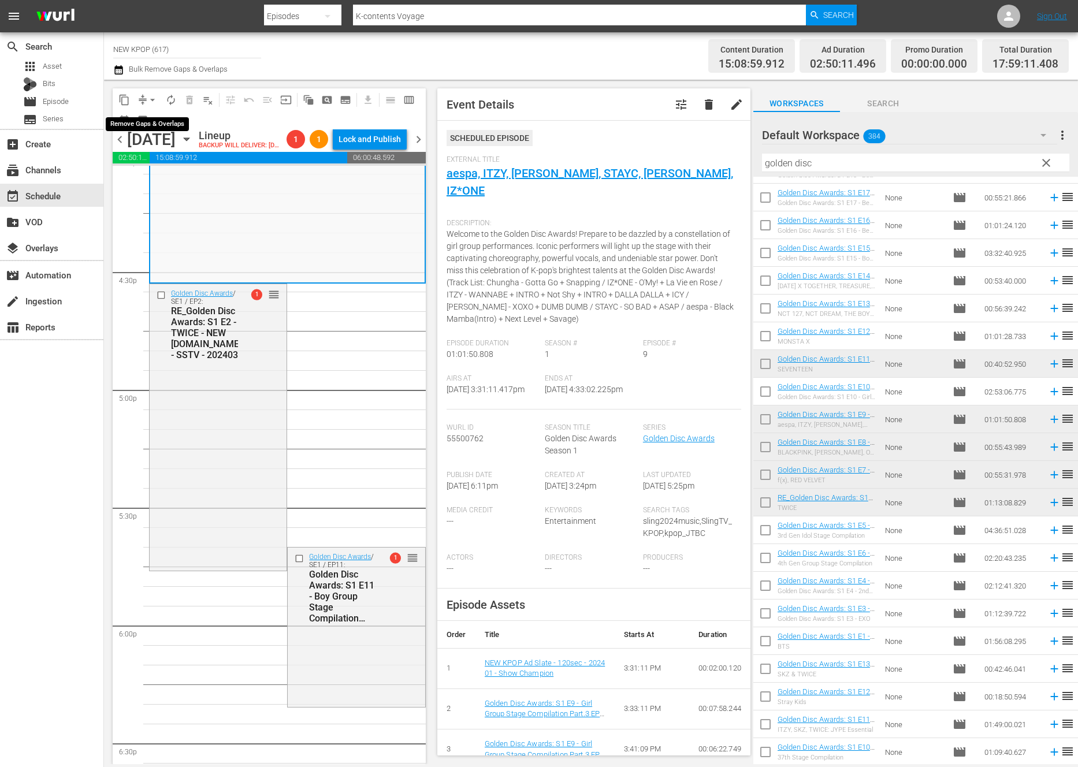
click at [152, 100] on span "arrow_drop_down" at bounding box center [153, 100] width 12 height 12
click at [158, 158] on li "Align to End of Previous Day" at bounding box center [152, 161] width 121 height 19
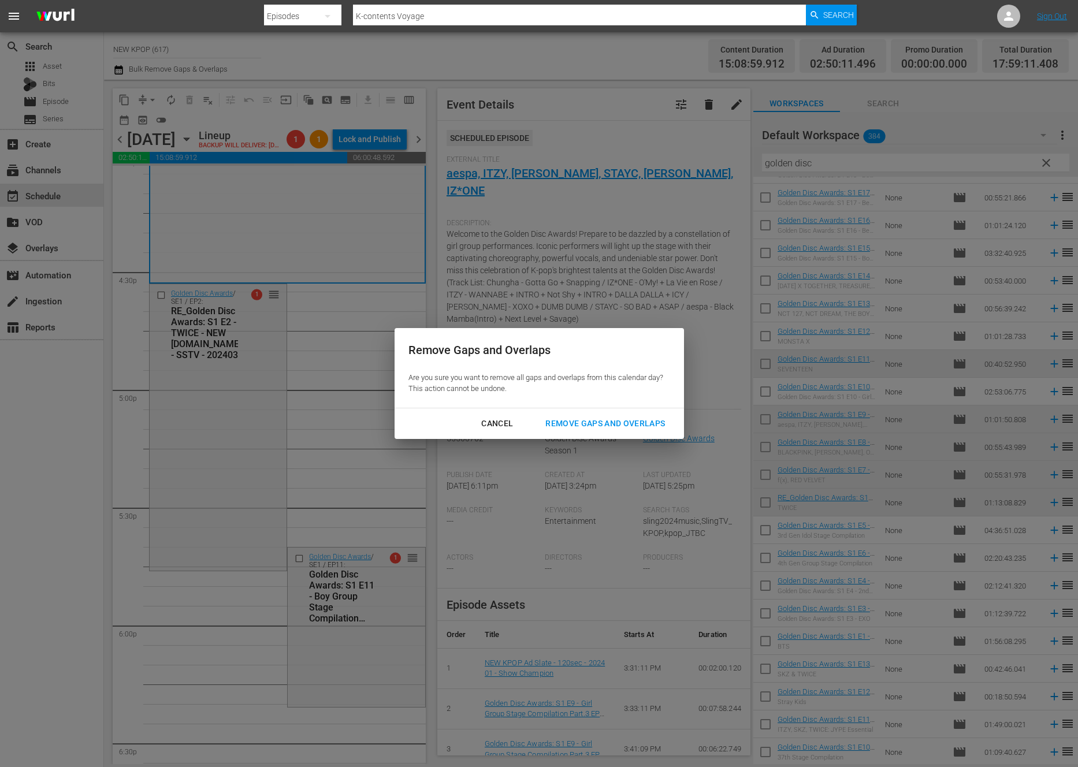
click at [625, 425] on div "Remove Gaps and Overlaps" at bounding box center [605, 423] width 138 height 14
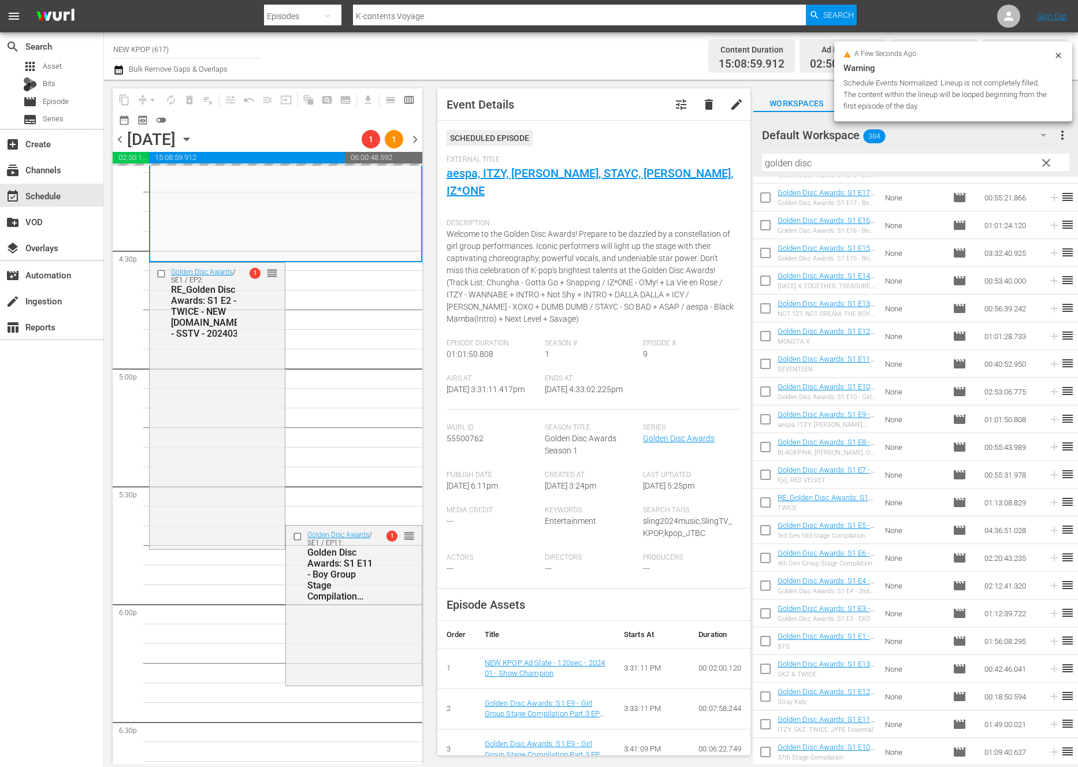
scroll to position [3804, 0]
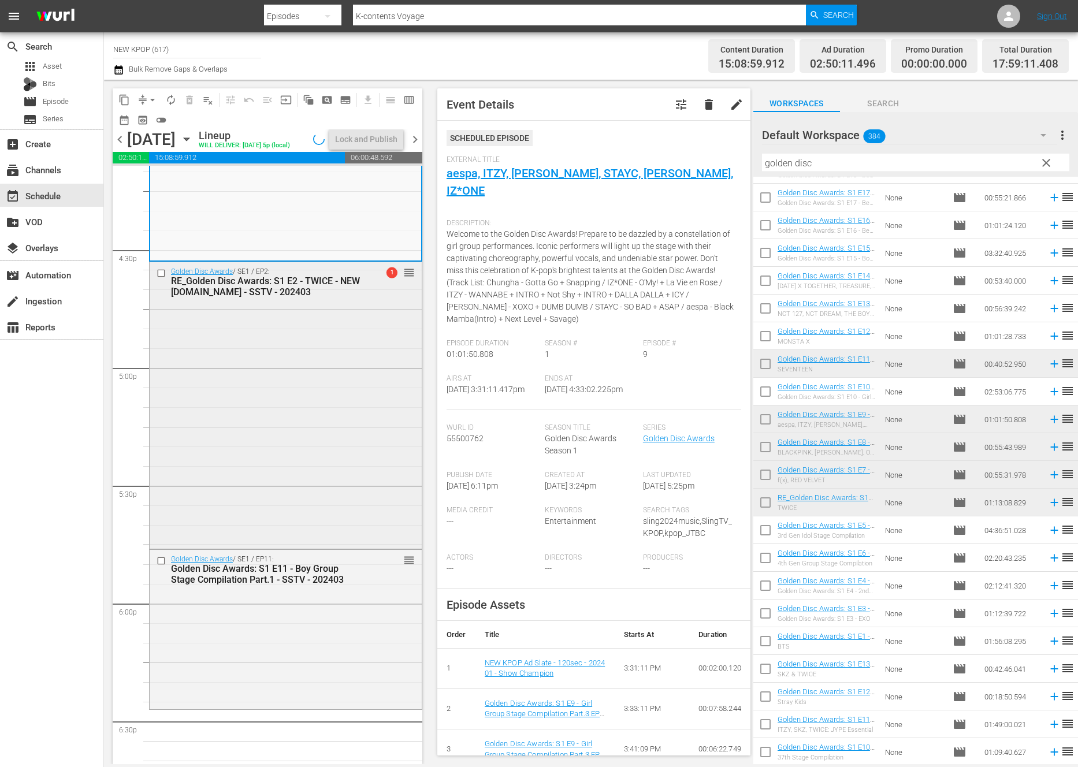
click at [243, 466] on div "Golden Disc Awards / SE1 / EP2: RE_Golden Disc Awards: S1 E2 - TWICE - NEW K.ID…" at bounding box center [286, 404] width 272 height 284
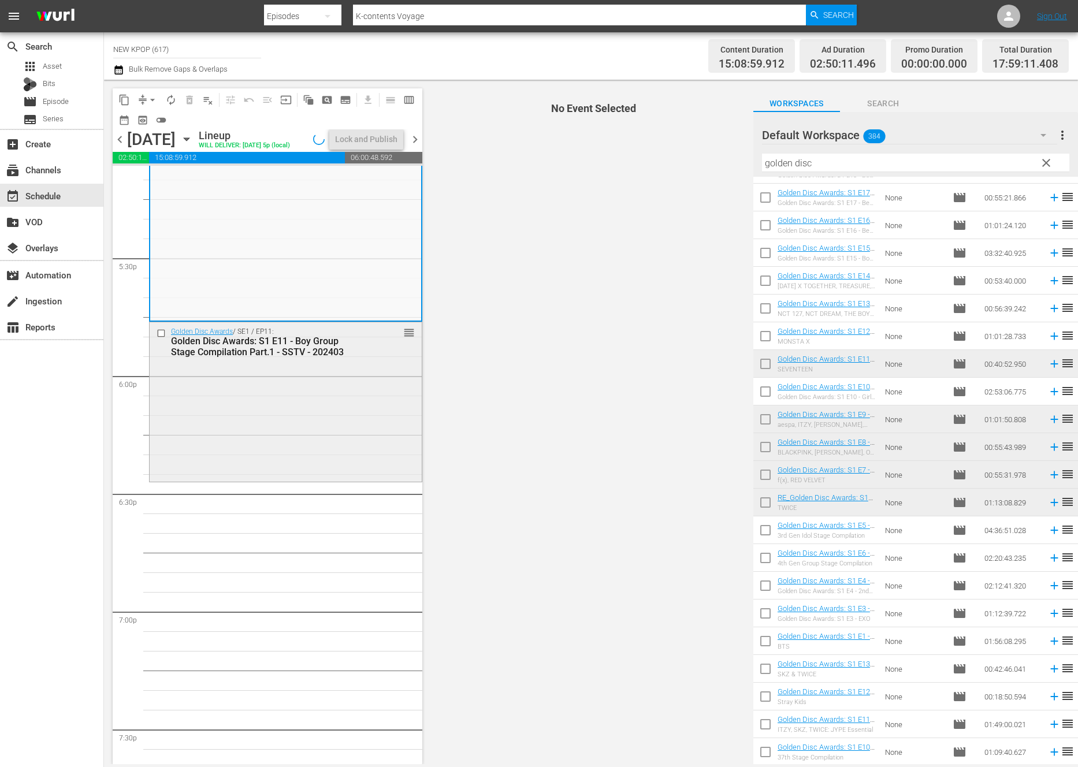
scroll to position [4032, 0]
click at [244, 462] on div "Golden Disc Awards / SE1 / EP11: Golden Disc Awards: S1 E11 - Boy Group Stage C…" at bounding box center [286, 400] width 272 height 157
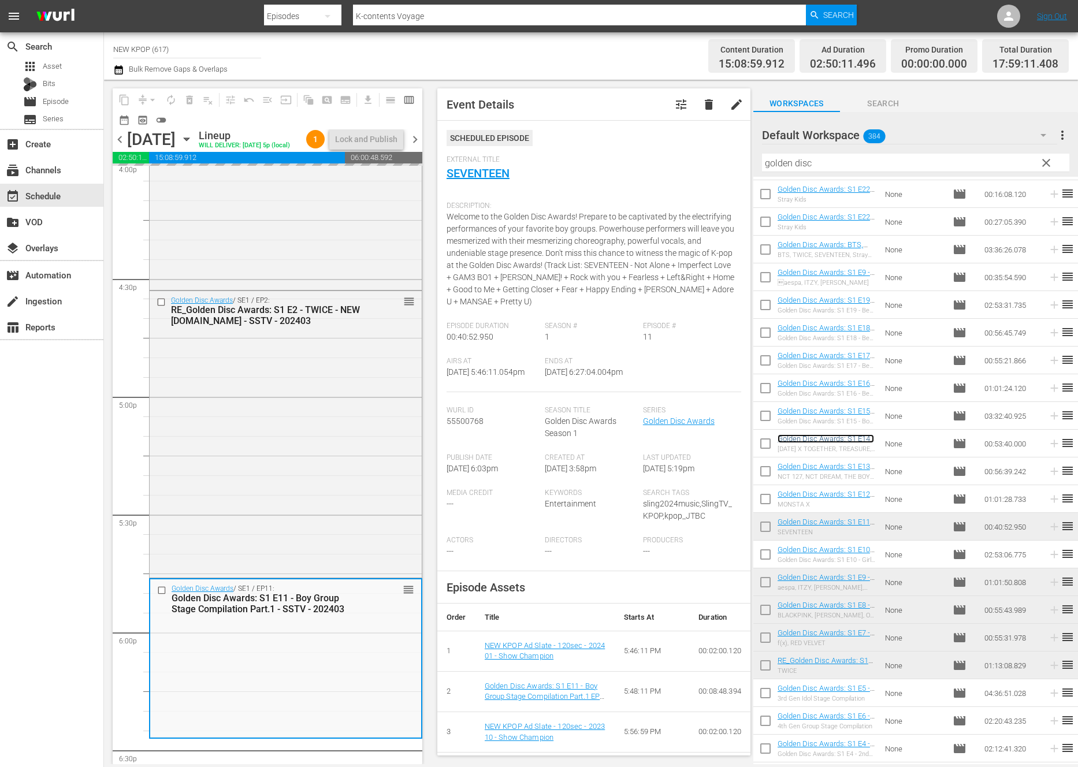
scroll to position [4050, 0]
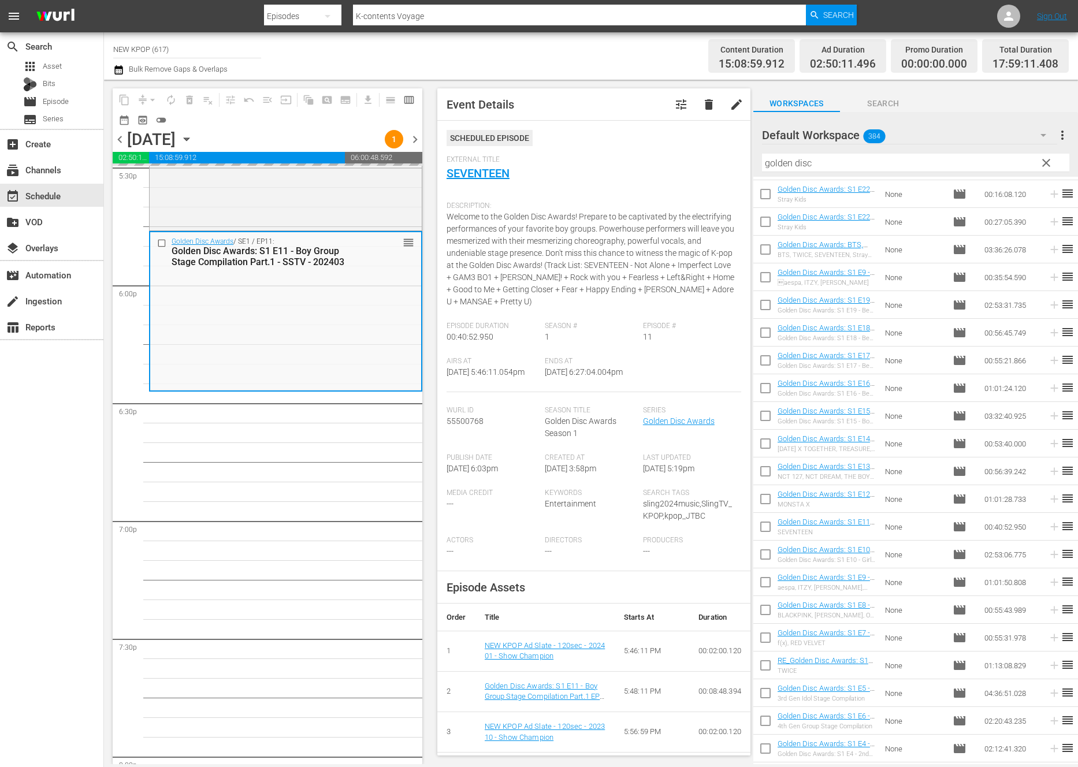
scroll to position [4125, 0]
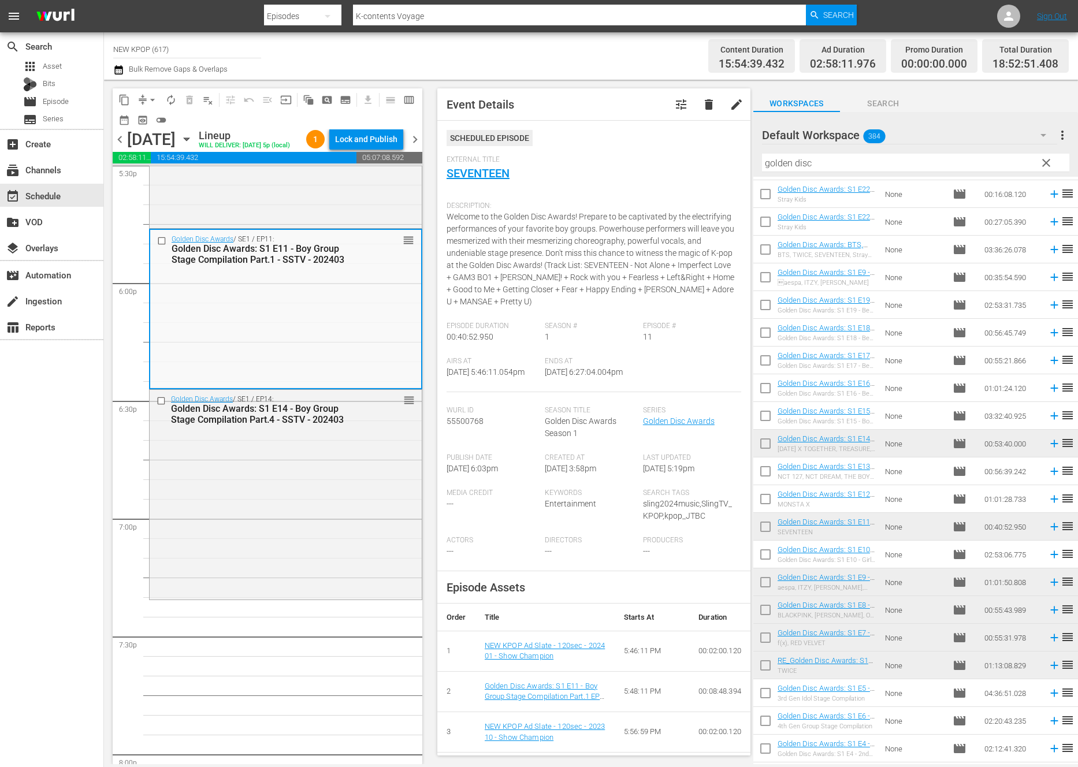
click at [289, 480] on div "Golden Disc Awards / SE1 / EP14: Golden Disc Awards: S1 E14 - Boy Group Stage C…" at bounding box center [286, 493] width 272 height 207
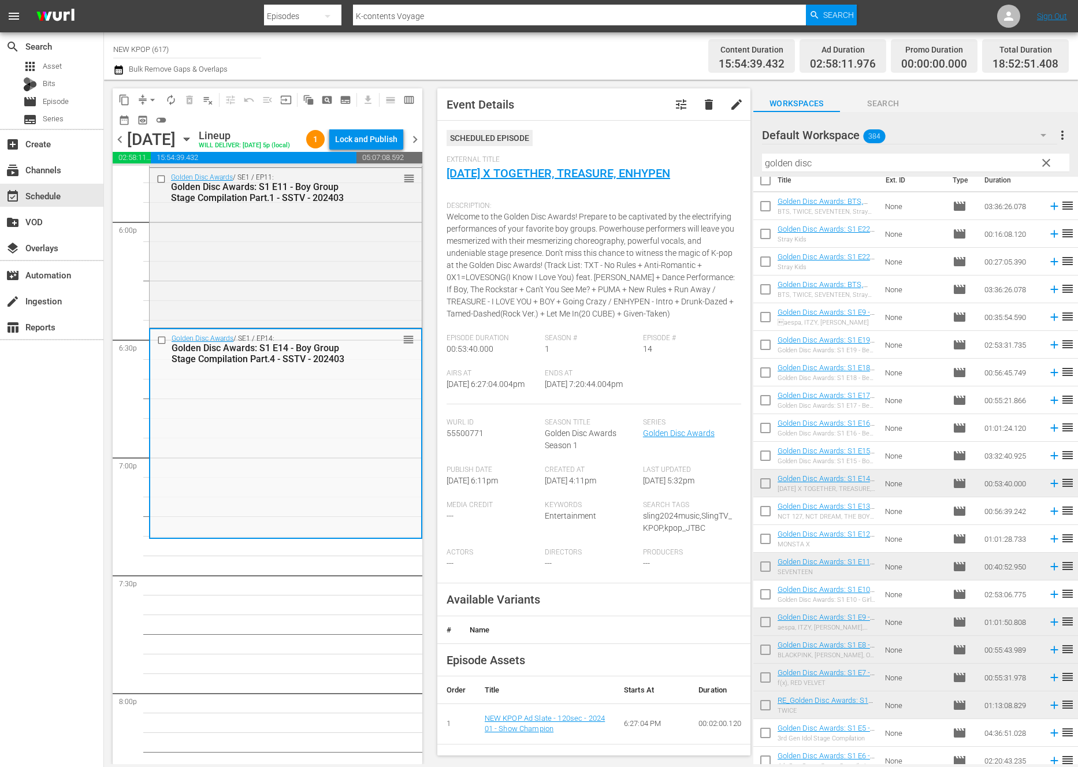
scroll to position [40, 0]
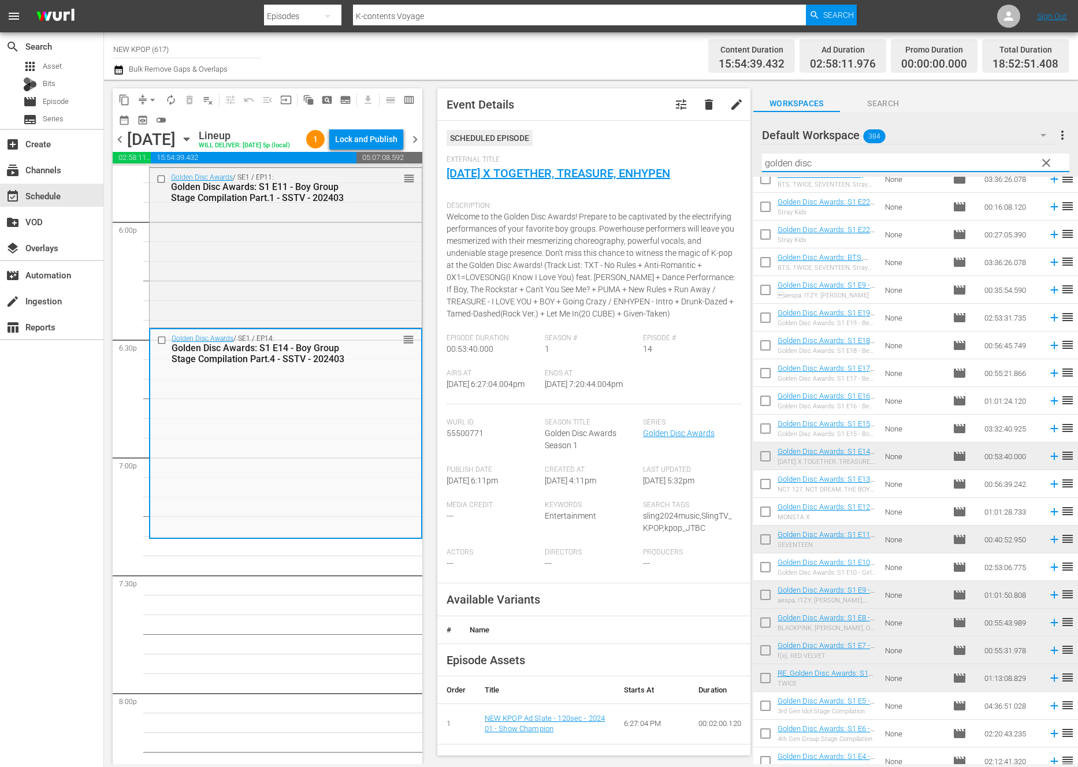
drag, startPoint x: 899, startPoint y: 163, endPoint x: 709, endPoint y: 149, distance: 190.5
click at [709, 149] on div "content_copy compress arrow_drop_down autorenew_outlined delete_forever_outline…" at bounding box center [591, 422] width 974 height 684
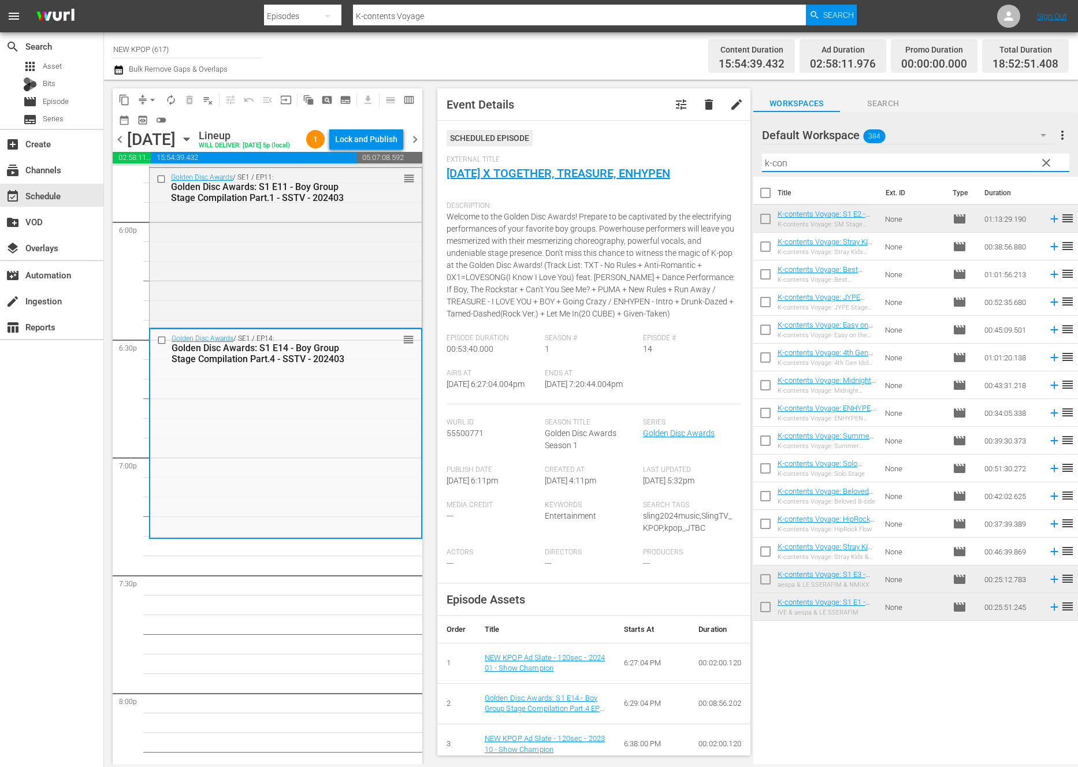
scroll to position [0, 0]
type input "k-con"
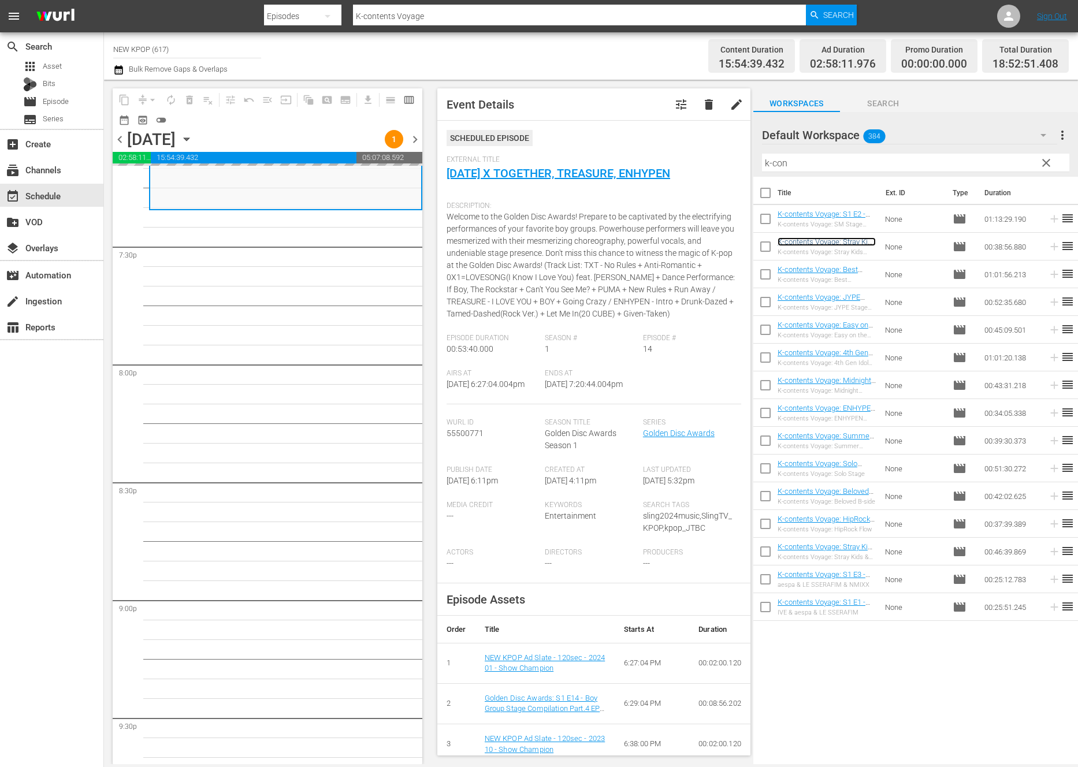
scroll to position [4474, 0]
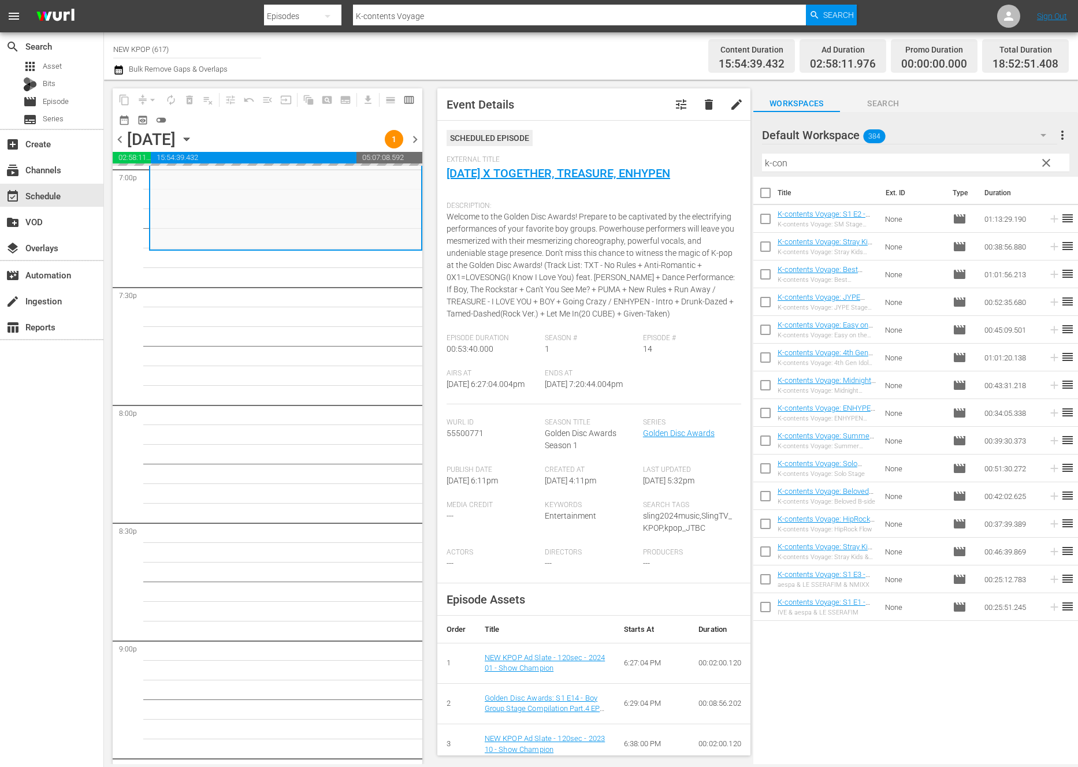
click at [1041, 155] on button "clear" at bounding box center [1045, 162] width 18 height 18
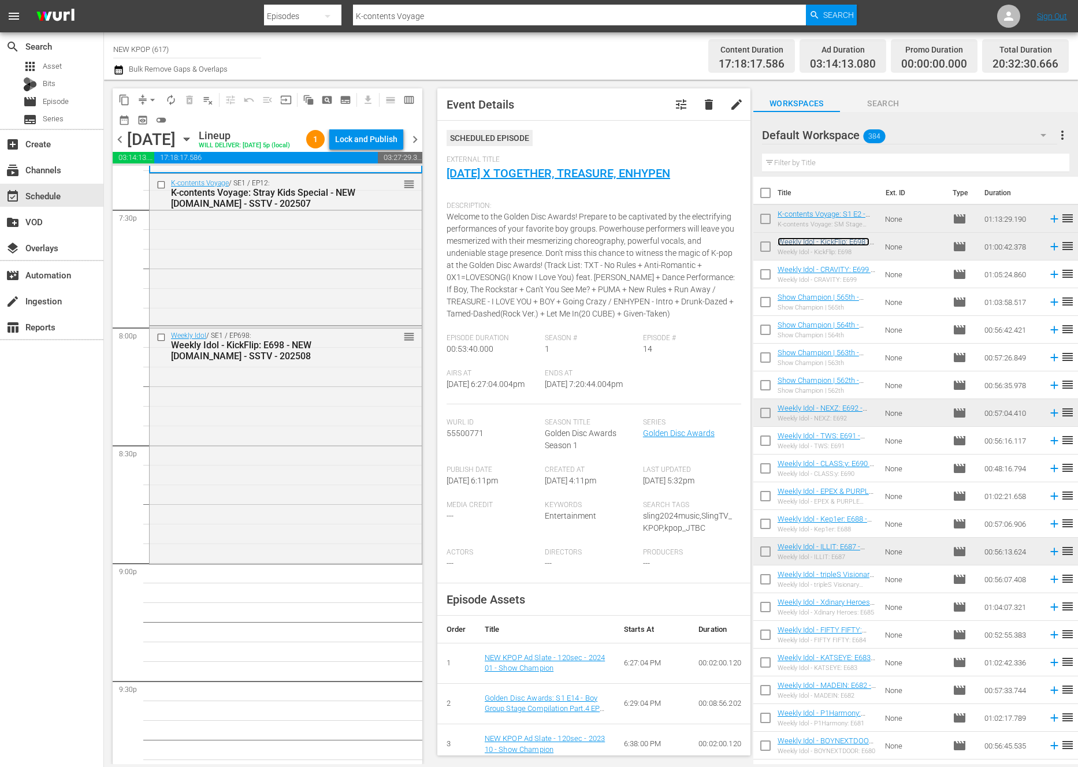
scroll to position [4860, 0]
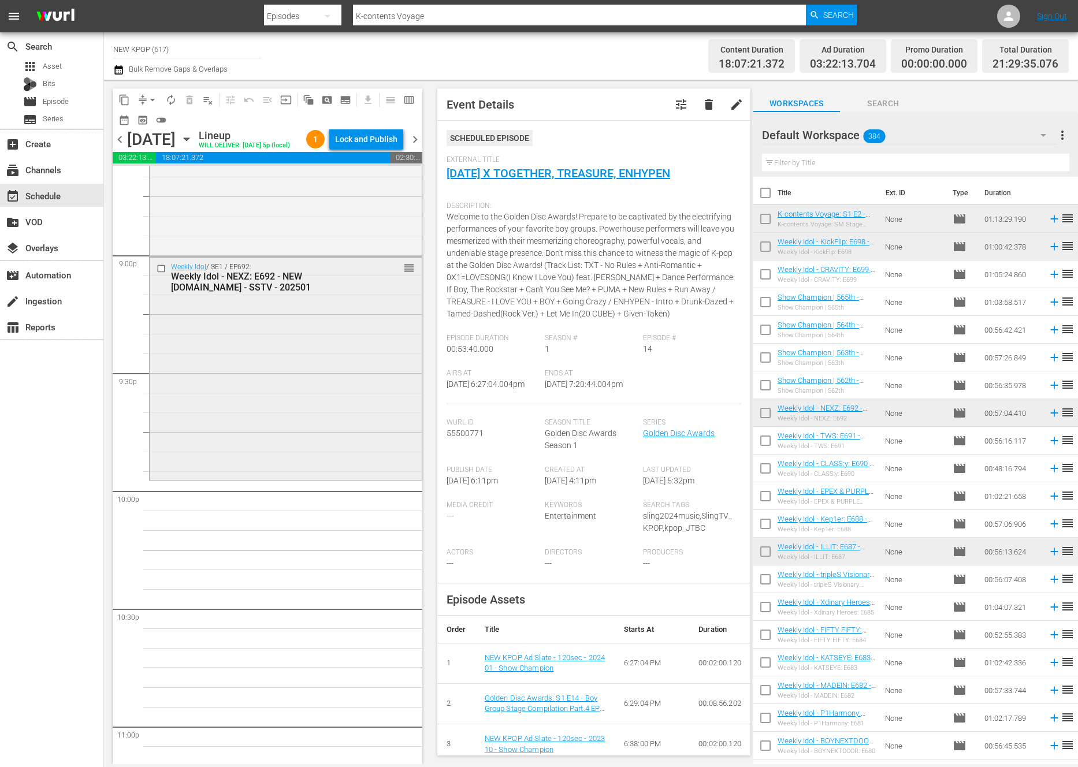
click at [322, 377] on div "Weekly Idol / SE1 / EP692: Weekly Idol - NEXZ: E692 - NEW K.ID - SSTV - 202501 …" at bounding box center [286, 368] width 272 height 221
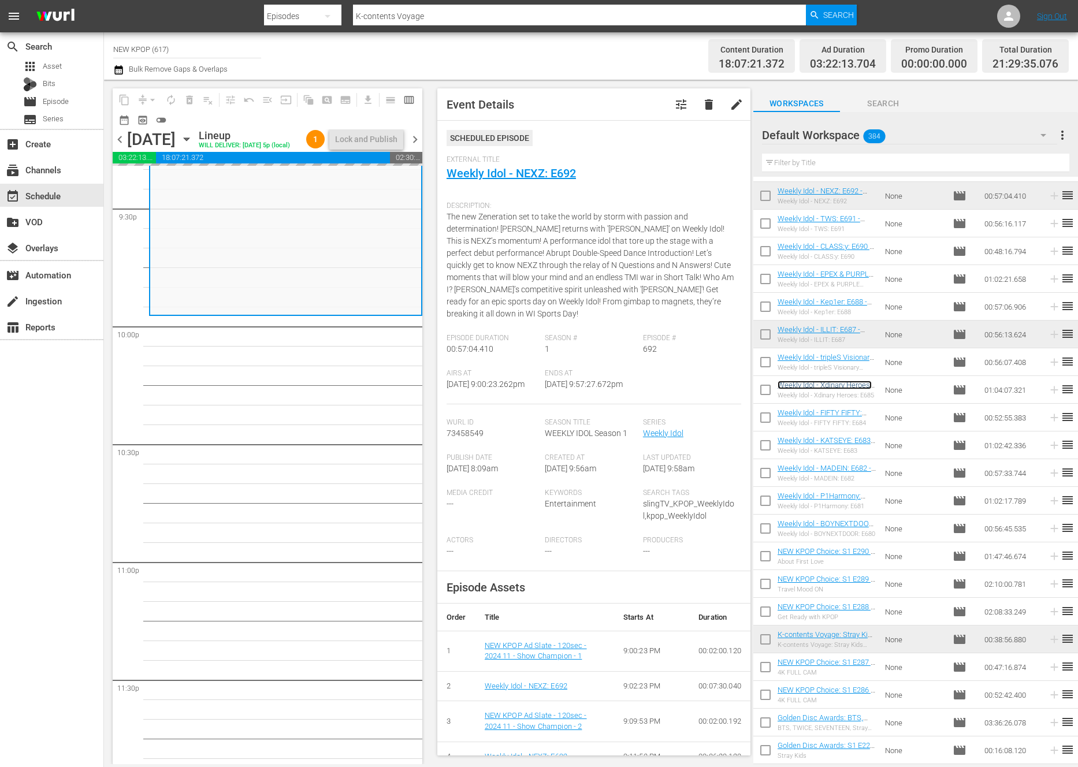
scroll to position [5047, 0]
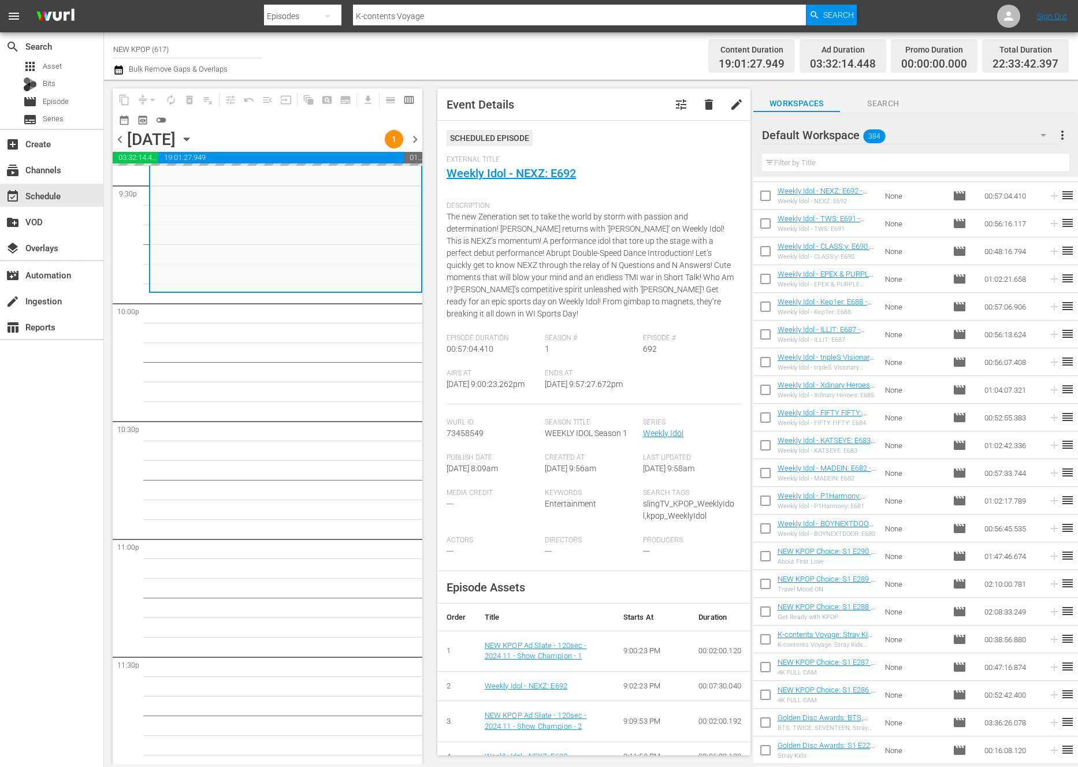
click at [812, 161] on input "text" at bounding box center [915, 163] width 307 height 18
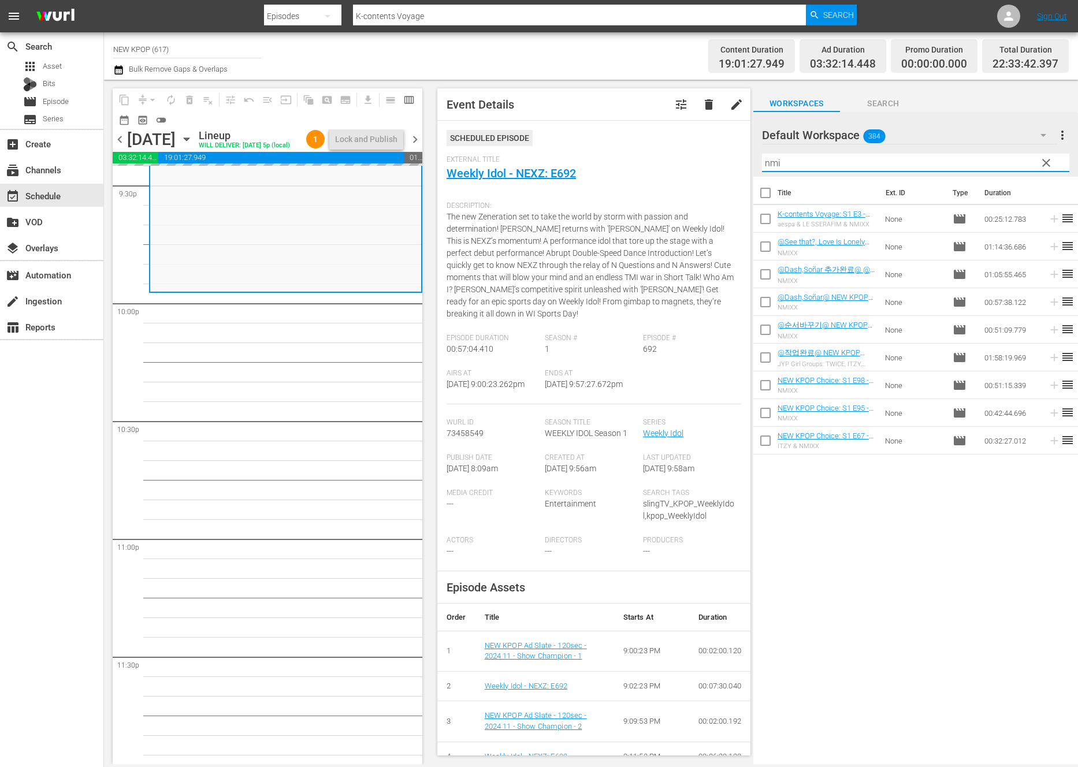
scroll to position [0, 0]
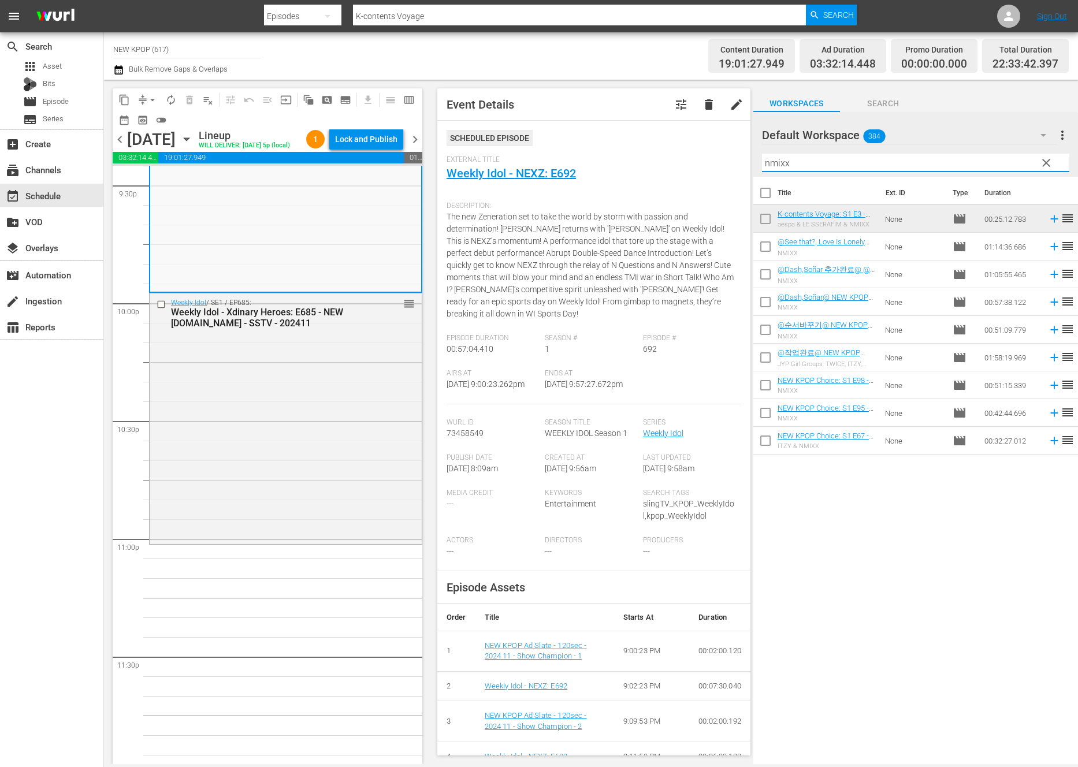
type input "nmixx"
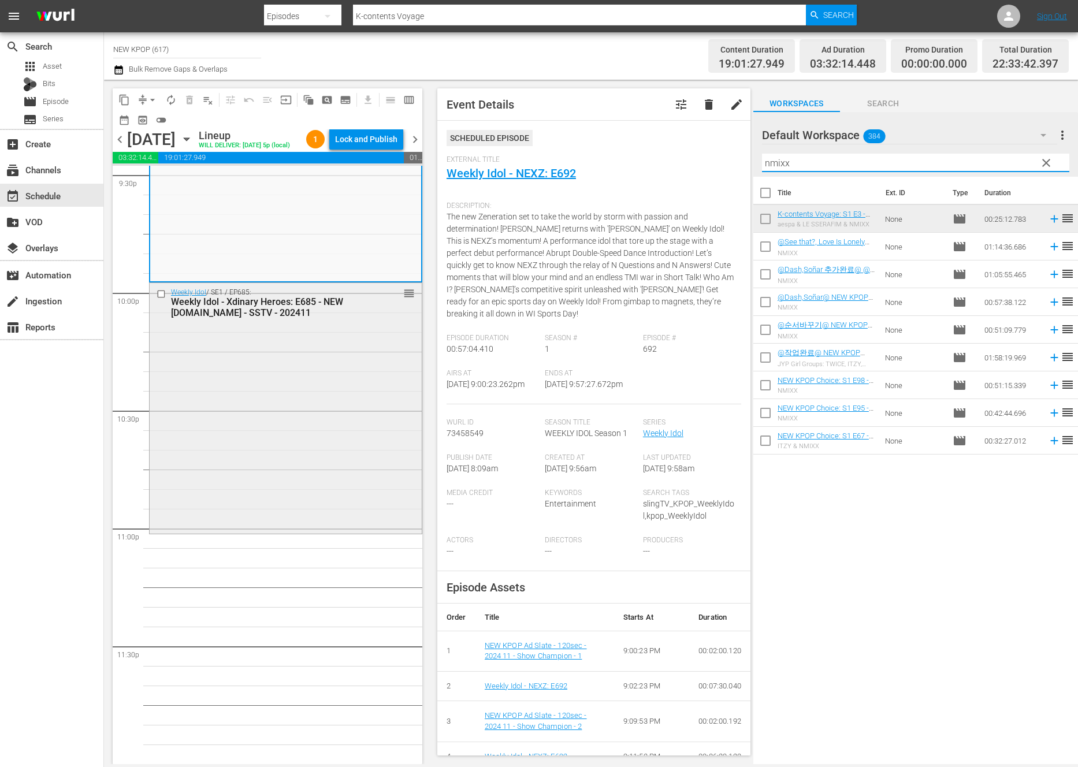
scroll to position [5076, 0]
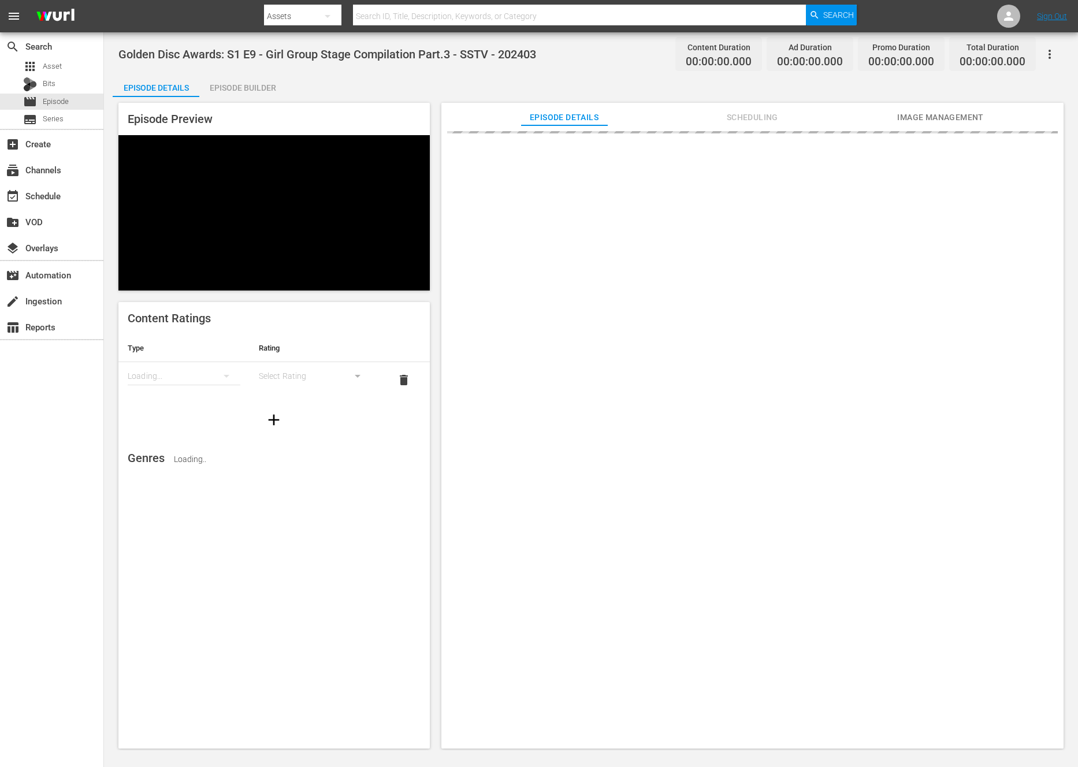
click at [227, 91] on div "Episode Builder" at bounding box center [242, 88] width 87 height 28
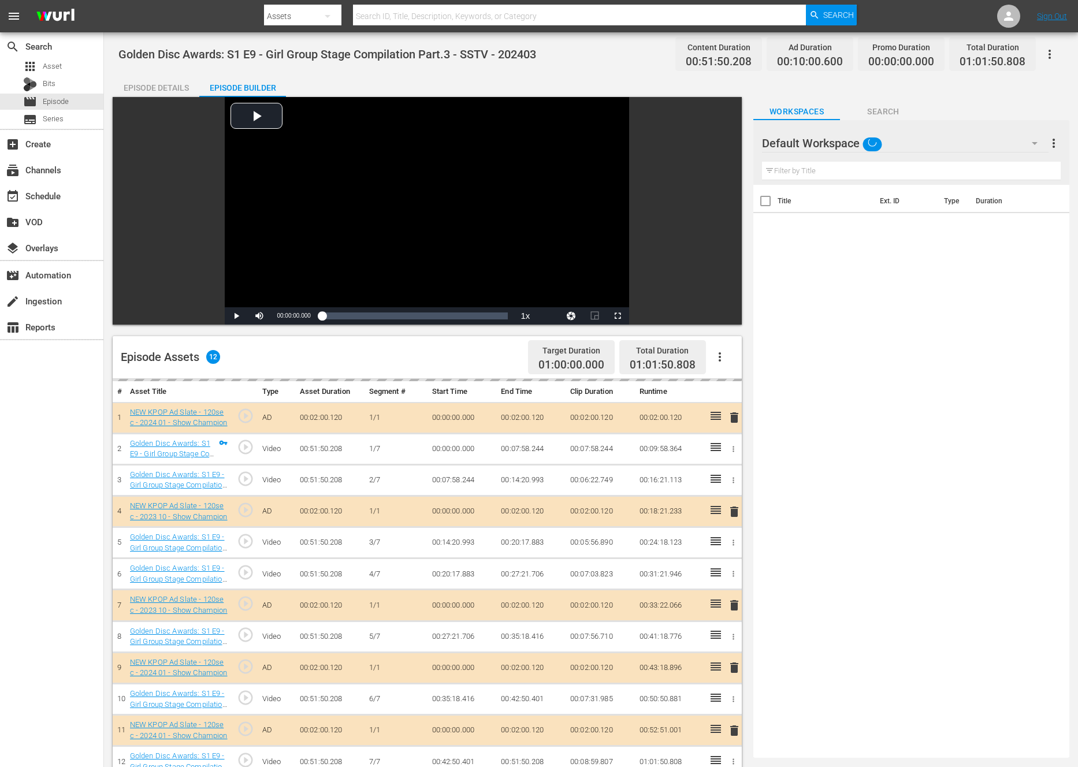
click at [243, 448] on span "play_circle_outline" at bounding box center [245, 446] width 17 height 17
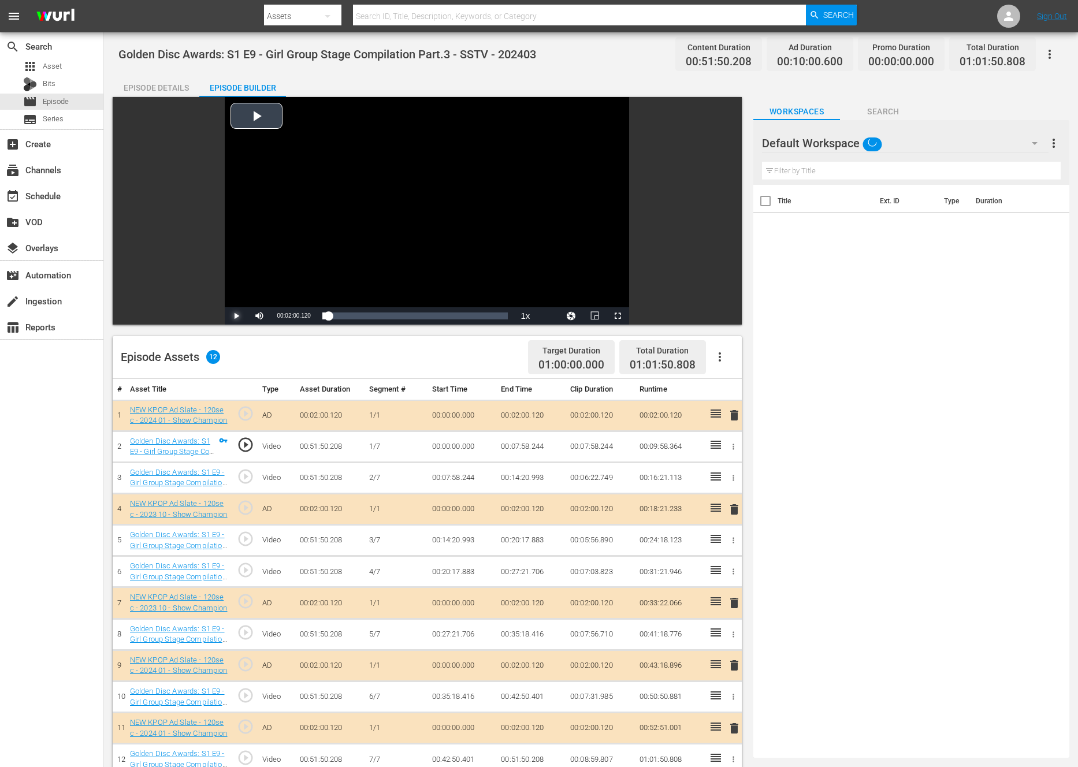
click at [236, 316] on span "Video Player" at bounding box center [236, 316] width 0 height 0
click at [391, 311] on div "Loaded : 0.38% 00:24:46.628 Golden Disc Awards: S1 E9 - Girl Group Stage Compil…" at bounding box center [415, 316] width 186 height 12
click at [331, 277] on div "Video Player" at bounding box center [427, 202] width 404 height 210
click at [318, 17] on button "button" at bounding box center [328, 16] width 28 height 28
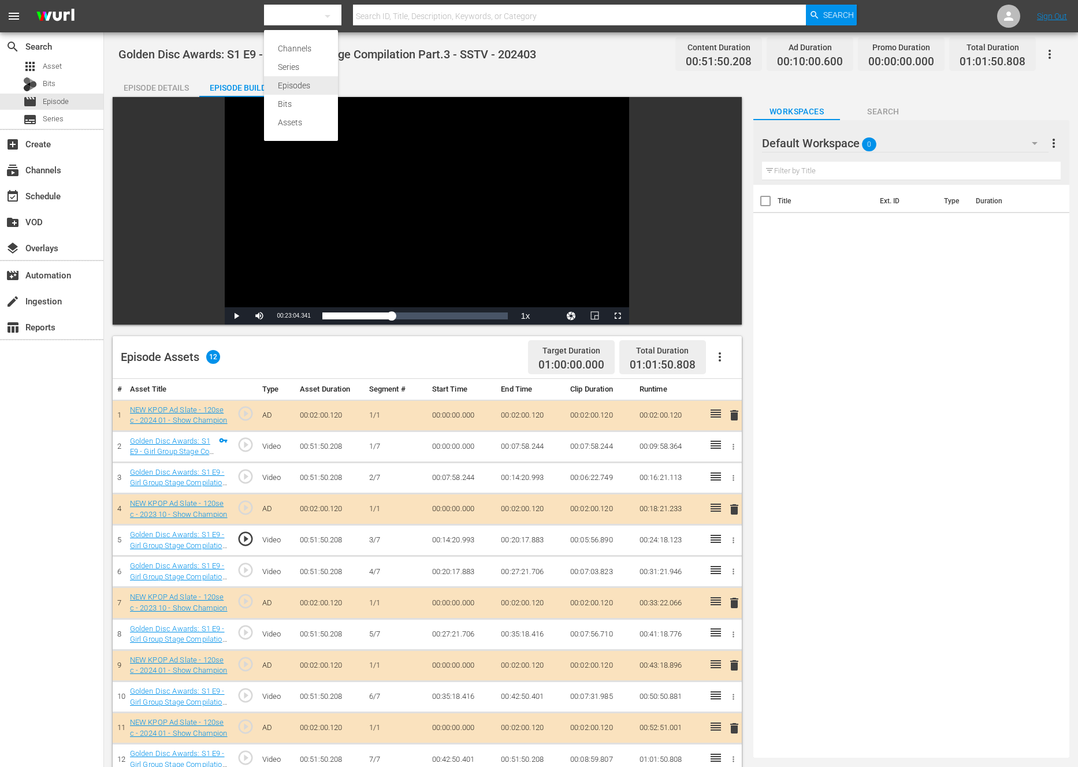
click at [307, 80] on div "Episodes" at bounding box center [301, 85] width 46 height 18
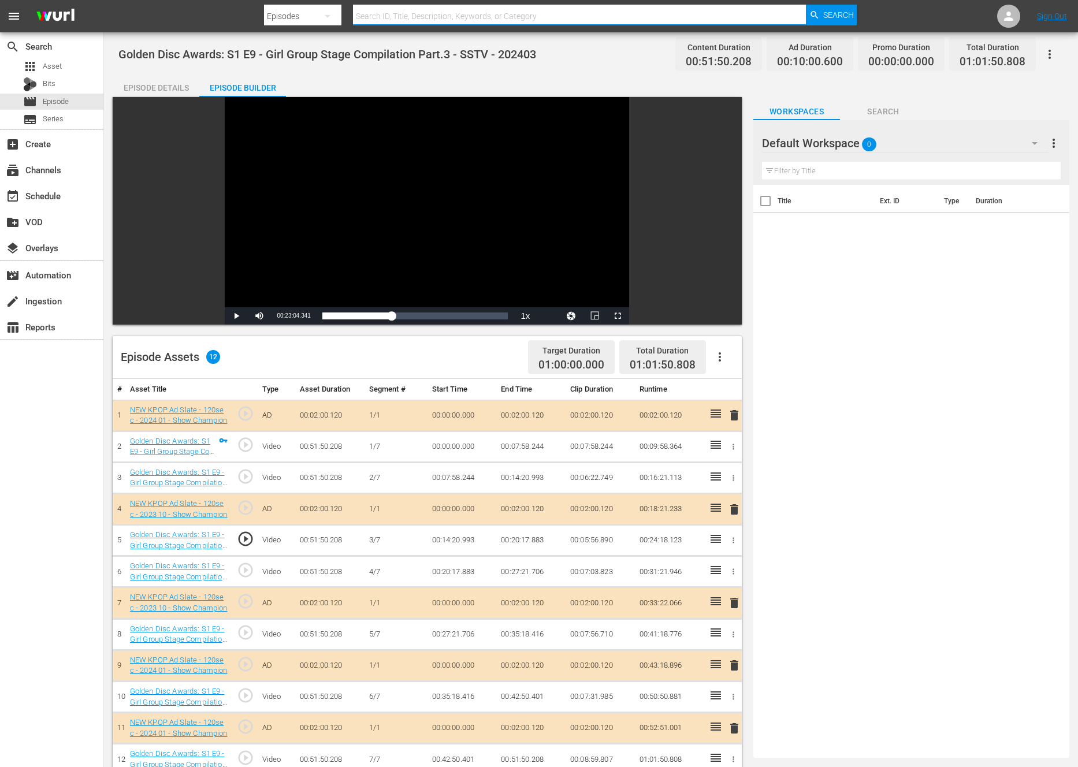
click at [385, 21] on input "text" at bounding box center [579, 16] width 453 height 28
type input "itzy"
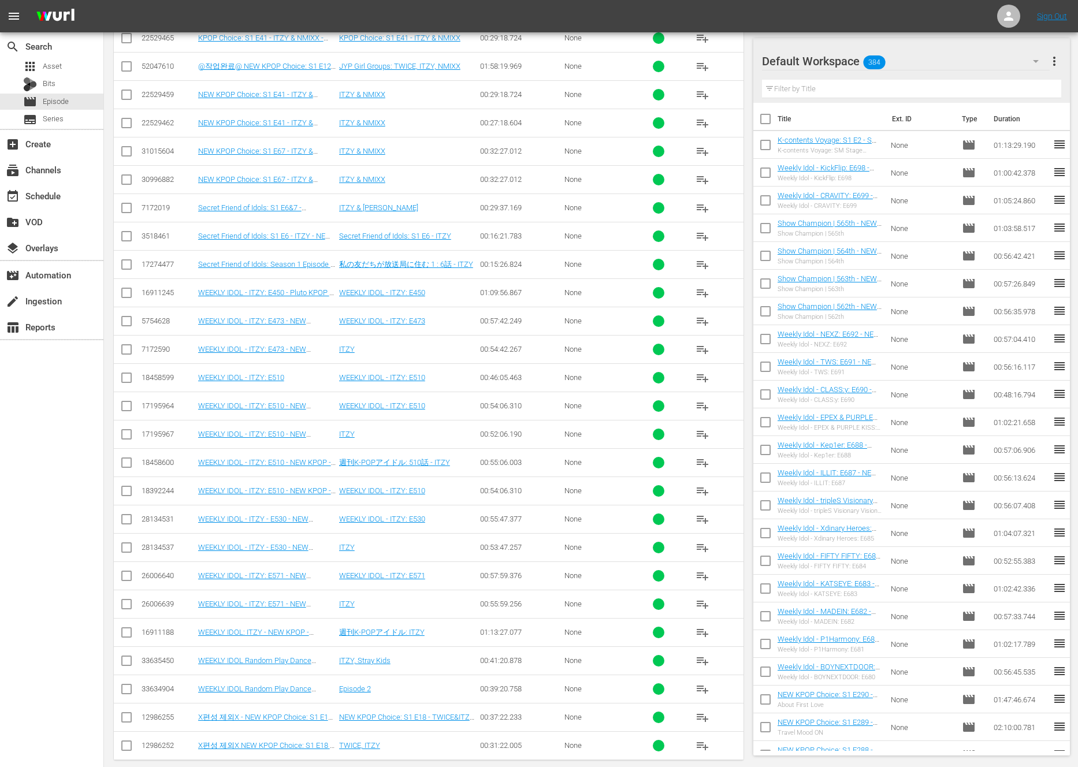
scroll to position [642, 0]
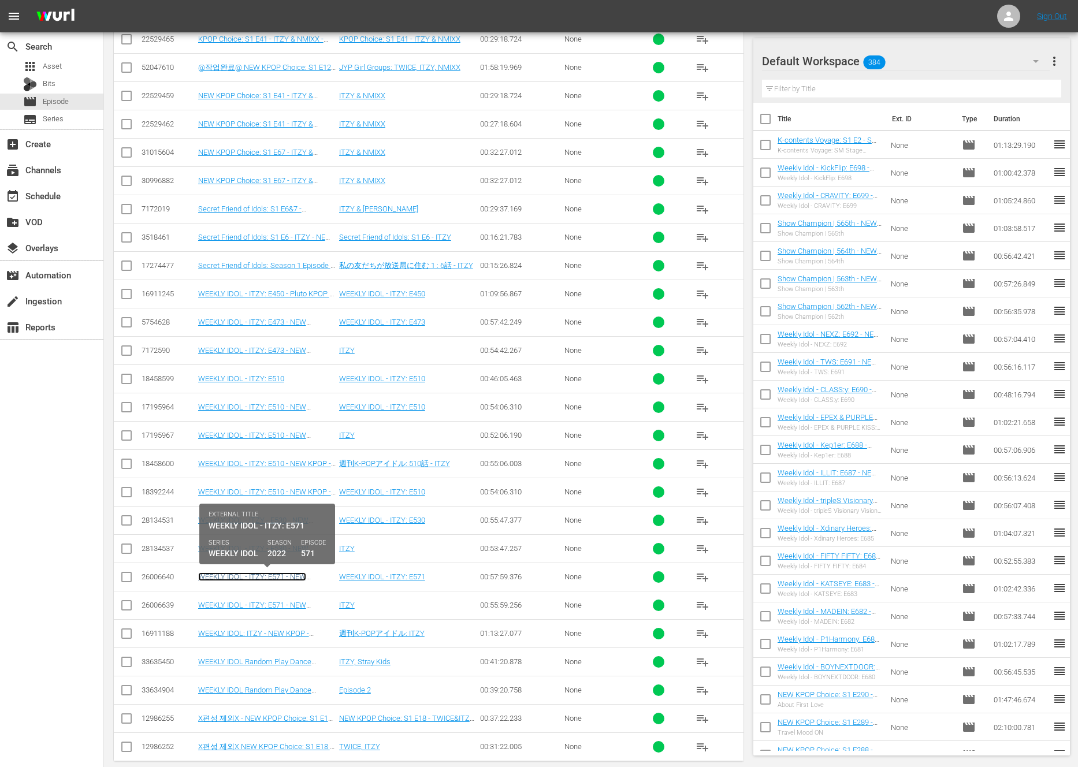
click at [277, 576] on link "WEEKLY IDOL - ITZY: E571 - NEW K.ID - SSTV - 202207" at bounding box center [253, 580] width 110 height 17
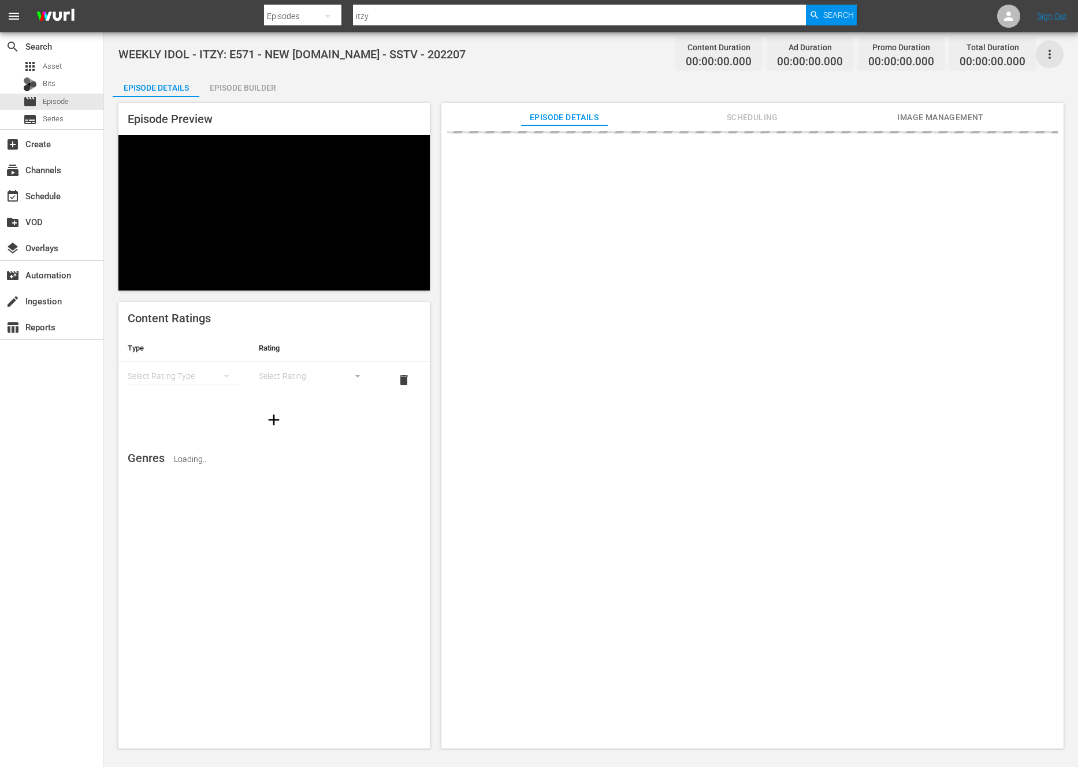
click at [1051, 50] on icon "button" at bounding box center [1050, 54] width 14 height 14
click at [1003, 66] on div "Add Episode to Workspace" at bounding box center [967, 59] width 176 height 28
click at [374, 22] on input "itzy" at bounding box center [579, 16] width 453 height 28
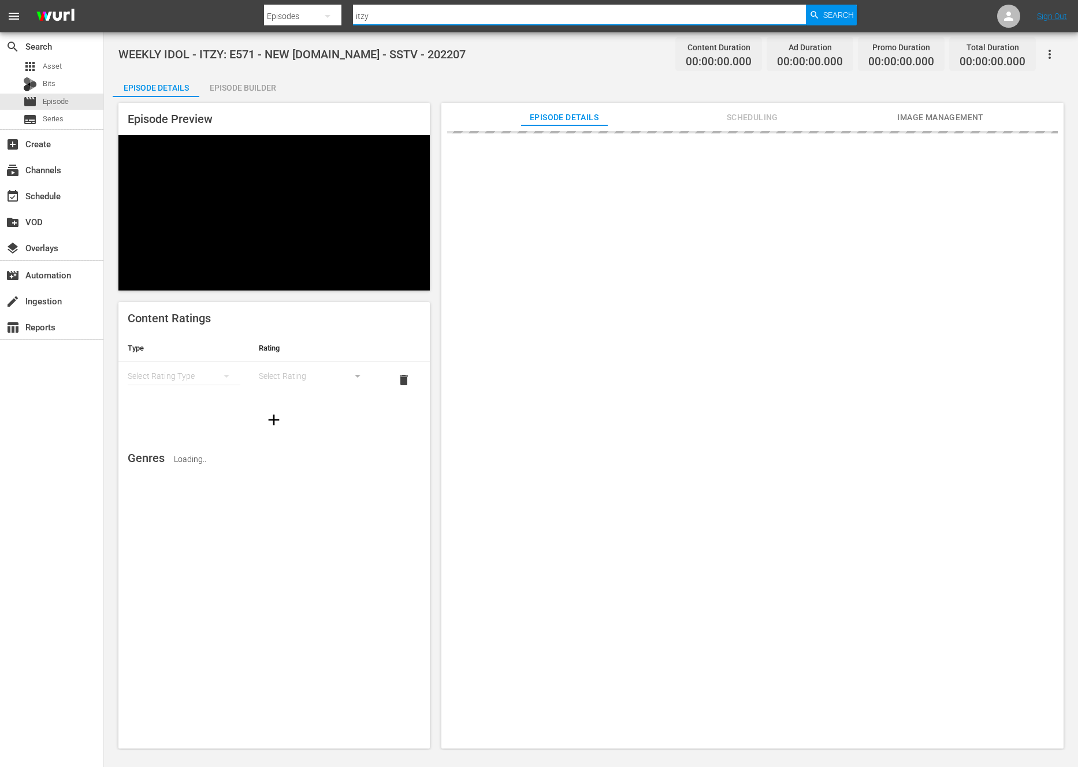
paste input "nmixx"
type input "nmixx"
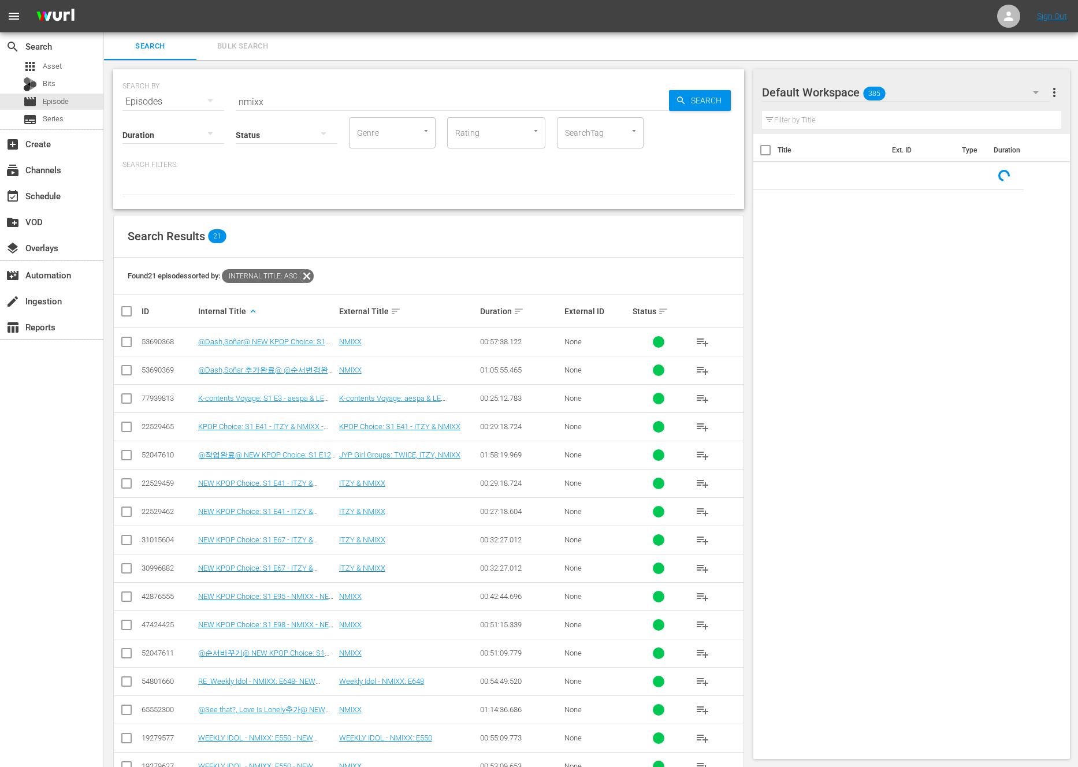
click at [121, 684] on input "checkbox" at bounding box center [127, 684] width 14 height 14
checkbox input "true"
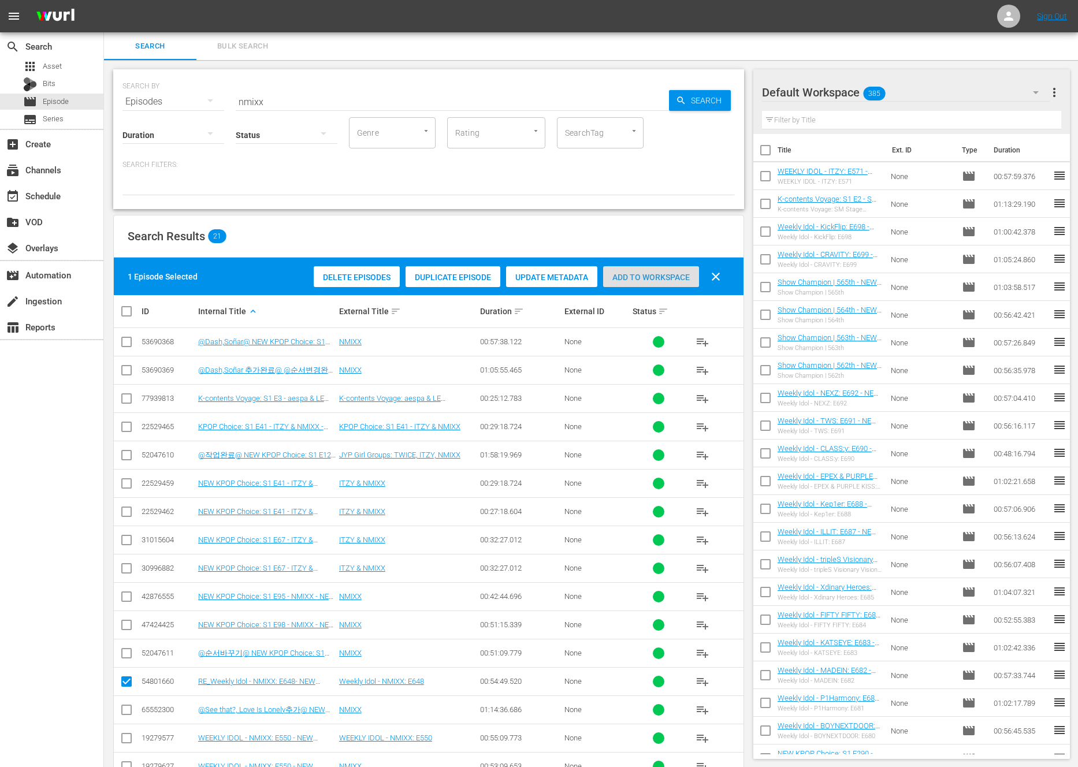
click at [646, 278] on span "Add to Workspace" at bounding box center [651, 277] width 96 height 9
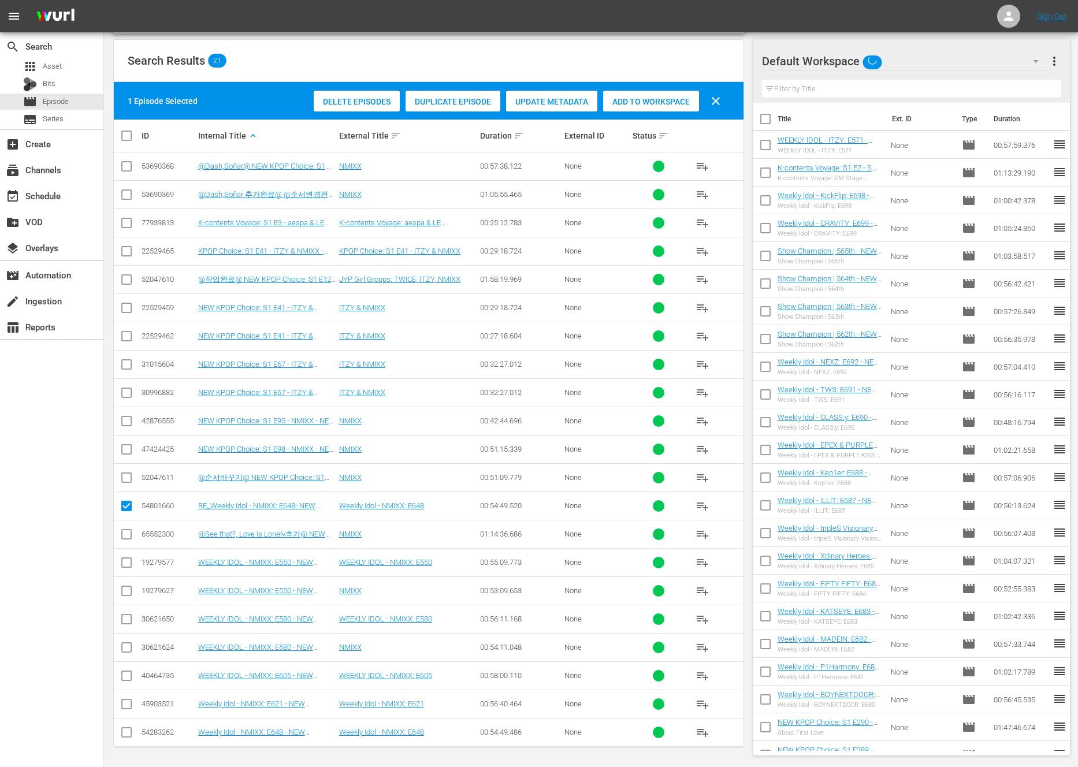
click at [665, 102] on span "Add to Workspace" at bounding box center [651, 101] width 96 height 9
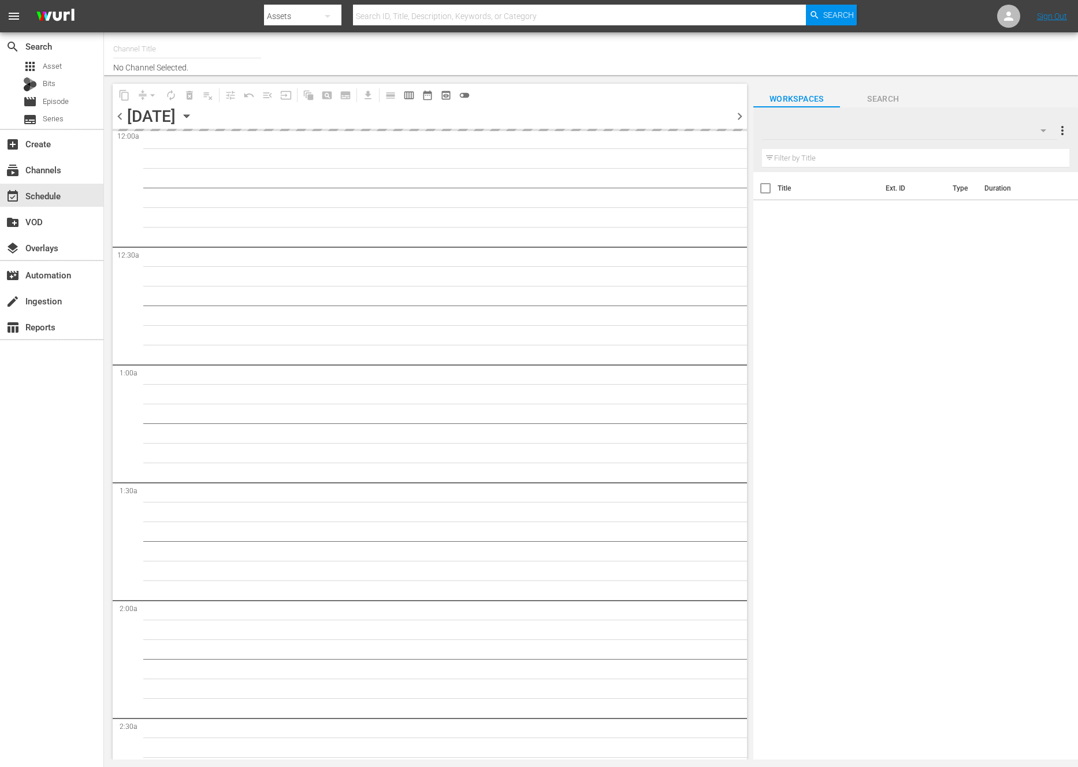
scroll to position [42, 0]
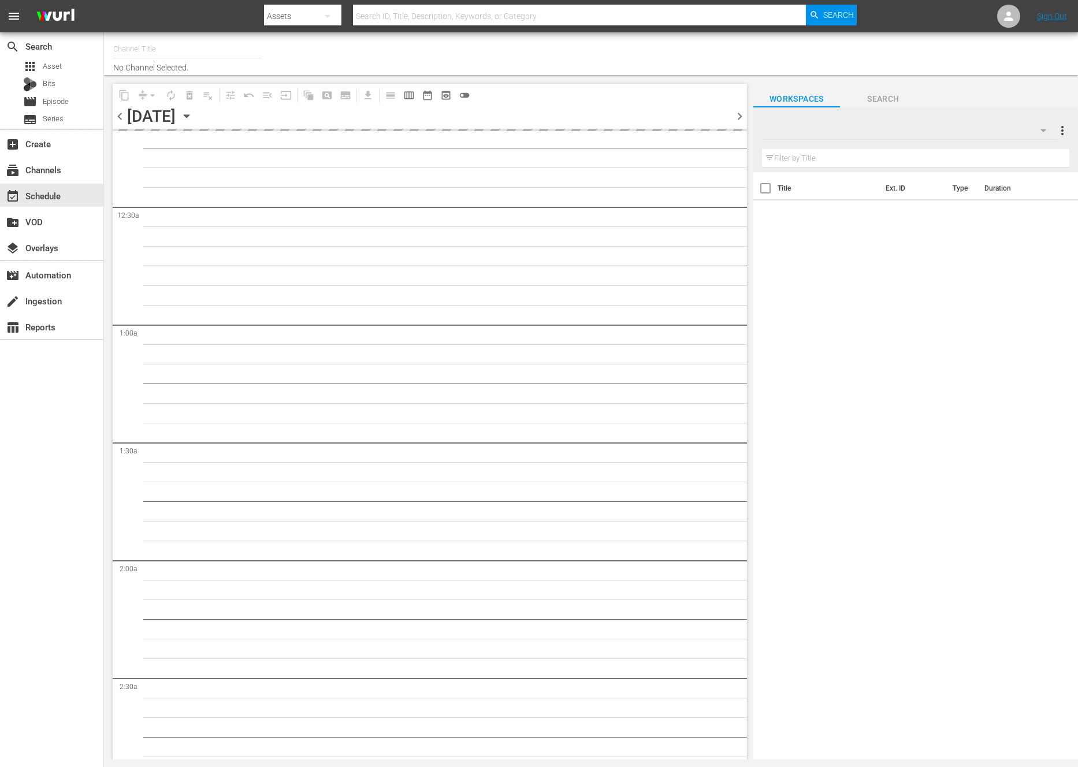
type input "NEW KPOP (617)"
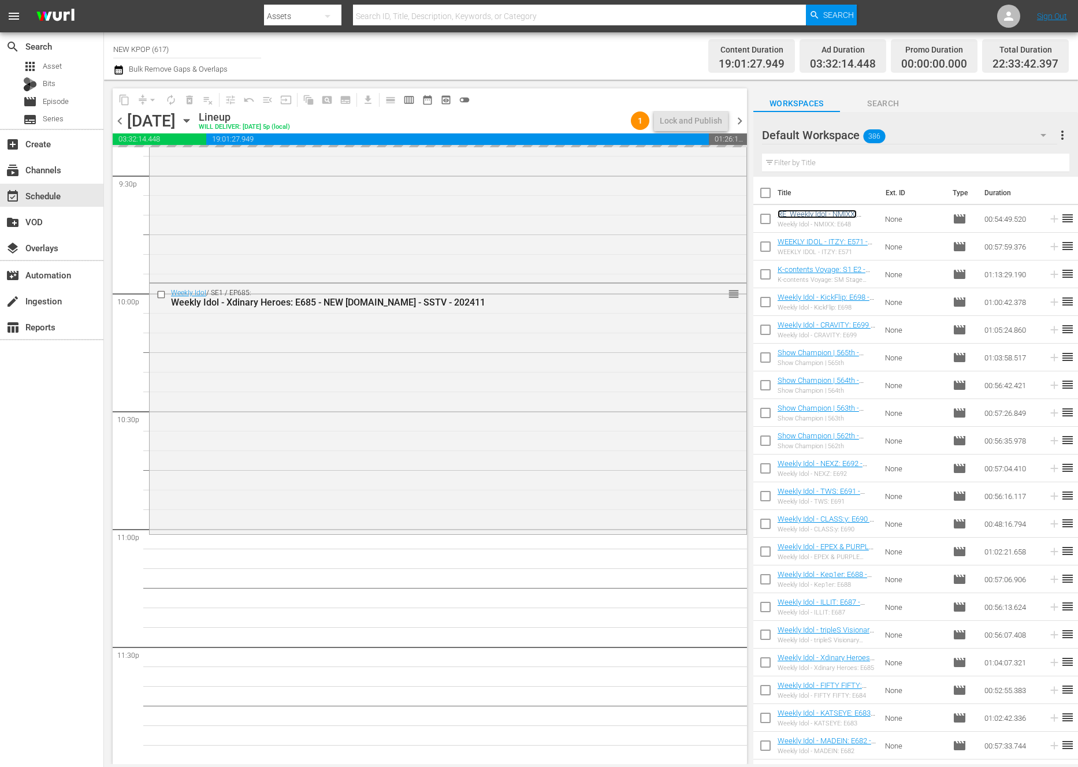
scroll to position [5039, 0]
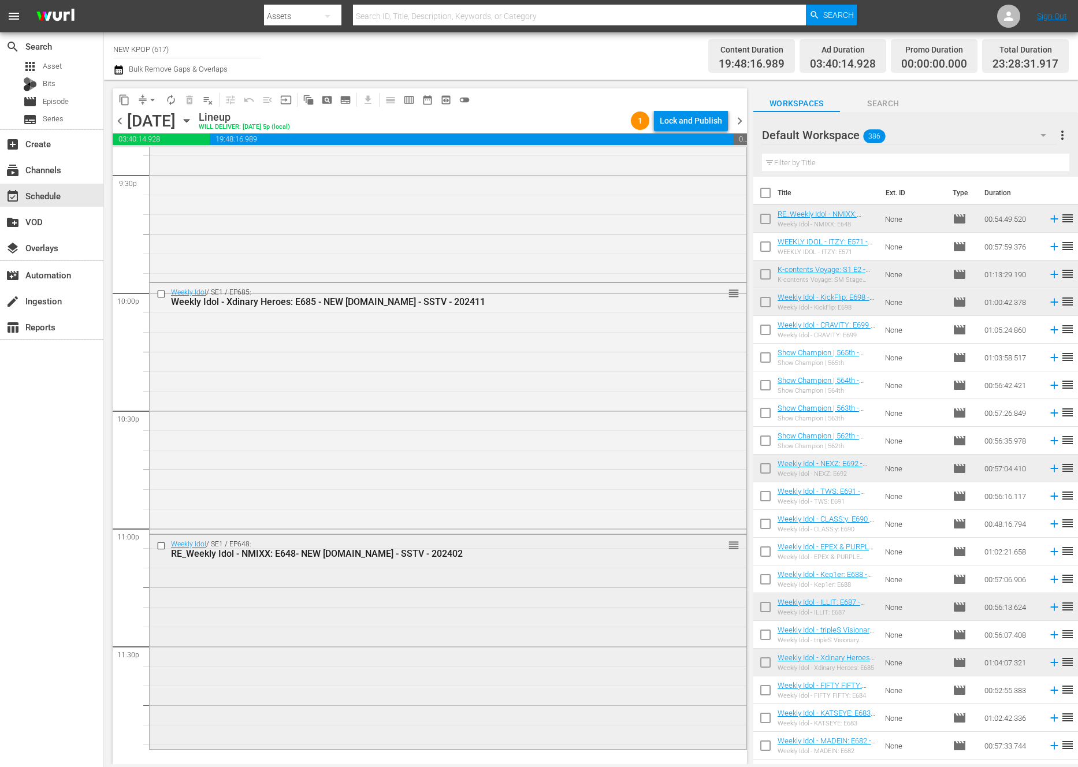
click at [290, 596] on div "Weekly Idol / SE1 / EP648: RE_Weekly Idol - NMIXX: E648- NEW [DOMAIN_NAME] - SS…" at bounding box center [448, 641] width 597 height 212
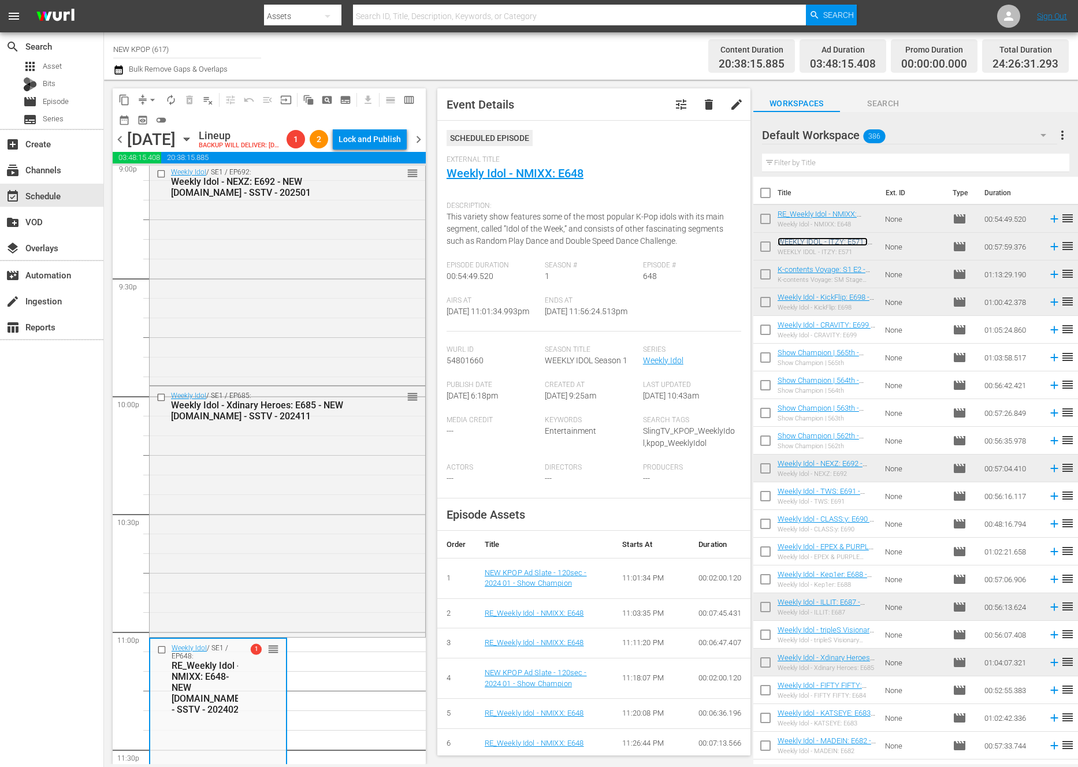
scroll to position [5205, 0]
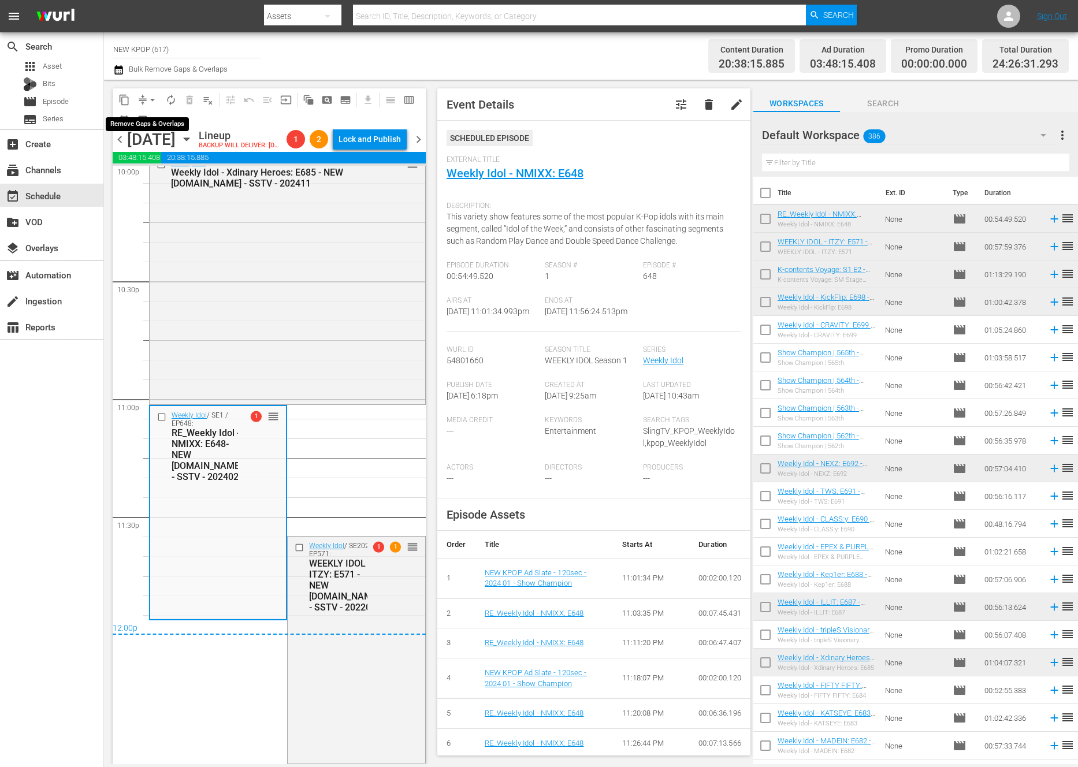
click at [157, 102] on span "arrow_drop_down" at bounding box center [153, 100] width 12 height 12
click at [157, 164] on li "Align to End of Previous Day" at bounding box center [152, 161] width 121 height 19
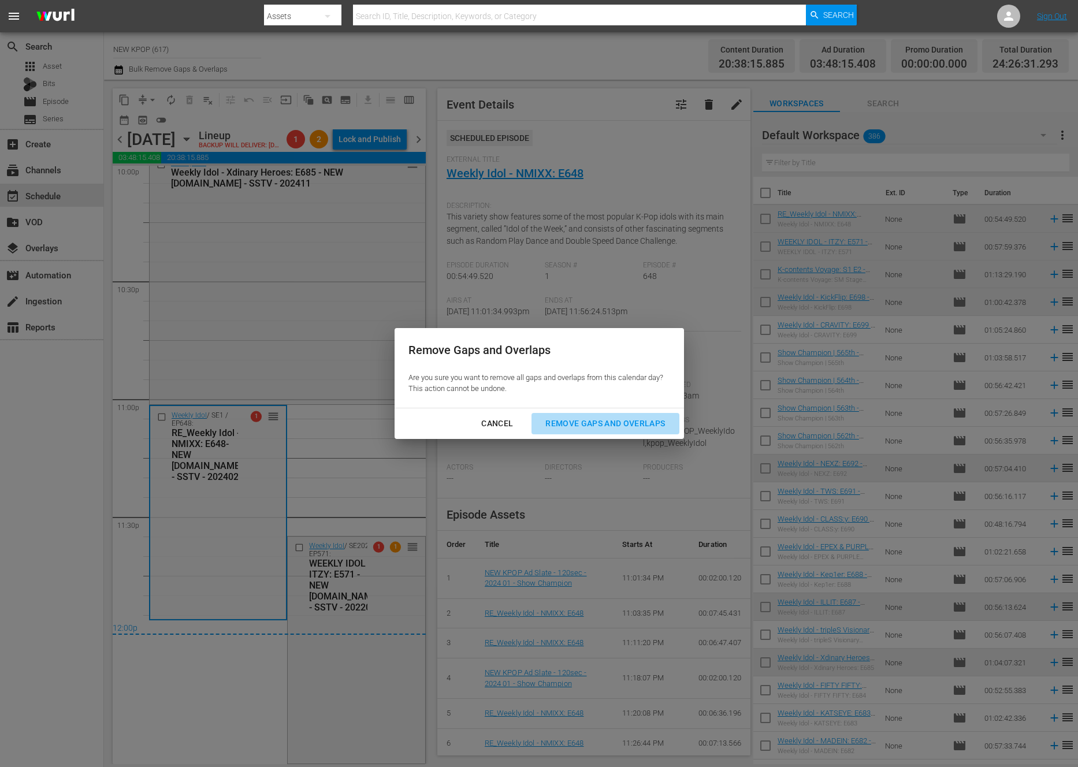
click at [567, 420] on div "Remove Gaps and Overlaps" at bounding box center [605, 423] width 138 height 14
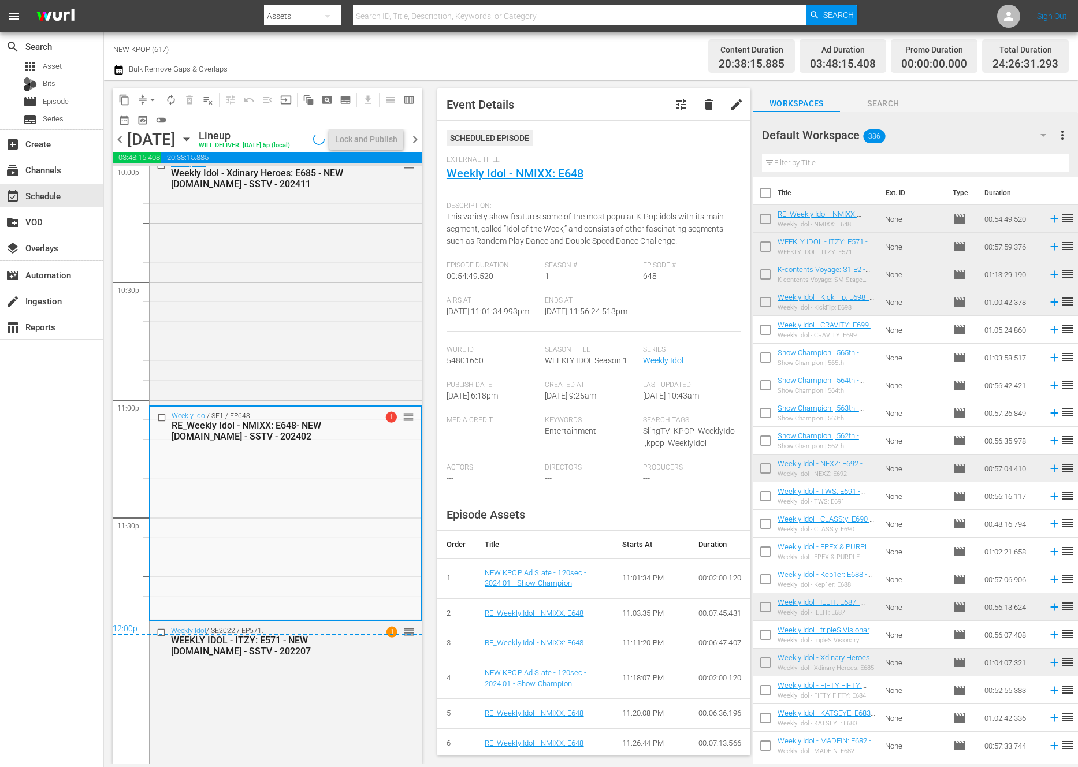
scroll to position [5289, 0]
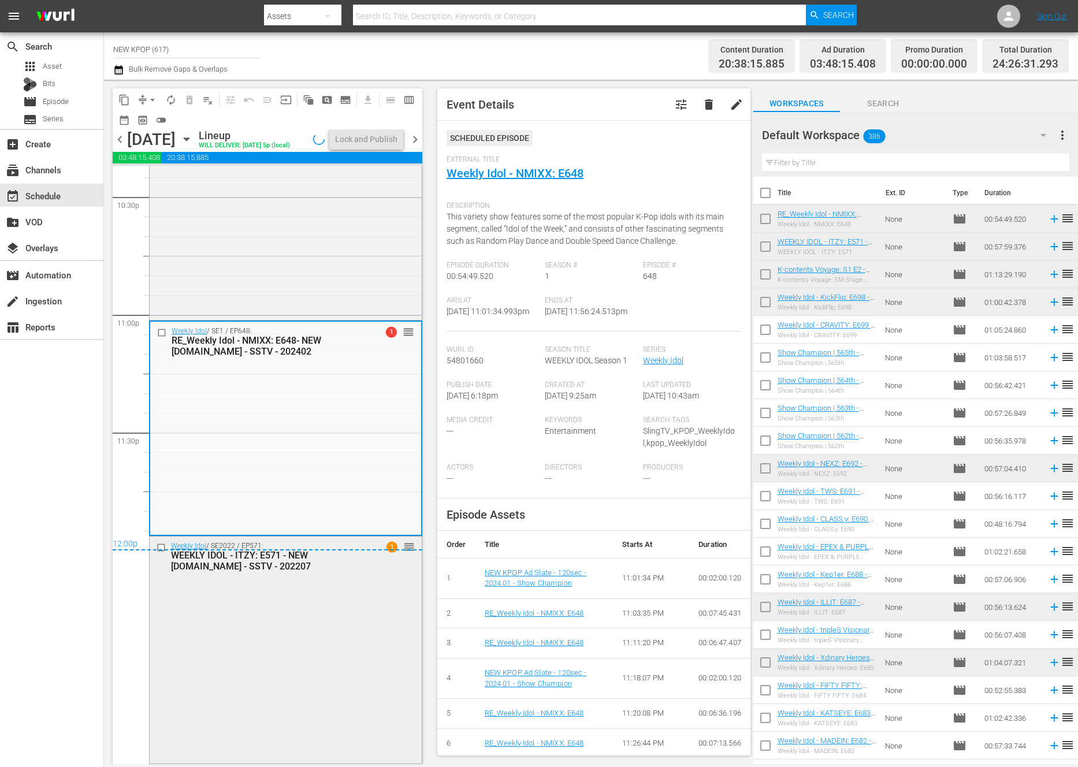
click at [314, 605] on div "Weekly Idol / SE2022 / EP571: WEEKLY IDOL - ITZY: E571 - NEW [DOMAIN_NAME] - SS…" at bounding box center [286, 649] width 272 height 224
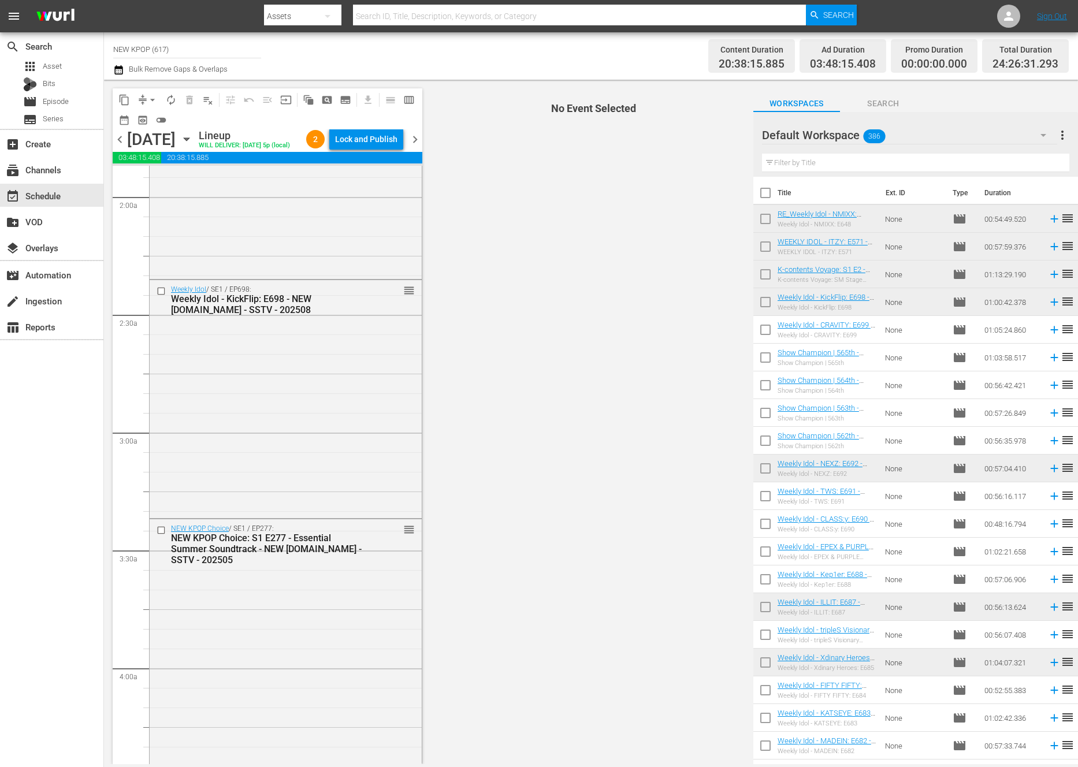
scroll to position [0, 0]
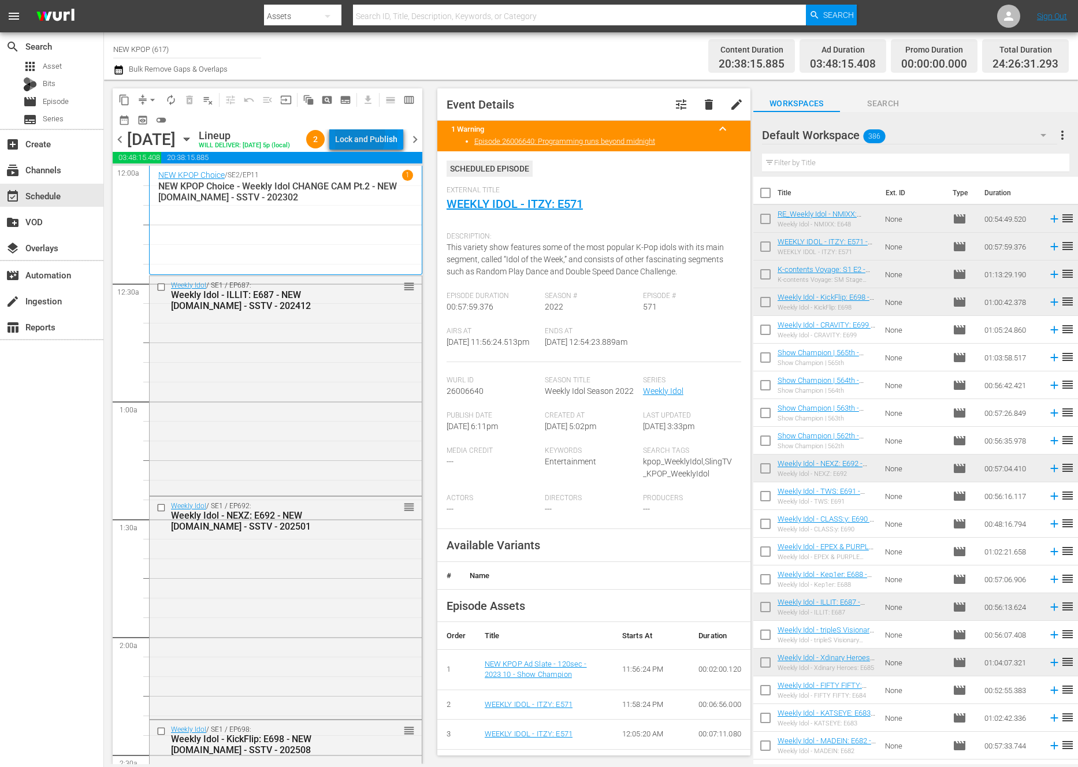
click at [367, 138] on div "Lock and Publish" at bounding box center [366, 139] width 62 height 21
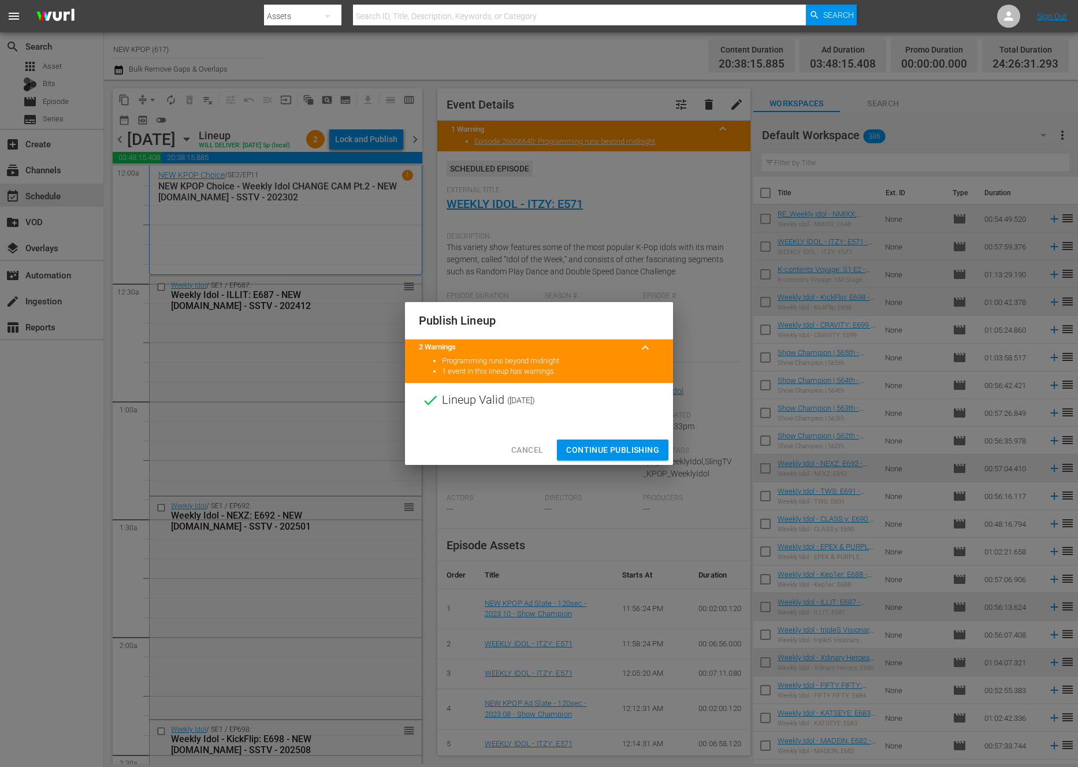
click at [591, 441] on button "Continue Publishing" at bounding box center [612, 450] width 111 height 21
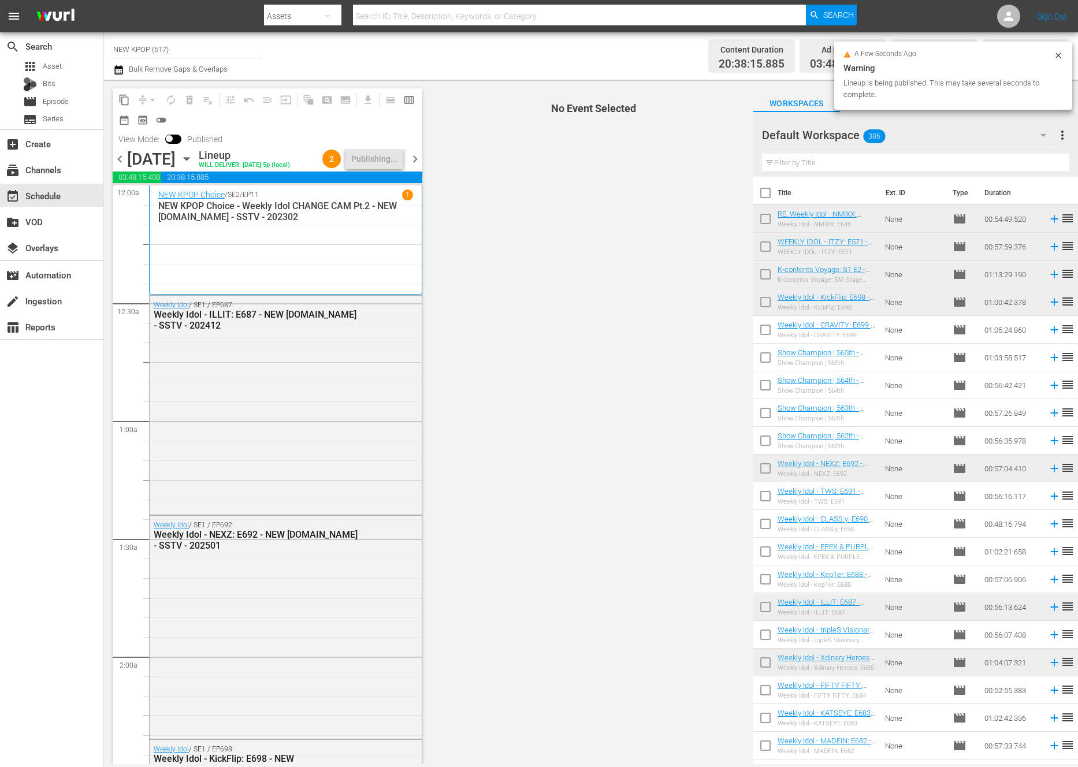
click at [591, 444] on div "Publish Lineup Lineup Invalid ( [DATE] ) Cancel Continue Publishing" at bounding box center [539, 383] width 1078 height 767
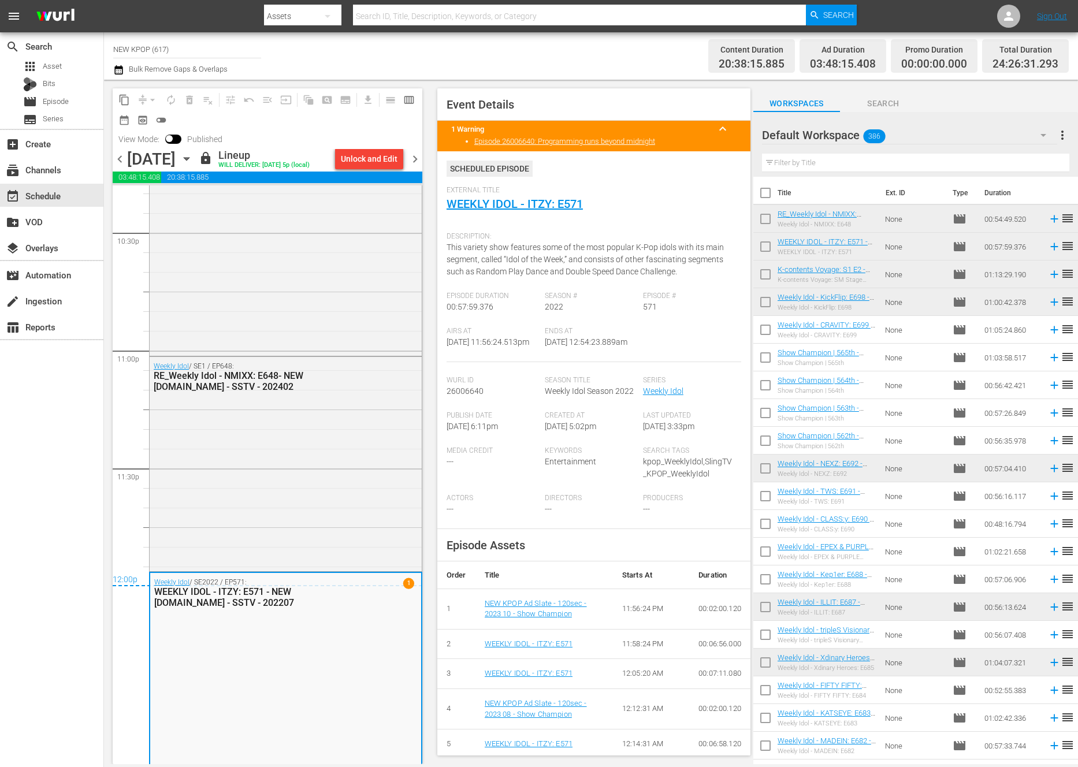
scroll to position [5291, 0]
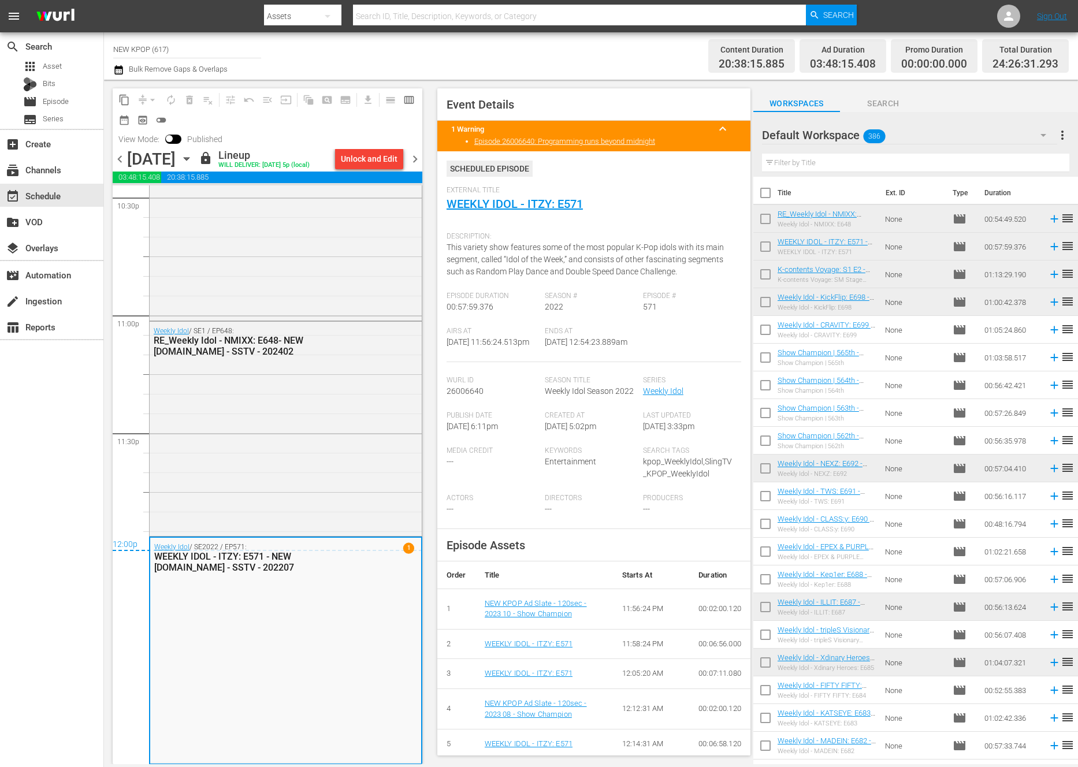
click at [415, 160] on span "chevron_right" at bounding box center [415, 159] width 14 height 14
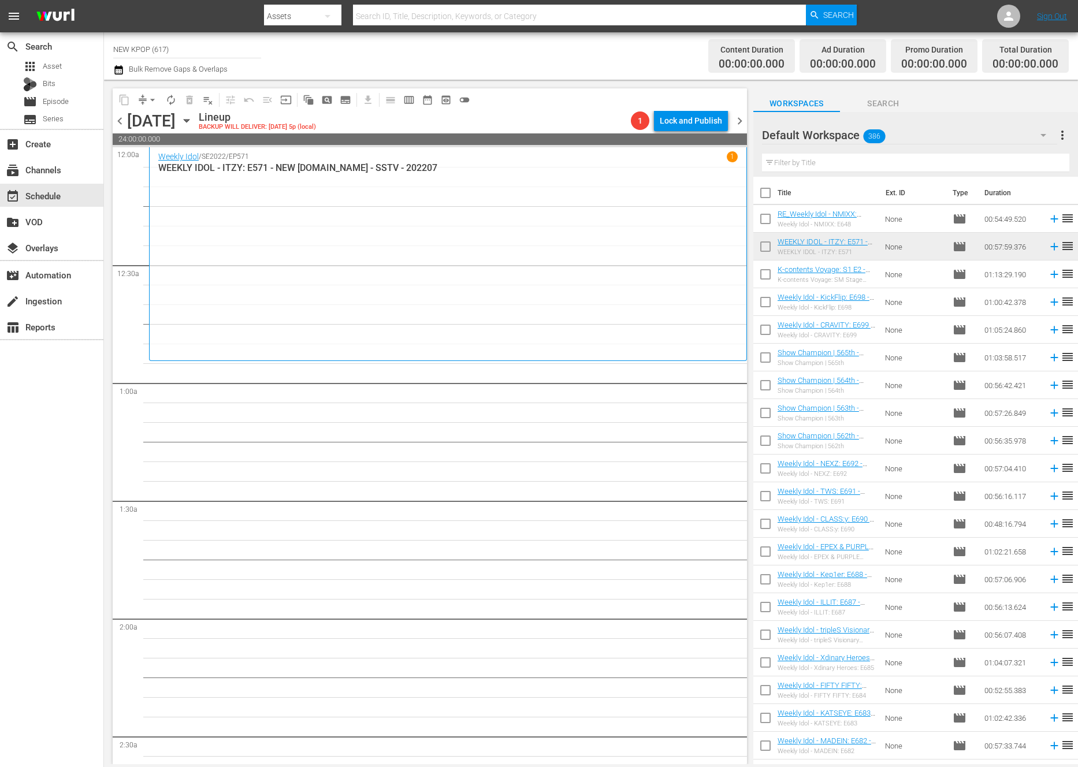
click at [336, 299] on div "Weekly Idol / SE2022 / EP571 1 WEEKLY IDOL - ITZY: E571 - NEW [DOMAIN_NAME] - S…" at bounding box center [447, 253] width 579 height 205
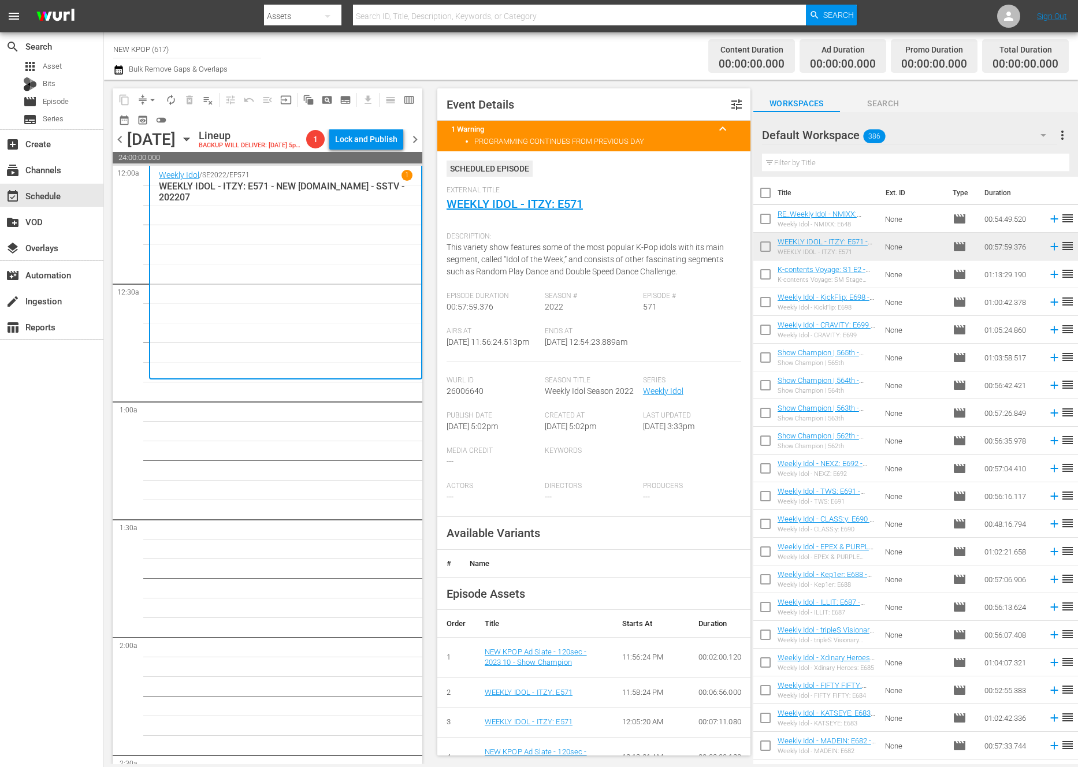
click at [825, 166] on input "text" at bounding box center [915, 163] width 307 height 18
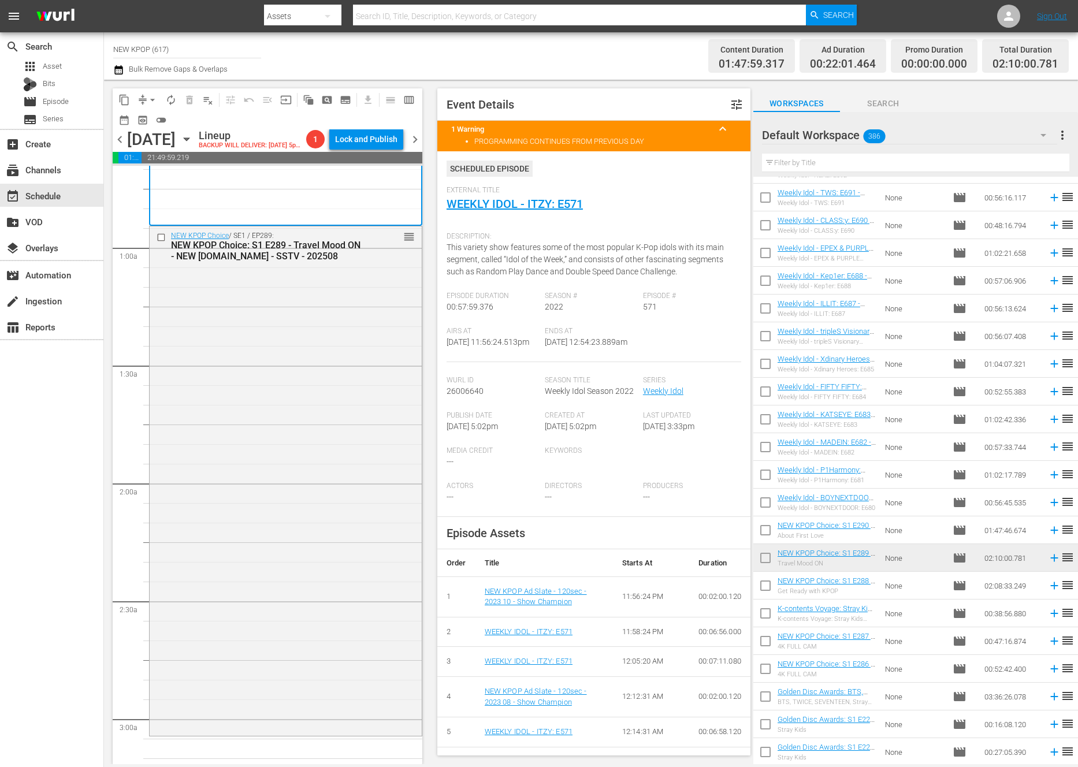
click at [295, 534] on div "NEW KPOP Choice / SE1 / EP289: NEW KPOP Choice: S1 E289 - Travel Mood ON - NEW …" at bounding box center [286, 479] width 272 height 507
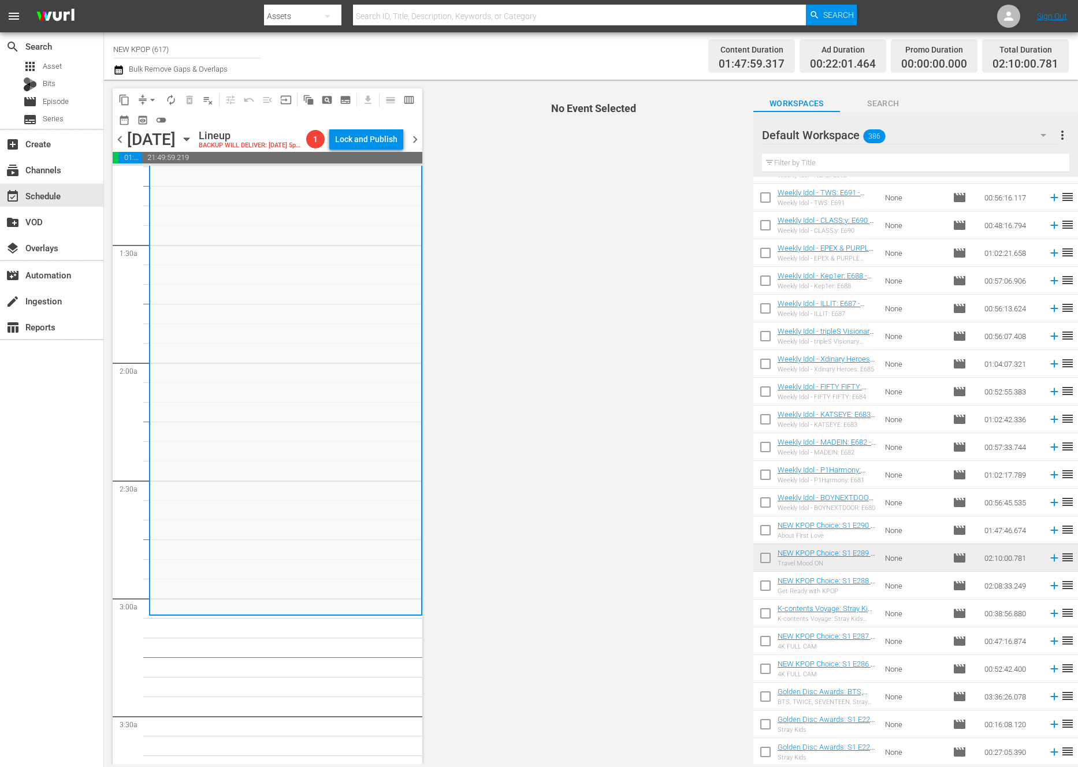
scroll to position [350, 0]
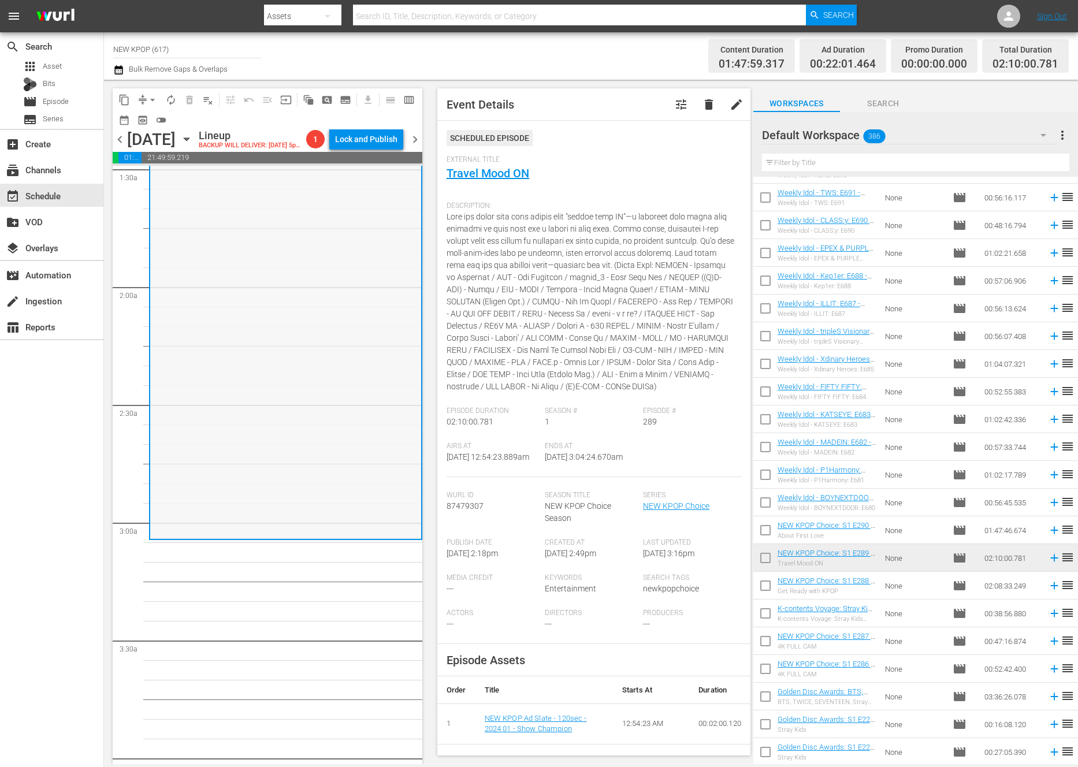
click at [321, 471] on div "NEW KPOP Choice / SE1 / EP289: NEW KPOP Choice: S1 E289 - Travel Mood ON - NEW …" at bounding box center [285, 284] width 271 height 507
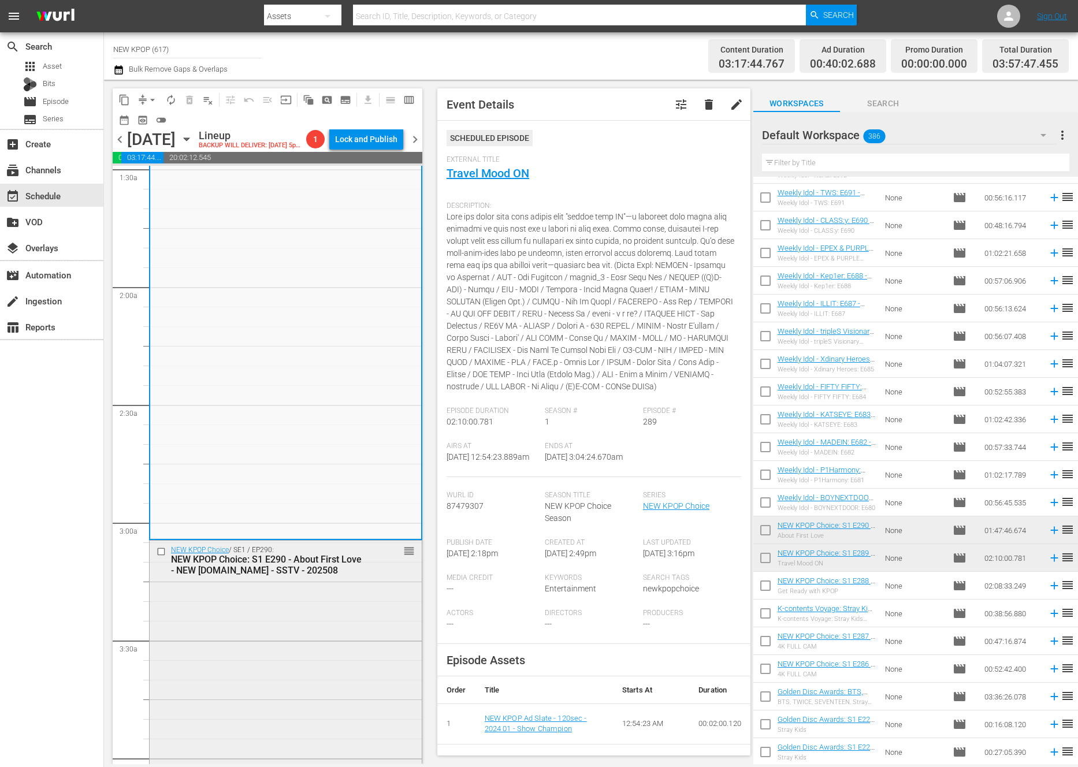
click at [238, 703] on div "NEW KPOP Choice / SE1 / EP290: NEW KPOP Choice: S1 E290 - About First Love - NE…" at bounding box center [286, 751] width 272 height 420
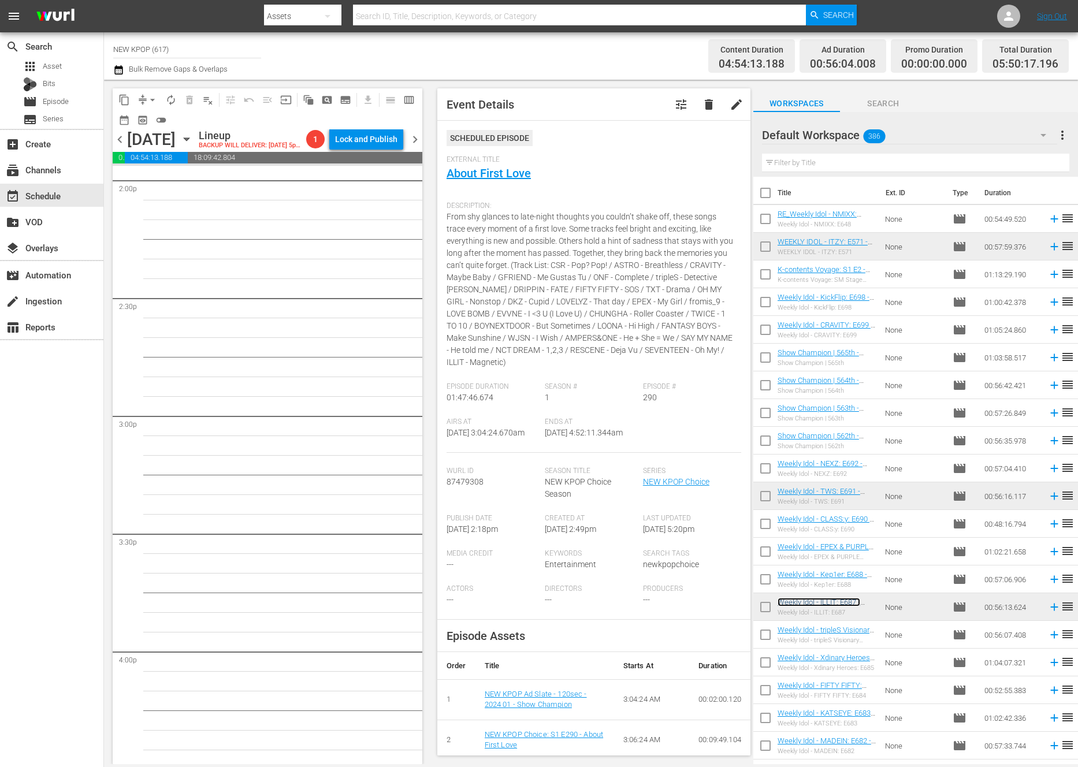
scroll to position [3123, 0]
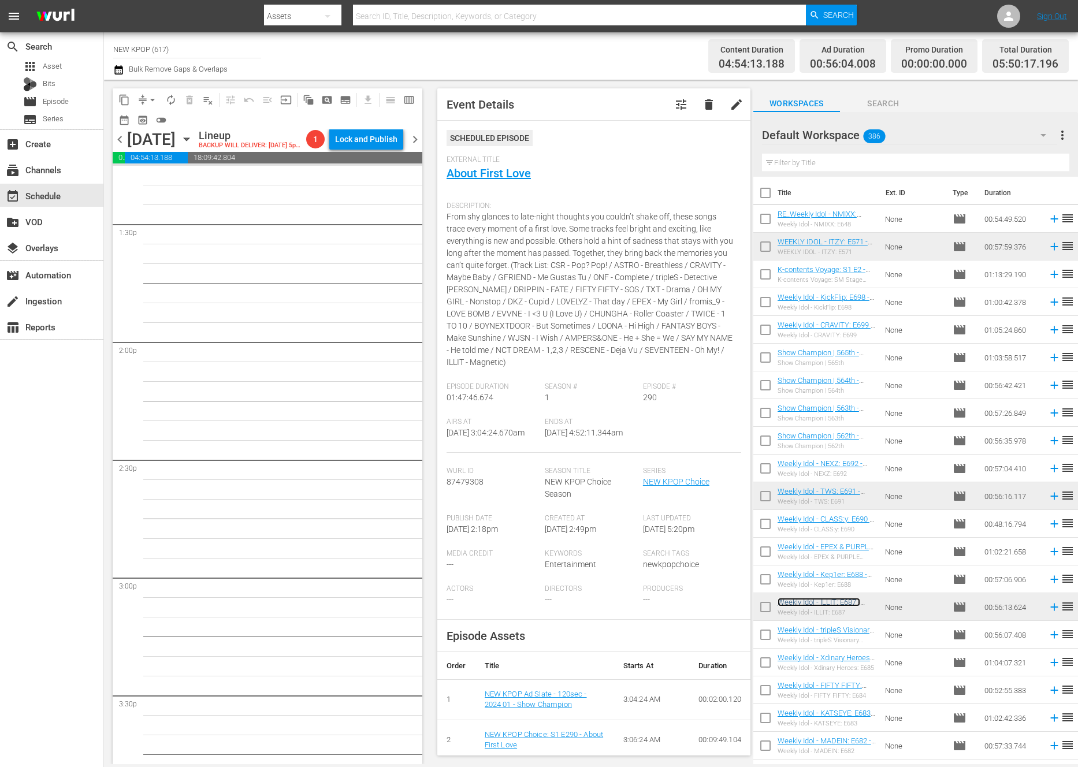
drag, startPoint x: 408, startPoint y: 267, endPoint x: 255, endPoint y: 371, distance: 184.6
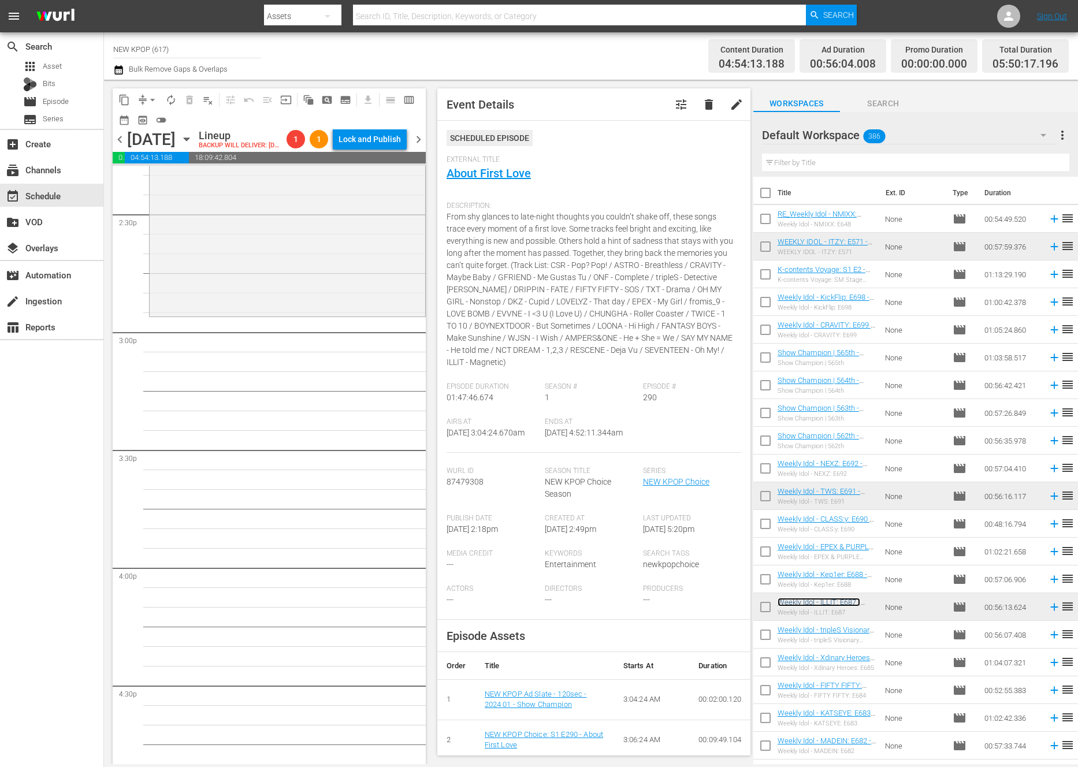
scroll to position [3310, 0]
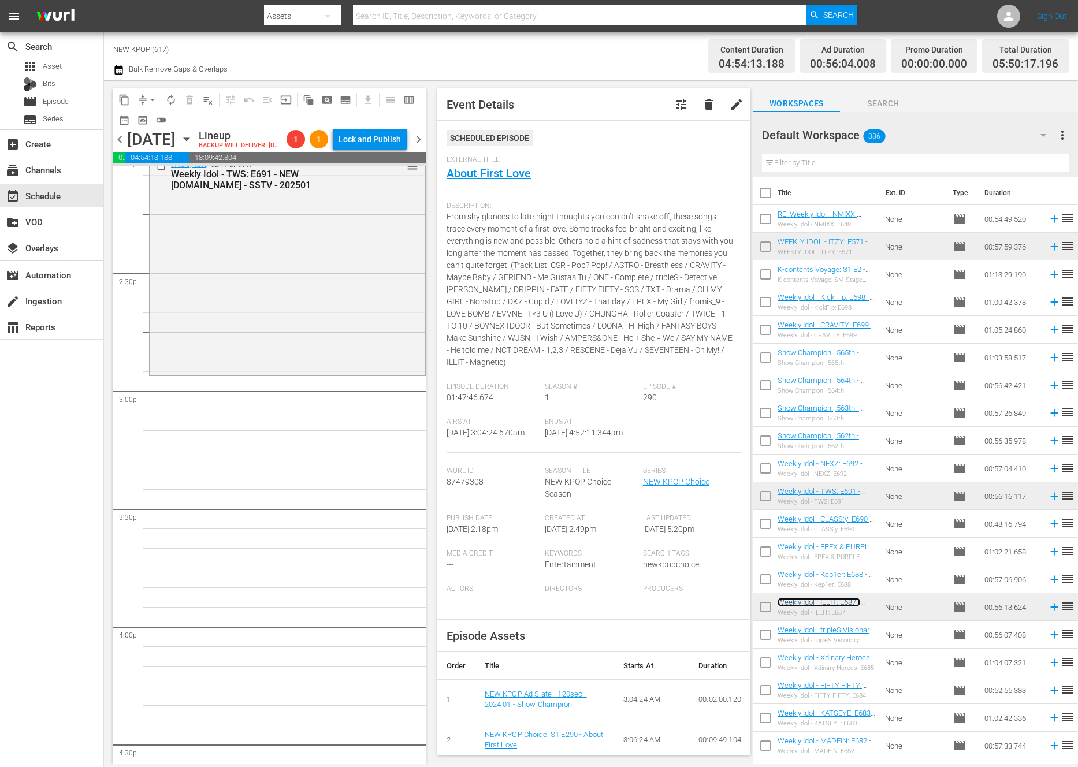
drag, startPoint x: 408, startPoint y: 261, endPoint x: 248, endPoint y: 401, distance: 212.4
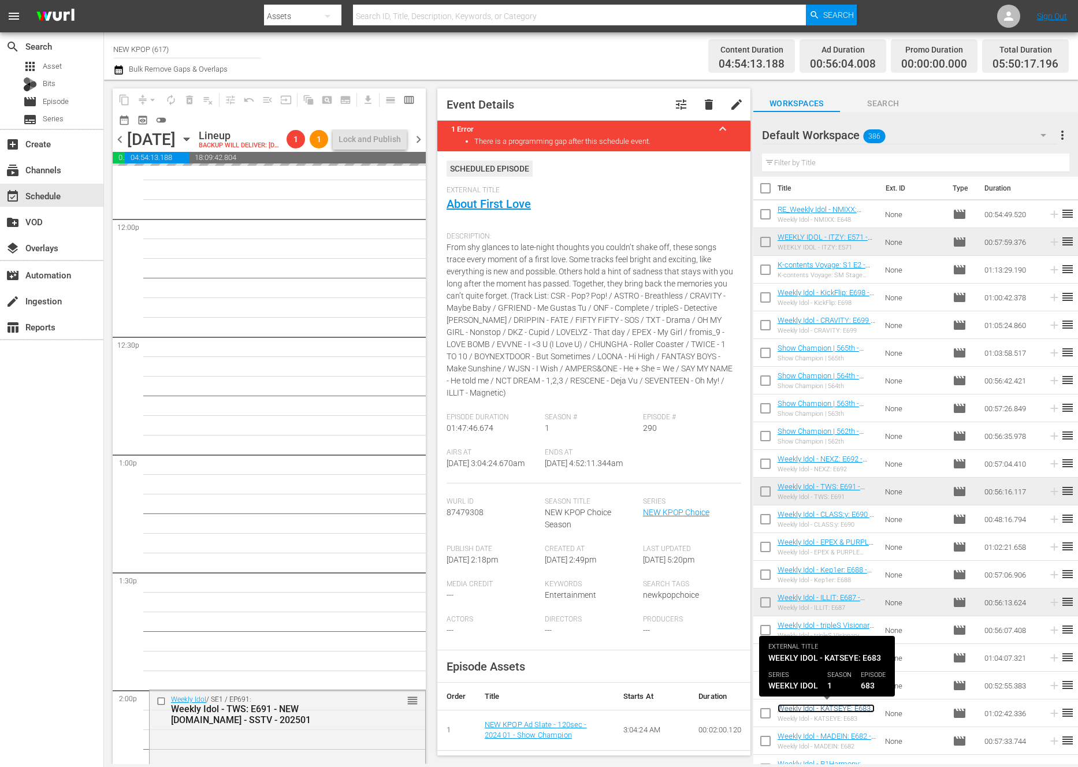
scroll to position [3405, 0]
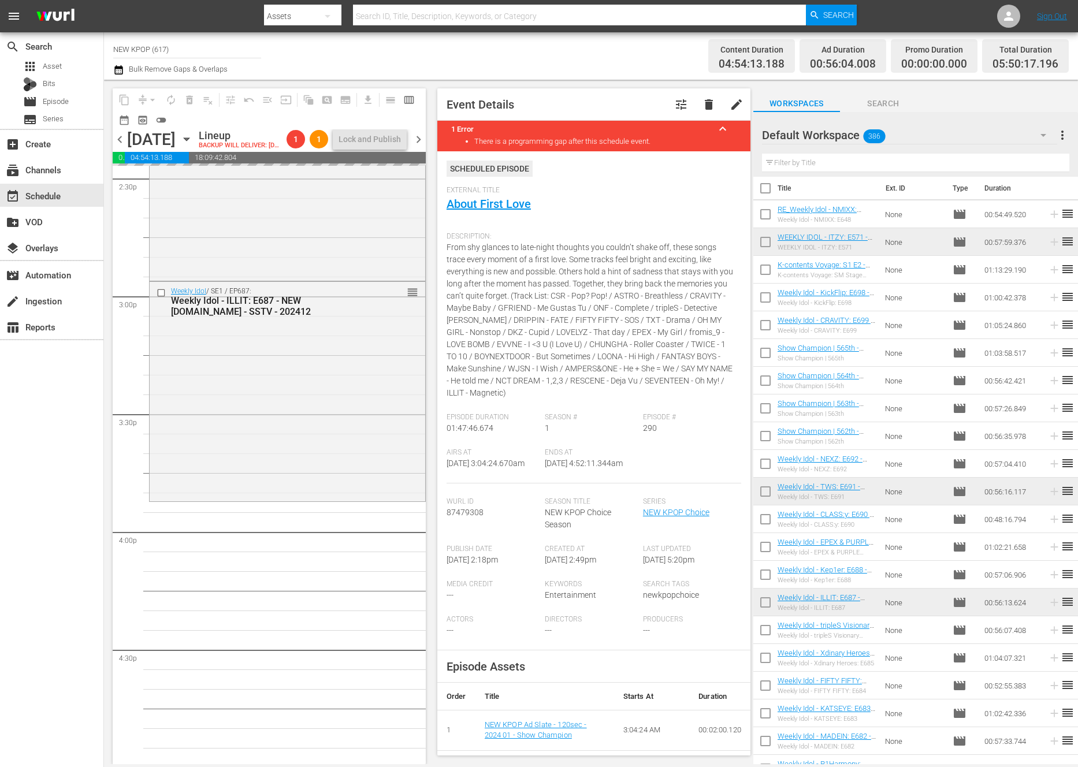
click at [819, 160] on input "text" at bounding box center [915, 163] width 307 height 18
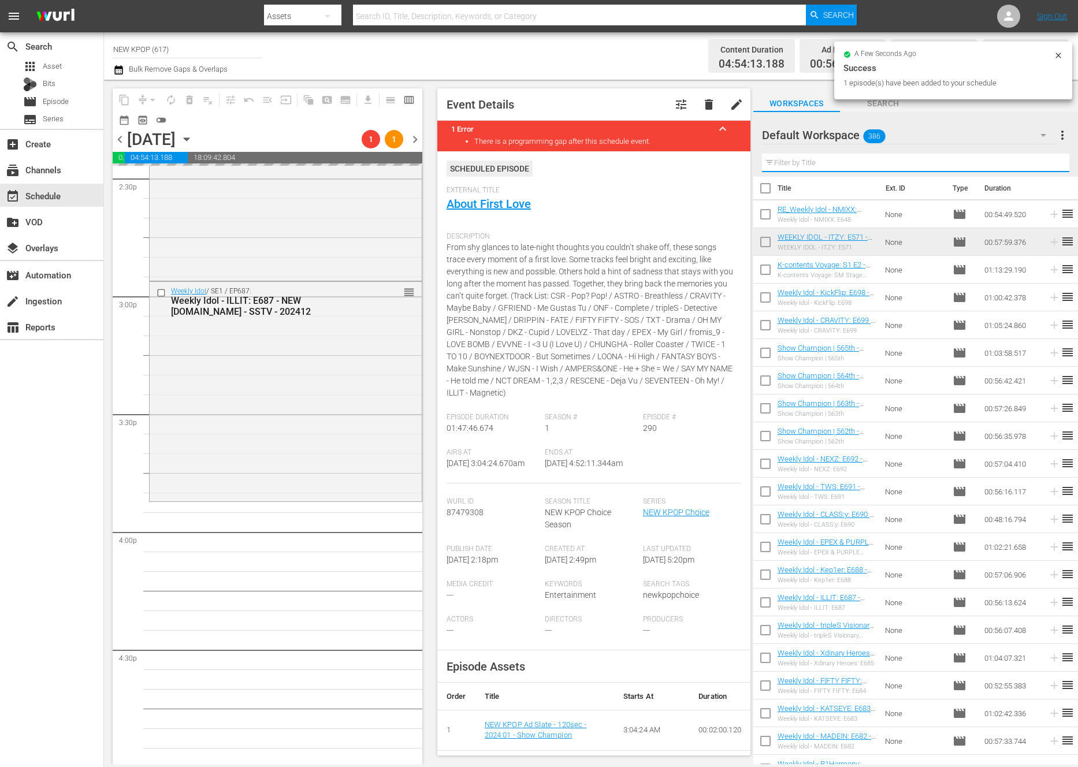
click at [819, 160] on input "text" at bounding box center [915, 163] width 307 height 18
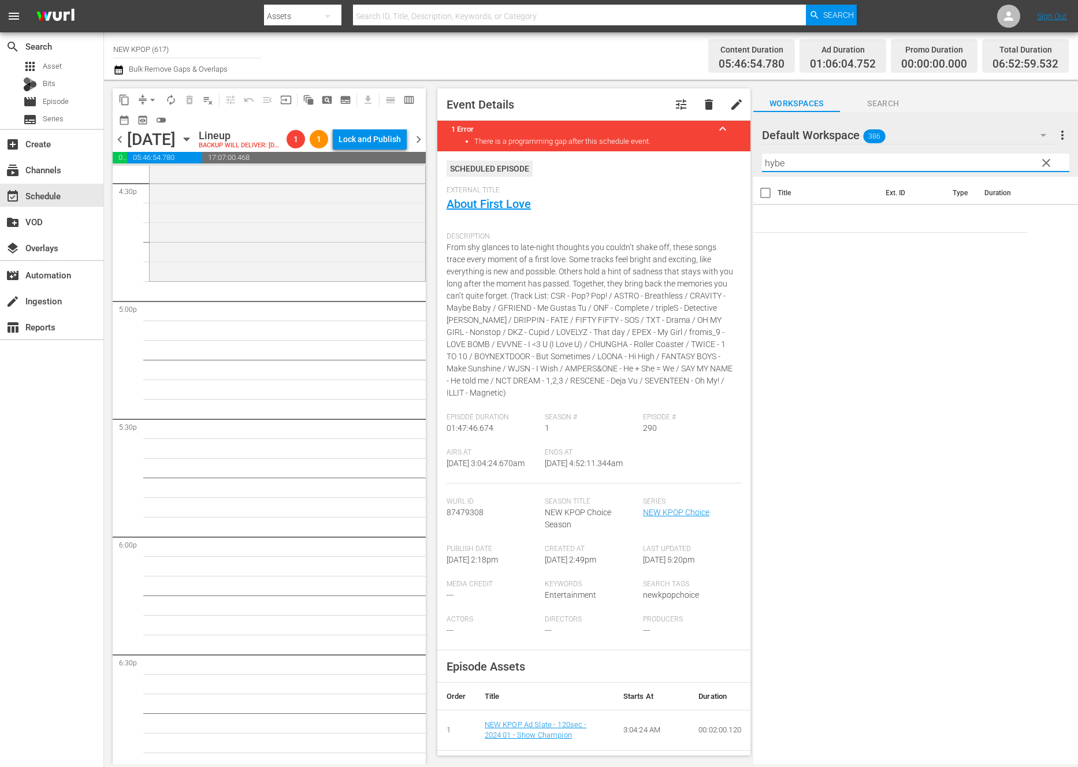
scroll to position [3871, 0]
click at [809, 170] on input "hybe" at bounding box center [915, 163] width 307 height 18
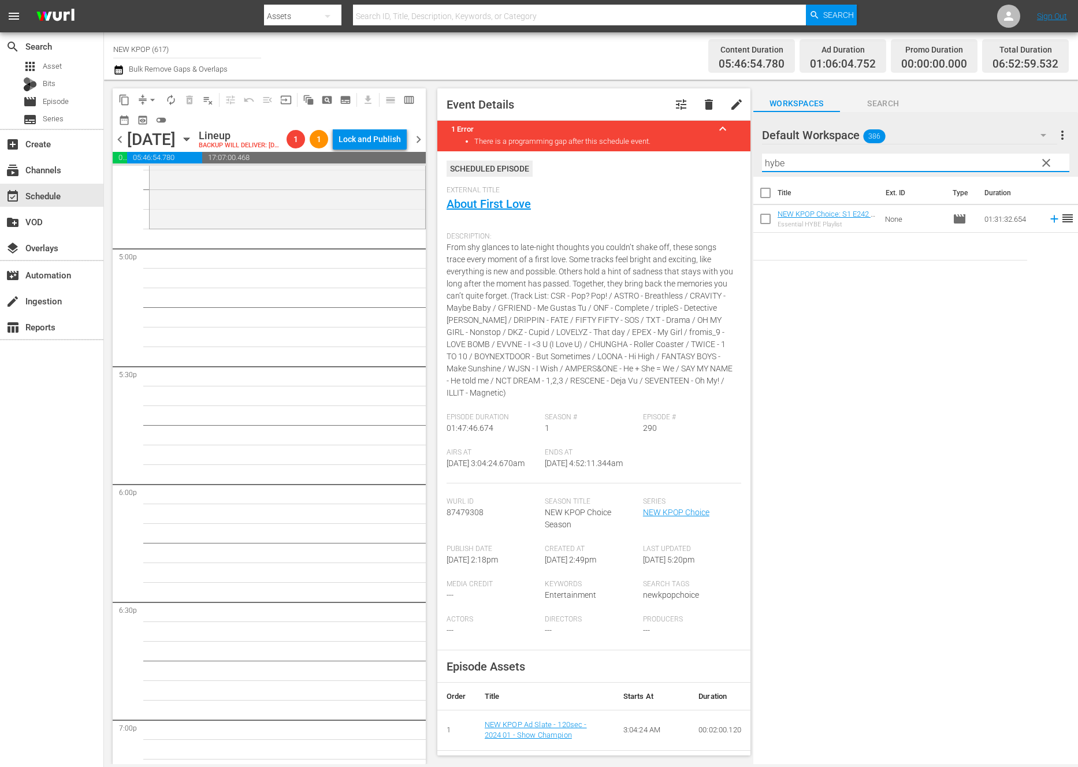
scroll to position [3922, 0]
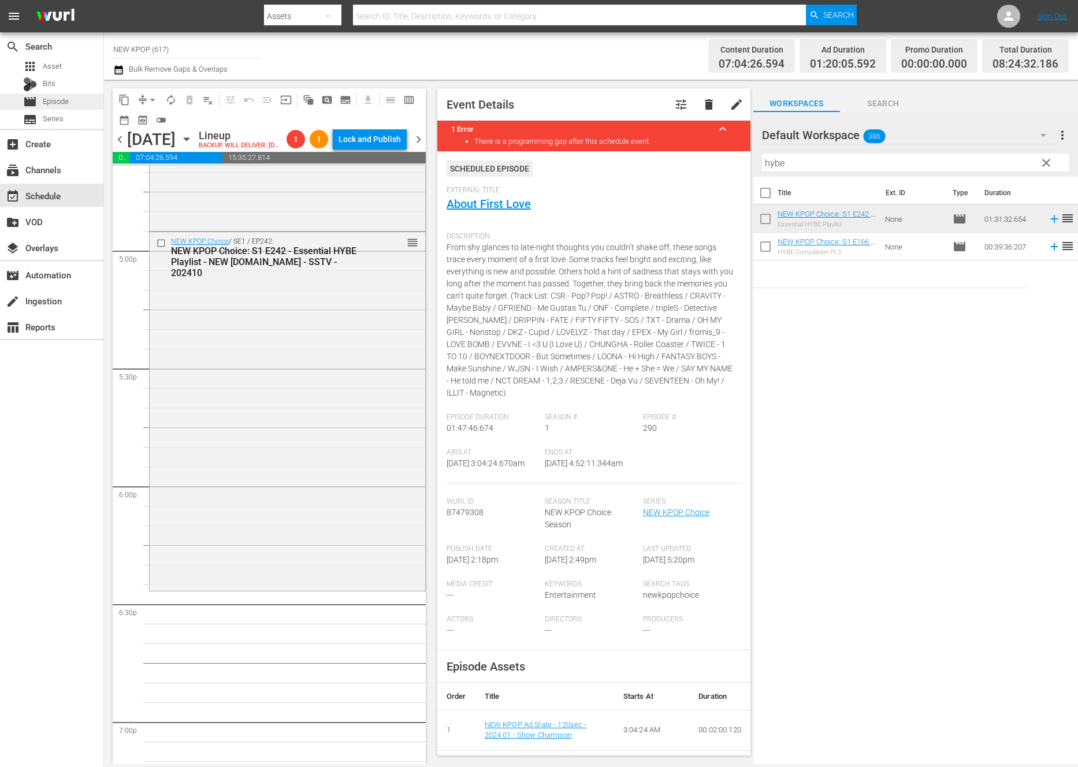
click at [210, 419] on div "NEW KPOP Choice / SE1 / EP242: NEW KPOP Choice: S1 E242 - Essential HYBE Playli…" at bounding box center [288, 410] width 276 height 356
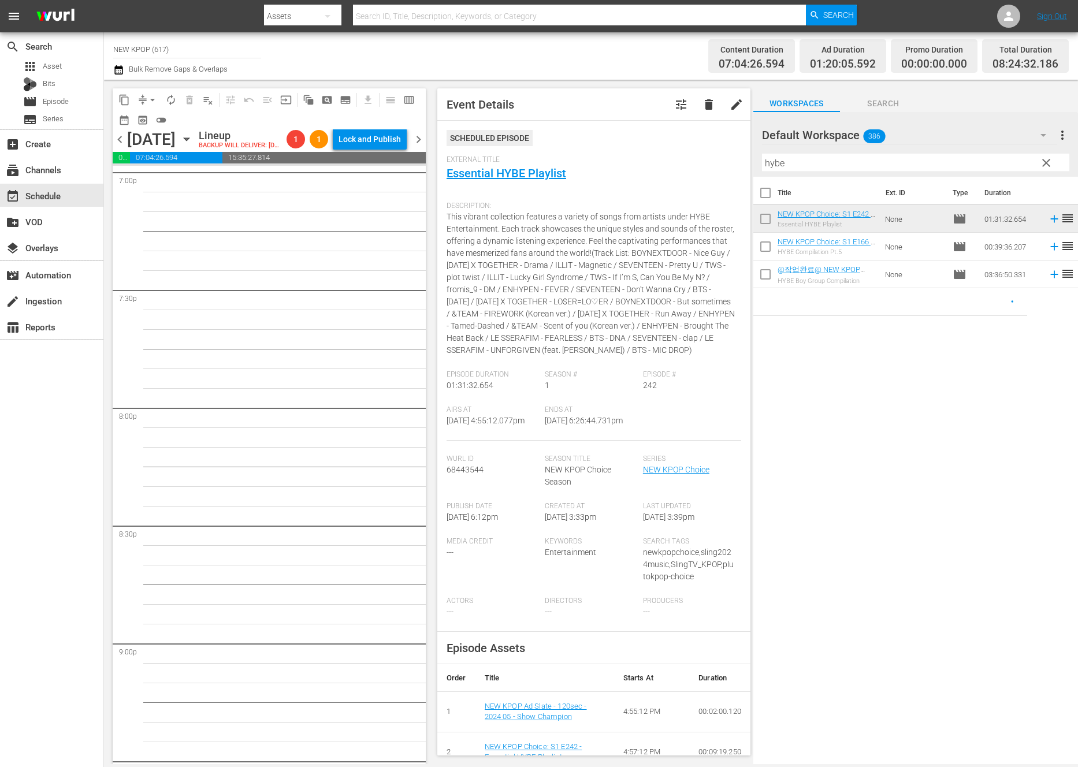
scroll to position [4238, 0]
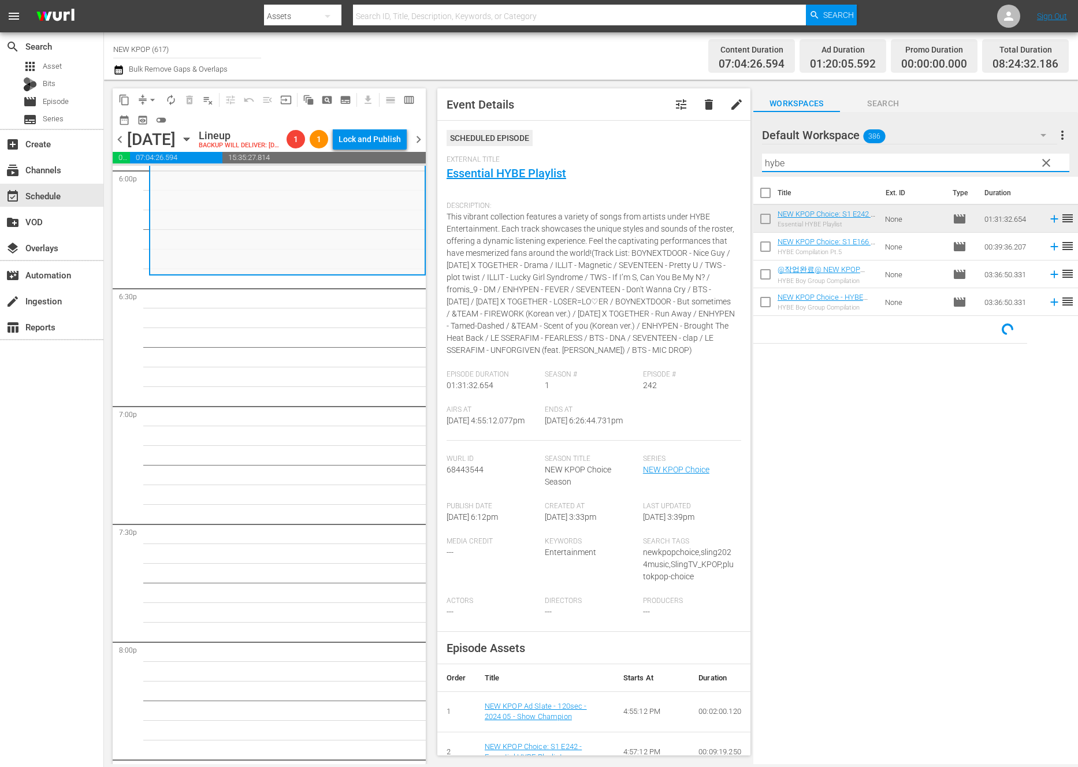
drag, startPoint x: 789, startPoint y: 160, endPoint x: 742, endPoint y: 155, distance: 47.1
click at [742, 155] on div "content_copy compress arrow_drop_down autorenew_outlined delete_forever_outline…" at bounding box center [591, 422] width 974 height 684
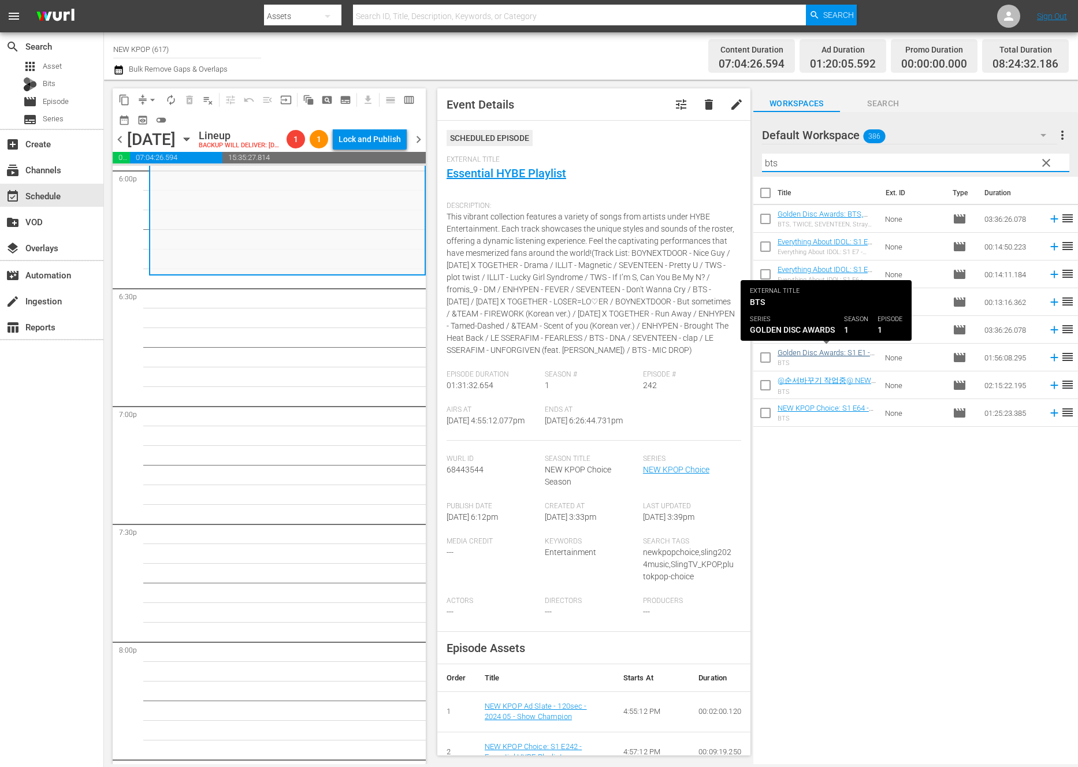
type input "bts"
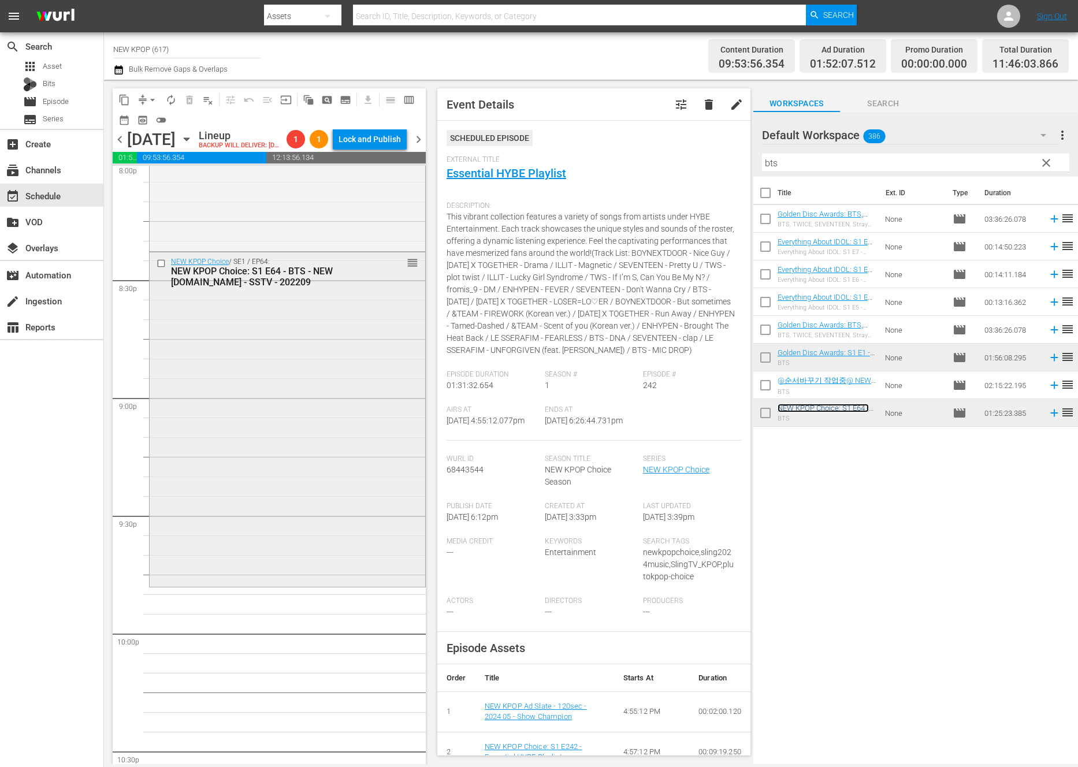
scroll to position [4716, 0]
click at [242, 566] on div "NEW KPOP Choice / SE1 / EP64: NEW KPOP Choice: S1 E64 - BTS - NEW K.ID - SSTV -…" at bounding box center [288, 419] width 276 height 332
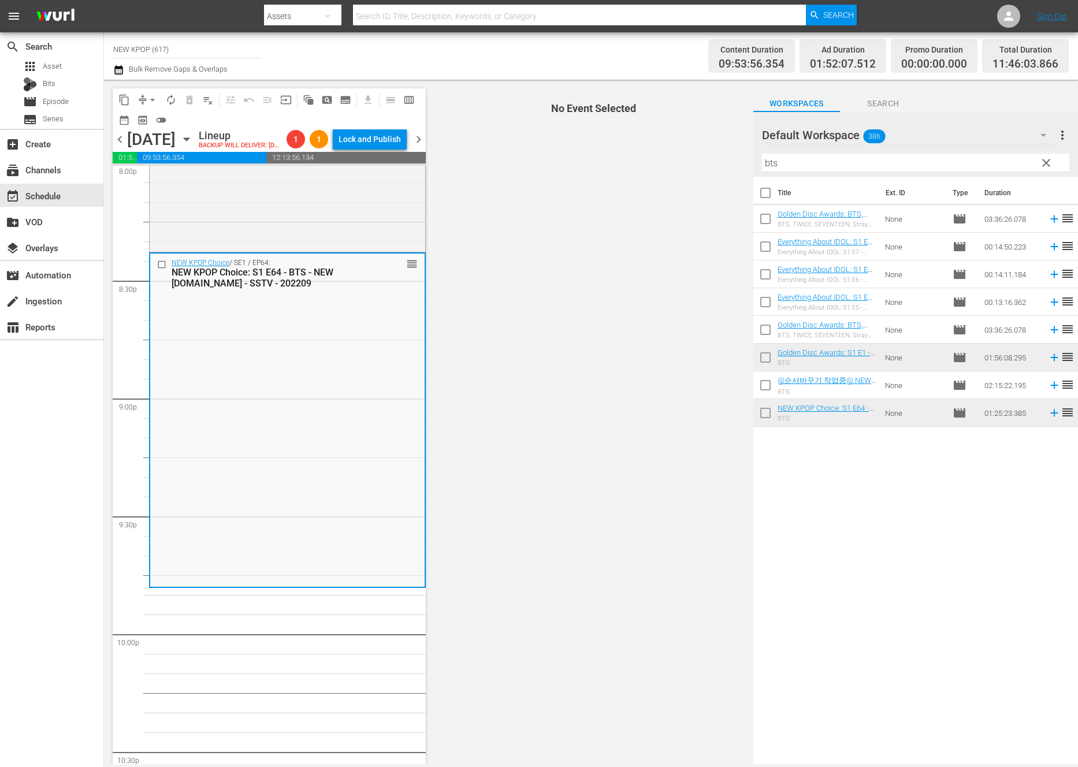
click at [1045, 166] on span "clear" at bounding box center [1046, 163] width 14 height 14
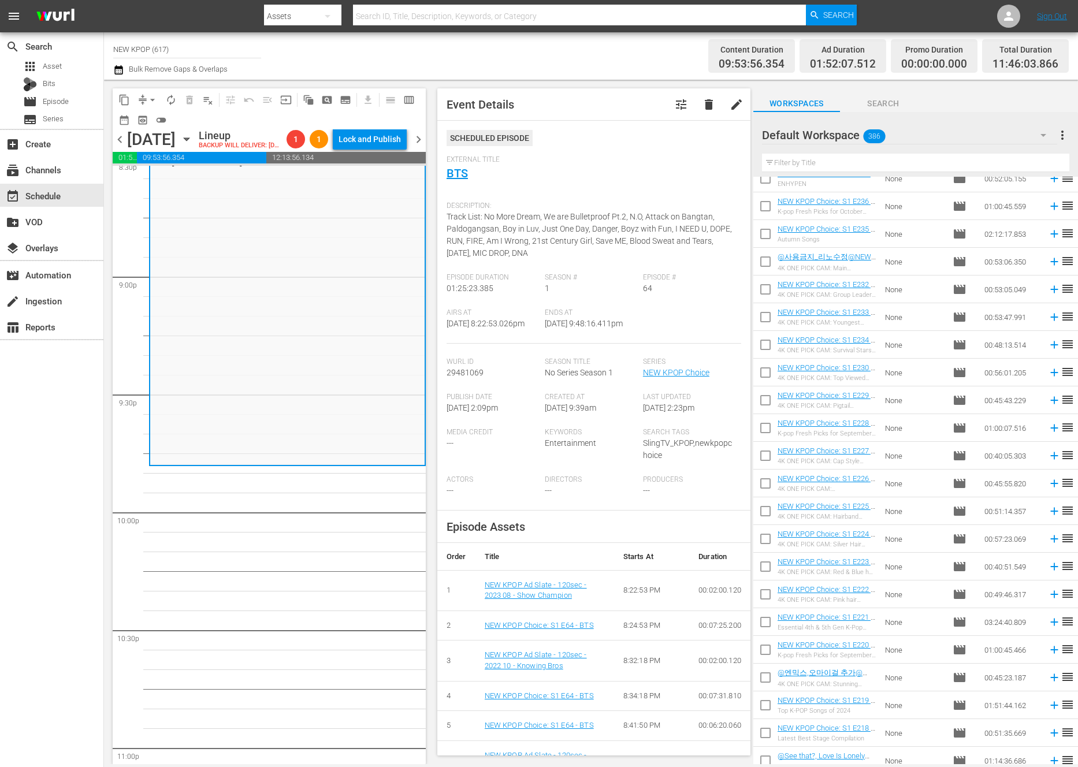
scroll to position [4728, 0]
click at [780, 158] on input "text" at bounding box center [915, 163] width 307 height 18
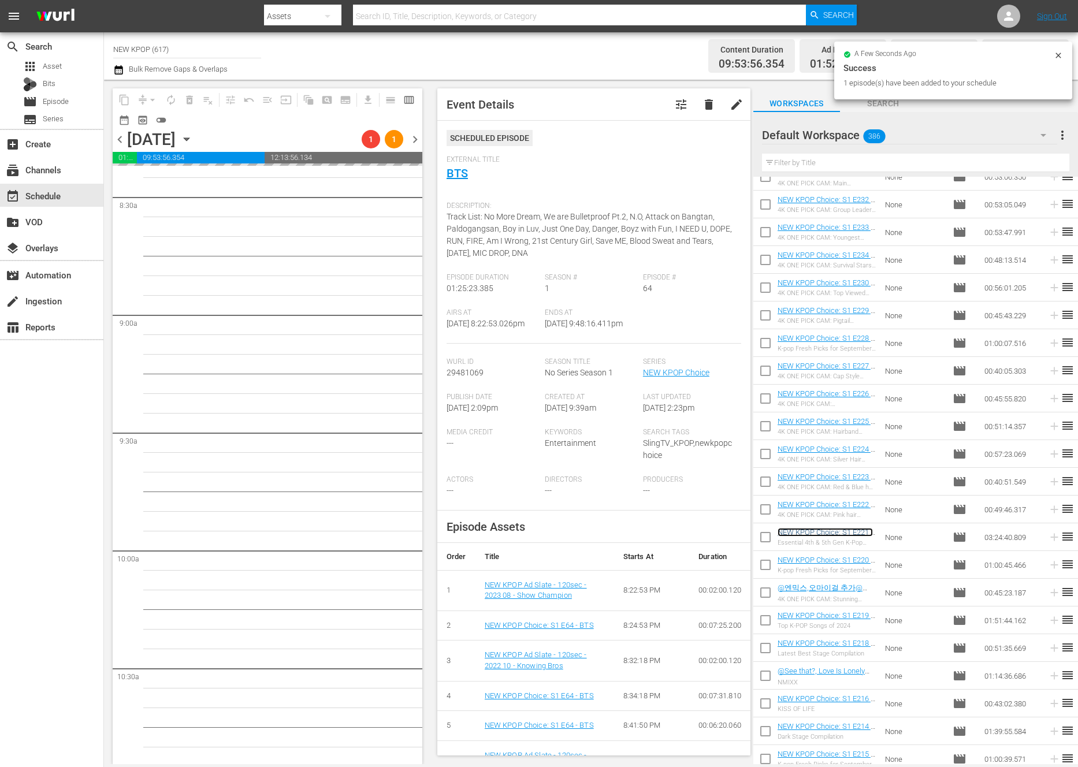
scroll to position [0, 0]
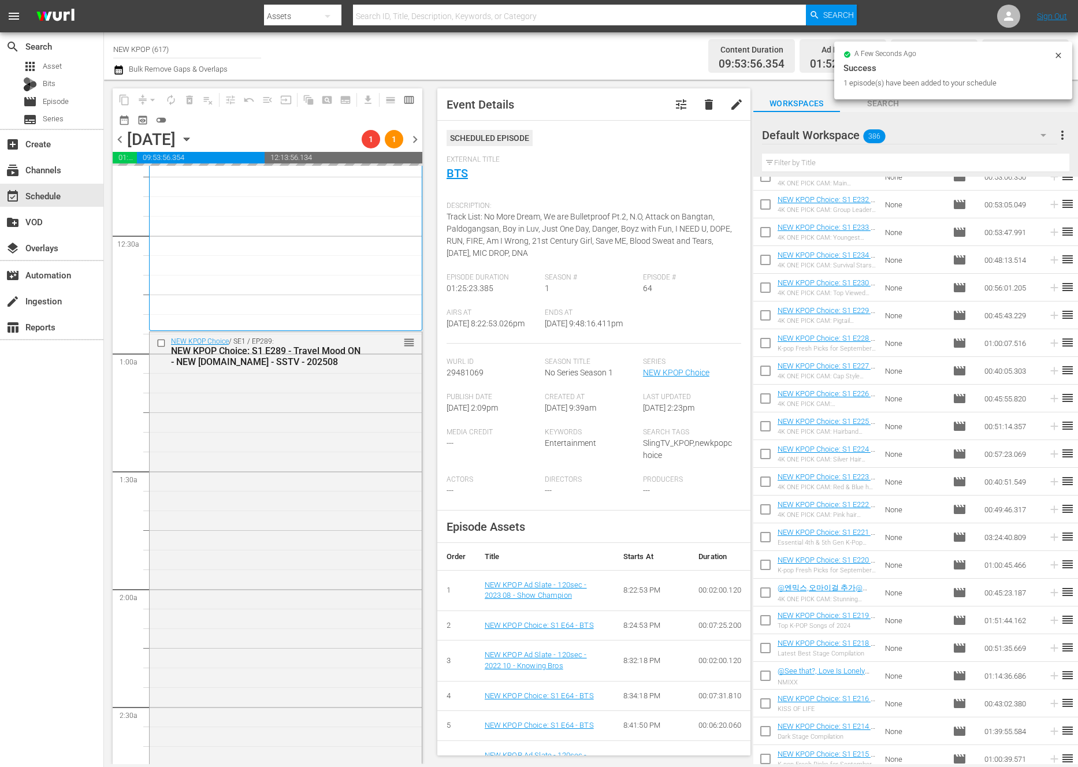
click at [326, 434] on div "NEW KPOP Choice / SE1 / EP289: NEW KPOP Choice: S1 E289 - Travel Mood ON - NEW …" at bounding box center [286, 585] width 272 height 507
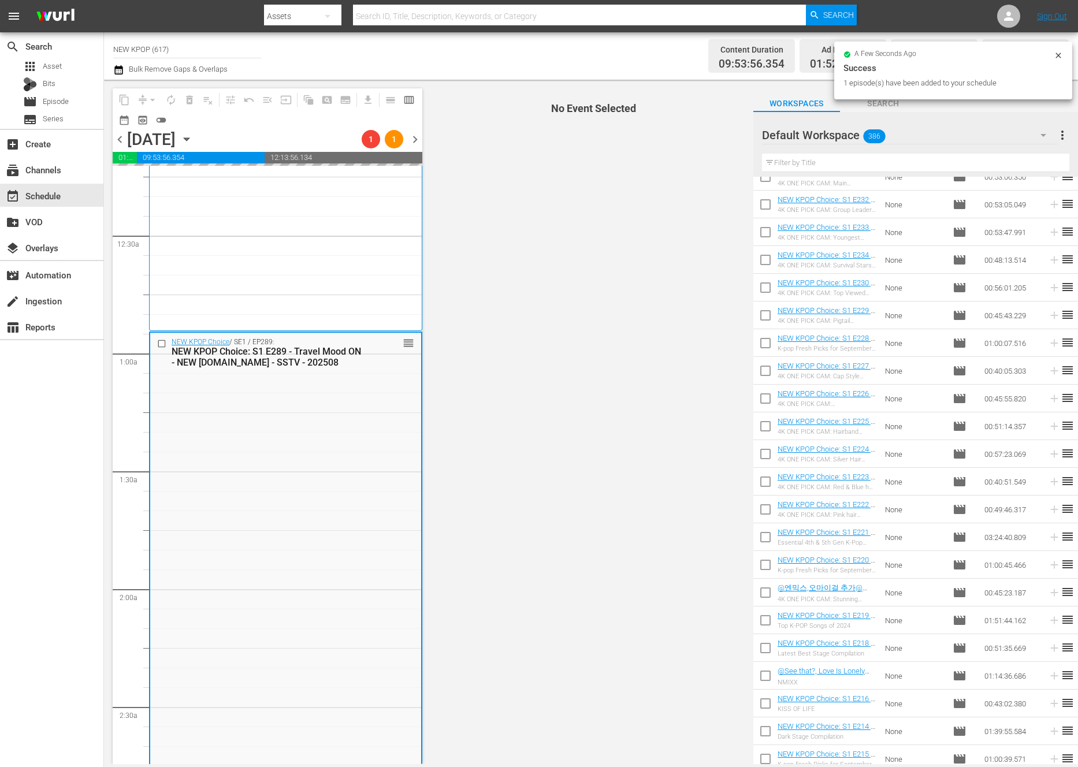
scroll to position [994, 0]
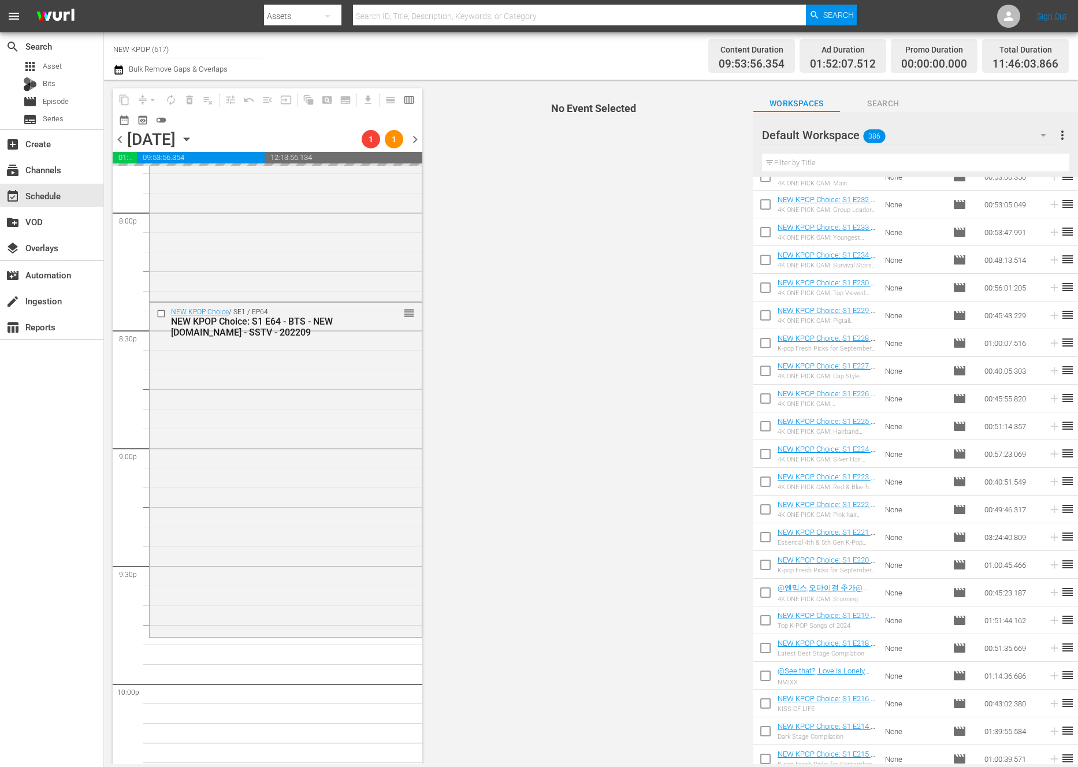
scroll to position [5057, 0]
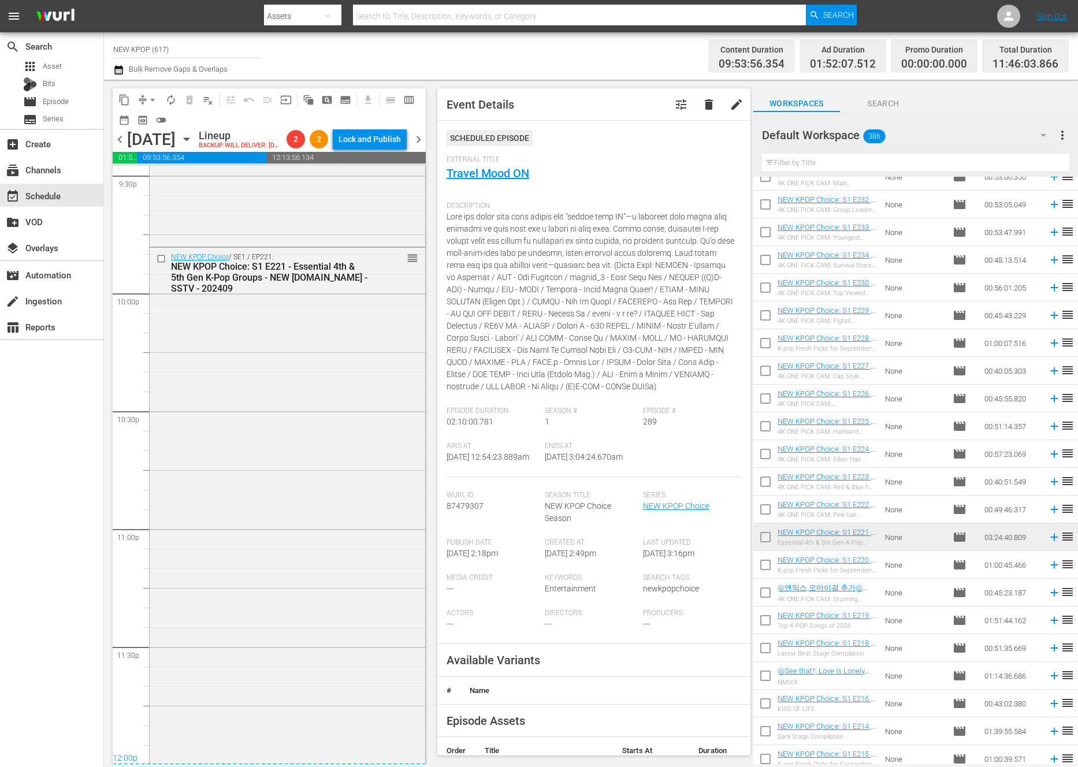
click at [270, 496] on div "NEW KPOP Choice / SE1 / EP221: NEW KPOP Choice: S1 E221 - Essential 4th & 5th G…" at bounding box center [288, 648] width 276 height 801
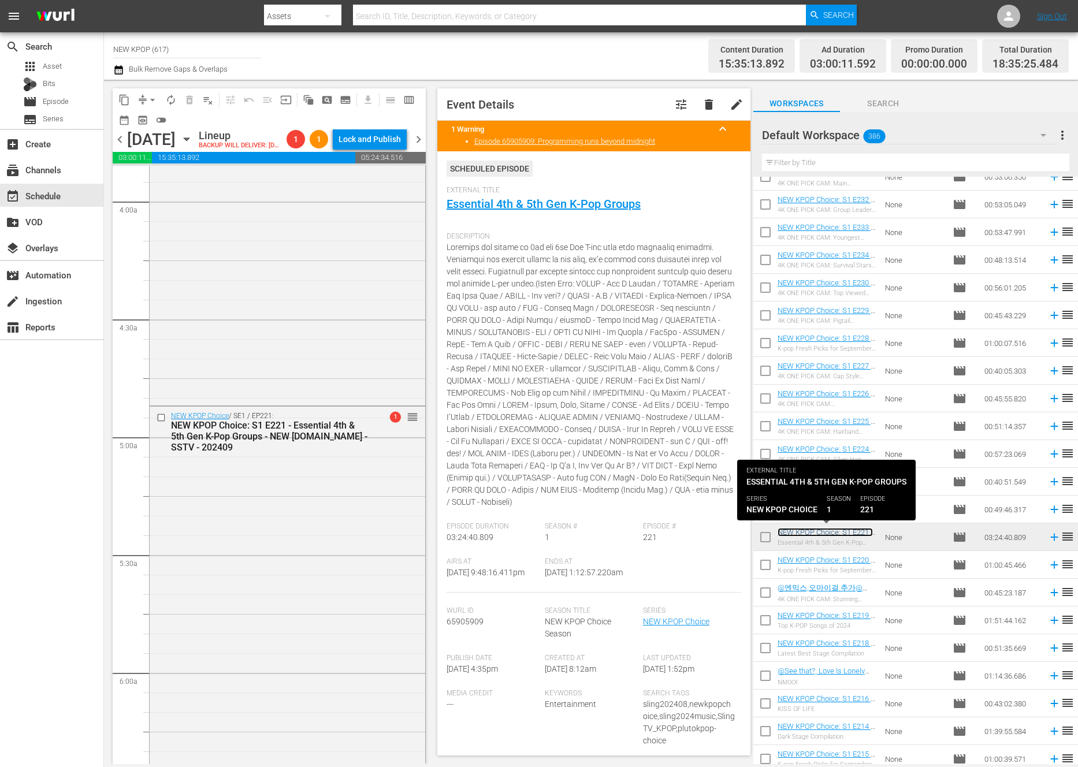
scroll to position [1121, 0]
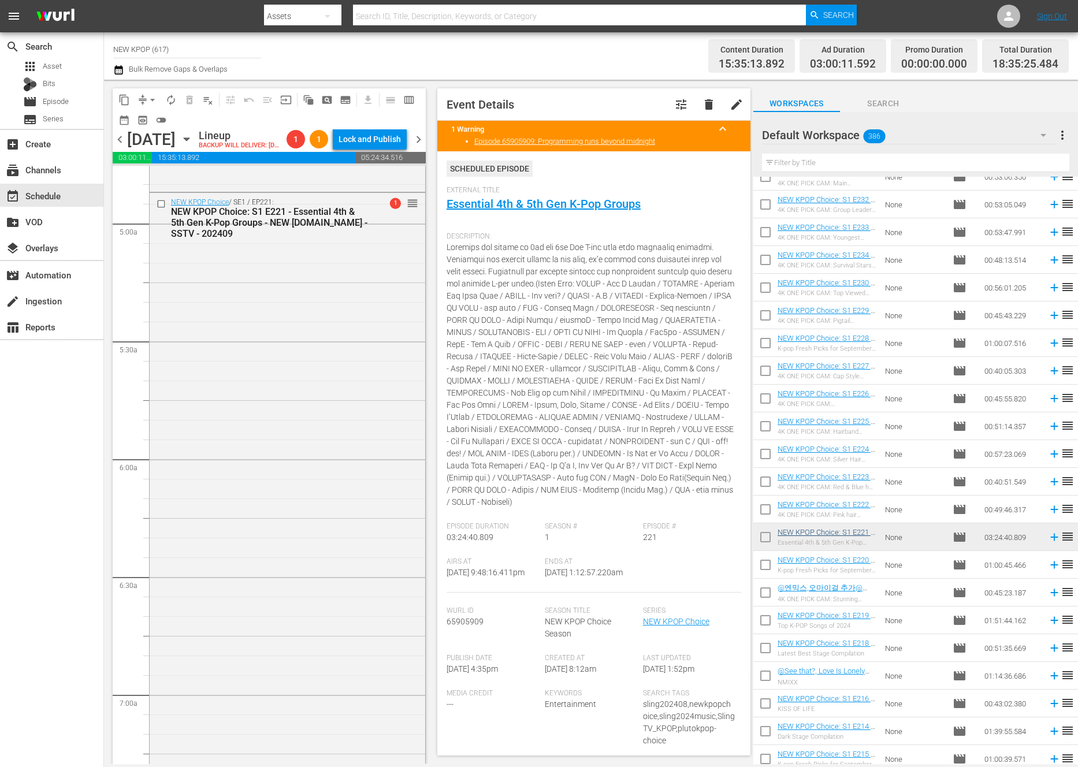
click at [303, 459] on div "NEW KPOP Choice / SE1 / EP221: NEW KPOP Choice: S1 E221 - Essential 4th & 5th G…" at bounding box center [288, 593] width 276 height 801
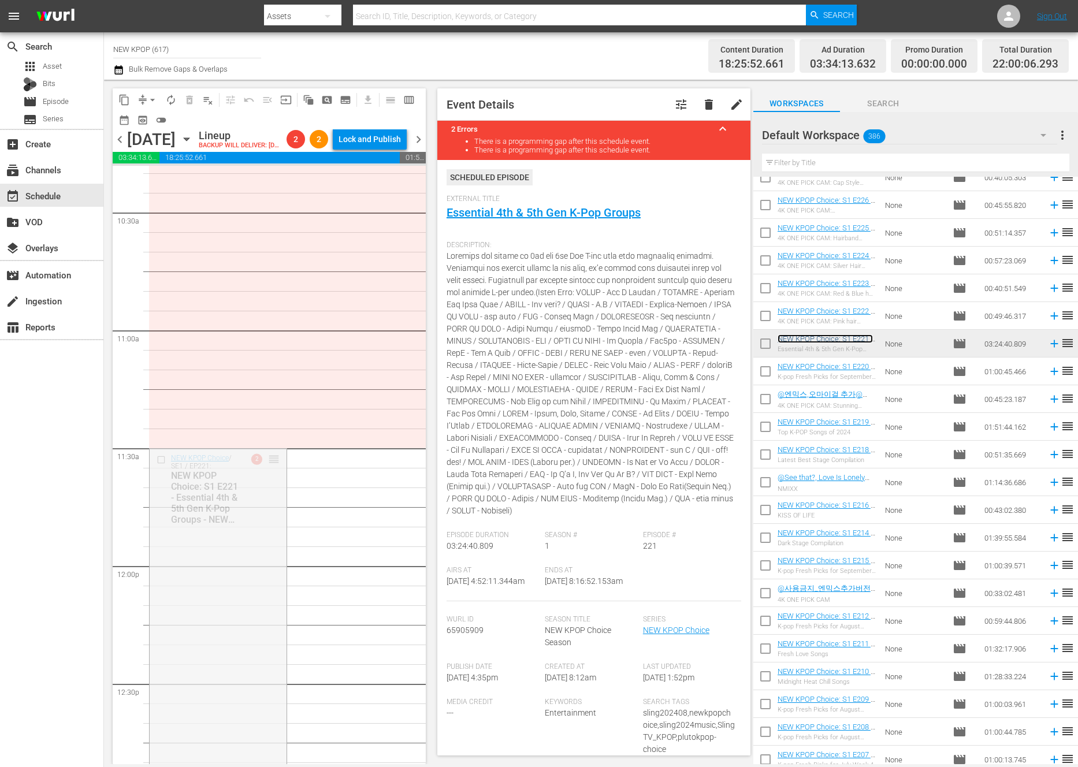
scroll to position [2398, 0]
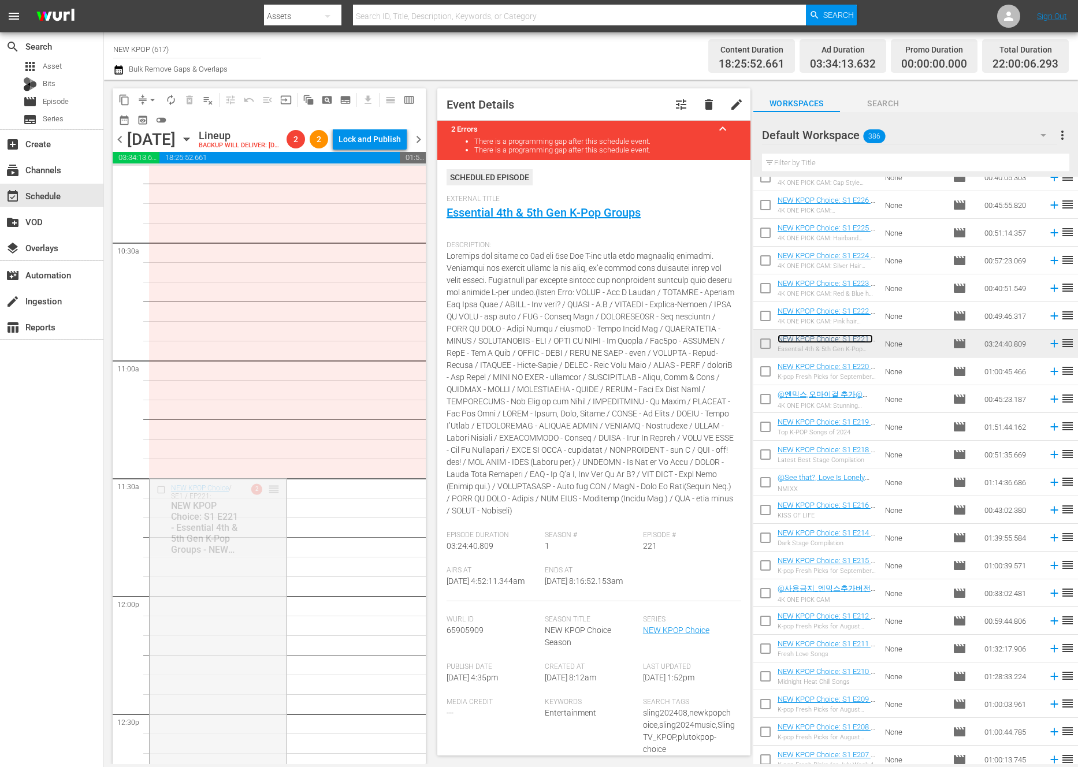
drag, startPoint x: 276, startPoint y: 390, endPoint x: 271, endPoint y: 270, distance: 119.7
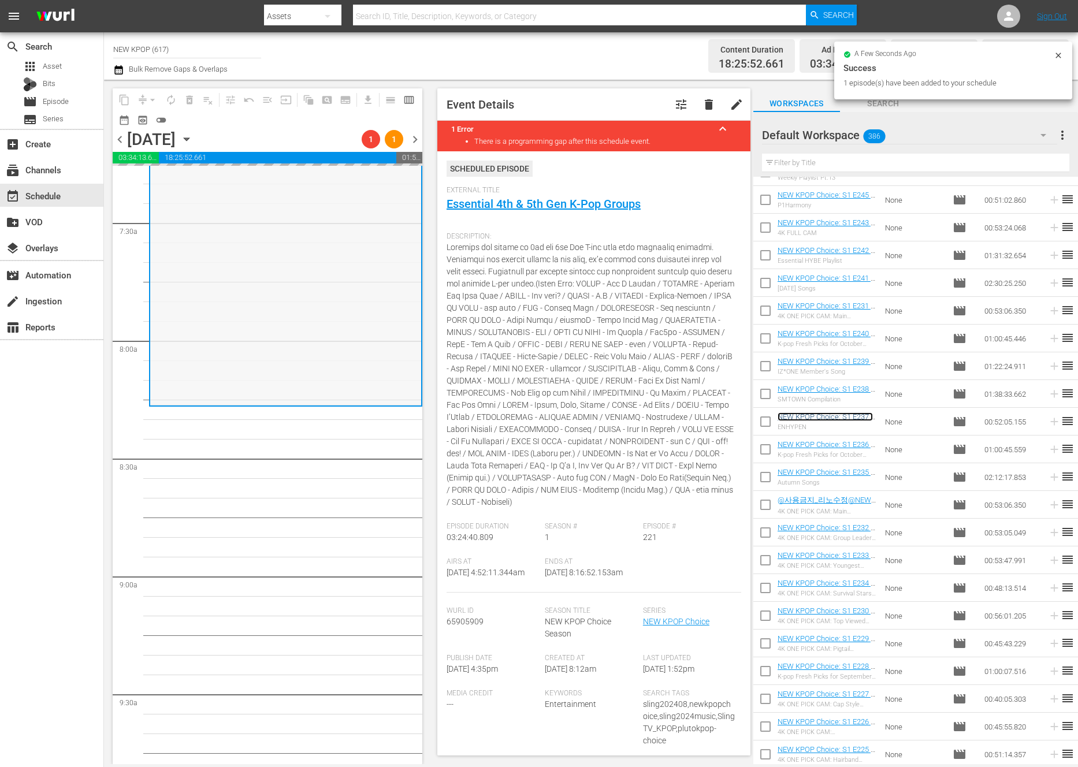
scroll to position [1804, 0]
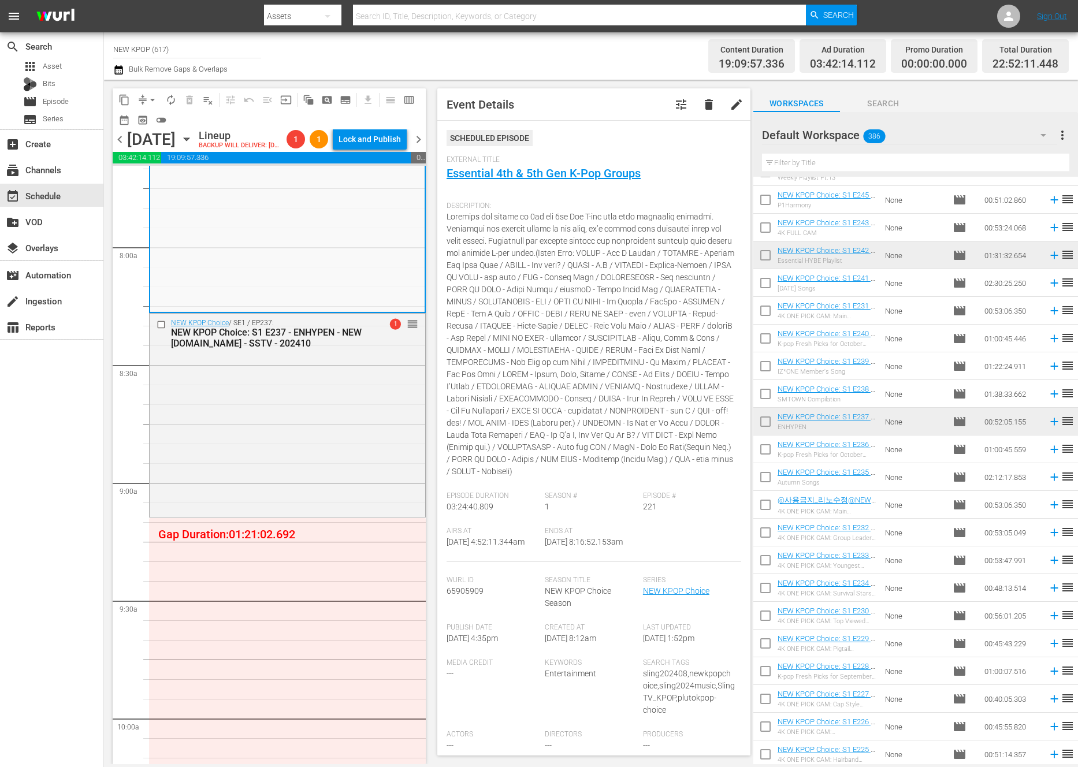
click at [243, 518] on div "NEW KPOP Choice / SE1 / EP237: NEW KPOP Choice: S1 E237 - ENHYPEN - NEW K.ID - …" at bounding box center [287, 415] width 277 height 204
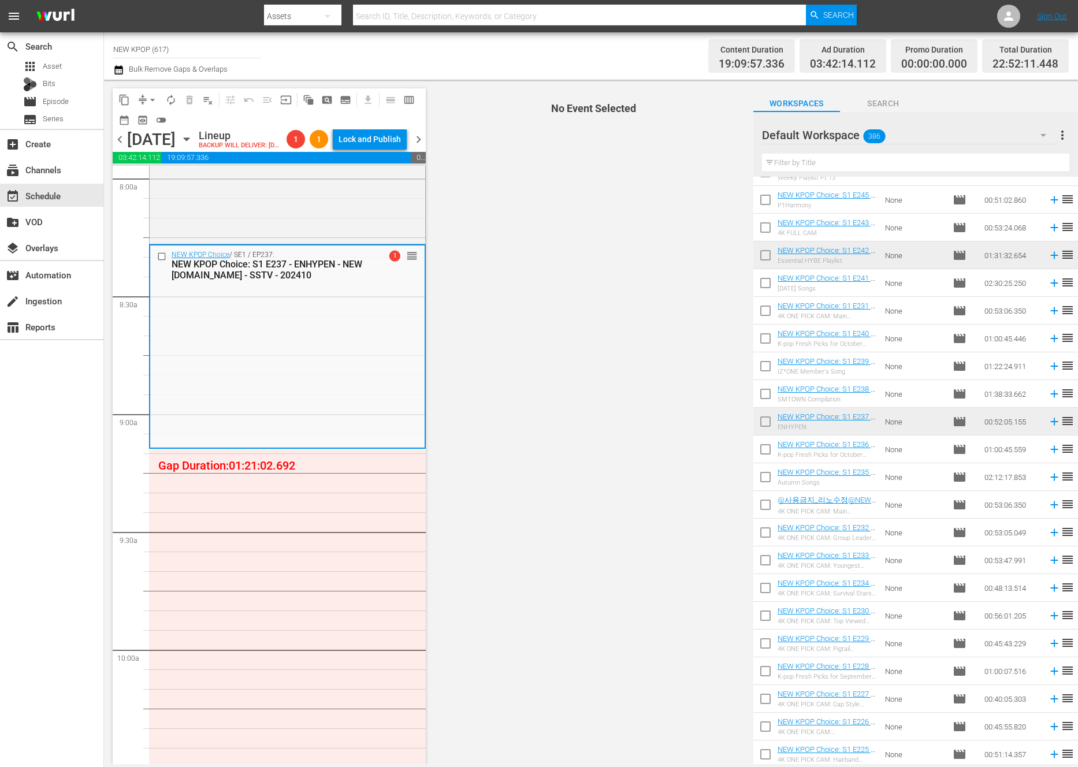
scroll to position [1967, 0]
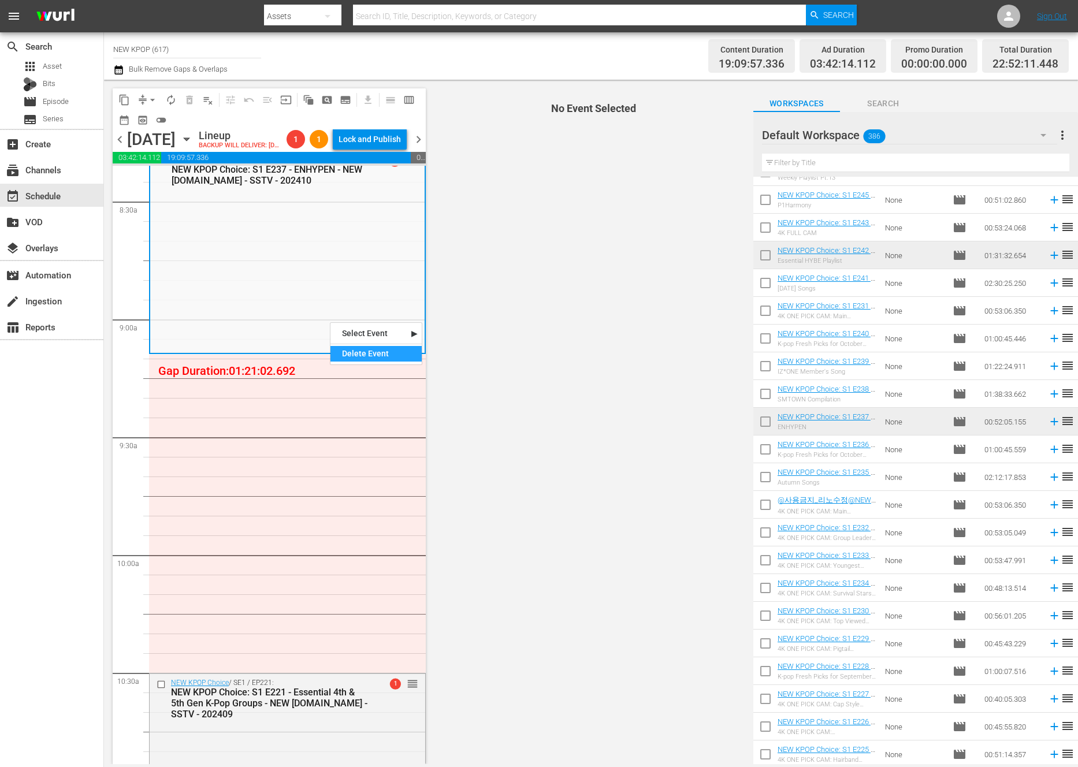
click at [344, 351] on div "Delete Event" at bounding box center [375, 354] width 91 height 16
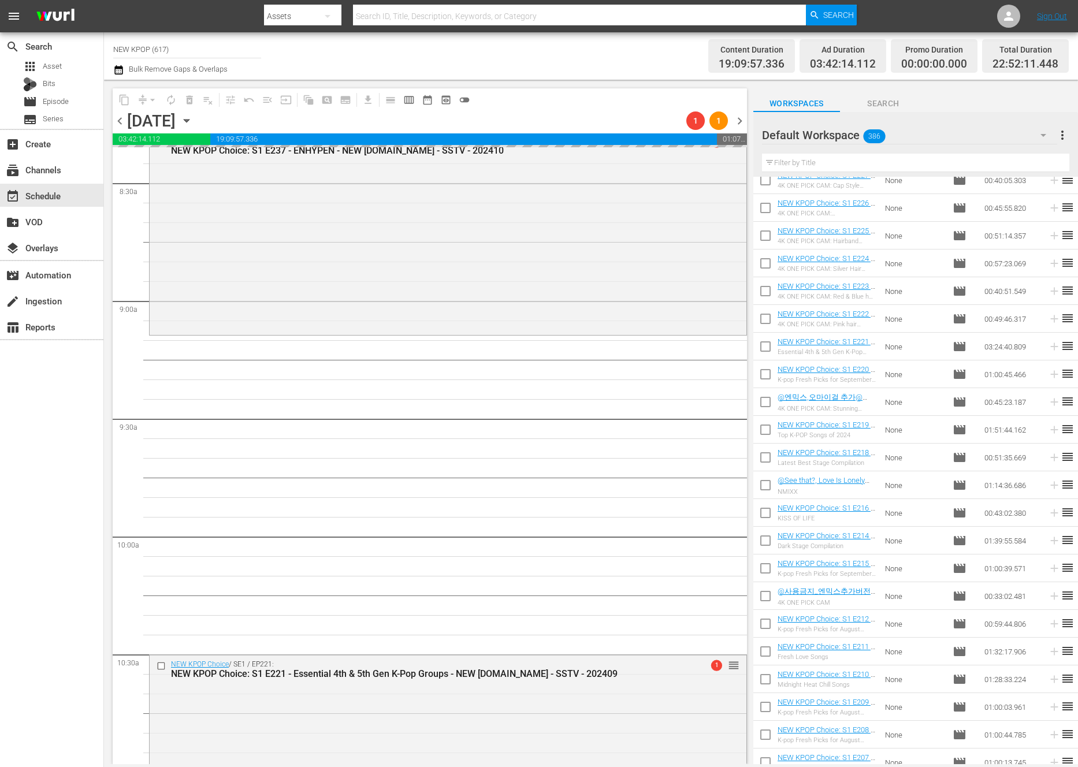
scroll to position [4991, 0]
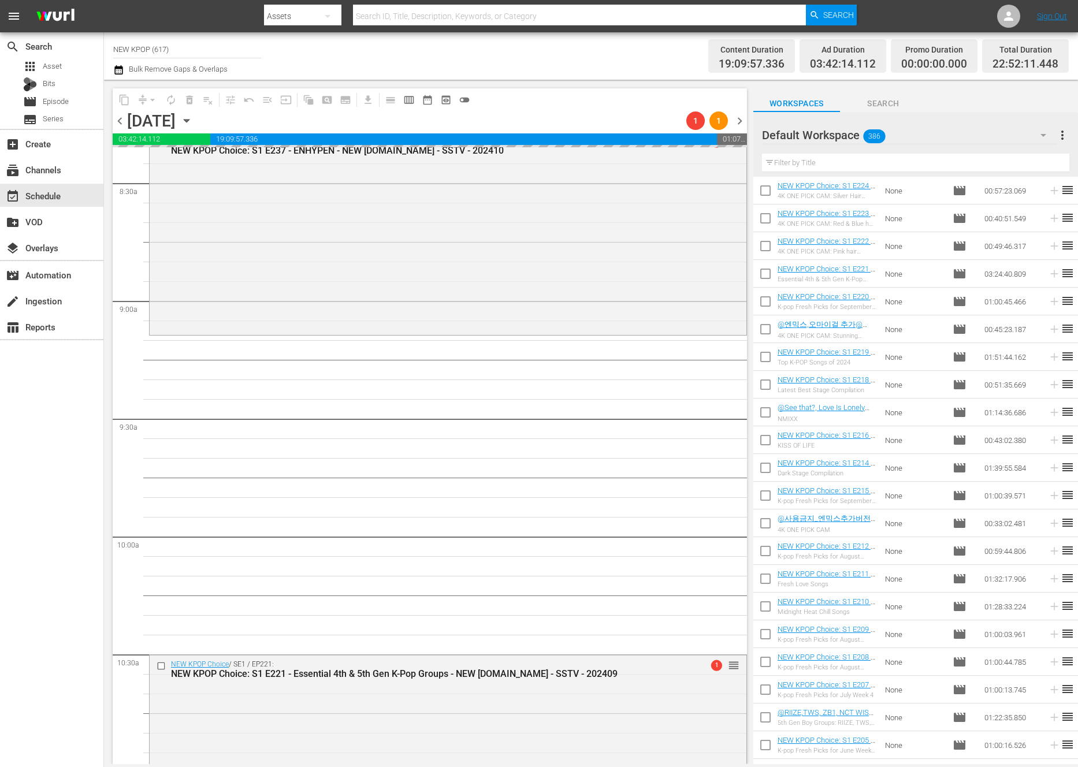
click at [891, 163] on input "text" at bounding box center [915, 163] width 307 height 18
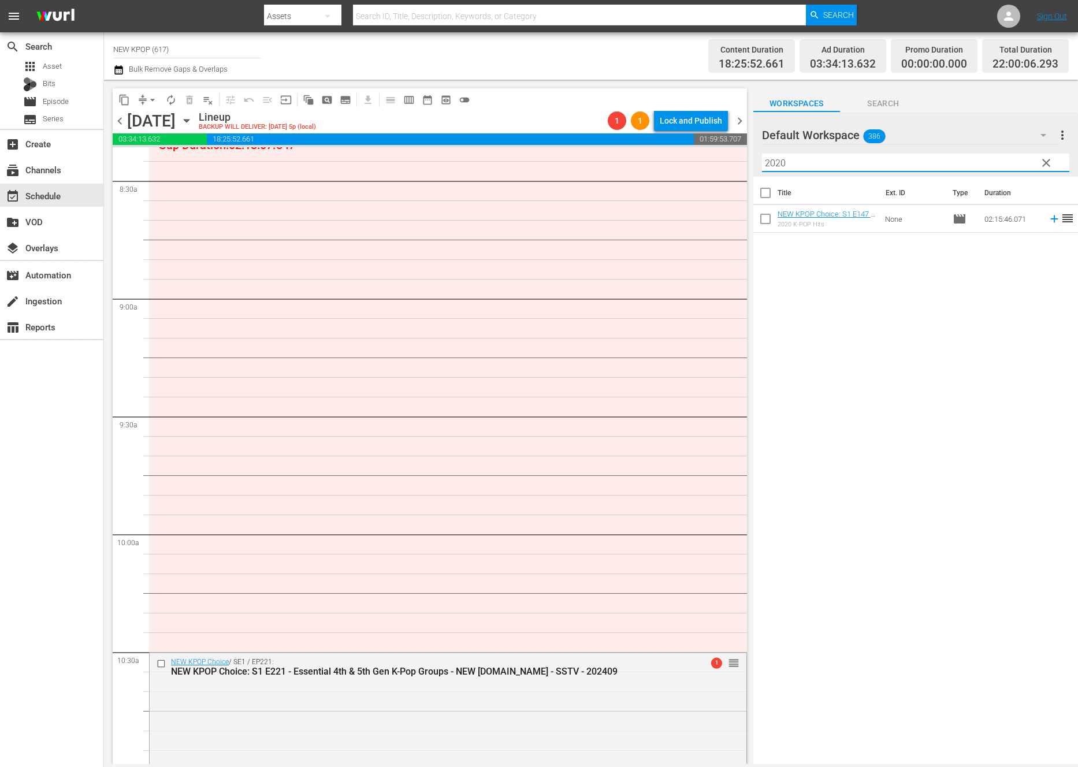
scroll to position [1790, 0]
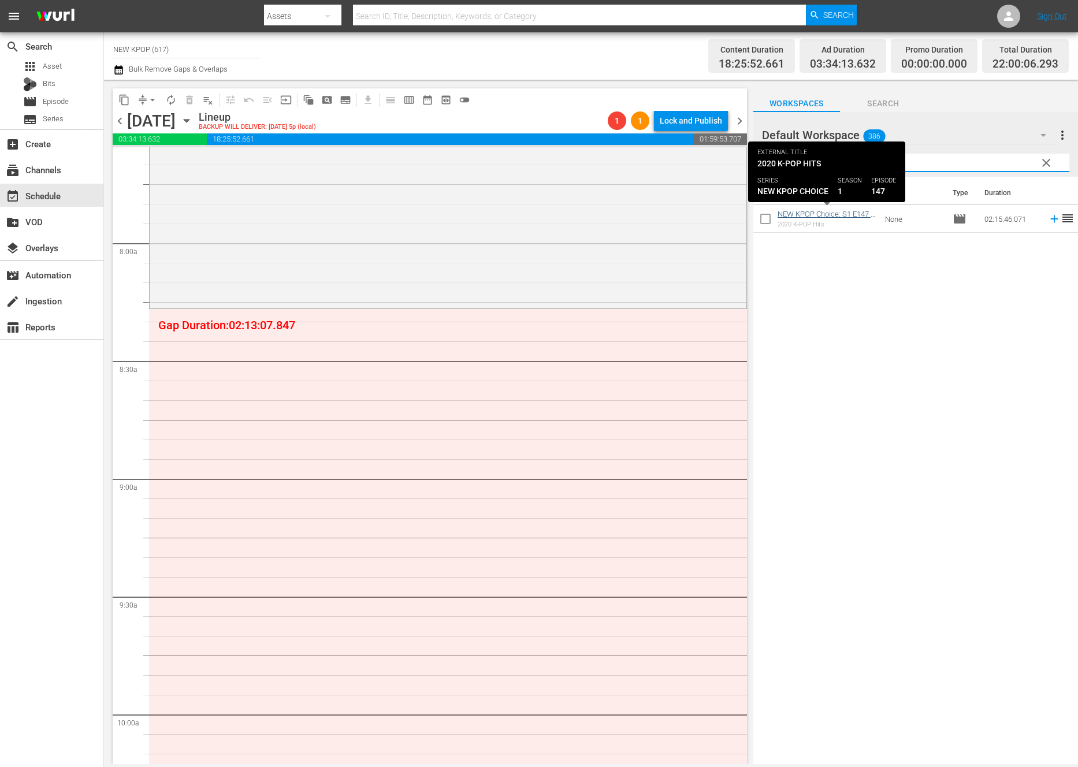
type input "2020"
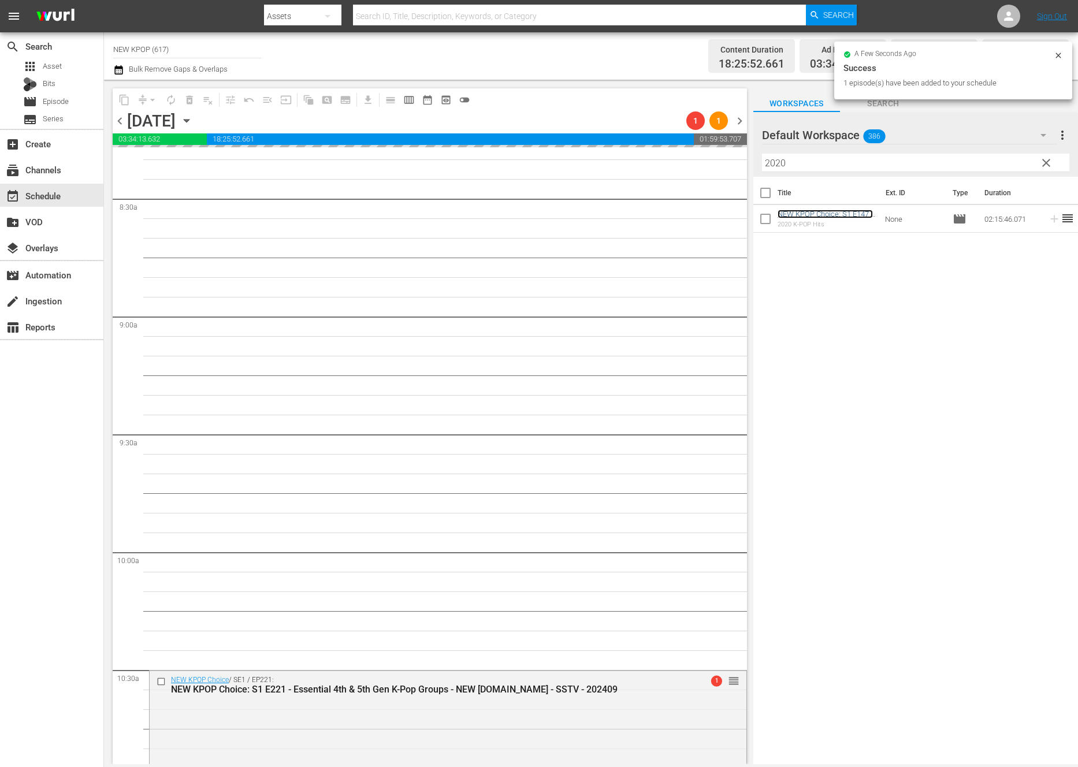
scroll to position [1907, 0]
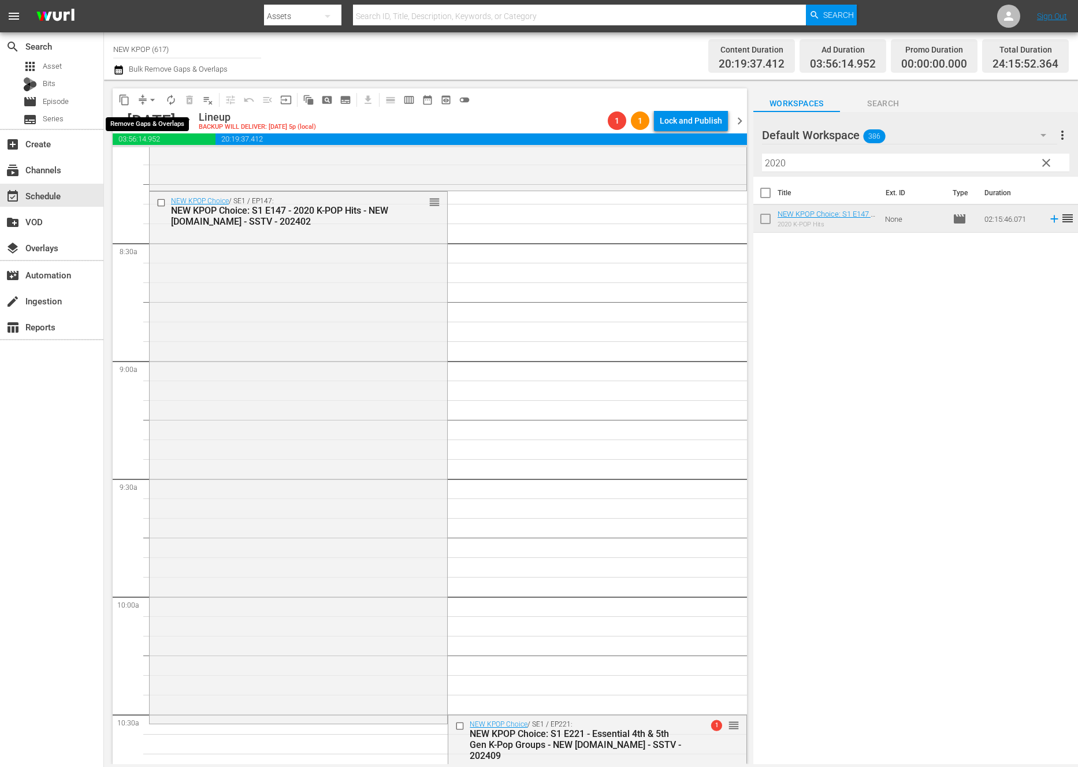
click at [150, 98] on span "arrow_drop_down" at bounding box center [153, 100] width 12 height 12
click at [140, 157] on li "Align to End of Previous Day" at bounding box center [152, 161] width 121 height 19
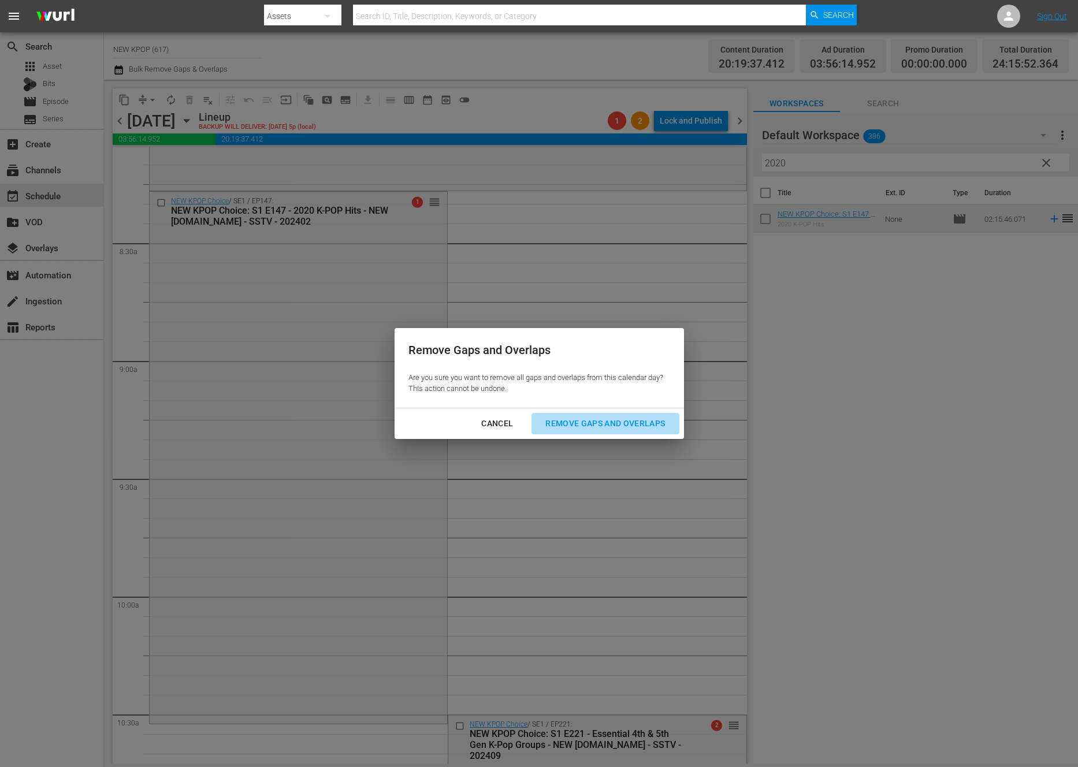
click at [552, 413] on button "Remove Gaps and Overlaps" at bounding box center [604, 423] width 147 height 21
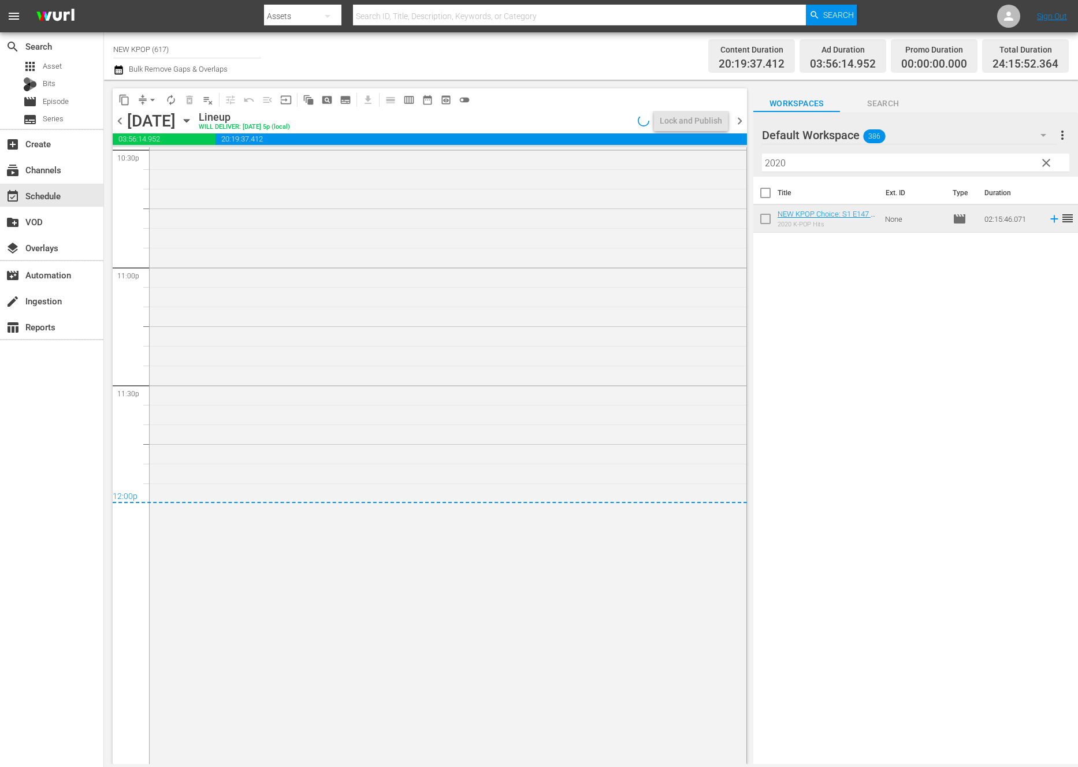
scroll to position [5315, 0]
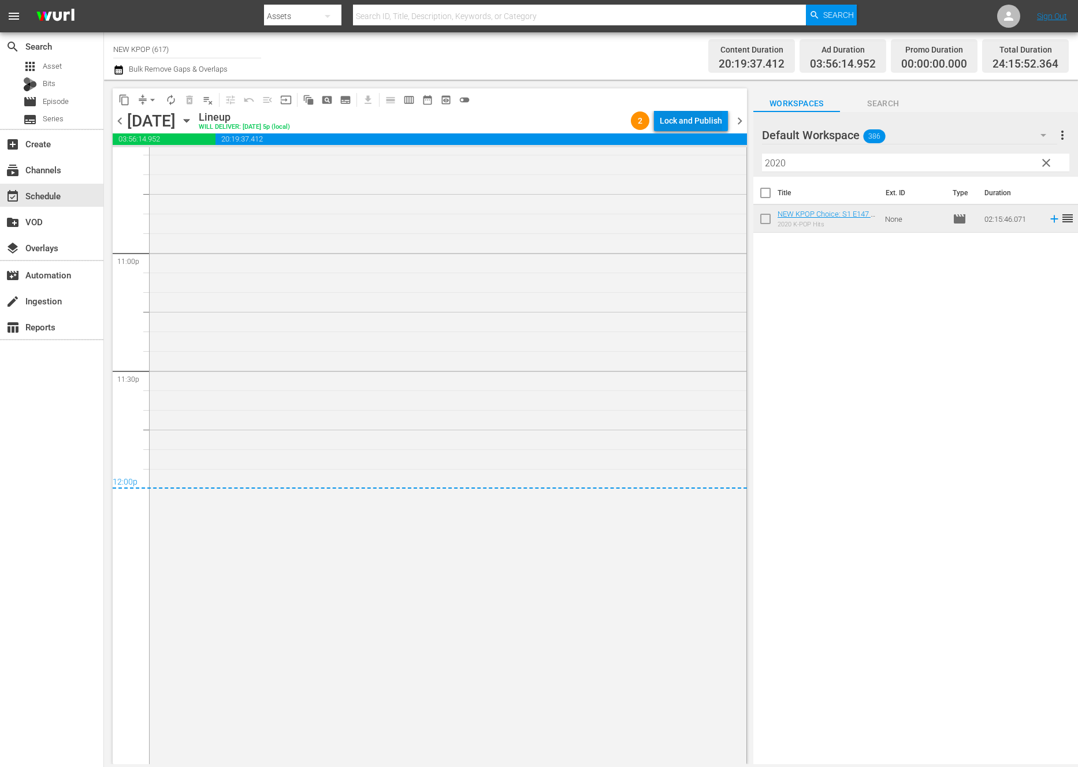
click at [659, 125] on button "Lock and Publish" at bounding box center [691, 120] width 74 height 21
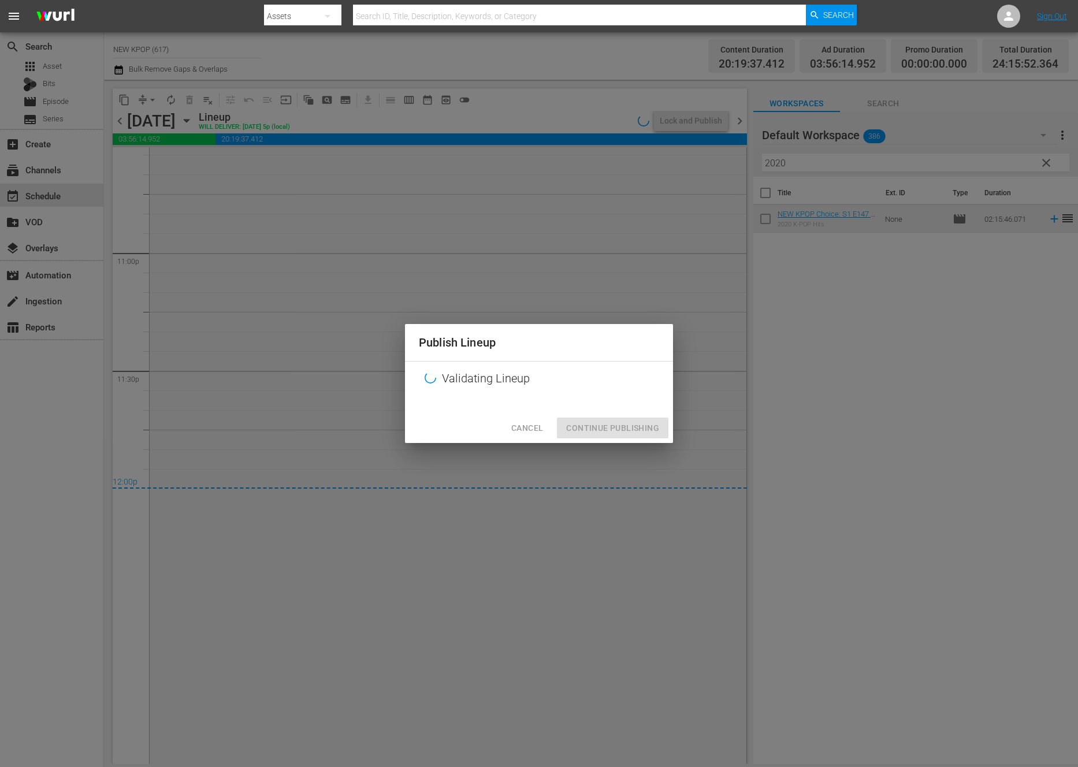
click at [653, 433] on div "Cancel Continue Publishing" at bounding box center [539, 428] width 268 height 31
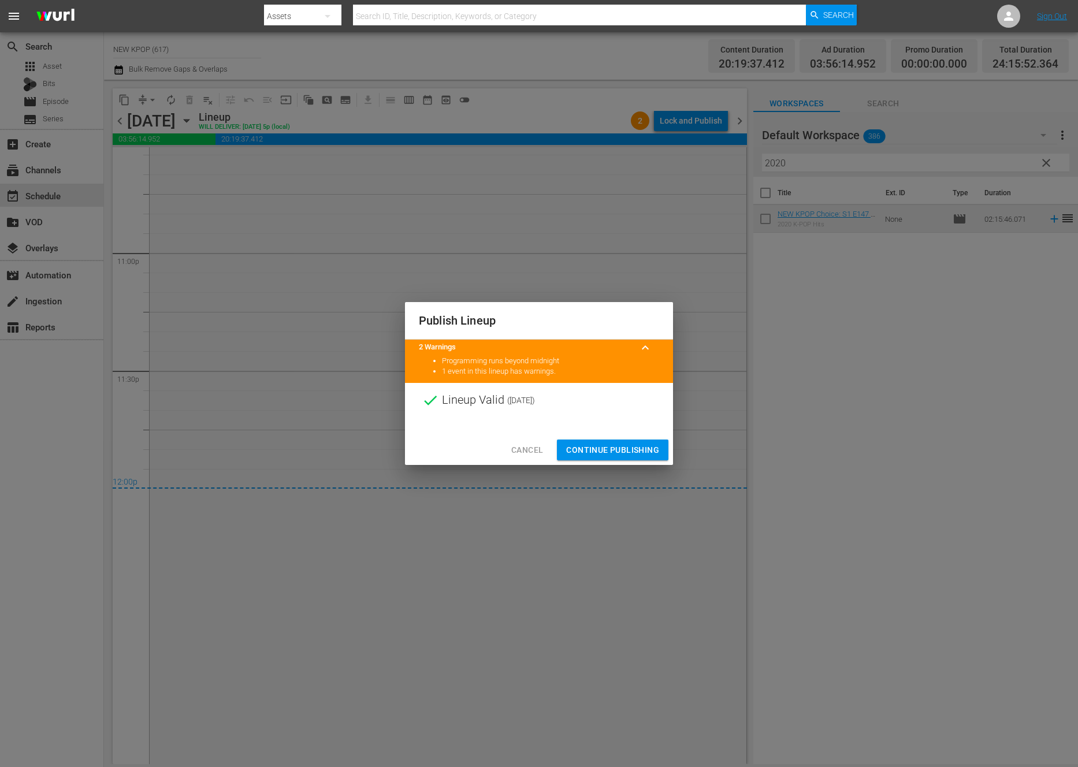
click at [651, 436] on div "Cancel Continue Publishing" at bounding box center [539, 450] width 268 height 31
click at [649, 438] on div "Cancel Continue Publishing" at bounding box center [539, 450] width 268 height 31
click at [643, 446] on span "Continue Publishing" at bounding box center [612, 450] width 93 height 14
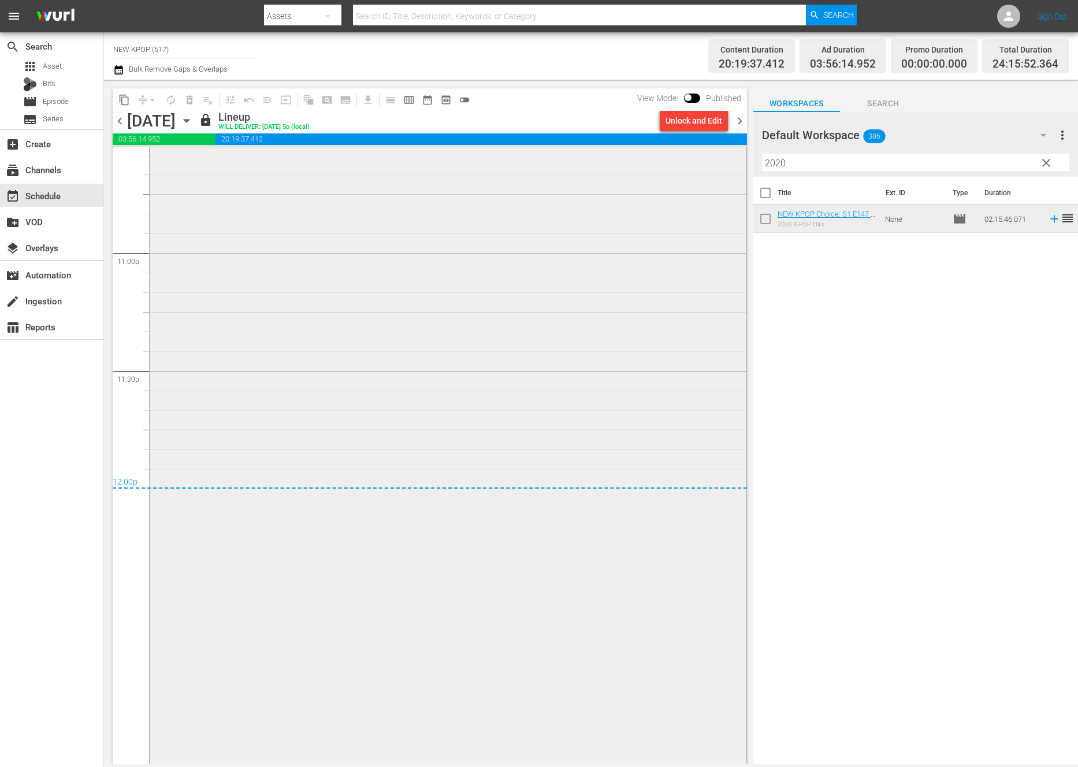
click at [329, 321] on div "NEW KPOP Choice / SE1 / EP221: NEW KPOP Choice: S1 E221 - Essential 4th & 5th G…" at bounding box center [448, 361] width 597 height 801
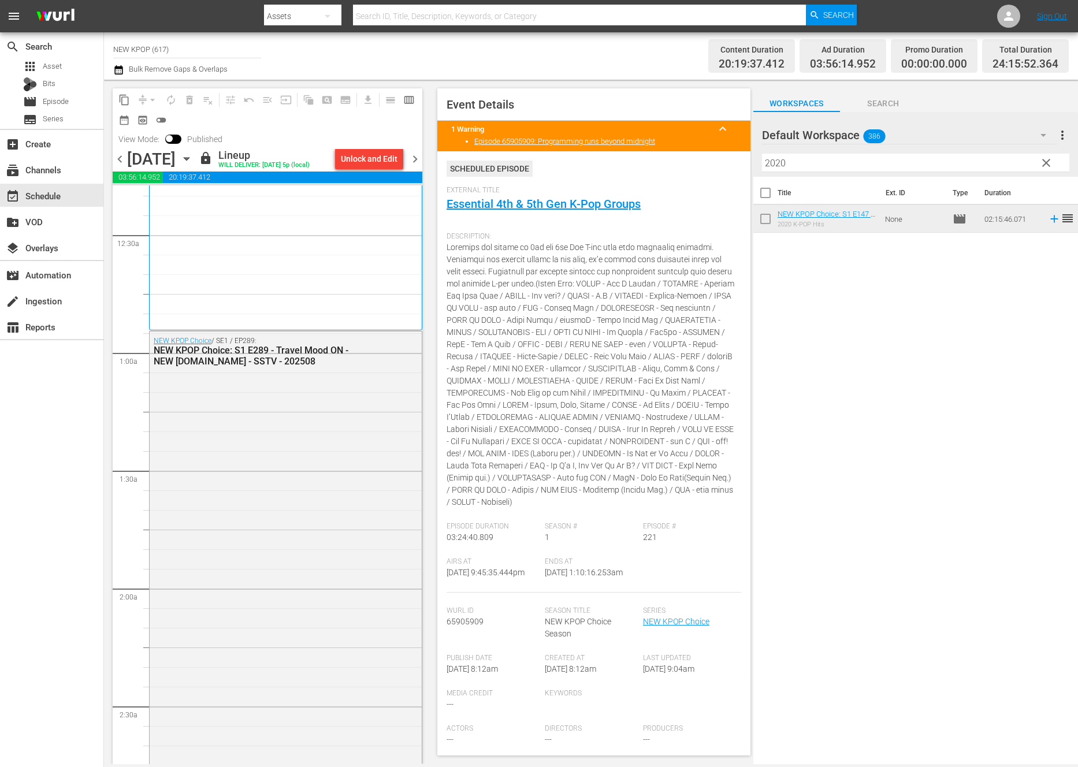
scroll to position [0, 0]
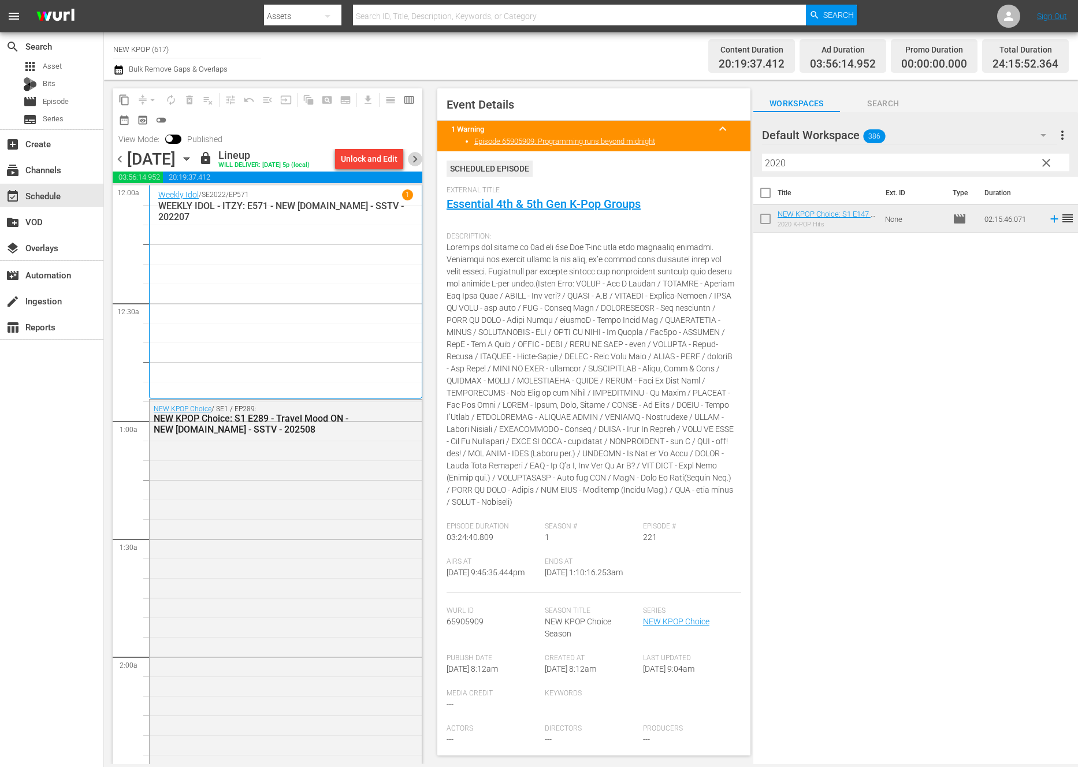
click at [415, 154] on span "chevron_right" at bounding box center [415, 159] width 14 height 14
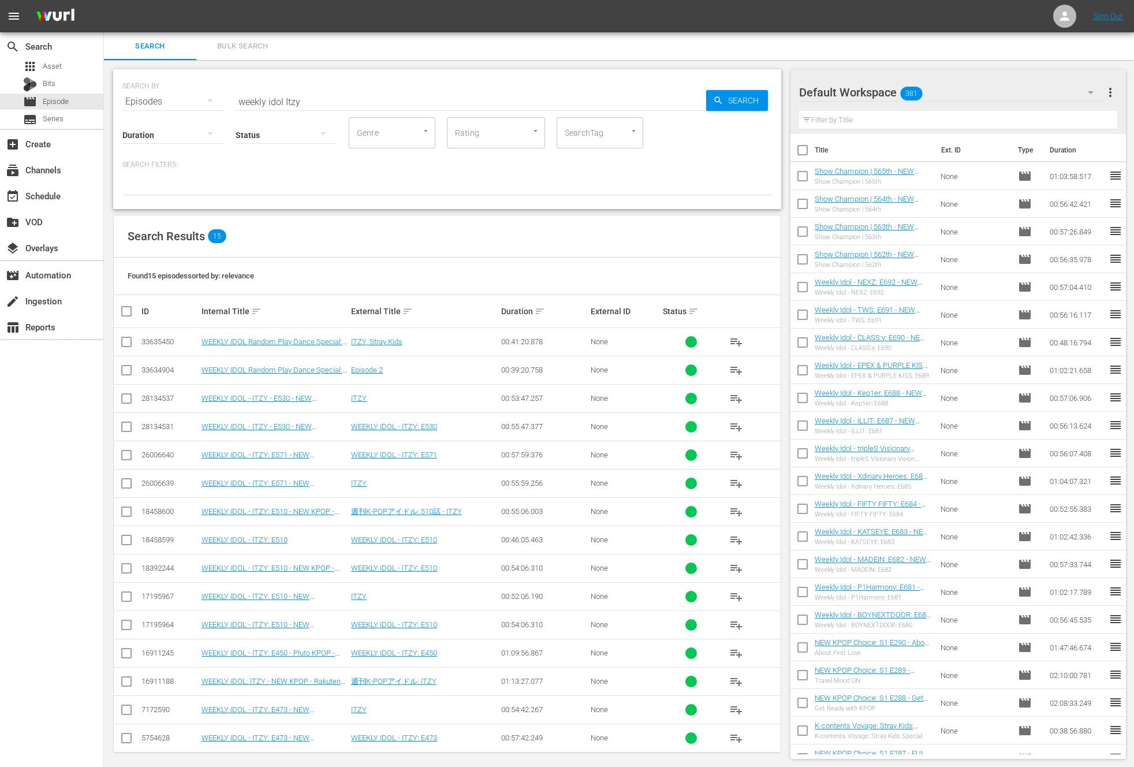
scroll to position [6, 0]
